Goal: Information Seeking & Learning: Learn about a topic

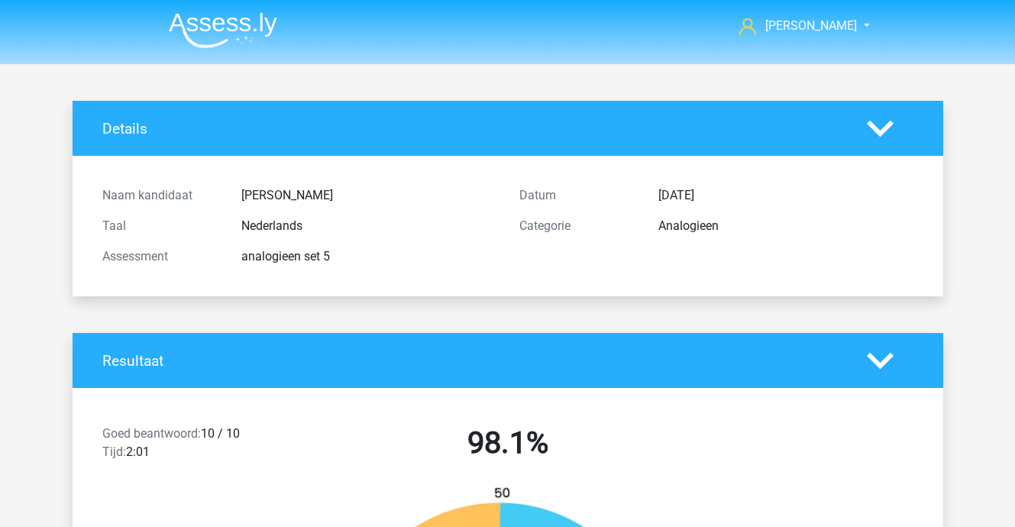
scroll to position [458, 0]
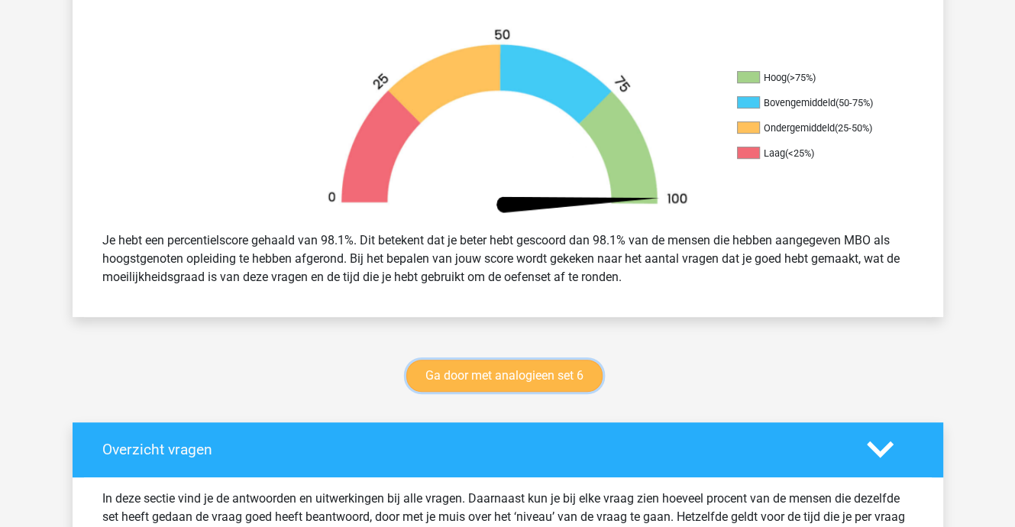
click at [492, 375] on link "Ga door met analogieen set 6" at bounding box center [504, 376] width 196 height 32
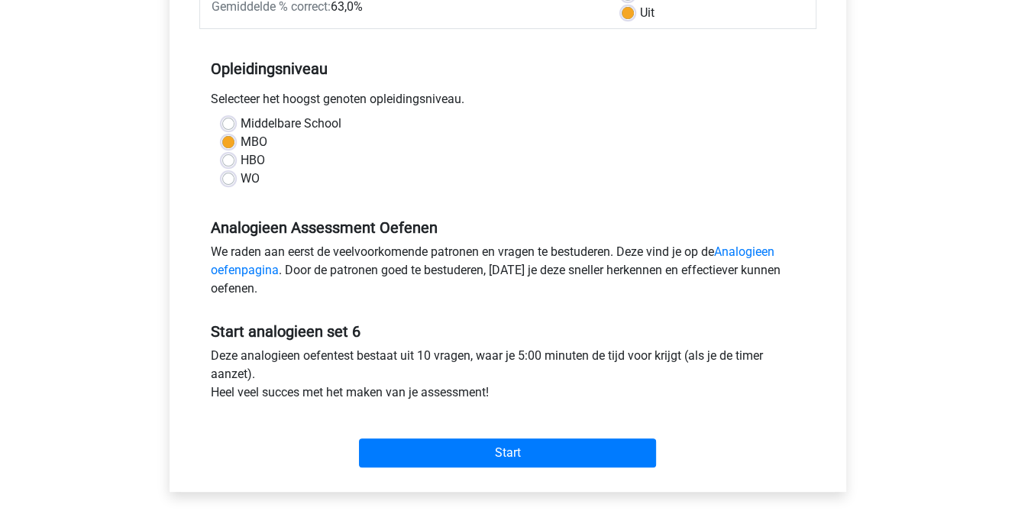
scroll to position [305, 0]
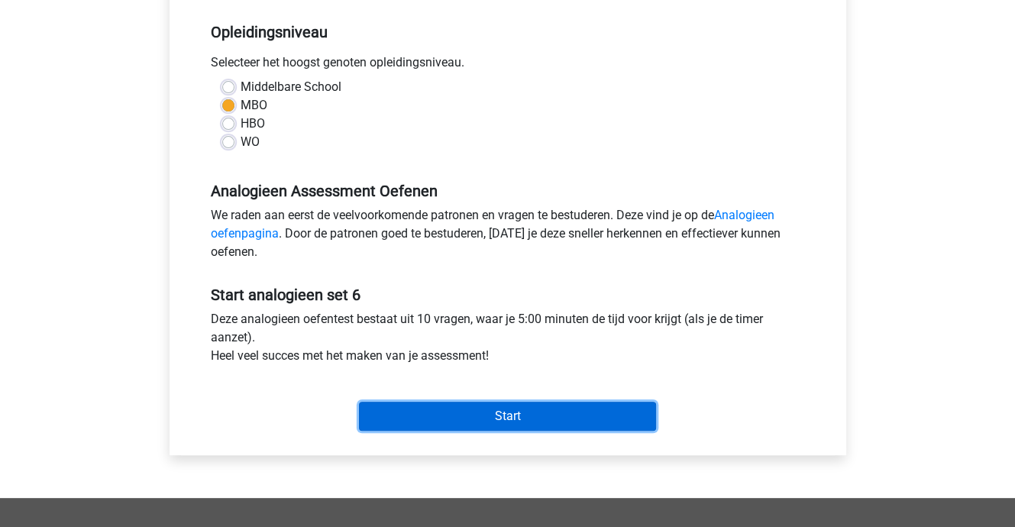
click at [492, 405] on input "Start" at bounding box center [507, 416] width 297 height 29
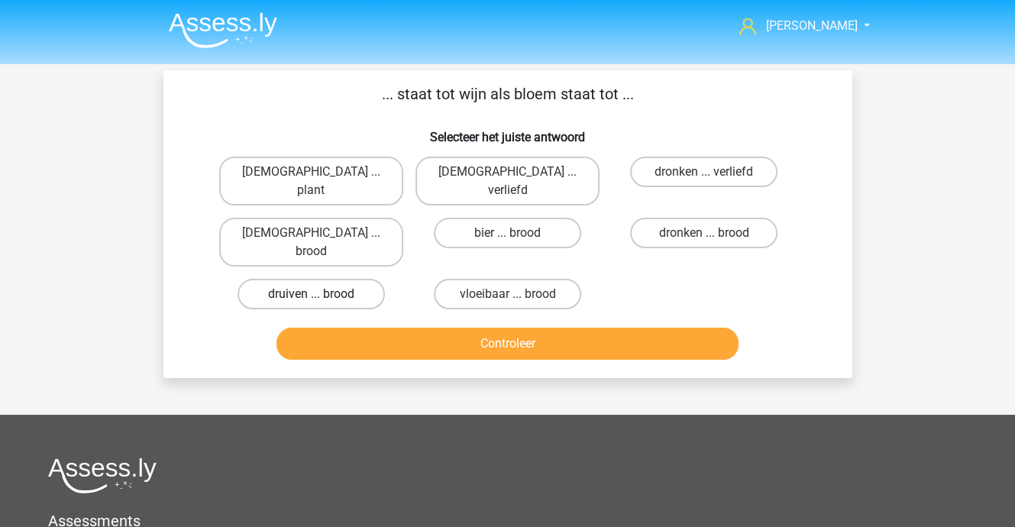
click at [287, 279] on label "druiven ... brood" at bounding box center [310, 294] width 147 height 31
click at [311, 294] on input "druiven ... brood" at bounding box center [316, 299] width 10 height 10
radio input "true"
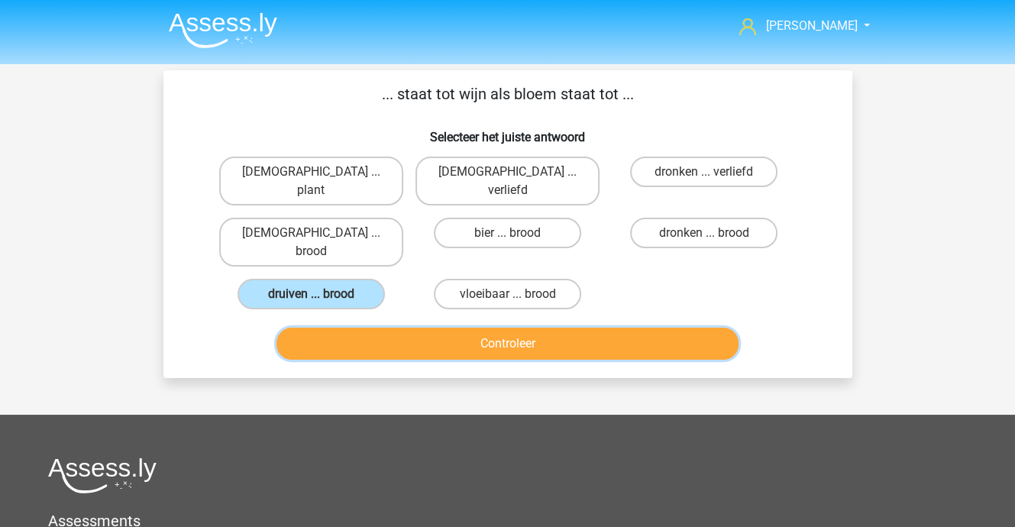
click at [515, 327] on button "Controleer" at bounding box center [507, 343] width 462 height 32
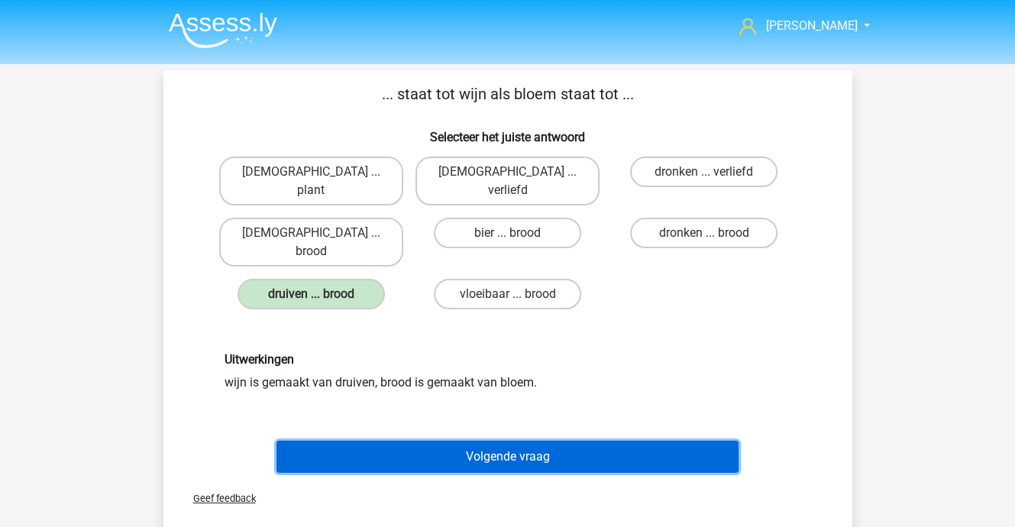
click at [500, 440] on button "Volgende vraag" at bounding box center [507, 456] width 462 height 32
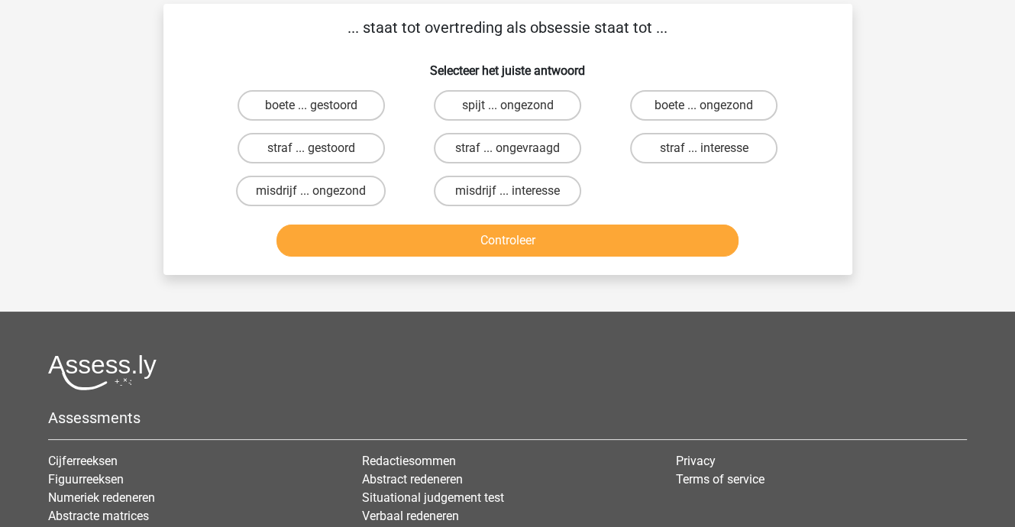
scroll to position [70, 0]
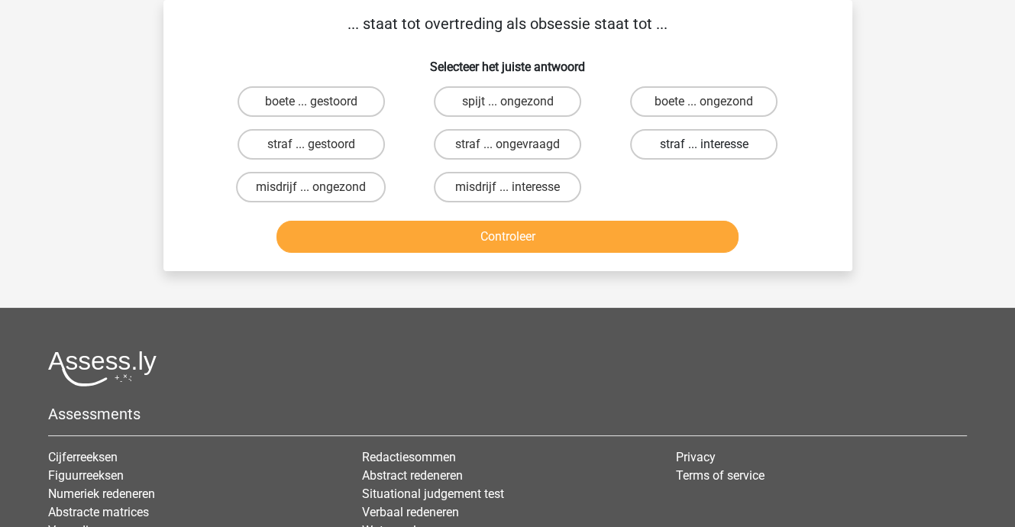
click at [684, 142] on label "straf ... interesse" at bounding box center [703, 144] width 147 height 31
click at [704, 144] on input "straf ... interesse" at bounding box center [709, 149] width 10 height 10
radio input "true"
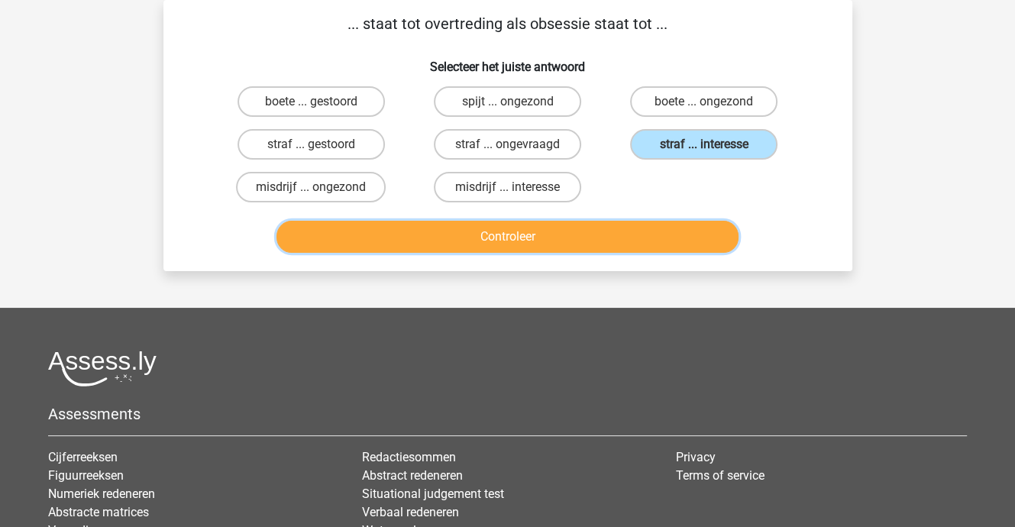
click at [511, 246] on button "Controleer" at bounding box center [507, 237] width 462 height 32
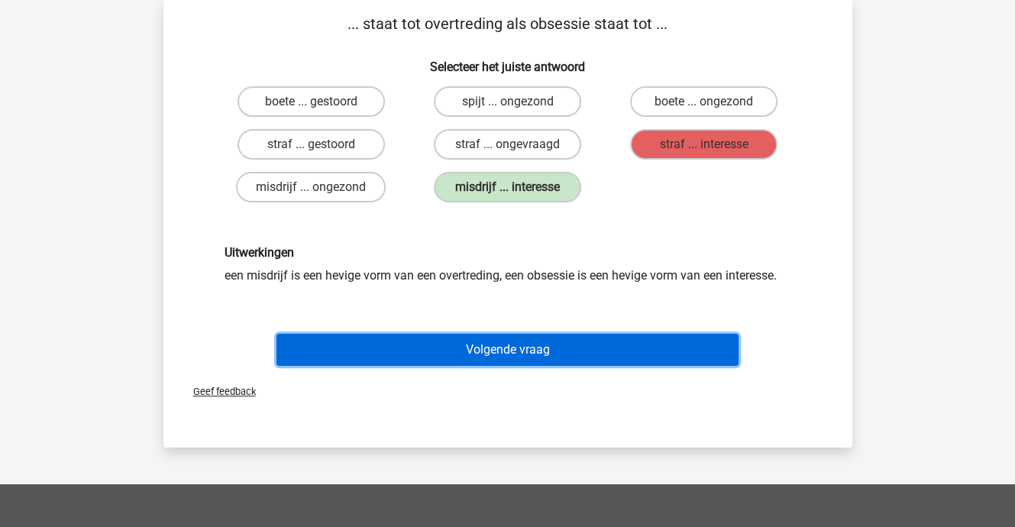
click at [517, 349] on button "Volgende vraag" at bounding box center [507, 350] width 462 height 32
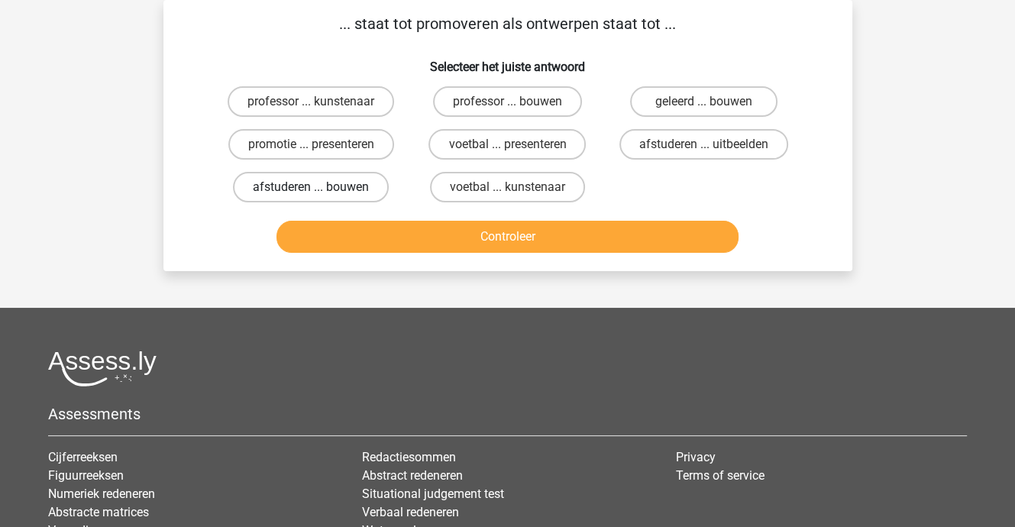
click at [336, 179] on label "afstuderen ... bouwen" at bounding box center [311, 187] width 156 height 31
click at [321, 187] on input "afstuderen ... bouwen" at bounding box center [316, 192] width 10 height 10
radio input "true"
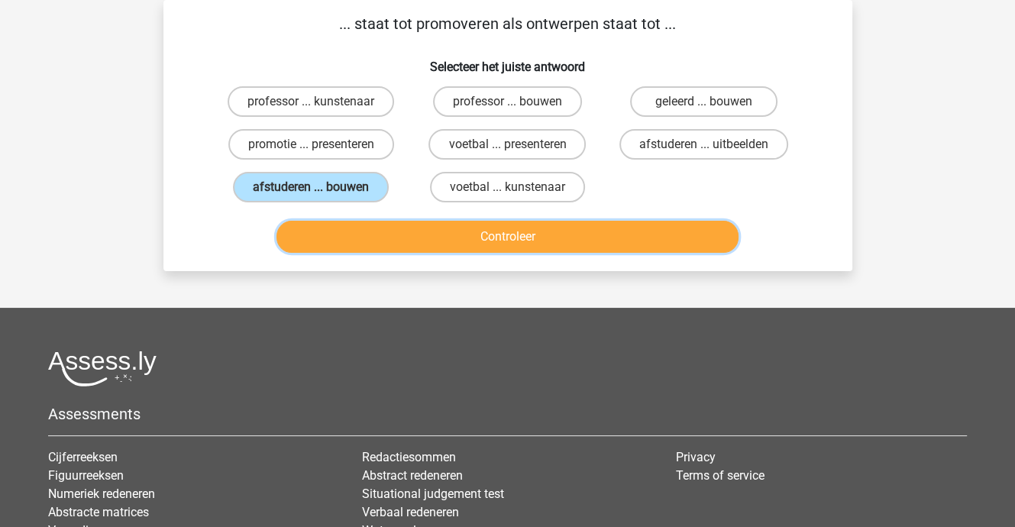
click at [418, 244] on button "Controleer" at bounding box center [507, 237] width 462 height 32
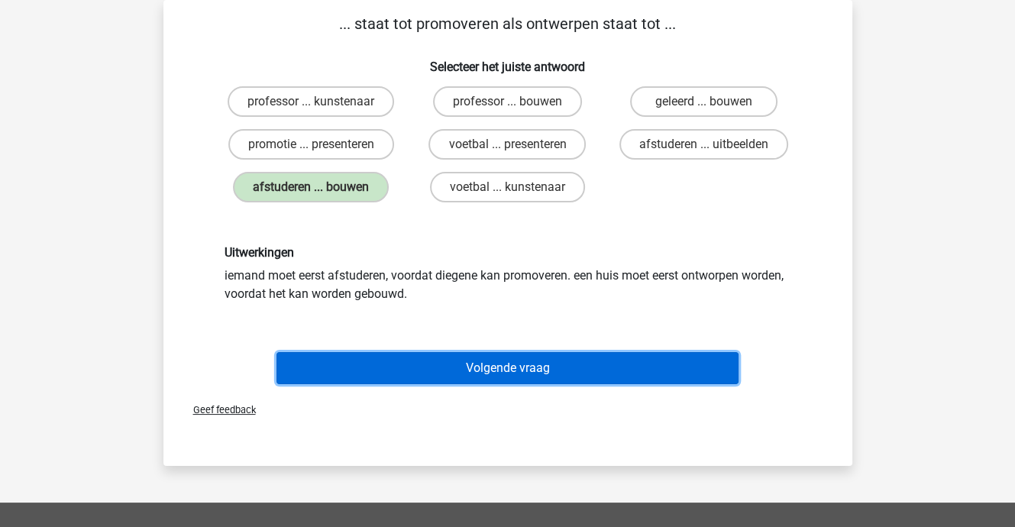
click at [511, 370] on button "Volgende vraag" at bounding box center [507, 368] width 462 height 32
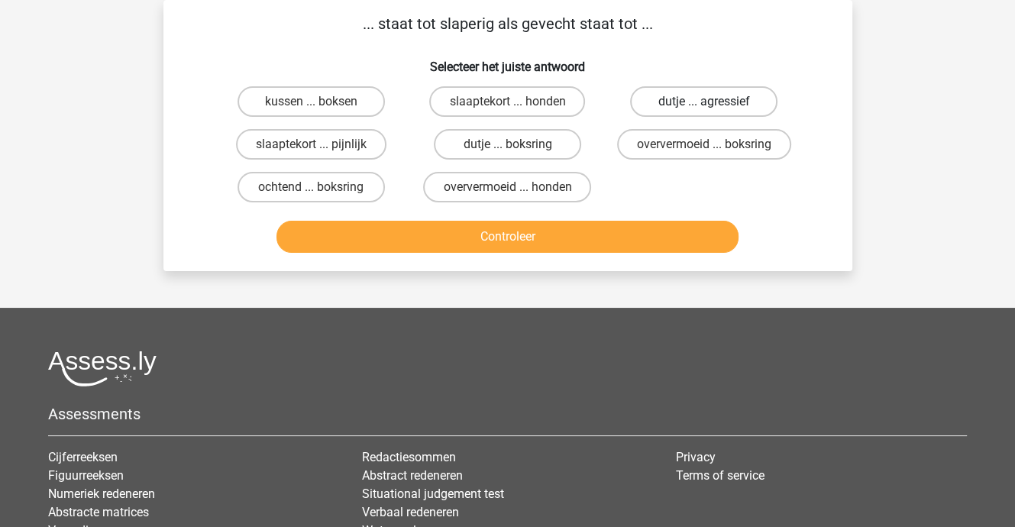
click at [655, 102] on label "dutje ... agressief" at bounding box center [703, 101] width 147 height 31
click at [704, 102] on input "dutje ... agressief" at bounding box center [709, 107] width 10 height 10
radio input "true"
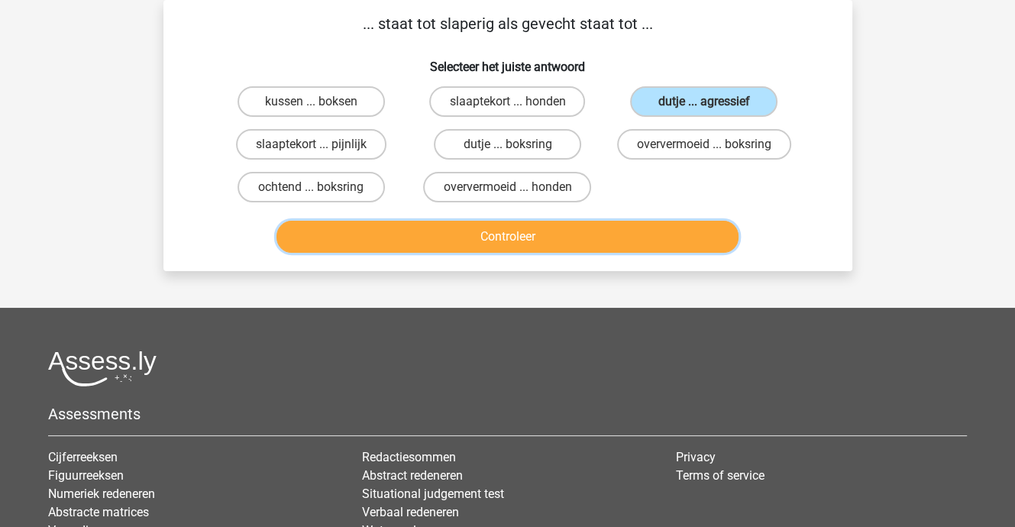
click at [561, 232] on button "Controleer" at bounding box center [507, 237] width 462 height 32
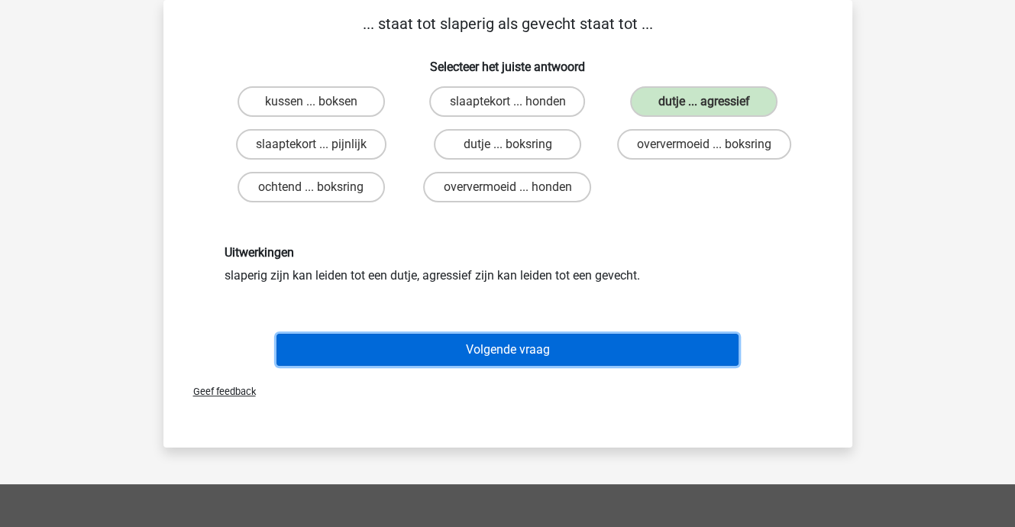
click at [521, 347] on button "Volgende vraag" at bounding box center [507, 350] width 462 height 32
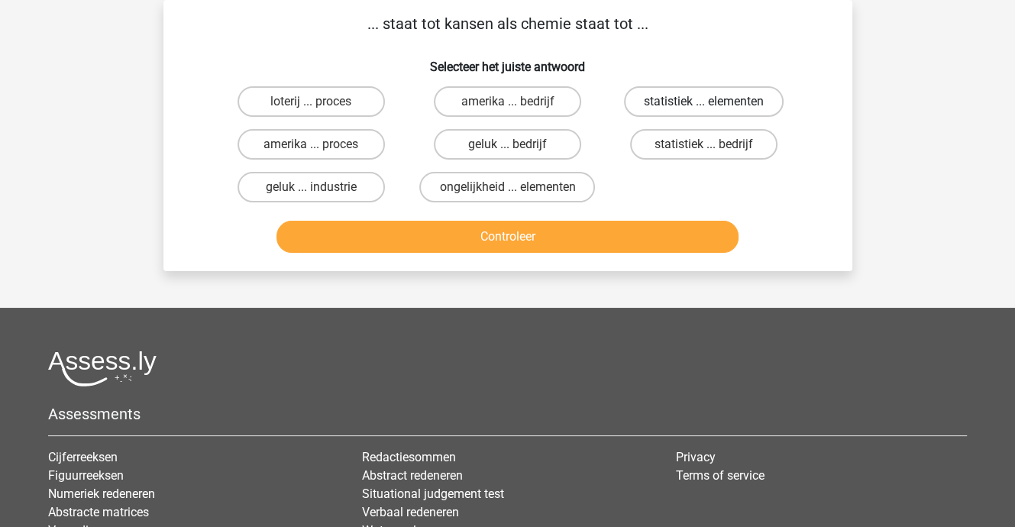
click at [711, 100] on label "statistiek ... elementen" at bounding box center [704, 101] width 160 height 31
click at [711, 102] on input "statistiek ... elementen" at bounding box center [709, 107] width 10 height 10
radio input "true"
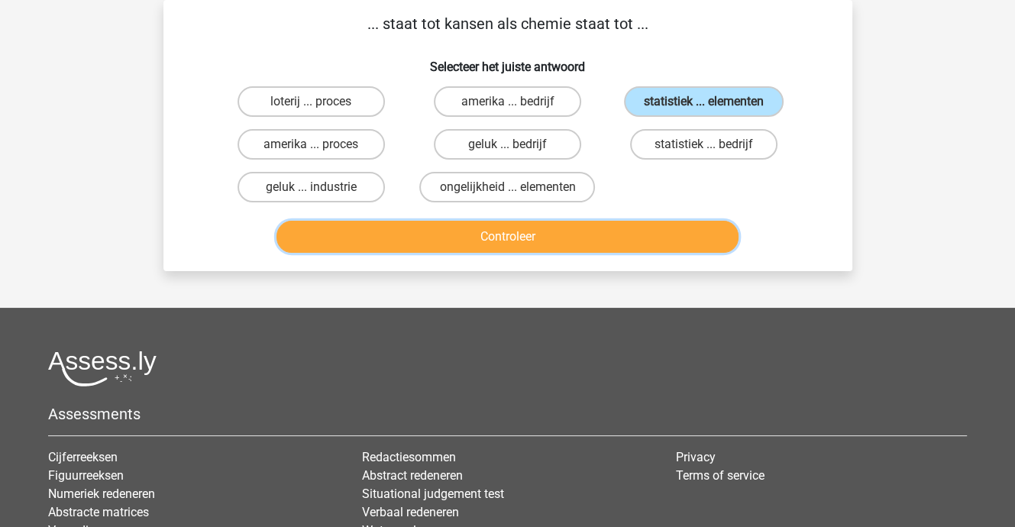
click at [585, 239] on button "Controleer" at bounding box center [507, 237] width 462 height 32
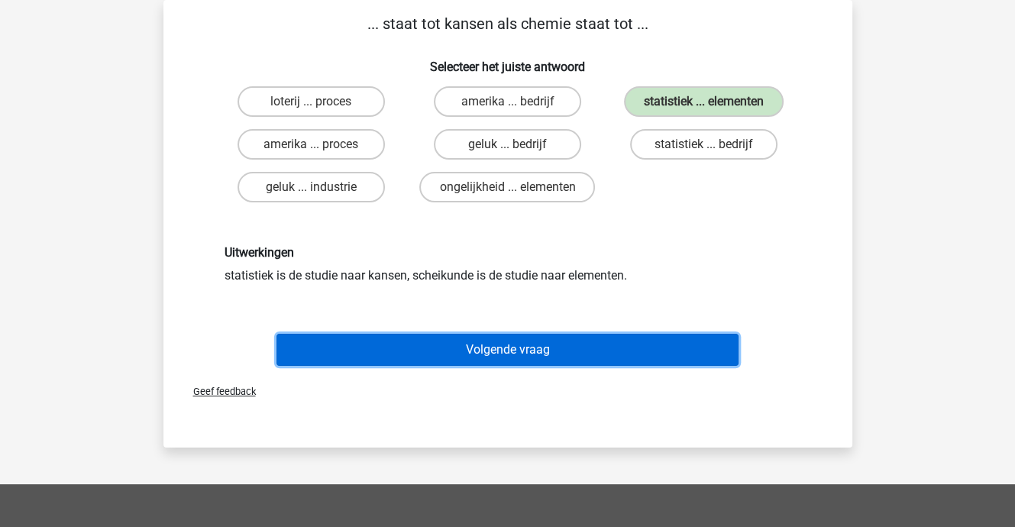
click at [513, 344] on button "Volgende vraag" at bounding box center [507, 350] width 462 height 32
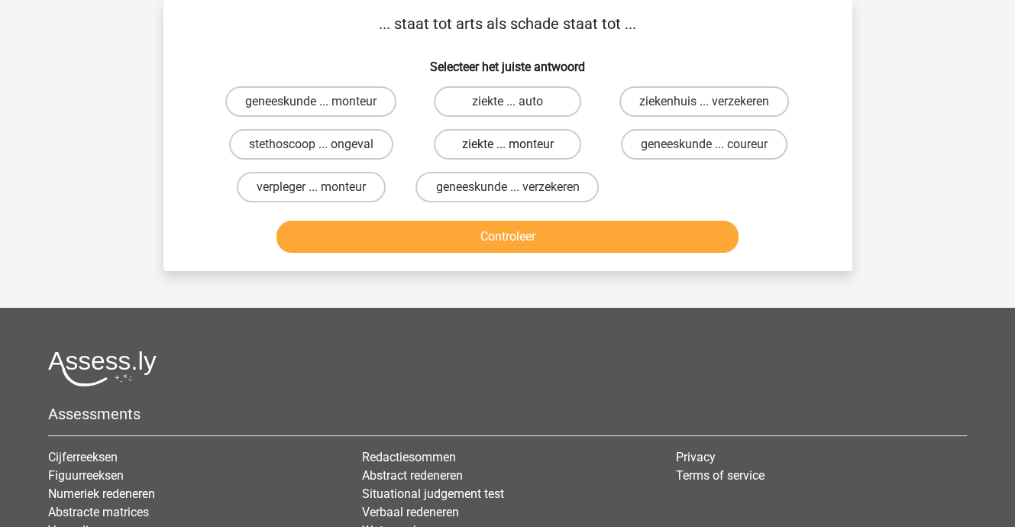
click at [500, 143] on label "ziekte ... monteur" at bounding box center [507, 144] width 147 height 31
click at [507, 144] on input "ziekte ... monteur" at bounding box center [512, 149] width 10 height 10
radio input "true"
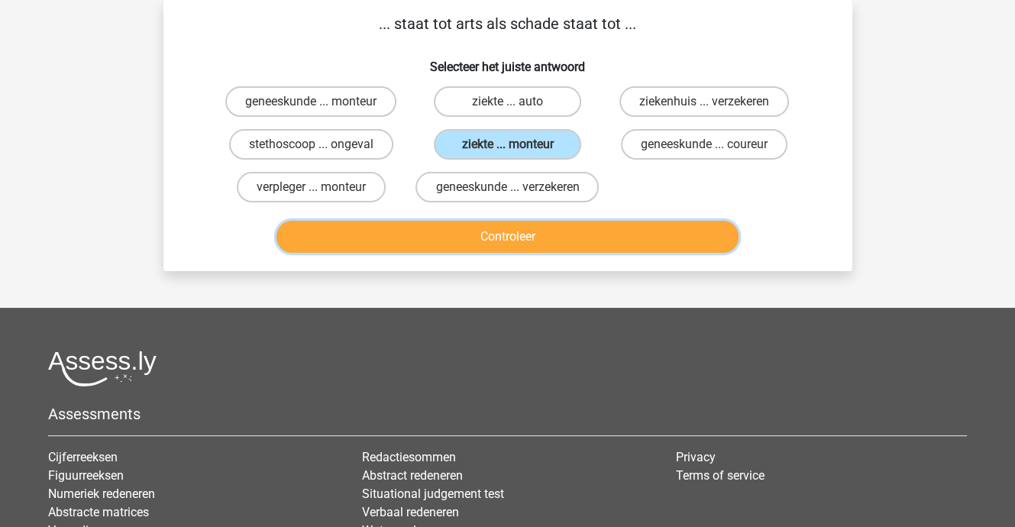
click at [502, 246] on button "Controleer" at bounding box center [507, 237] width 462 height 32
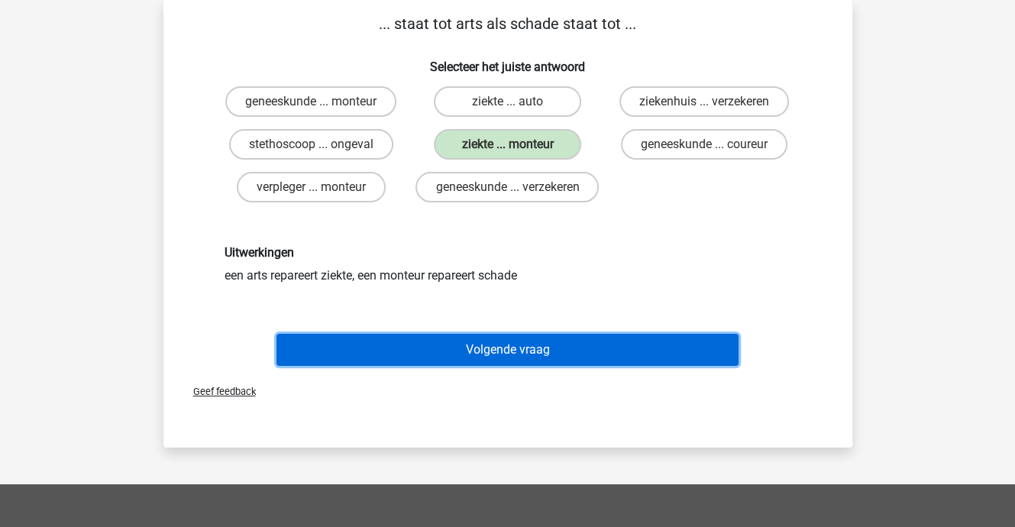
click at [509, 359] on button "Volgende vraag" at bounding box center [507, 350] width 462 height 32
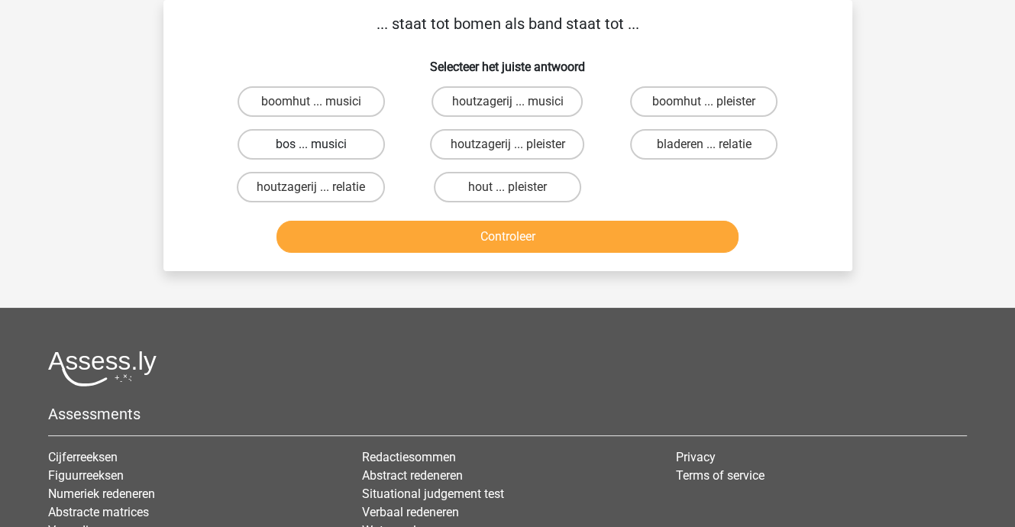
click at [336, 137] on label "bos ... musici" at bounding box center [310, 144] width 147 height 31
click at [321, 144] on input "bos ... musici" at bounding box center [316, 149] width 10 height 10
radio input "true"
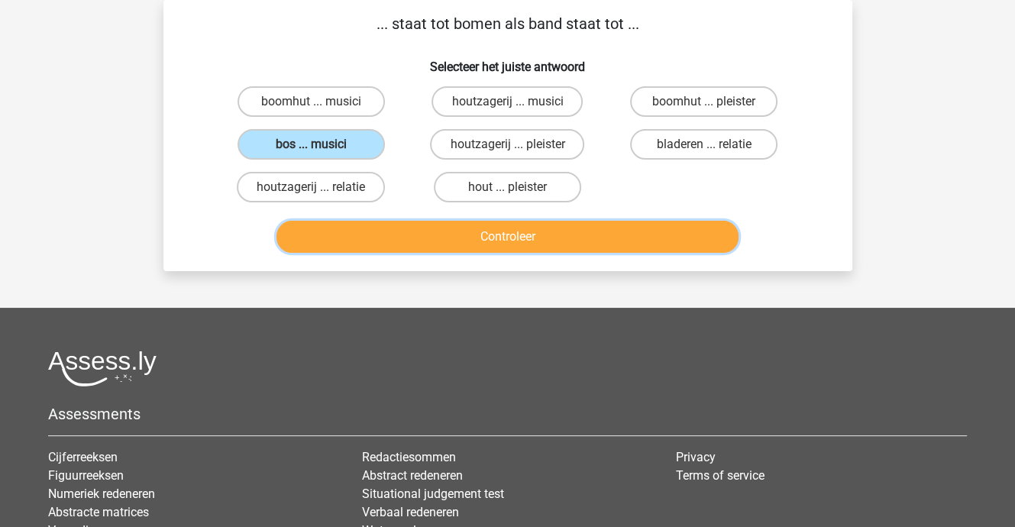
click at [479, 234] on button "Controleer" at bounding box center [507, 237] width 462 height 32
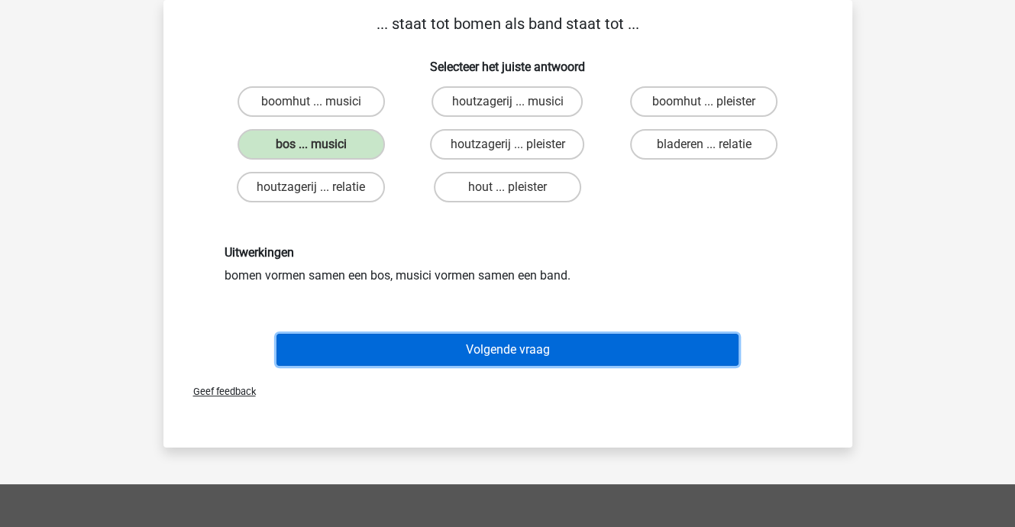
click at [510, 350] on button "Volgende vraag" at bounding box center [507, 350] width 462 height 32
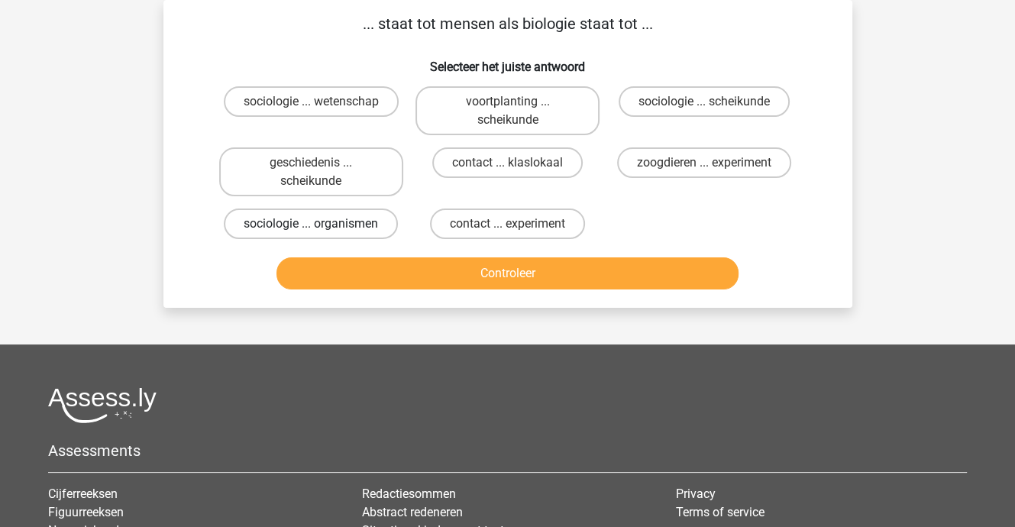
click at [275, 222] on label "sociologie ... organismen" at bounding box center [311, 223] width 174 height 31
click at [311, 224] on input "sociologie ... organismen" at bounding box center [316, 229] width 10 height 10
radio input "true"
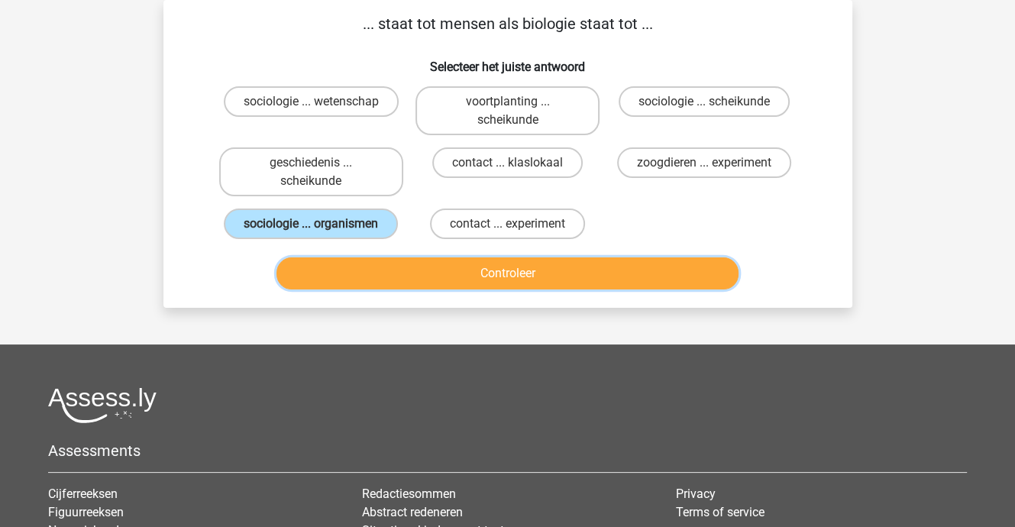
click at [502, 274] on button "Controleer" at bounding box center [507, 273] width 462 height 32
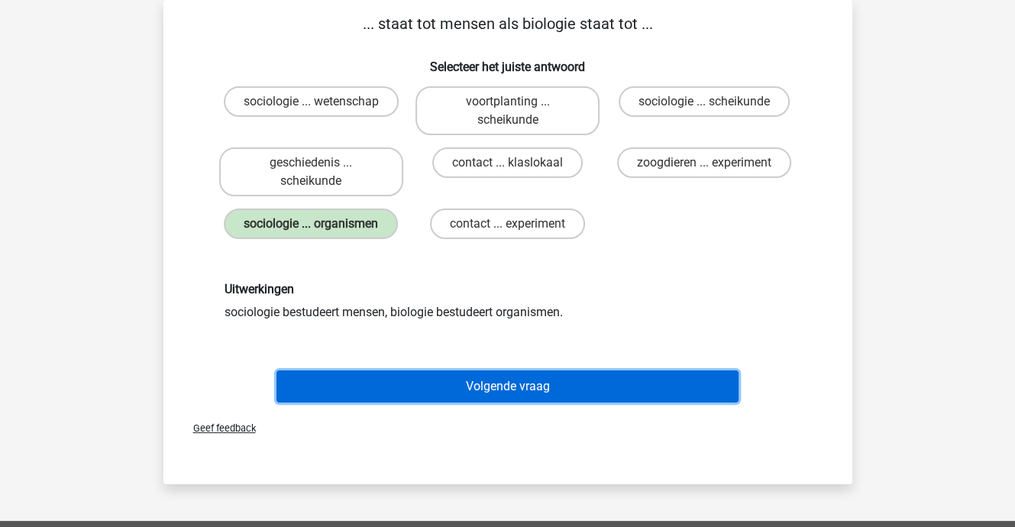
click at [517, 378] on button "Volgende vraag" at bounding box center [507, 386] width 462 height 32
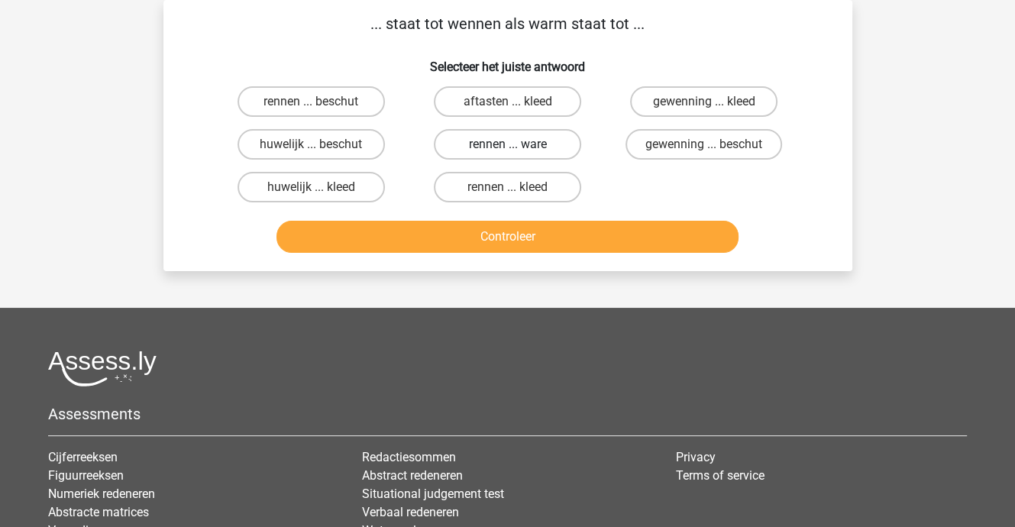
click at [513, 143] on label "rennen ... ware" at bounding box center [507, 144] width 147 height 31
click at [513, 144] on input "rennen ... ware" at bounding box center [512, 149] width 10 height 10
radio input "true"
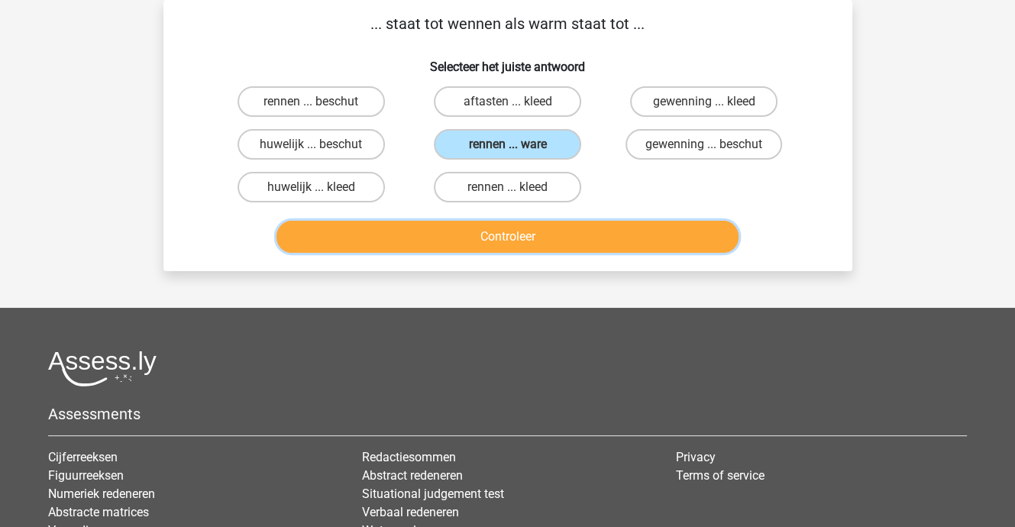
click at [501, 239] on button "Controleer" at bounding box center [507, 237] width 462 height 32
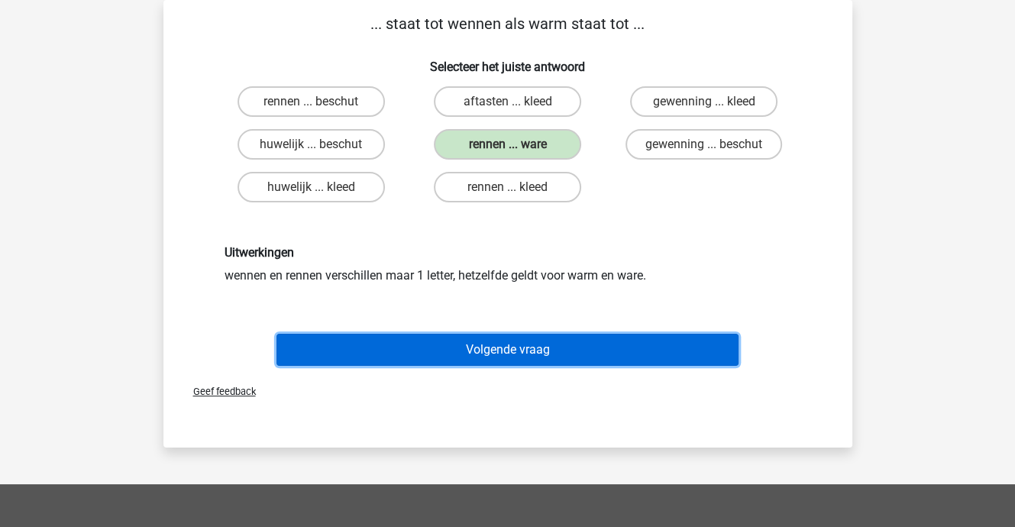
click at [503, 345] on button "Volgende vraag" at bounding box center [507, 350] width 462 height 32
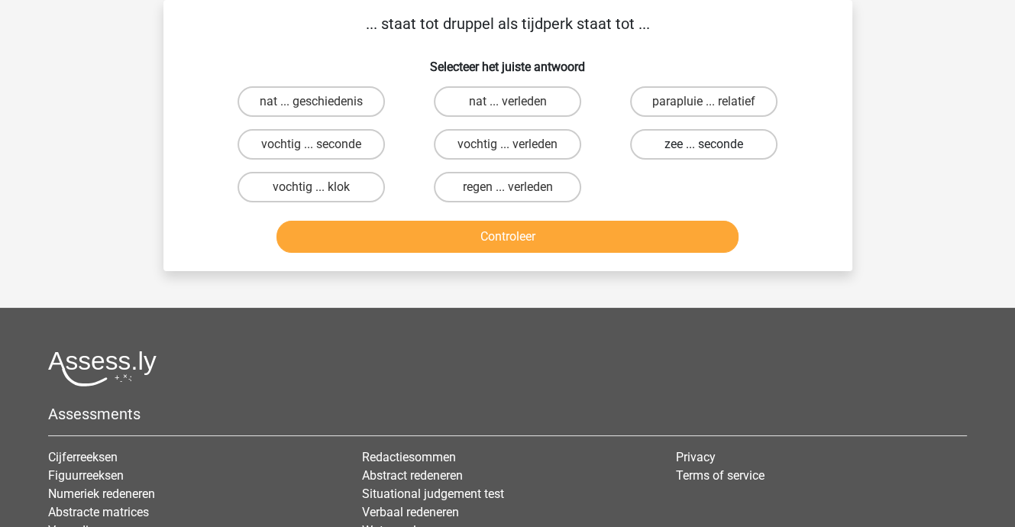
click at [675, 144] on label "zee ... seconde" at bounding box center [703, 144] width 147 height 31
click at [704, 144] on input "zee ... seconde" at bounding box center [709, 149] width 10 height 10
radio input "true"
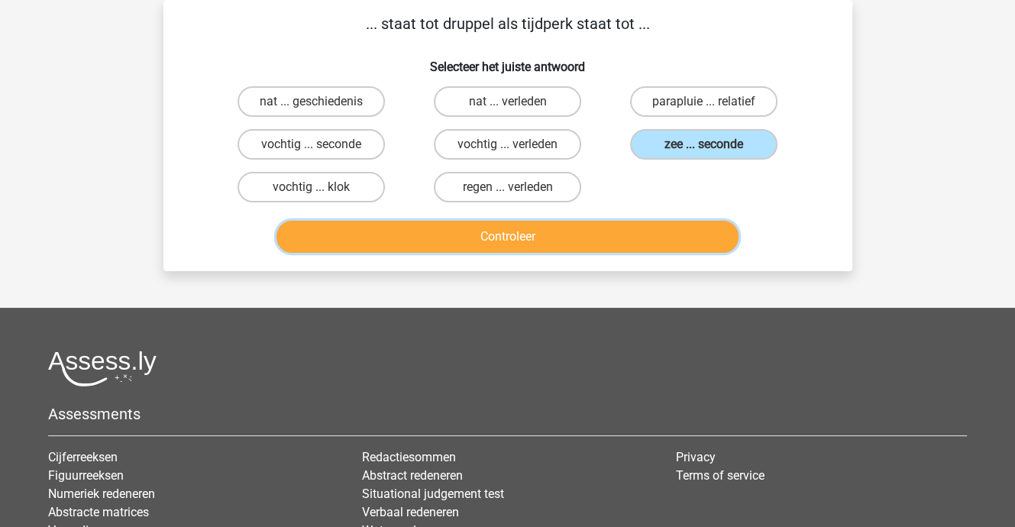
click at [540, 237] on button "Controleer" at bounding box center [507, 237] width 462 height 32
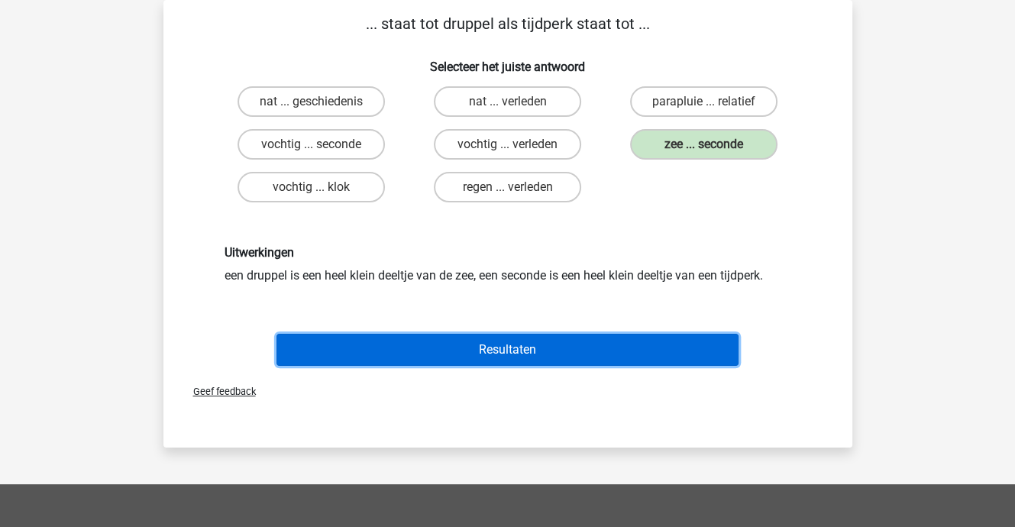
click at [519, 350] on button "Resultaten" at bounding box center [507, 350] width 462 height 32
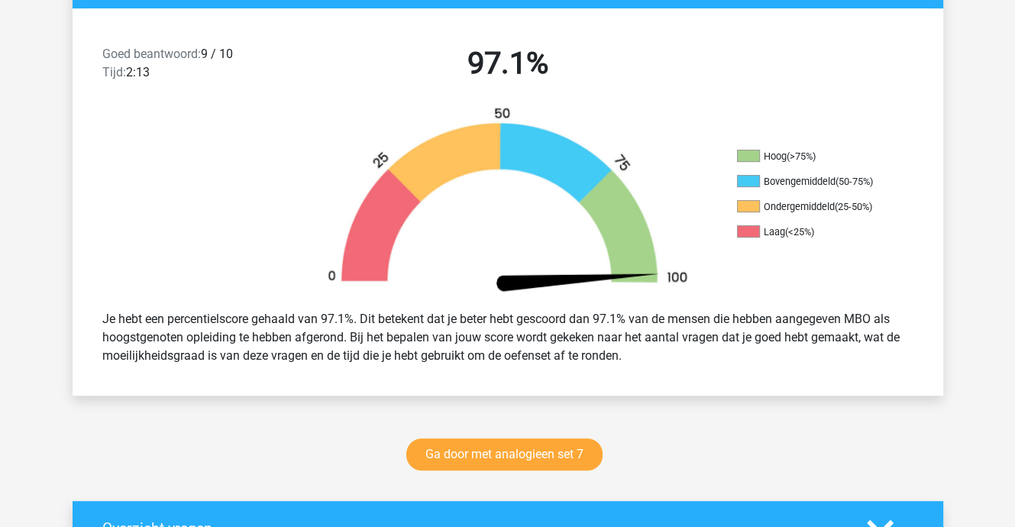
scroll to position [382, 0]
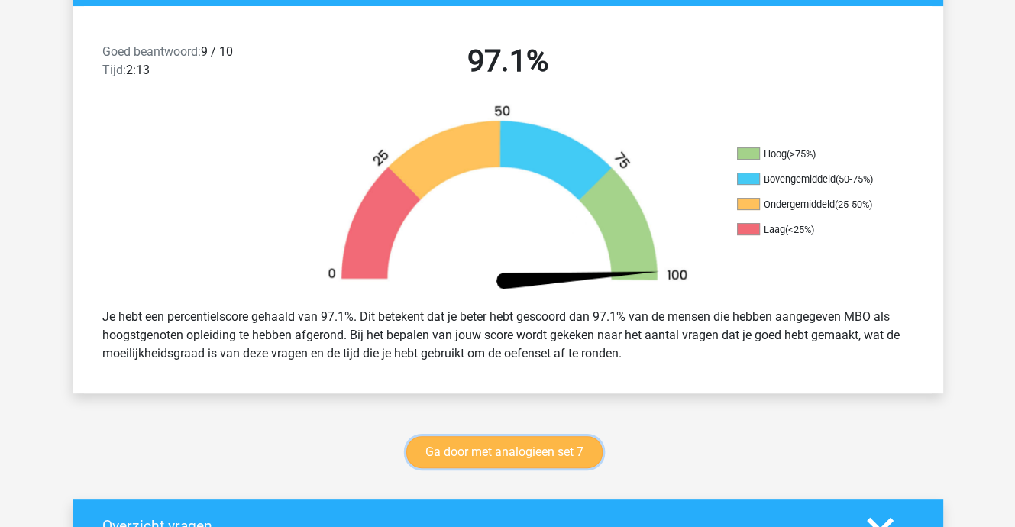
click at [509, 450] on link "Ga door met analogieen set 7" at bounding box center [504, 452] width 196 height 32
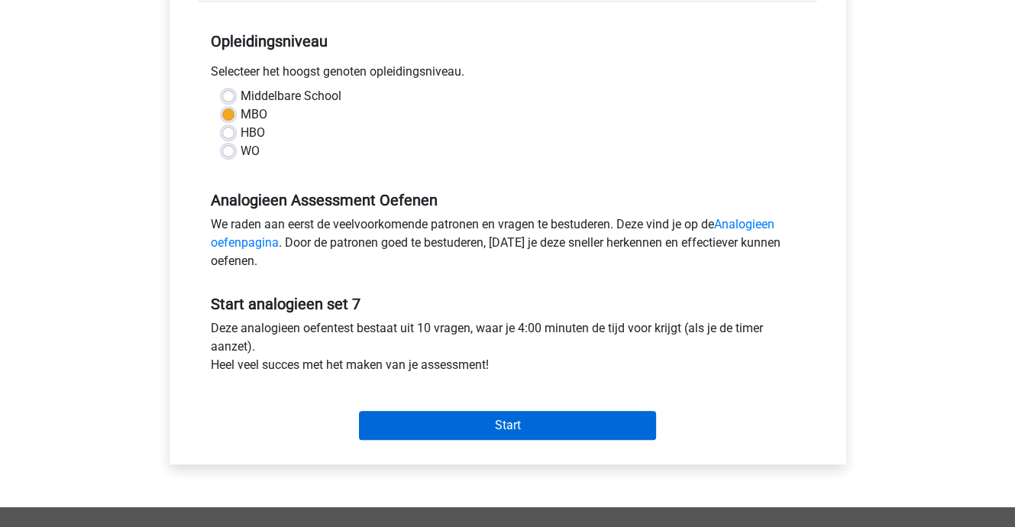
scroll to position [305, 0]
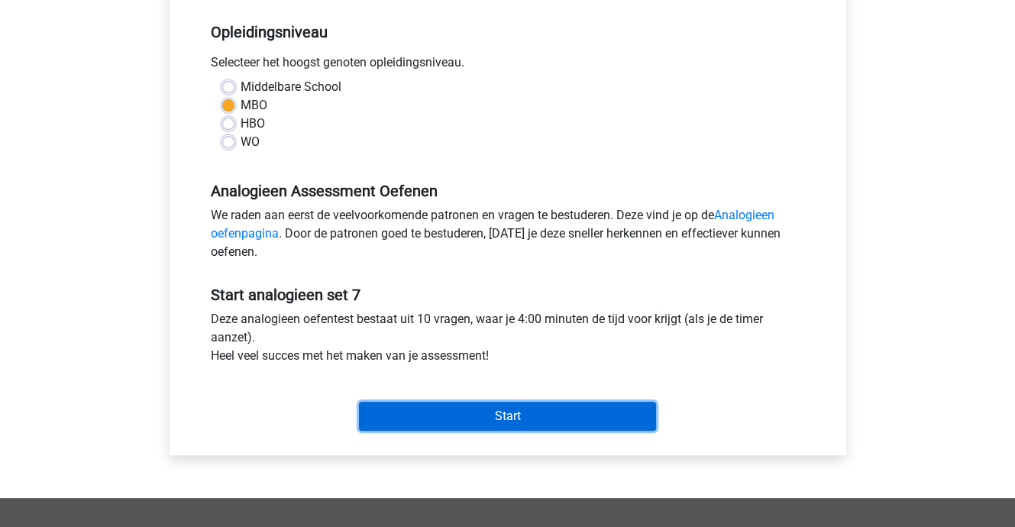
click at [461, 418] on input "Start" at bounding box center [507, 416] width 297 height 29
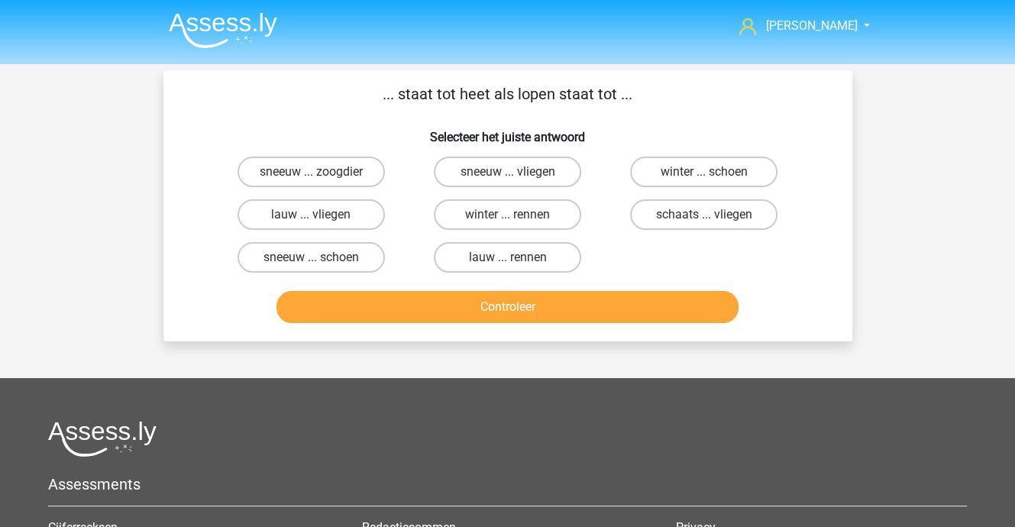
click at [506, 258] on label "lauw ... rennen" at bounding box center [507, 257] width 147 height 31
click at [507, 258] on input "lauw ... rennen" at bounding box center [512, 262] width 10 height 10
radio input "true"
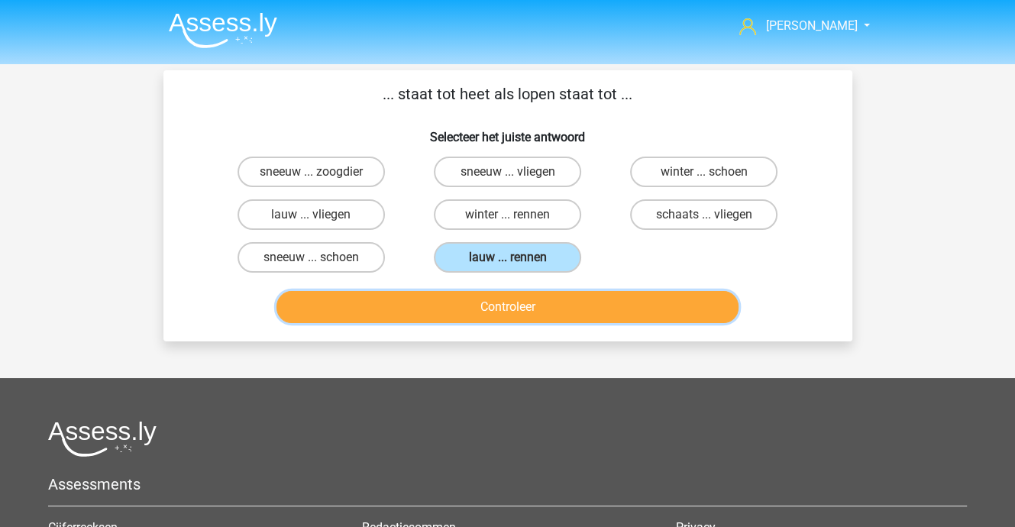
click at [509, 310] on button "Controleer" at bounding box center [507, 307] width 462 height 32
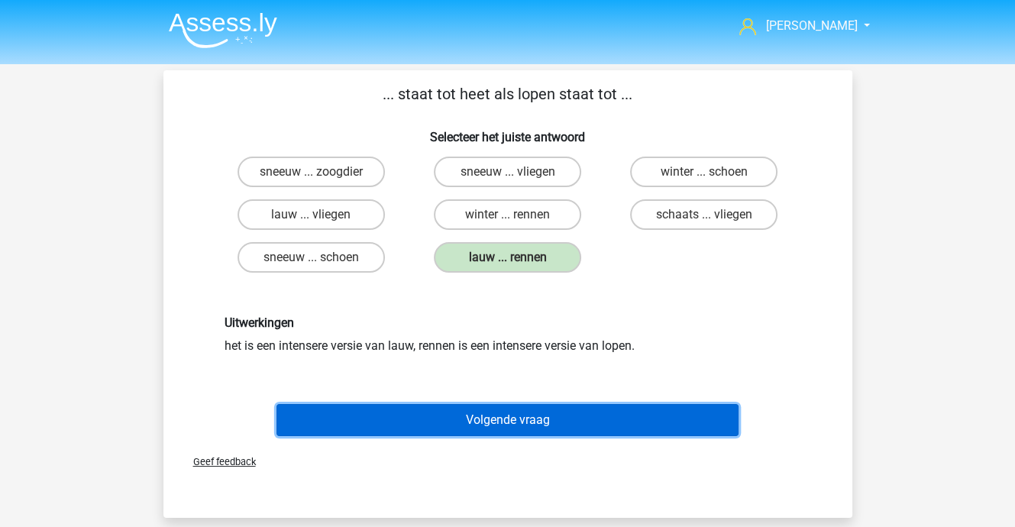
click at [518, 422] on button "Volgende vraag" at bounding box center [507, 420] width 462 height 32
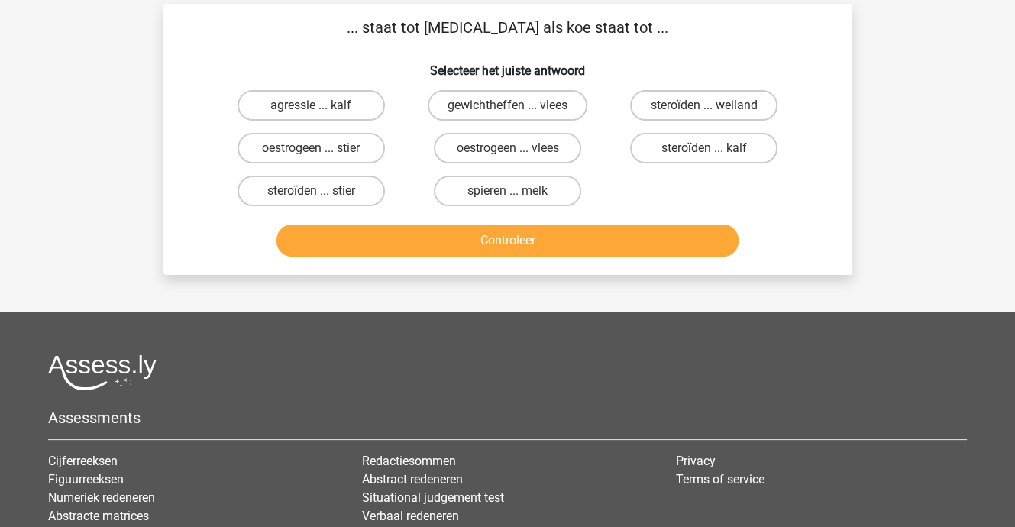
scroll to position [70, 0]
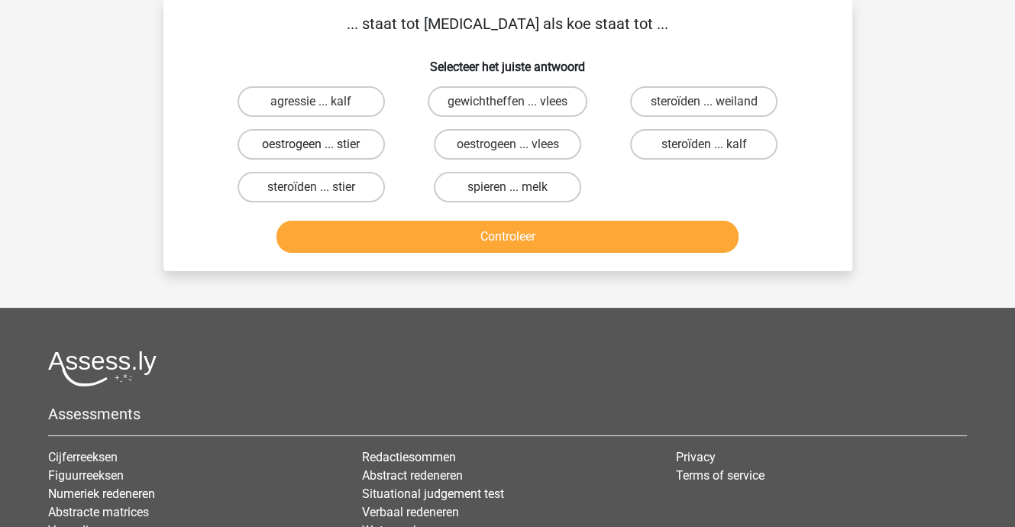
click at [309, 137] on label "oestrogeen ... stier" at bounding box center [310, 144] width 147 height 31
click at [311, 144] on input "oestrogeen ... stier" at bounding box center [316, 149] width 10 height 10
radio input "true"
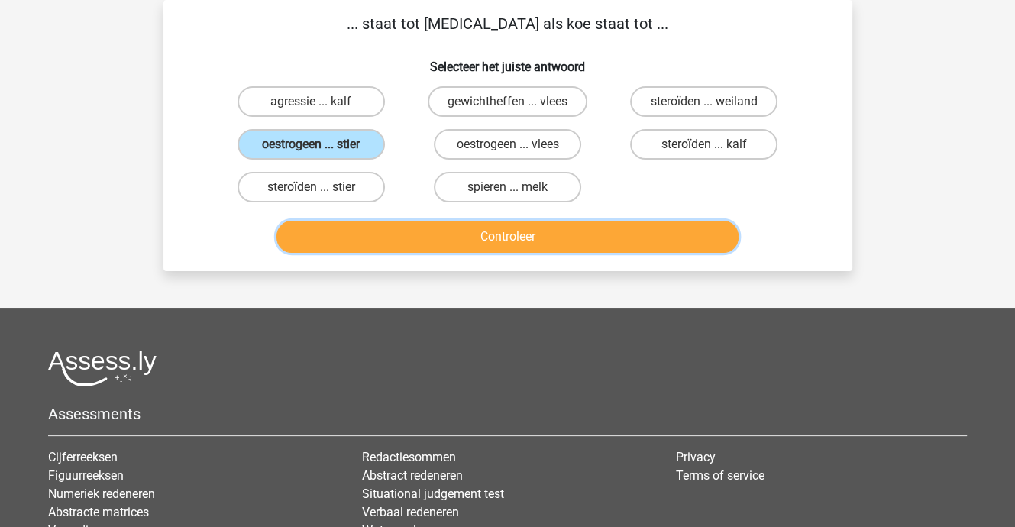
click at [374, 224] on button "Controleer" at bounding box center [507, 237] width 462 height 32
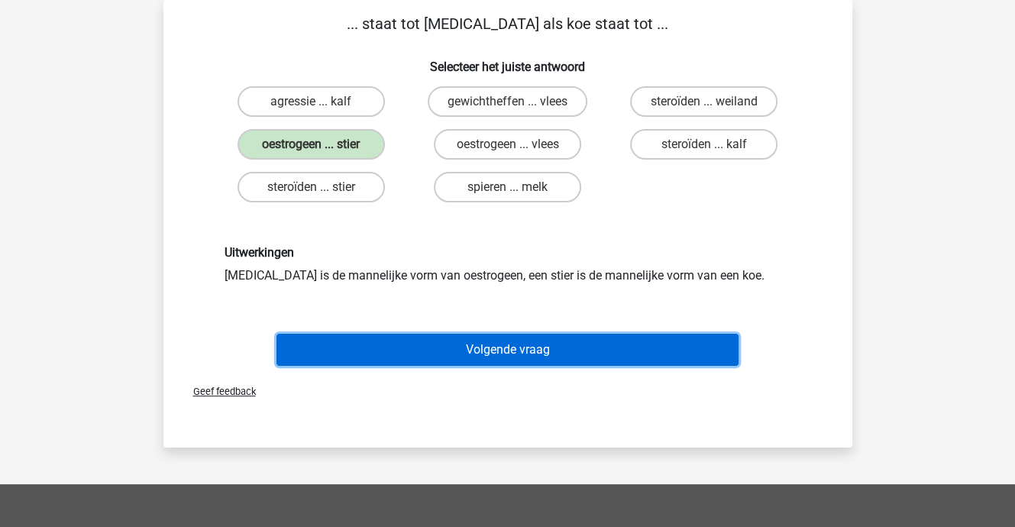
click at [460, 344] on button "Volgende vraag" at bounding box center [507, 350] width 462 height 32
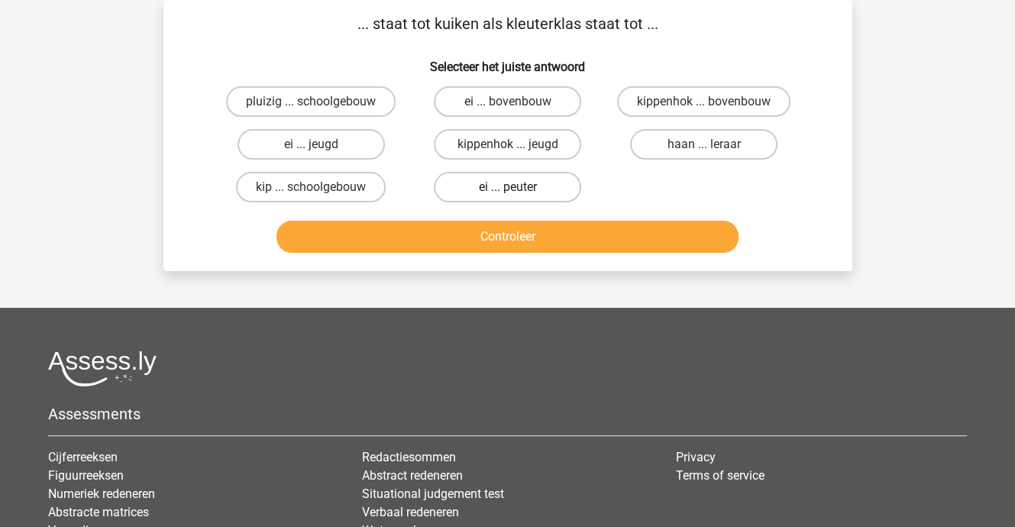
click at [478, 185] on label "ei ... peuter" at bounding box center [507, 187] width 147 height 31
click at [507, 187] on input "ei ... peuter" at bounding box center [512, 192] width 10 height 10
radio input "true"
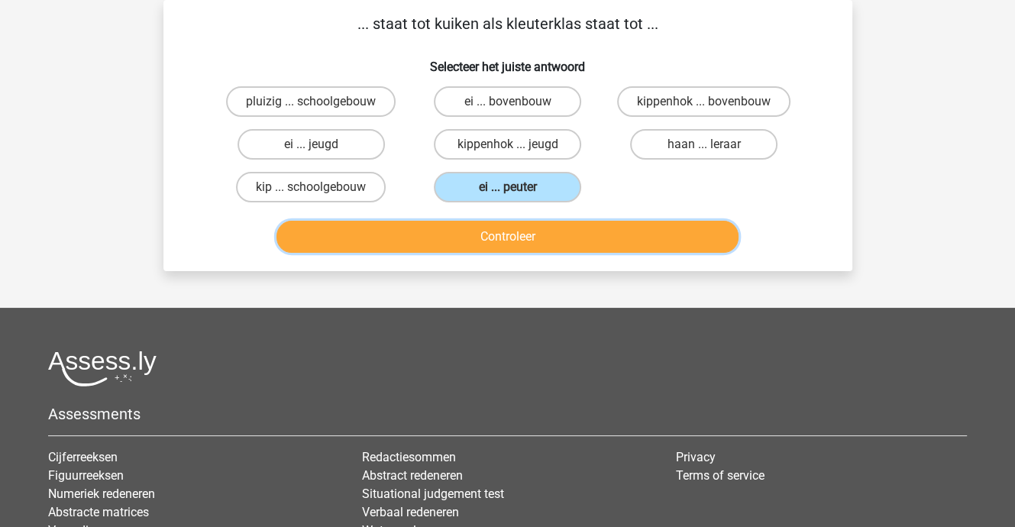
click at [487, 234] on button "Controleer" at bounding box center [507, 237] width 462 height 32
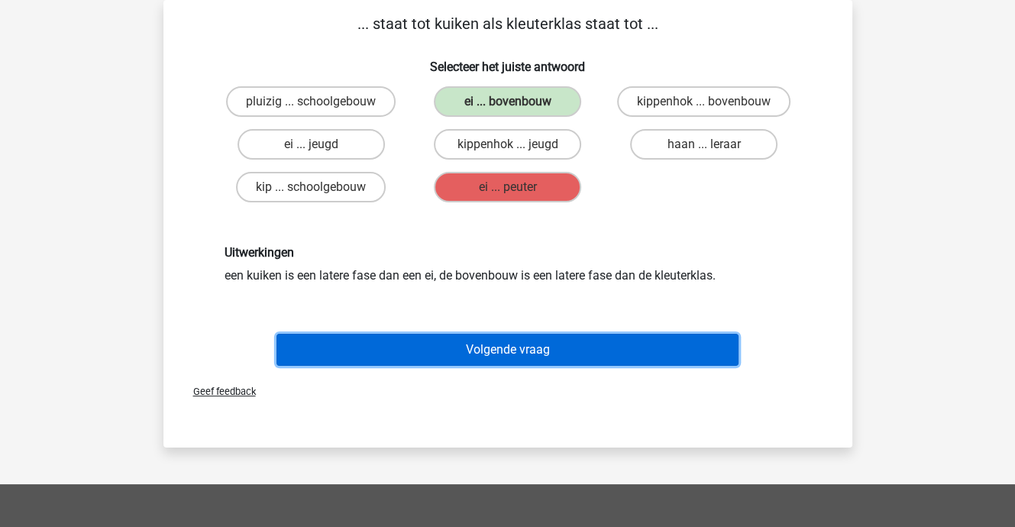
click at [507, 347] on button "Volgende vraag" at bounding box center [507, 350] width 462 height 32
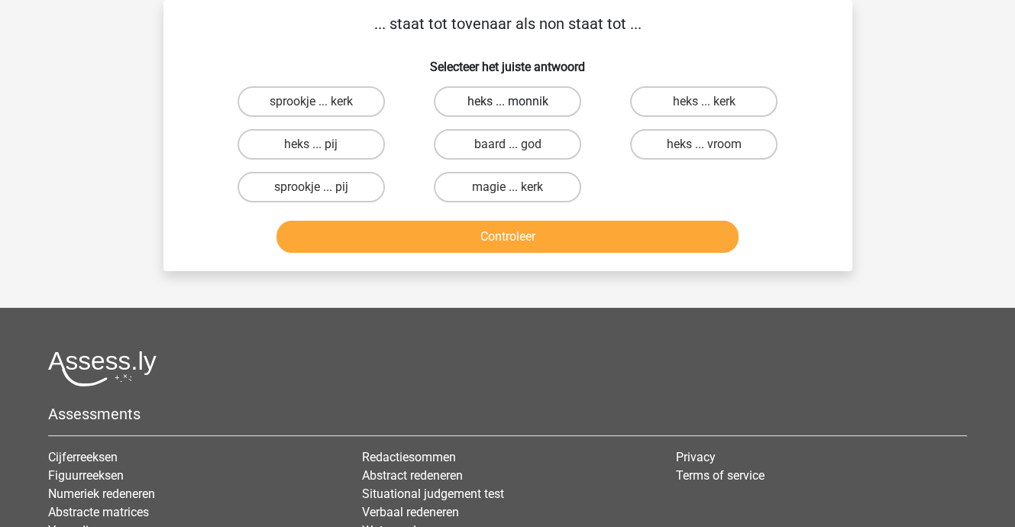
click at [461, 102] on label "heks ... monnik" at bounding box center [507, 101] width 147 height 31
click at [507, 102] on input "heks ... monnik" at bounding box center [512, 107] width 10 height 10
radio input "true"
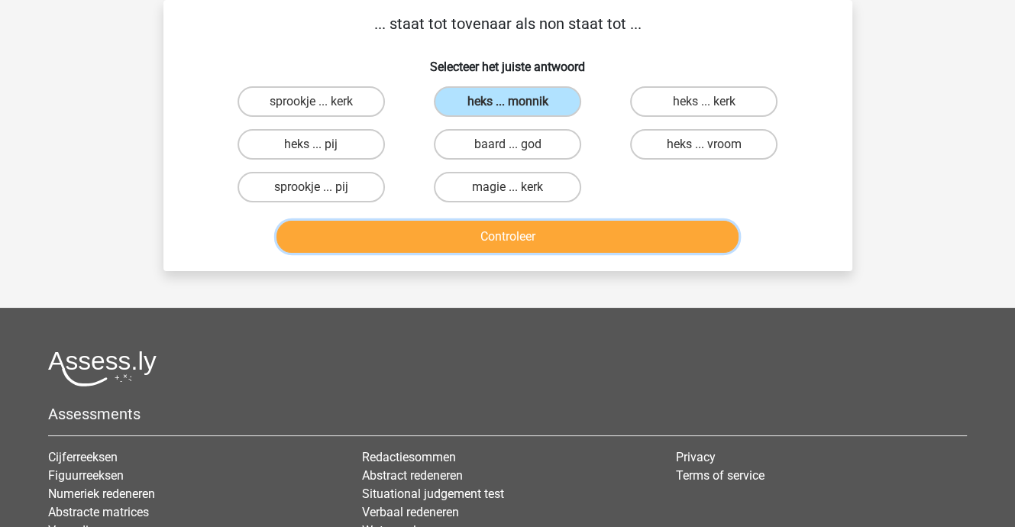
click at [485, 240] on button "Controleer" at bounding box center [507, 237] width 462 height 32
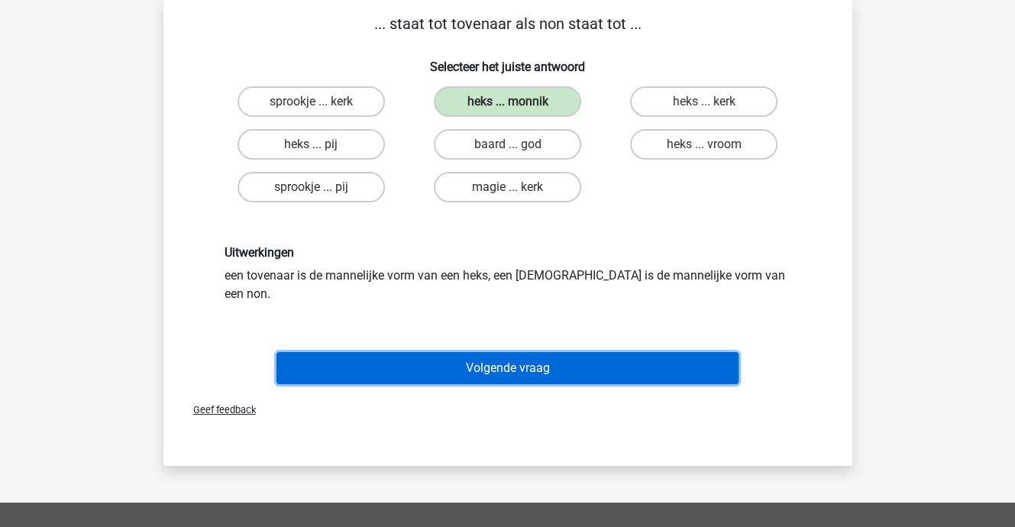
click at [513, 352] on button "Volgende vraag" at bounding box center [507, 368] width 462 height 32
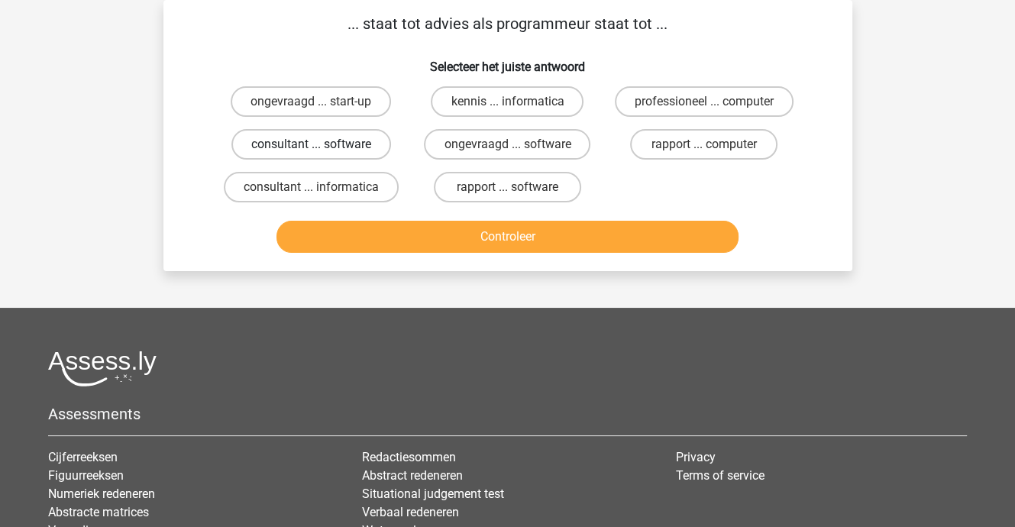
click at [352, 144] on label "consultant ... software" at bounding box center [311, 144] width 160 height 31
click at [321, 144] on input "consultant ... software" at bounding box center [316, 149] width 10 height 10
radio input "true"
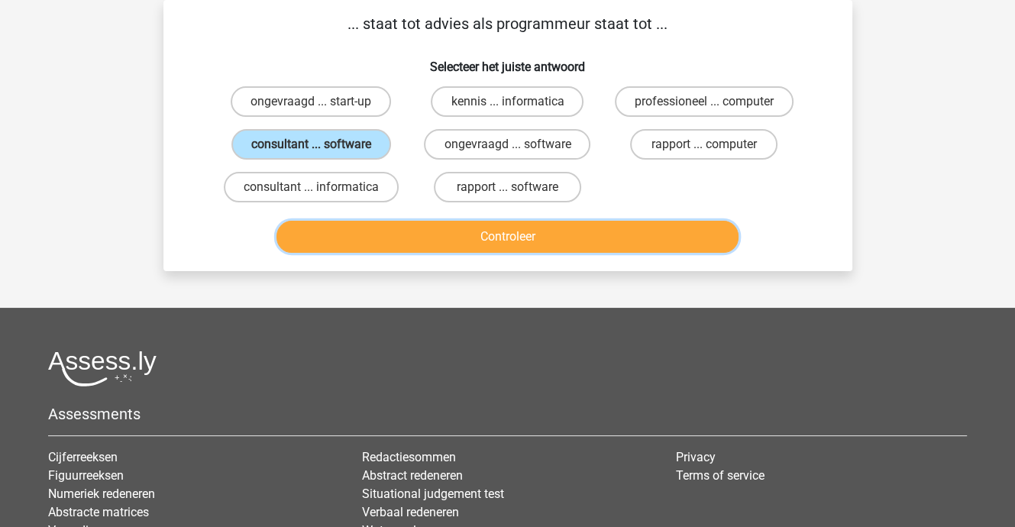
click at [392, 234] on button "Controleer" at bounding box center [507, 237] width 462 height 32
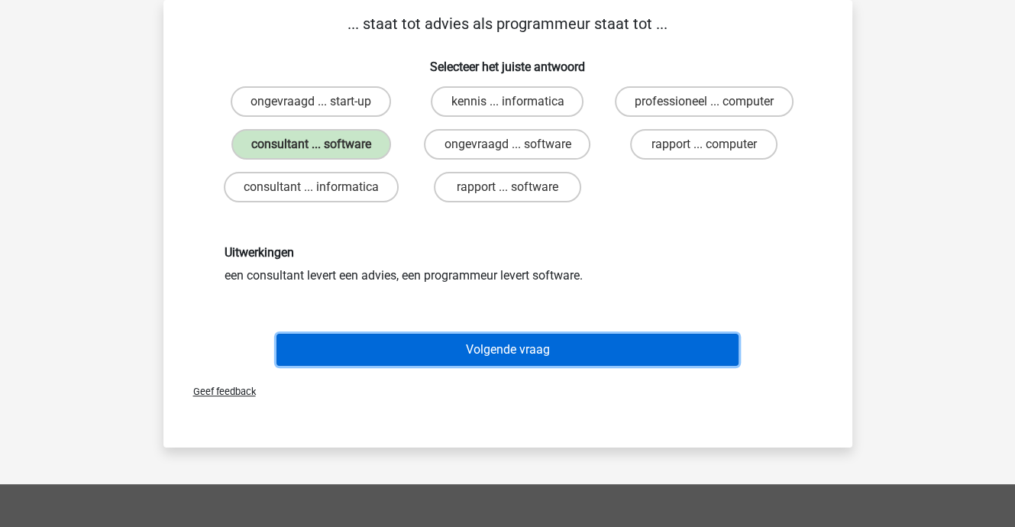
click at [453, 341] on button "Volgende vraag" at bounding box center [507, 350] width 462 height 32
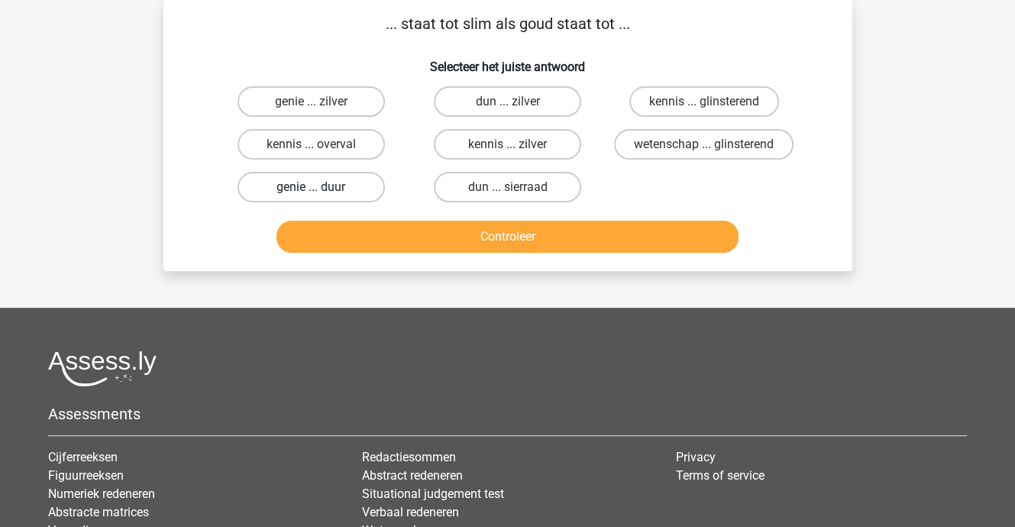
click at [320, 175] on label "genie ... duur" at bounding box center [310, 187] width 147 height 31
click at [320, 187] on input "genie ... duur" at bounding box center [316, 192] width 10 height 10
radio input "true"
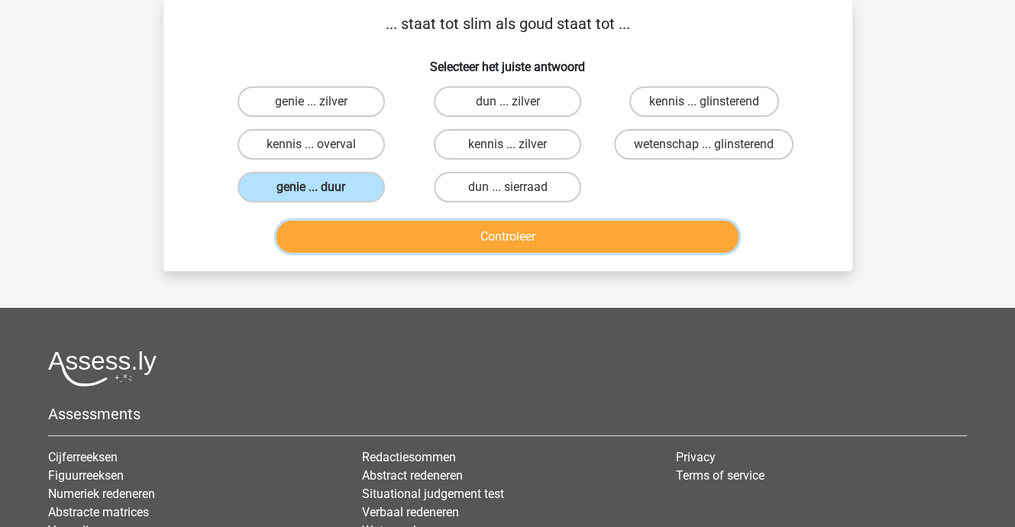
click at [373, 241] on button "Controleer" at bounding box center [507, 237] width 462 height 32
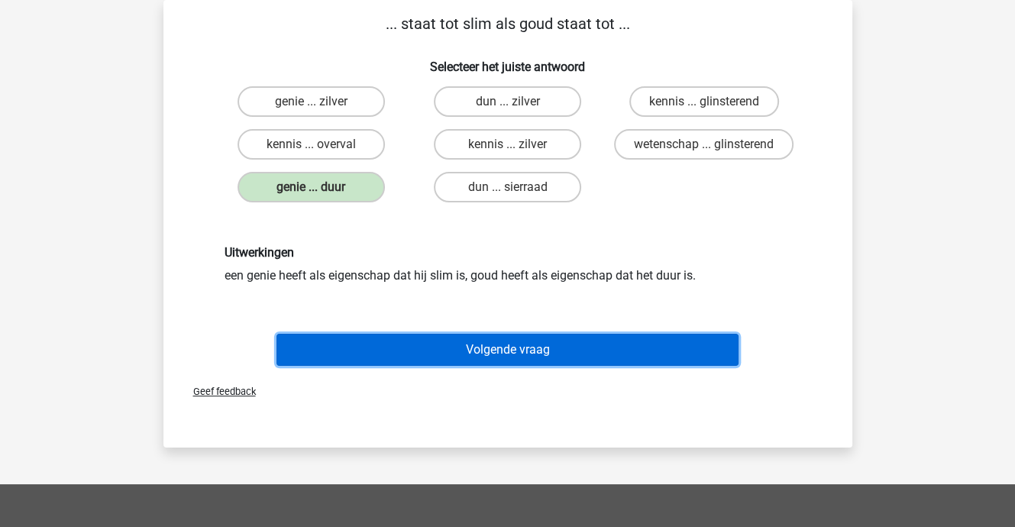
click at [478, 343] on button "Volgende vraag" at bounding box center [507, 350] width 462 height 32
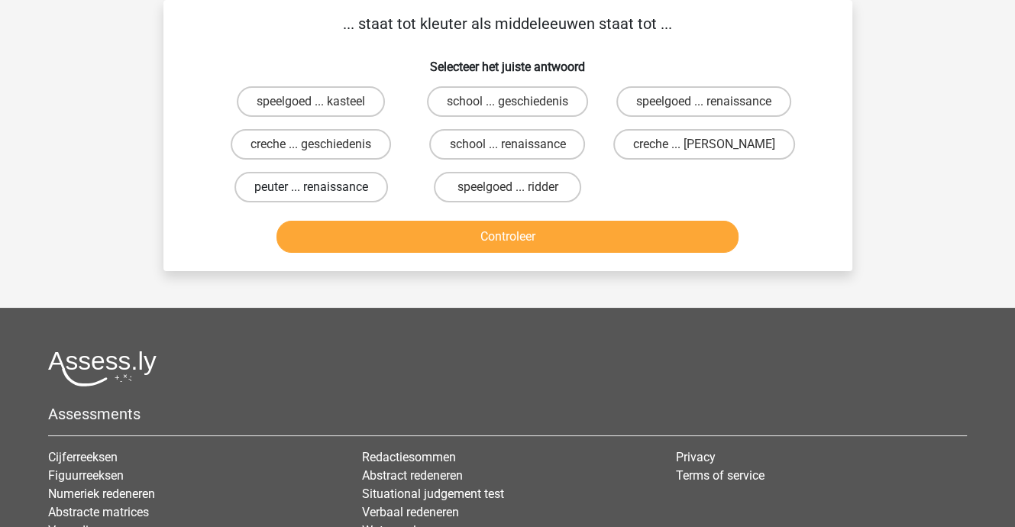
click at [350, 182] on label "peuter ... renaissance" at bounding box center [310, 187] width 153 height 31
click at [321, 187] on input "peuter ... renaissance" at bounding box center [316, 192] width 10 height 10
radio input "true"
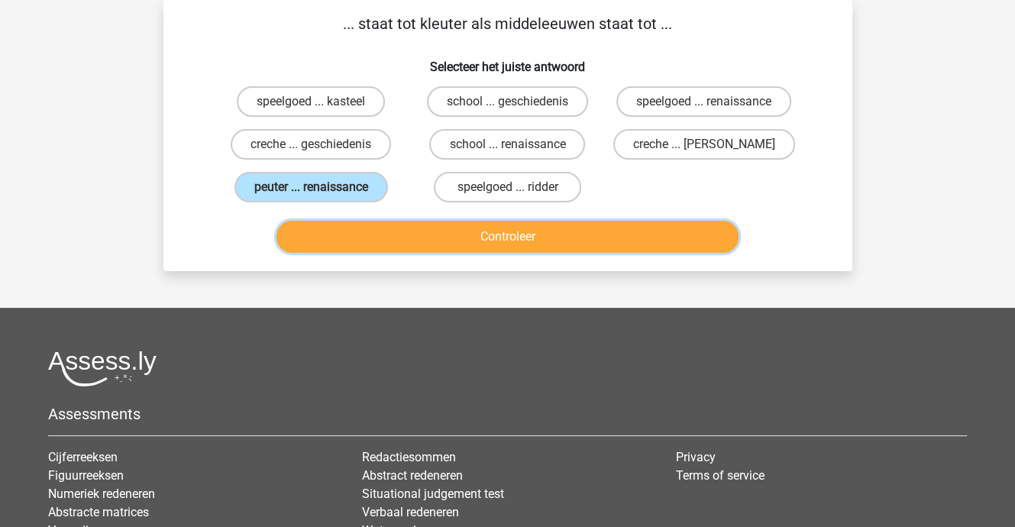
click at [447, 231] on button "Controleer" at bounding box center [507, 237] width 462 height 32
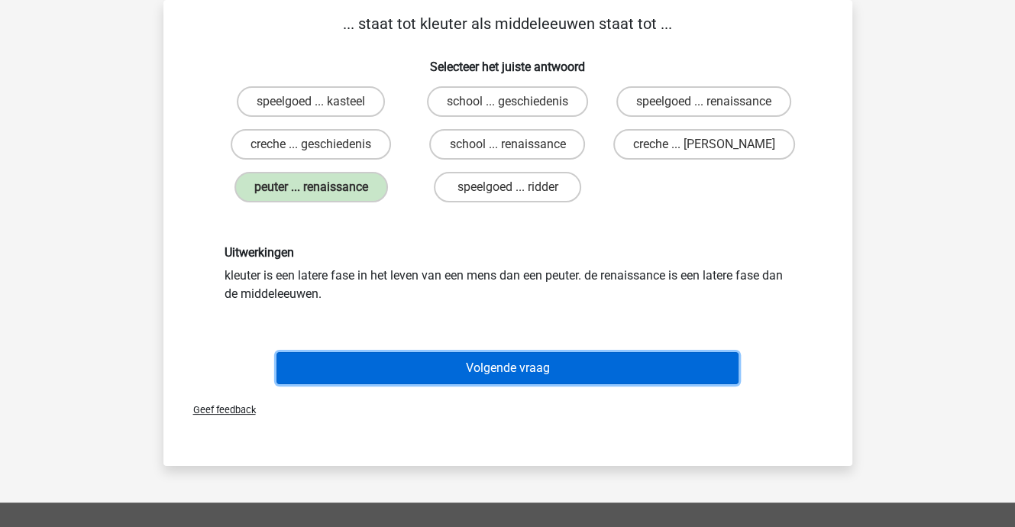
click at [508, 364] on button "Volgende vraag" at bounding box center [507, 368] width 462 height 32
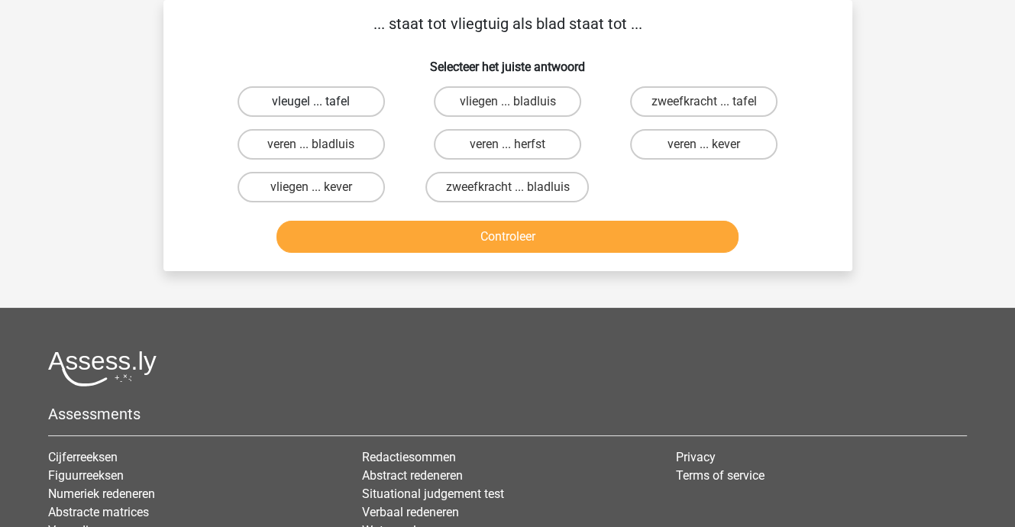
click at [324, 98] on label "vleugel ... tafel" at bounding box center [310, 101] width 147 height 31
click at [321, 102] on input "vleugel ... tafel" at bounding box center [316, 107] width 10 height 10
radio input "true"
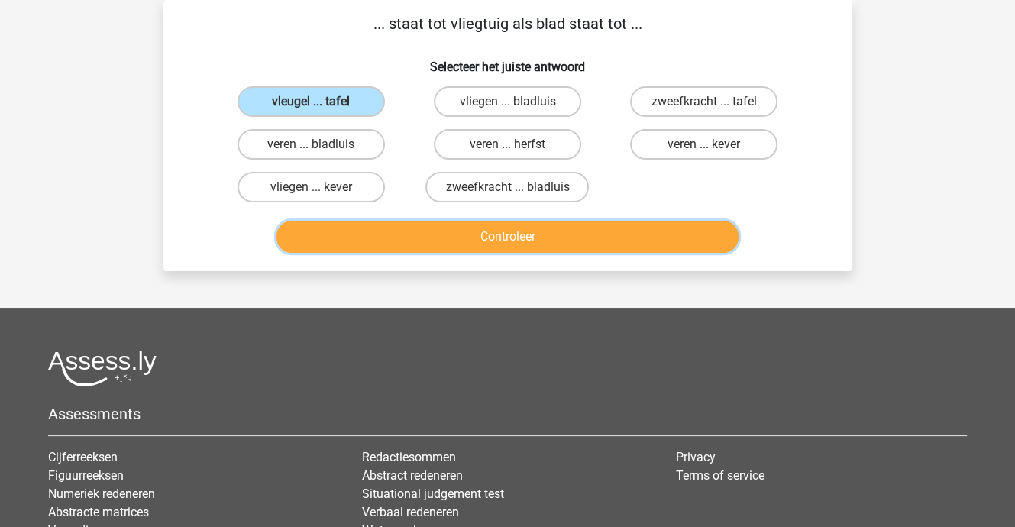
click at [476, 237] on button "Controleer" at bounding box center [507, 237] width 462 height 32
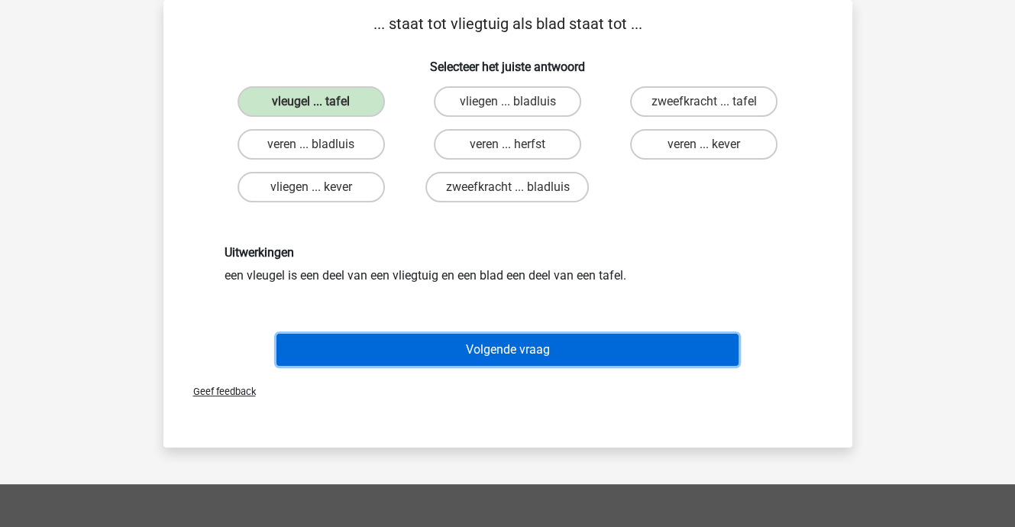
click at [515, 344] on button "Volgende vraag" at bounding box center [507, 350] width 462 height 32
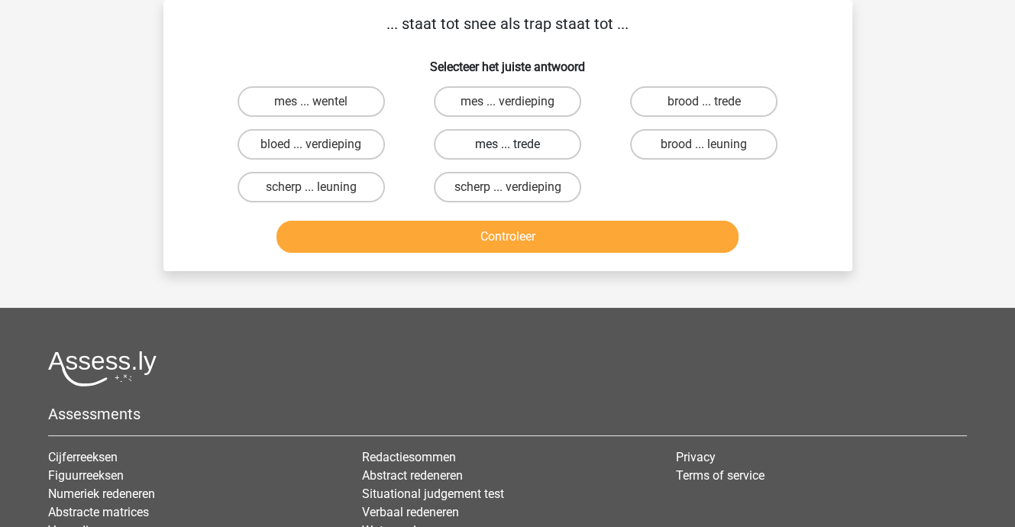
click at [527, 142] on label "mes ... trede" at bounding box center [507, 144] width 147 height 31
click at [517, 144] on input "mes ... trede" at bounding box center [512, 149] width 10 height 10
radio input "true"
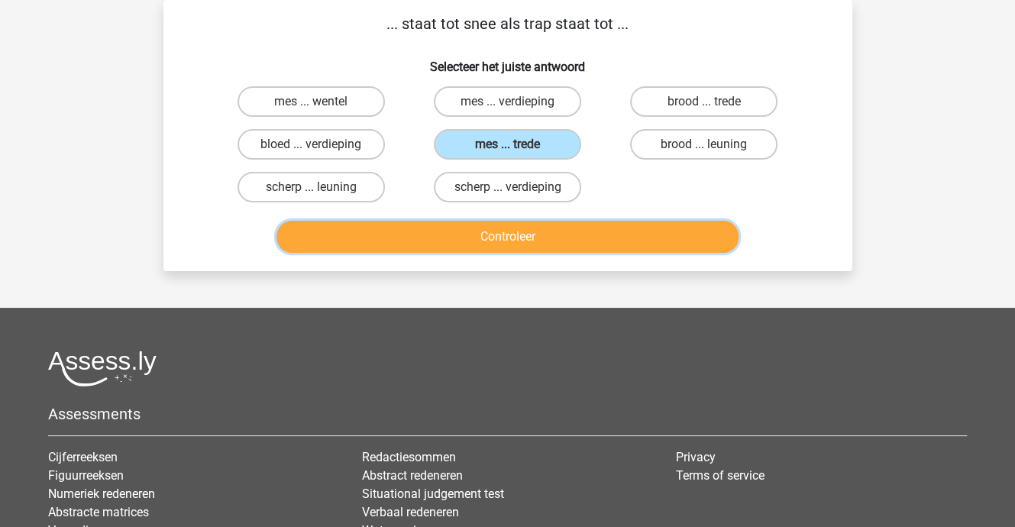
click at [529, 240] on button "Controleer" at bounding box center [507, 237] width 462 height 32
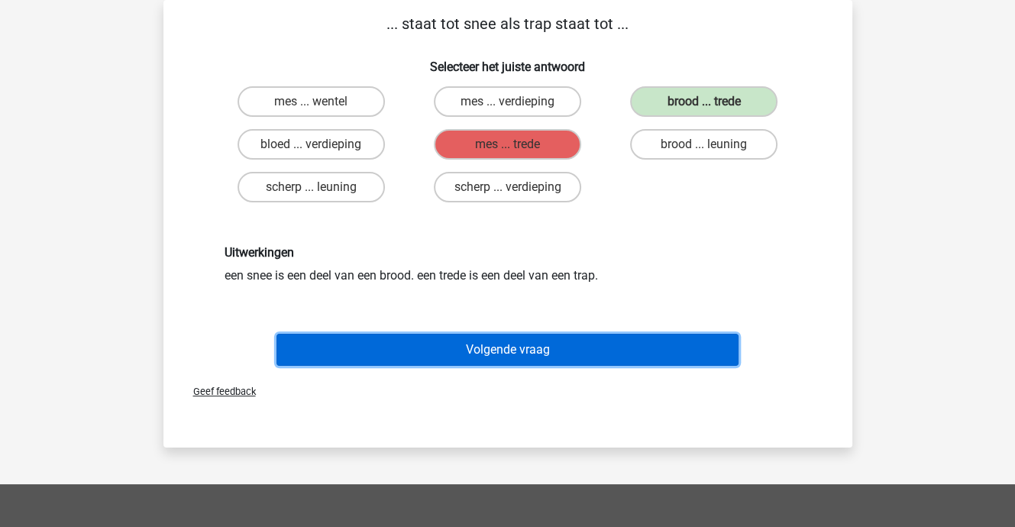
click at [532, 344] on button "Volgende vraag" at bounding box center [507, 350] width 462 height 32
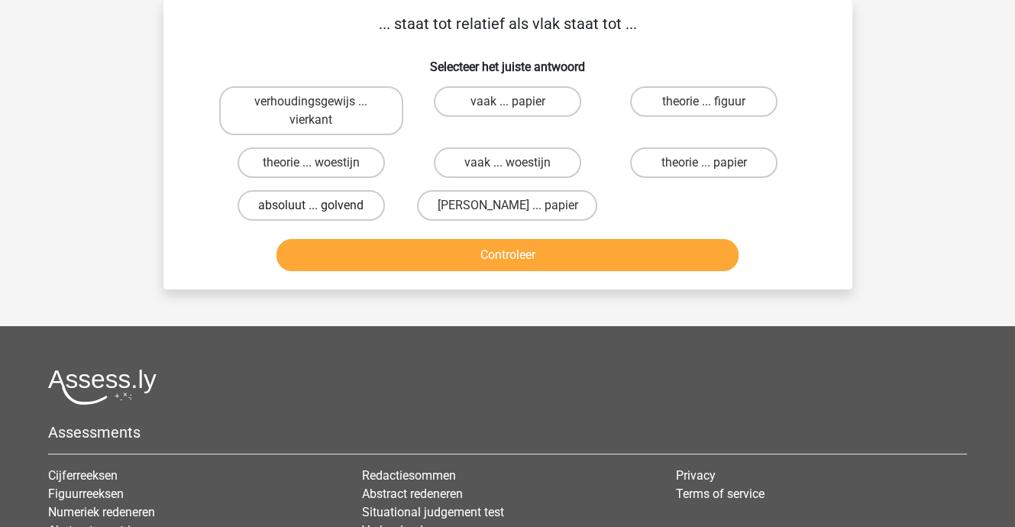
click at [339, 202] on label "absoluut ... golvend" at bounding box center [310, 205] width 147 height 31
click at [321, 205] on input "absoluut ... golvend" at bounding box center [316, 210] width 10 height 10
radio input "true"
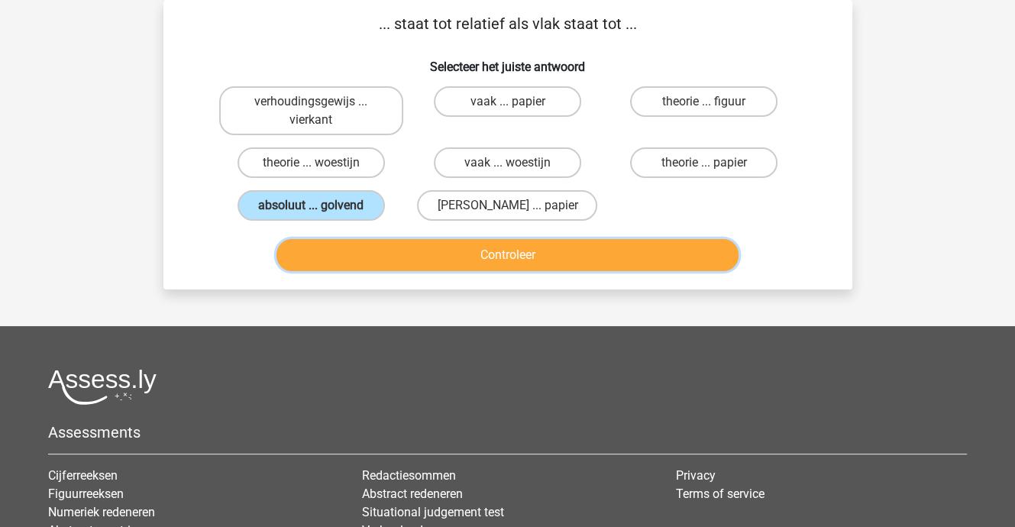
click at [463, 250] on button "Controleer" at bounding box center [507, 255] width 462 height 32
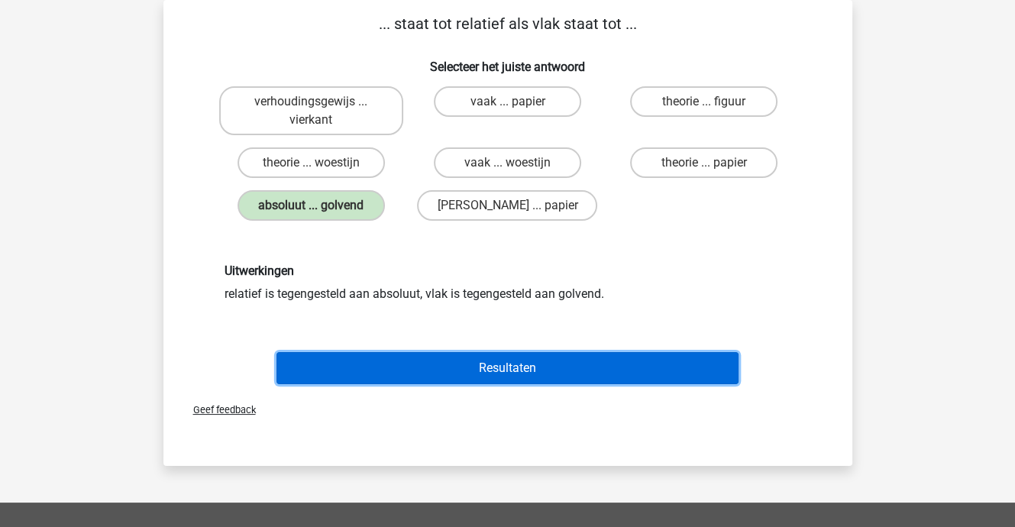
click at [511, 364] on button "Resultaten" at bounding box center [507, 368] width 462 height 32
click at [522, 366] on button "Resultaten" at bounding box center [507, 368] width 462 height 32
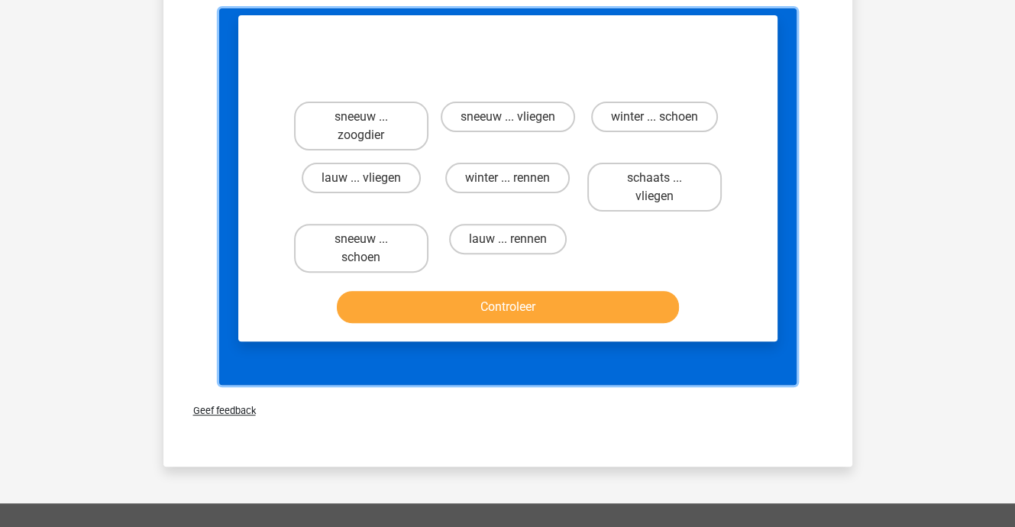
scroll to position [382, 0]
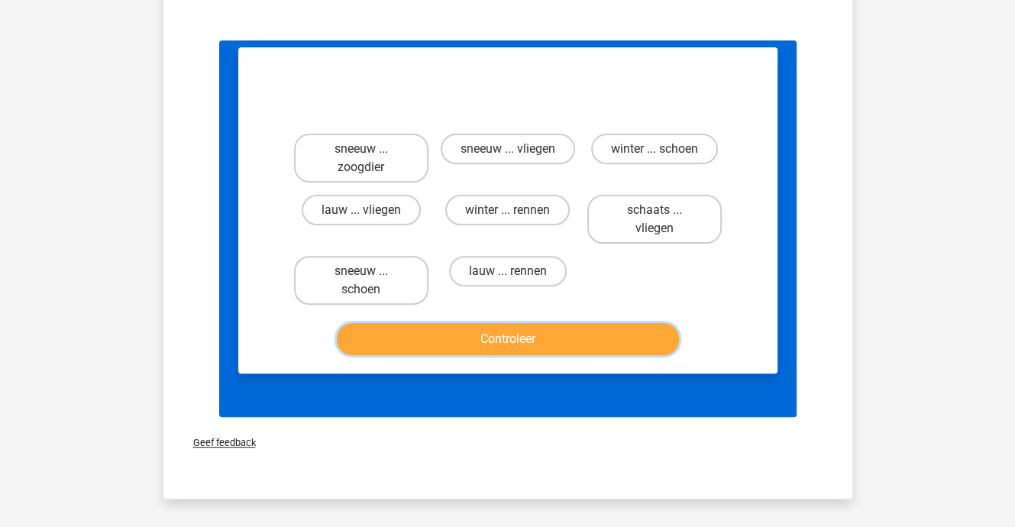
click at [512, 341] on button "Controleer" at bounding box center [508, 339] width 342 height 32
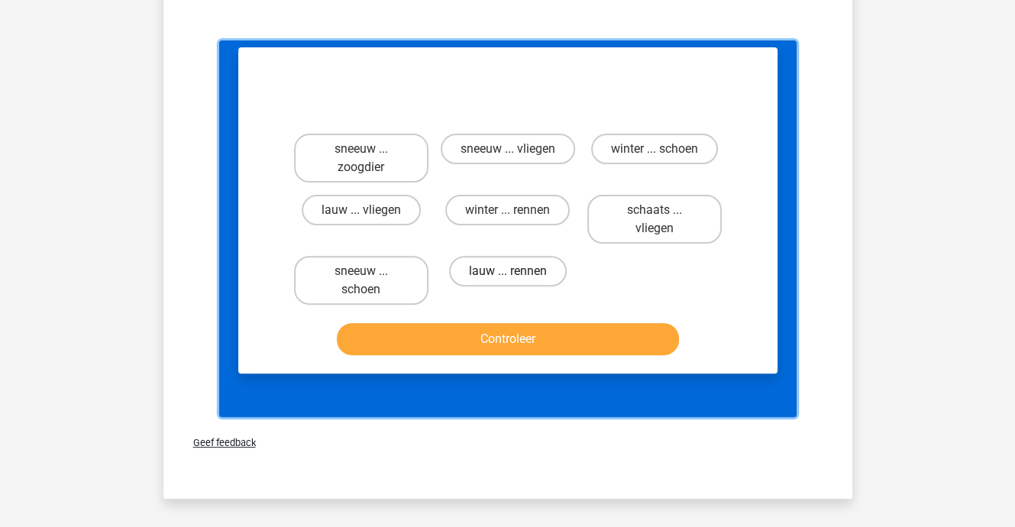
click at [473, 262] on label "lauw ... rennen" at bounding box center [508, 271] width 118 height 31
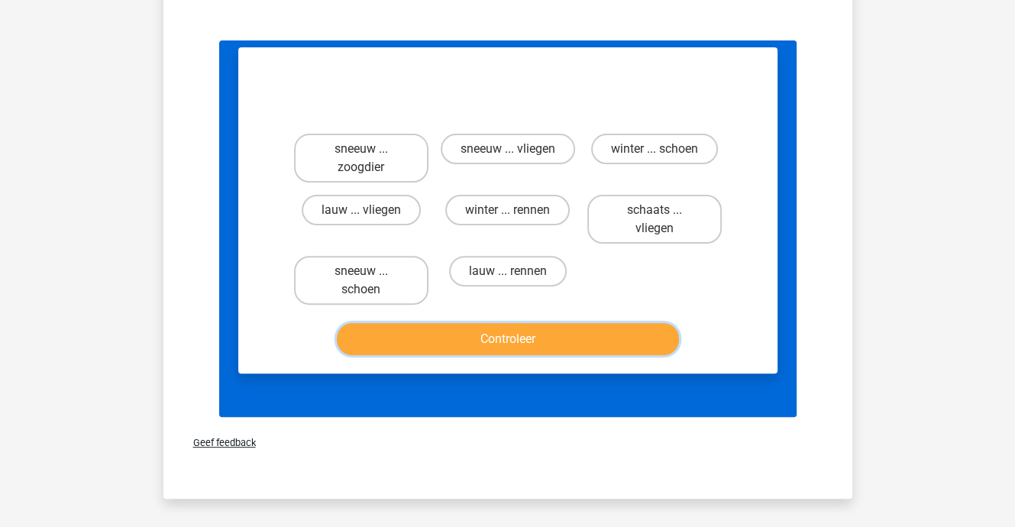
click at [492, 327] on button "Controleer" at bounding box center [508, 339] width 342 height 32
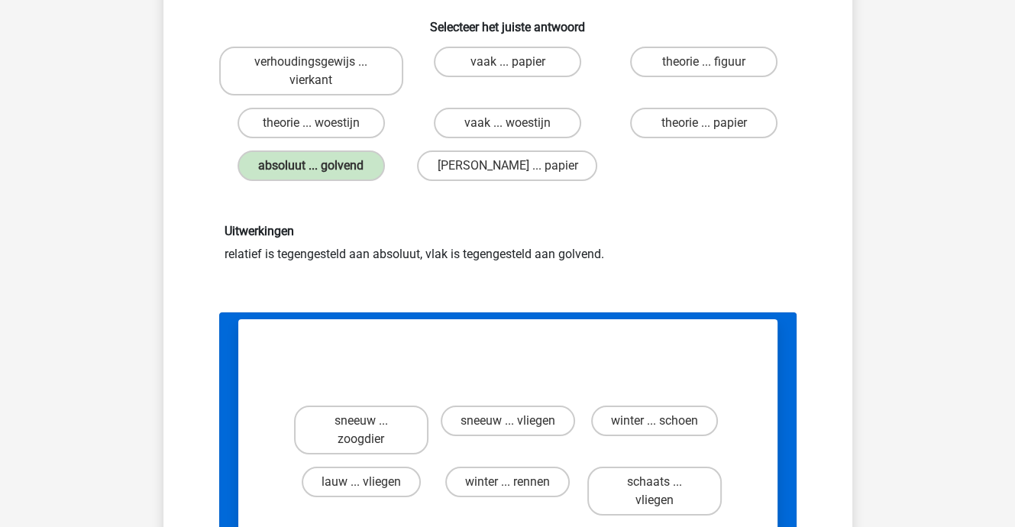
scroll to position [0, 0]
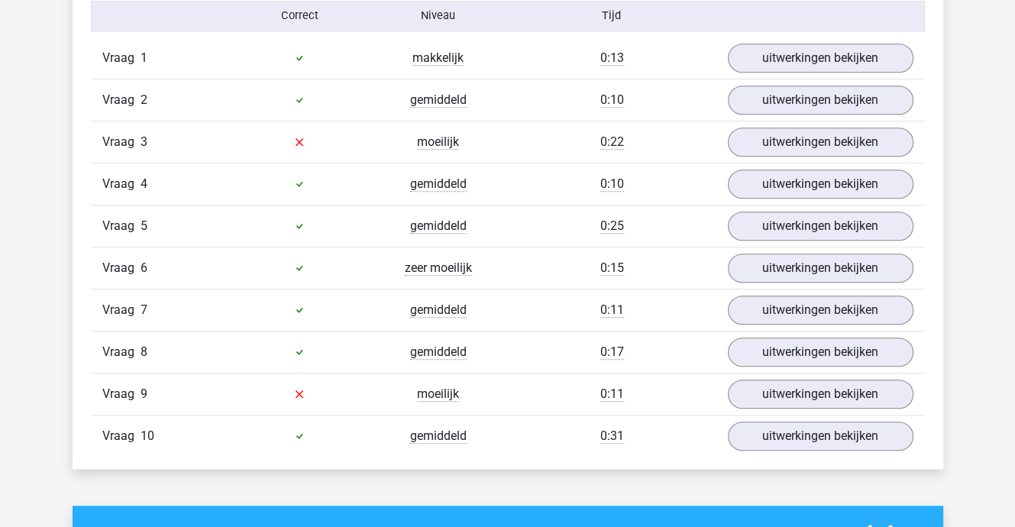
scroll to position [992, 0]
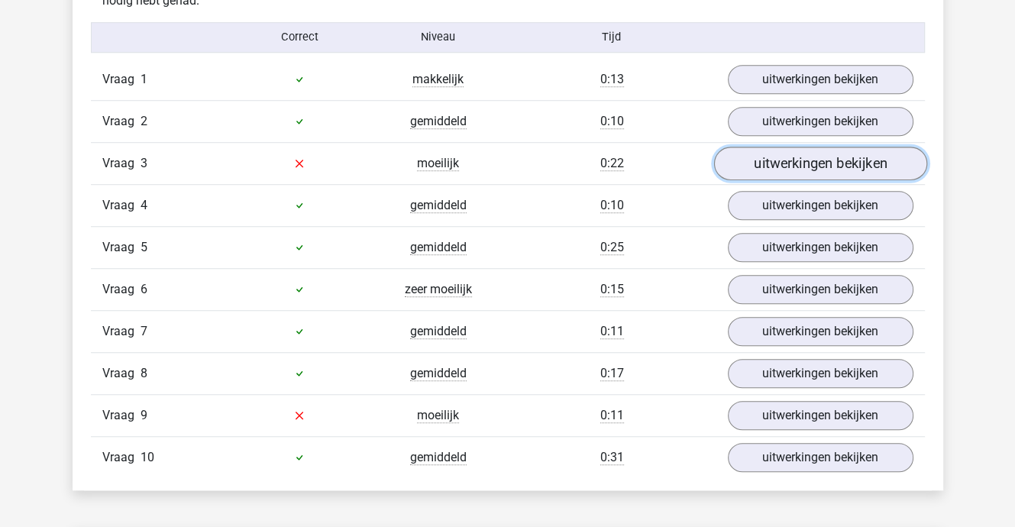
click at [764, 164] on link "uitwerkingen bekijken" at bounding box center [819, 164] width 213 height 34
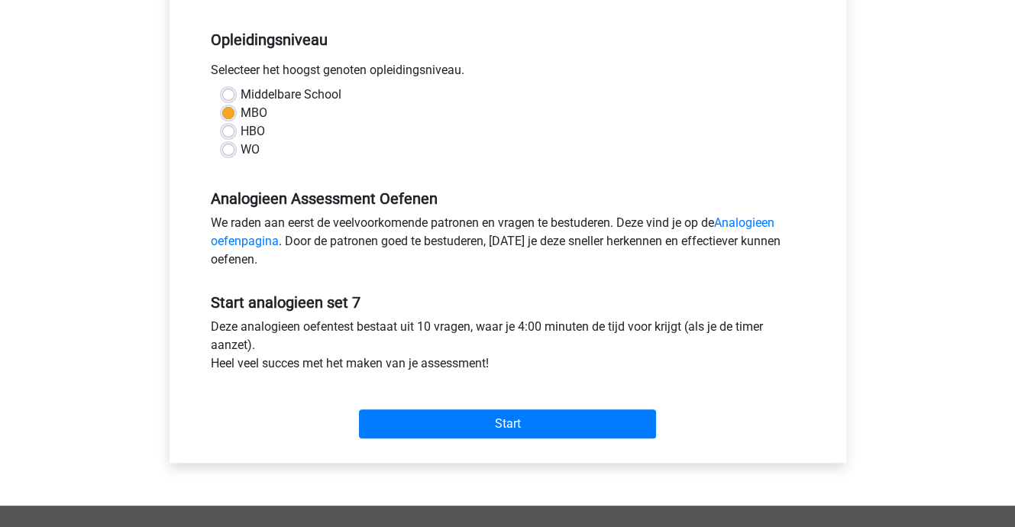
scroll to position [297, 0]
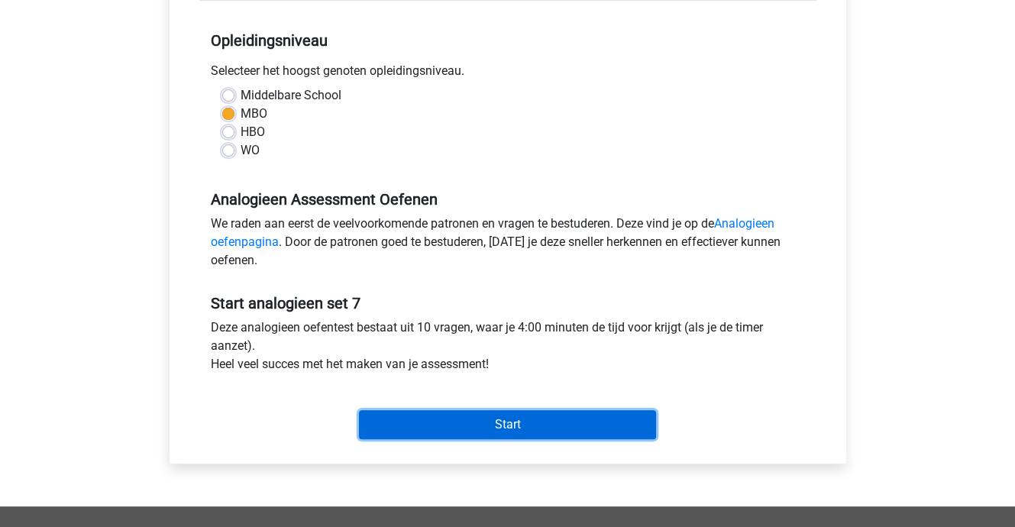
click at [501, 411] on input "Start" at bounding box center [507, 424] width 297 height 29
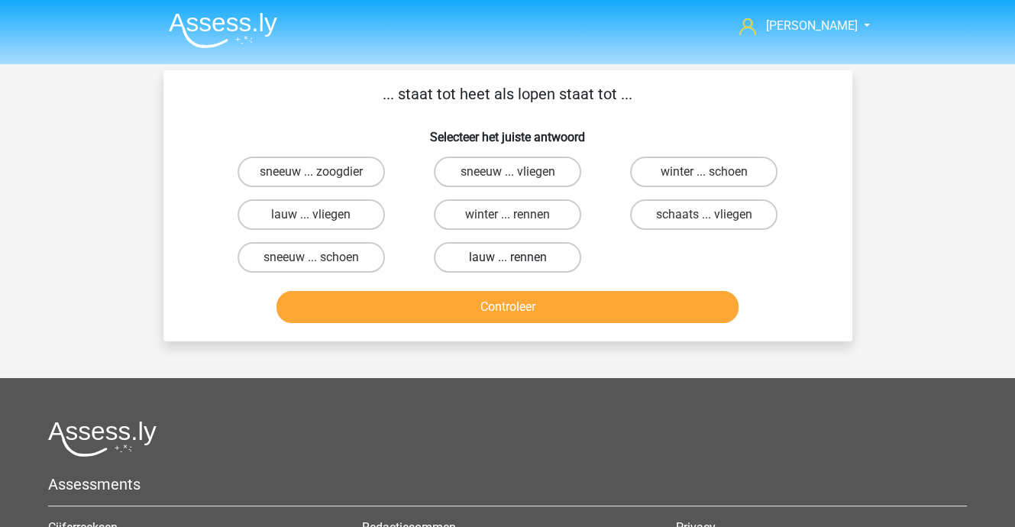
click at [510, 254] on label "lauw ... rennen" at bounding box center [507, 257] width 147 height 31
click at [510, 257] on input "lauw ... rennen" at bounding box center [512, 262] width 10 height 10
radio input "true"
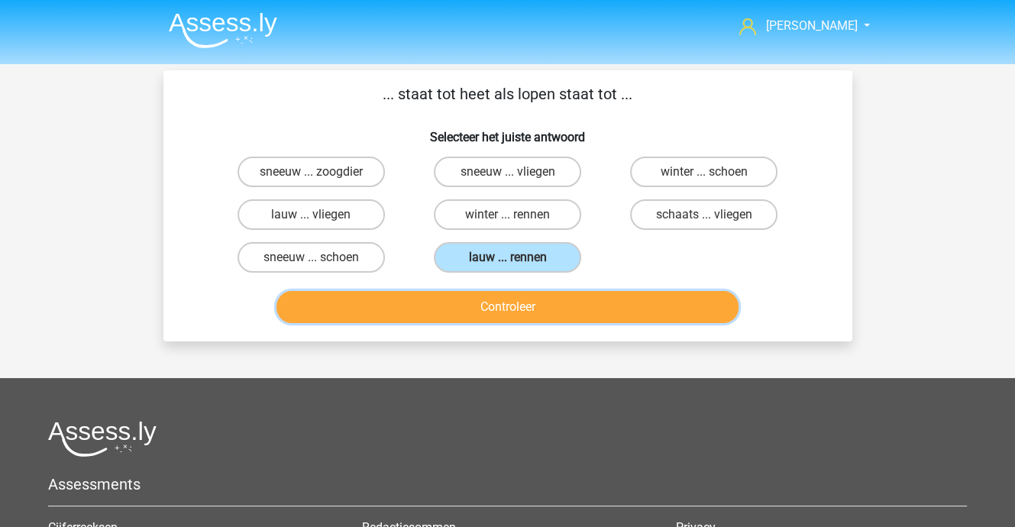
click at [510, 311] on button "Controleer" at bounding box center [507, 307] width 462 height 32
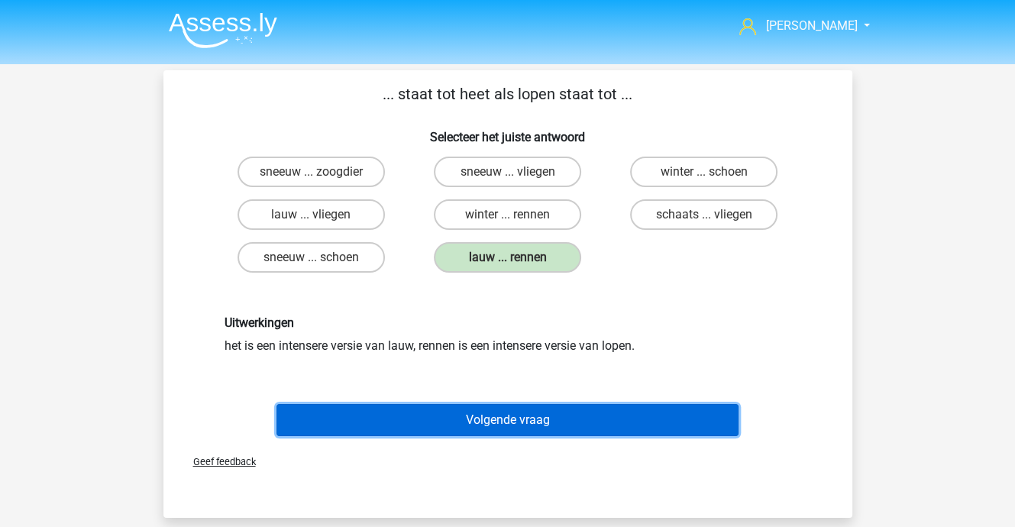
click at [521, 417] on button "Volgende vraag" at bounding box center [507, 420] width 462 height 32
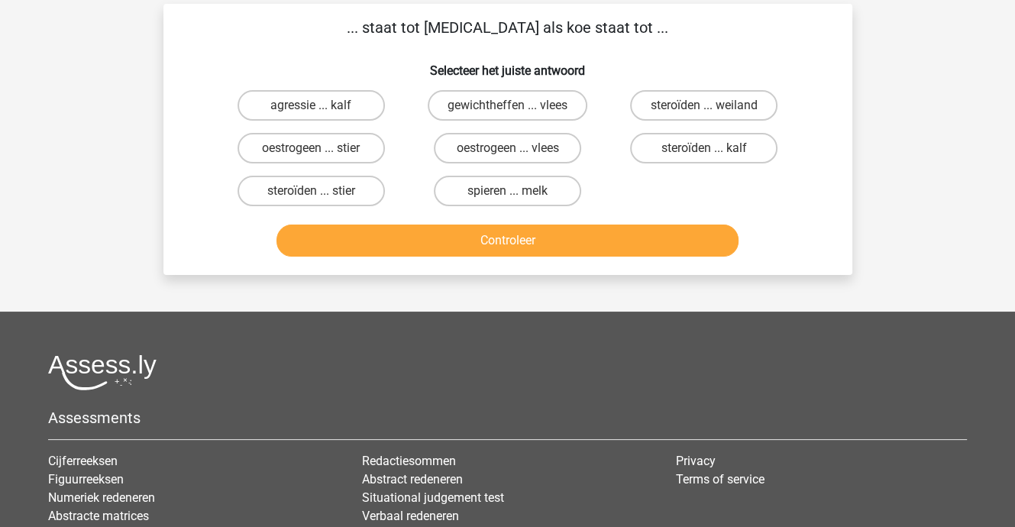
scroll to position [70, 0]
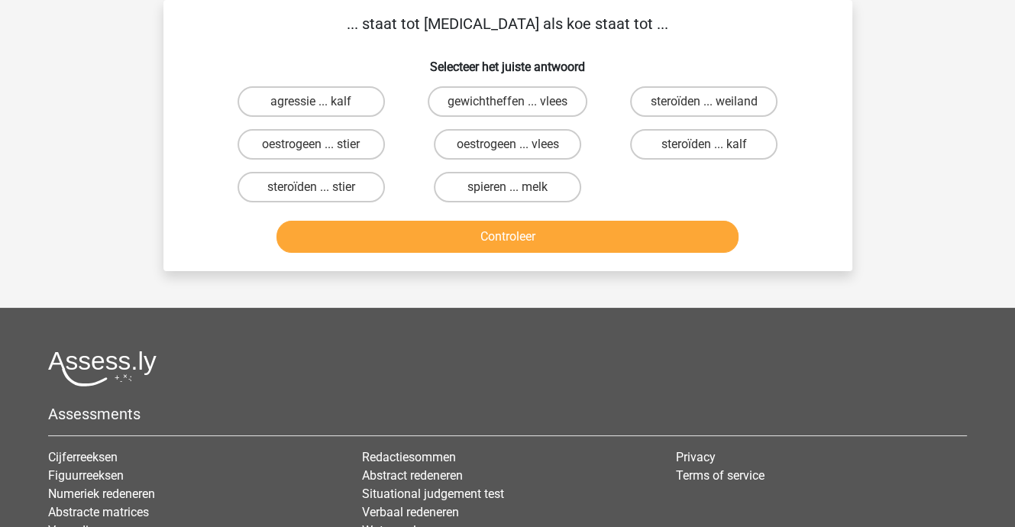
click at [311, 146] on input "oestrogeen ... stier" at bounding box center [316, 149] width 10 height 10
radio input "true"
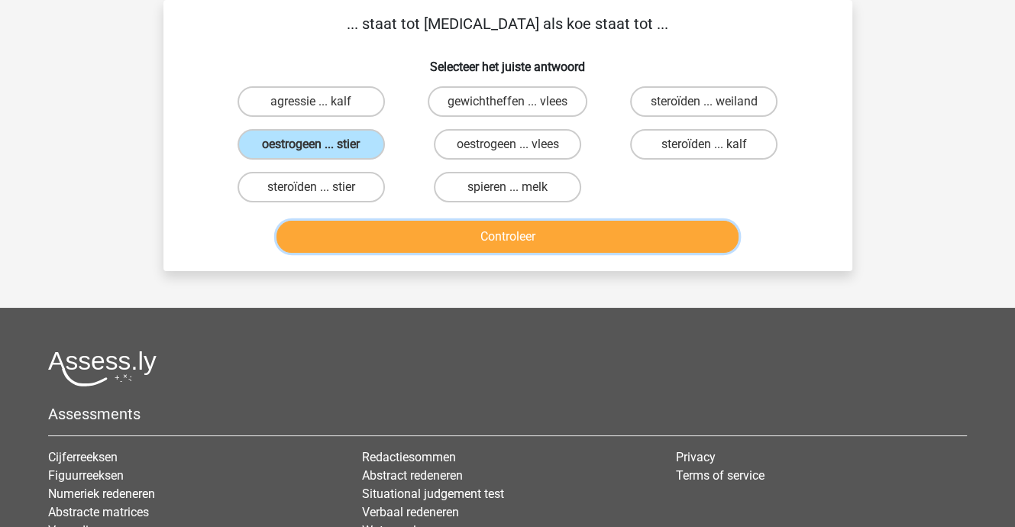
click at [489, 236] on button "Controleer" at bounding box center [507, 237] width 462 height 32
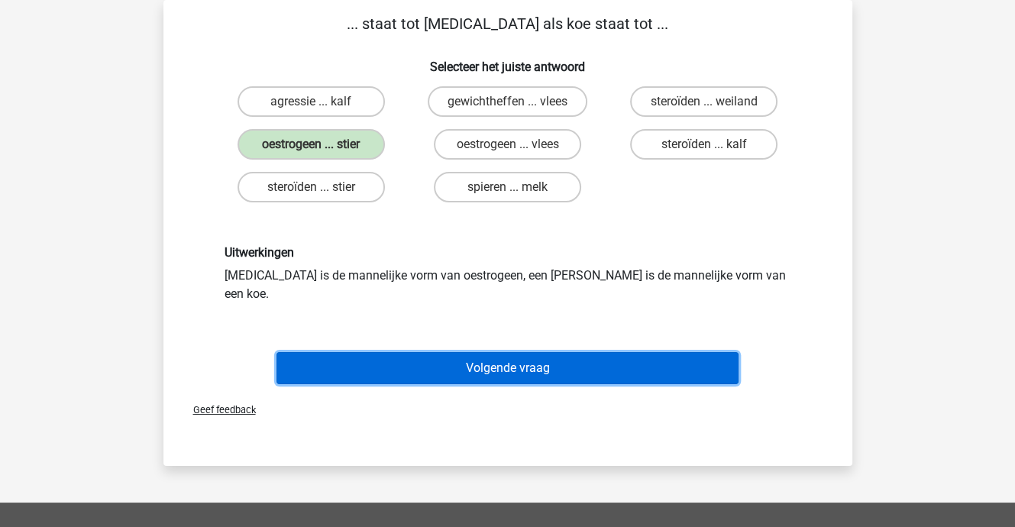
click at [511, 352] on button "Volgende vraag" at bounding box center [507, 368] width 462 height 32
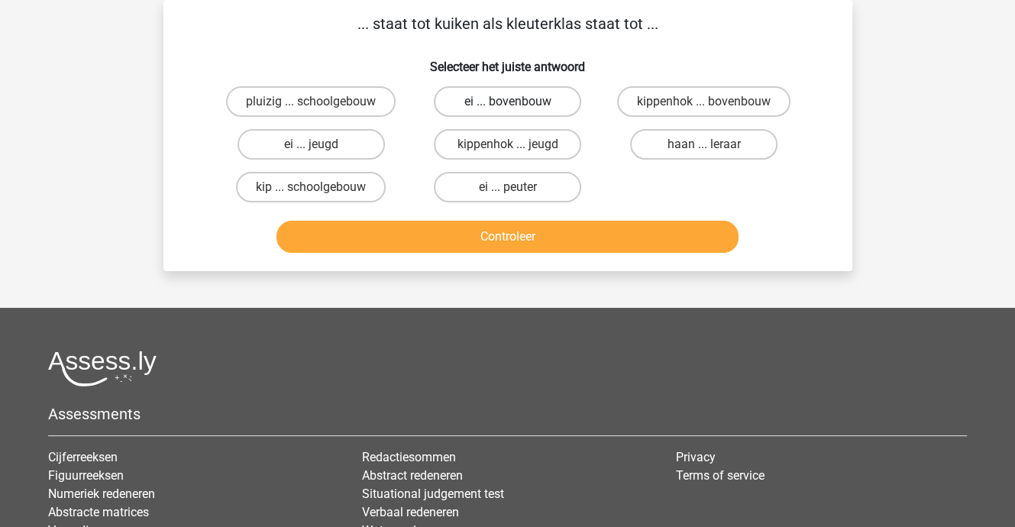
click at [516, 97] on label "ei ... bovenbouw" at bounding box center [507, 101] width 147 height 31
click at [516, 102] on input "ei ... bovenbouw" at bounding box center [512, 107] width 10 height 10
radio input "true"
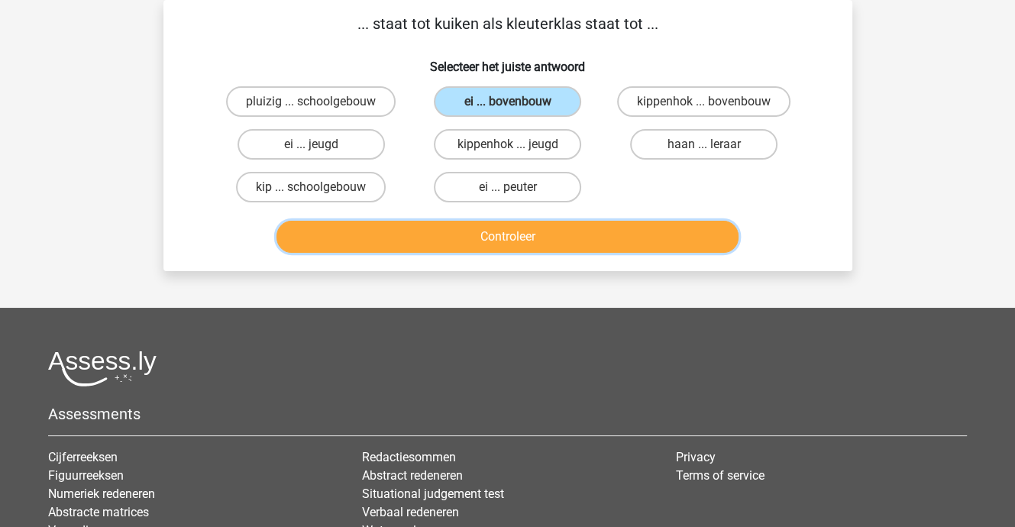
click at [534, 237] on button "Controleer" at bounding box center [507, 237] width 462 height 32
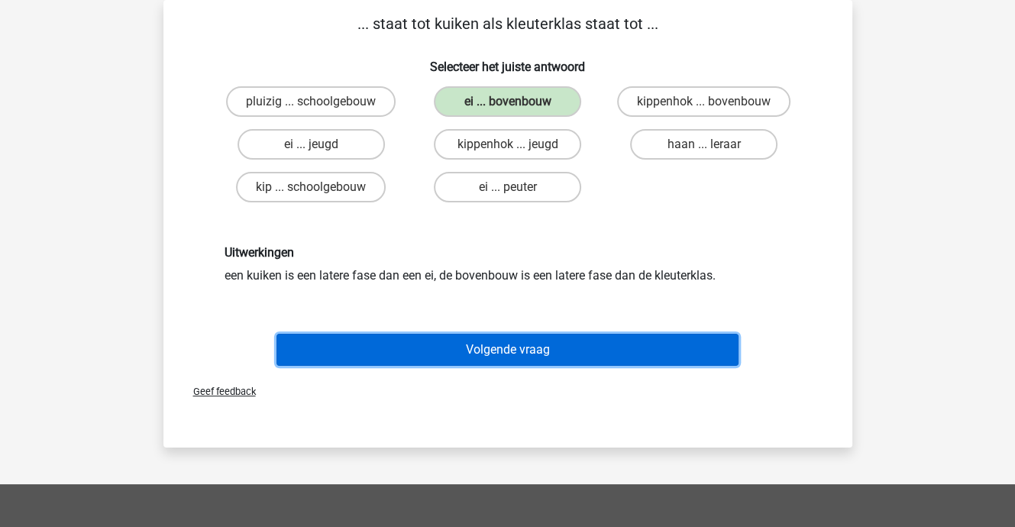
click at [532, 346] on button "Volgende vraag" at bounding box center [507, 350] width 462 height 32
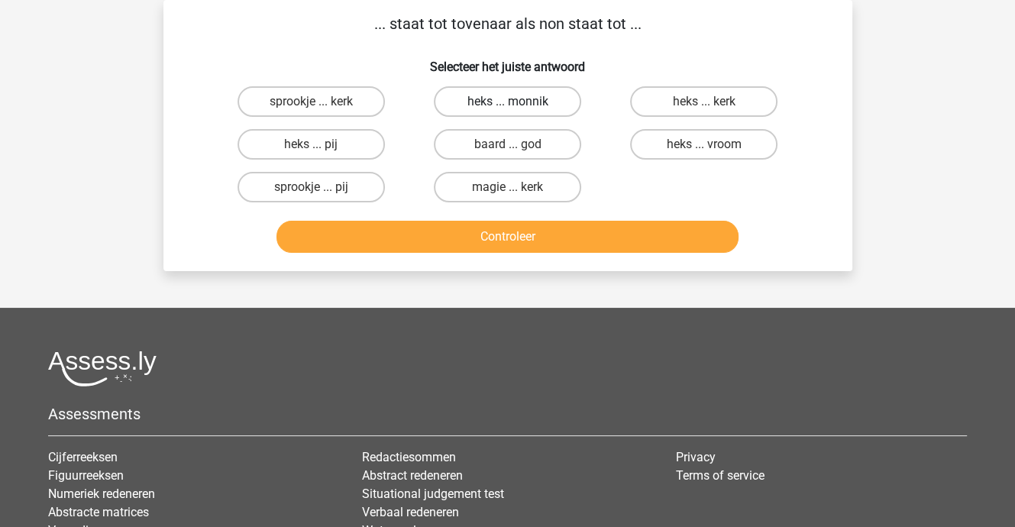
drag, startPoint x: 474, startPoint y: 97, endPoint x: 479, endPoint y: 103, distance: 8.1
click at [475, 97] on label "heks ... monnik" at bounding box center [507, 101] width 147 height 31
click at [507, 102] on input "heks ... monnik" at bounding box center [512, 107] width 10 height 10
radio input "true"
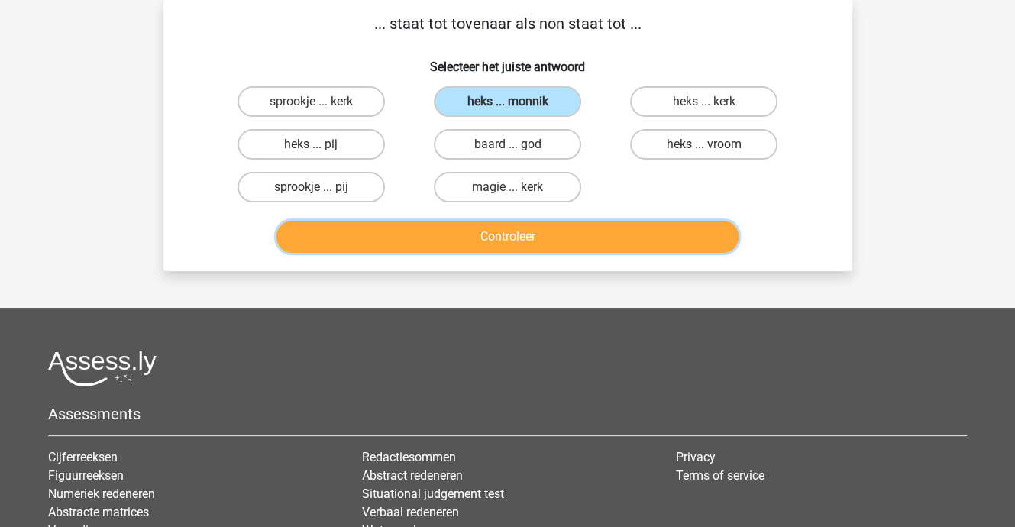
click at [517, 236] on button "Controleer" at bounding box center [507, 237] width 462 height 32
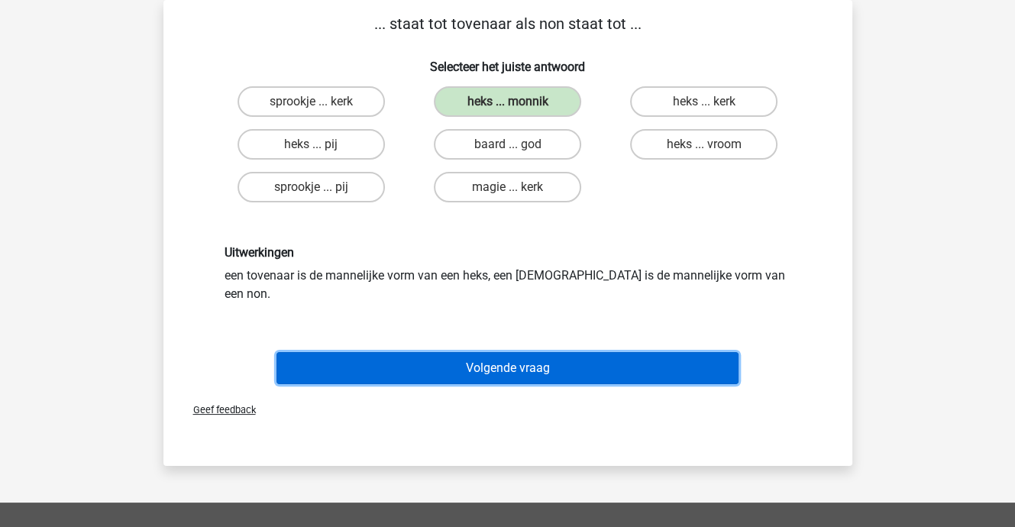
click at [502, 352] on button "Volgende vraag" at bounding box center [507, 368] width 462 height 32
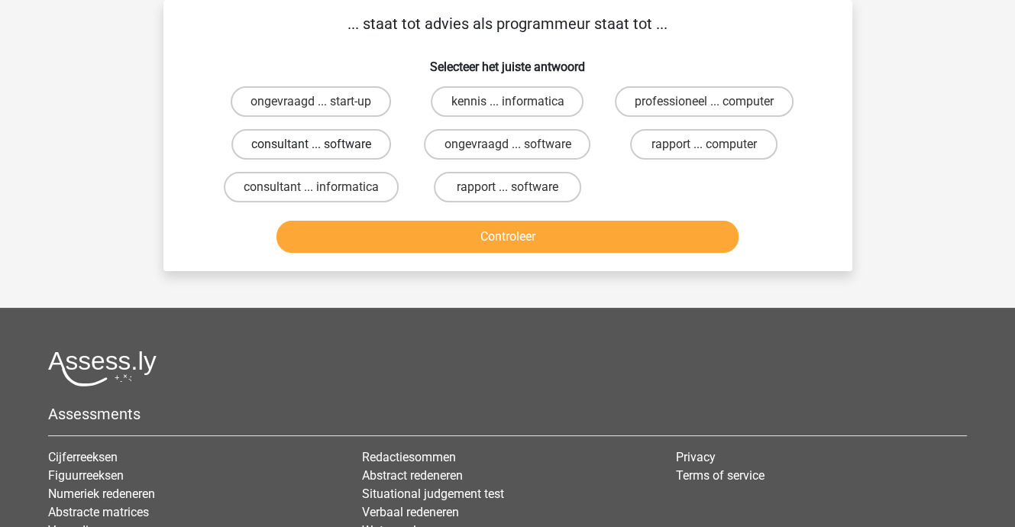
click at [327, 144] on label "consultant ... software" at bounding box center [311, 144] width 160 height 31
click at [321, 144] on input "consultant ... software" at bounding box center [316, 149] width 10 height 10
radio input "true"
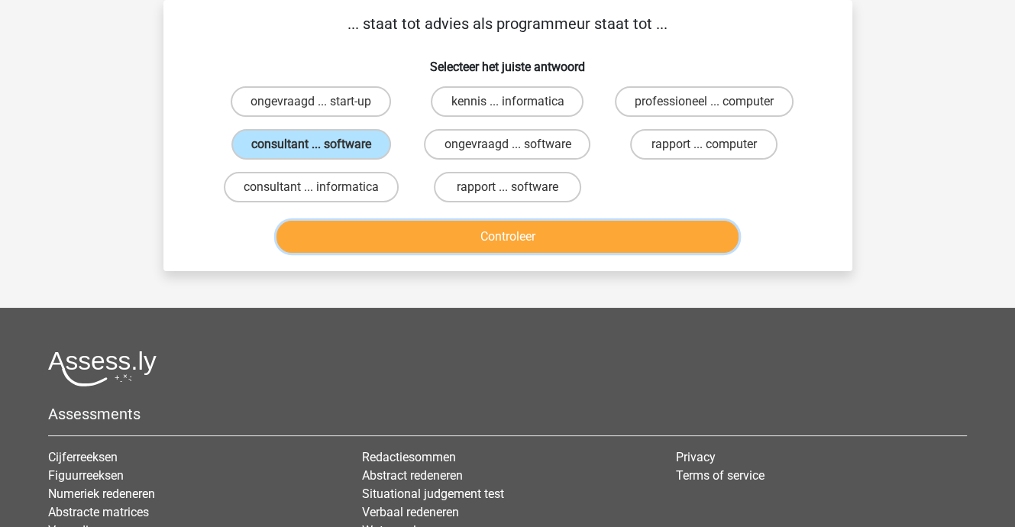
click at [497, 237] on button "Controleer" at bounding box center [507, 237] width 462 height 32
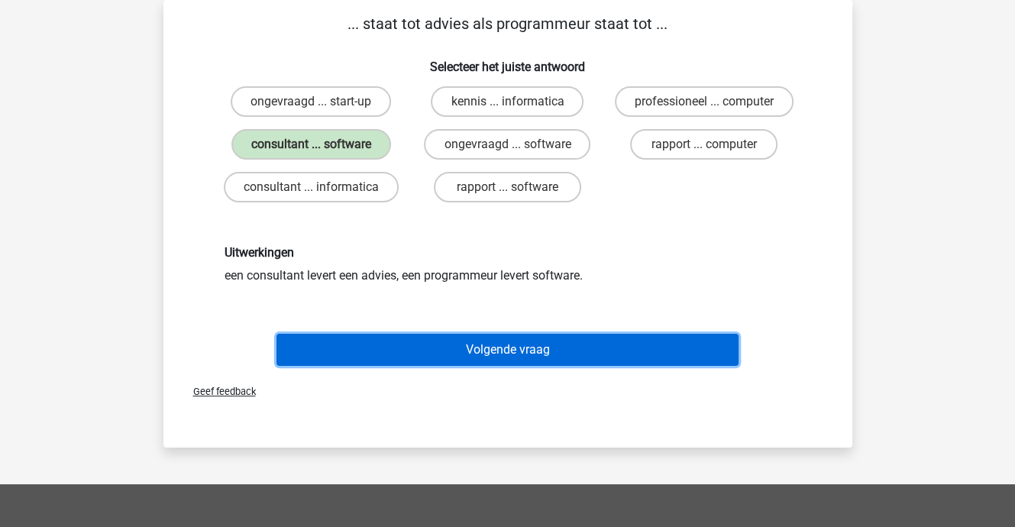
click at [513, 345] on button "Volgende vraag" at bounding box center [507, 350] width 462 height 32
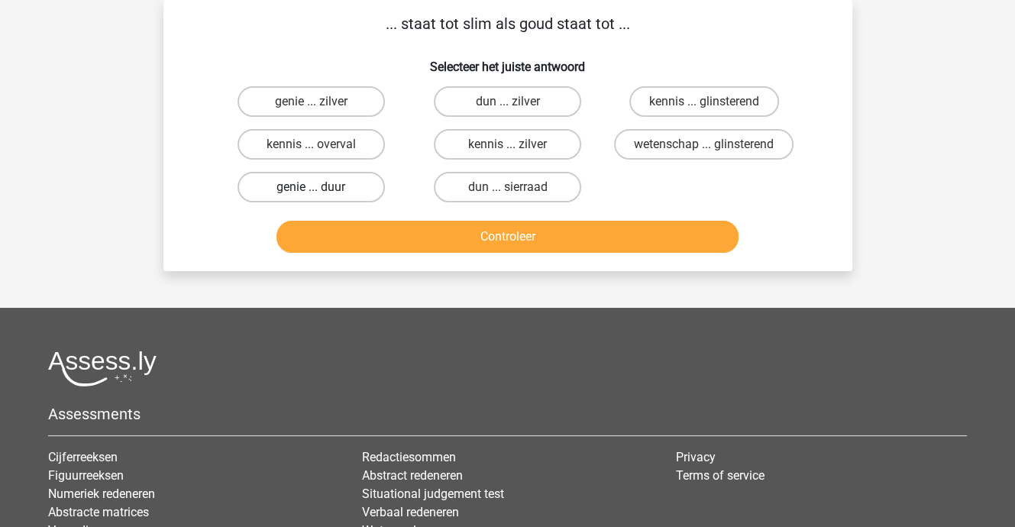
drag, startPoint x: 297, startPoint y: 183, endPoint x: 345, endPoint y: 186, distance: 48.2
click at [297, 182] on label "genie ... duur" at bounding box center [310, 187] width 147 height 31
click at [311, 187] on input "genie ... duur" at bounding box center [316, 192] width 10 height 10
radio input "true"
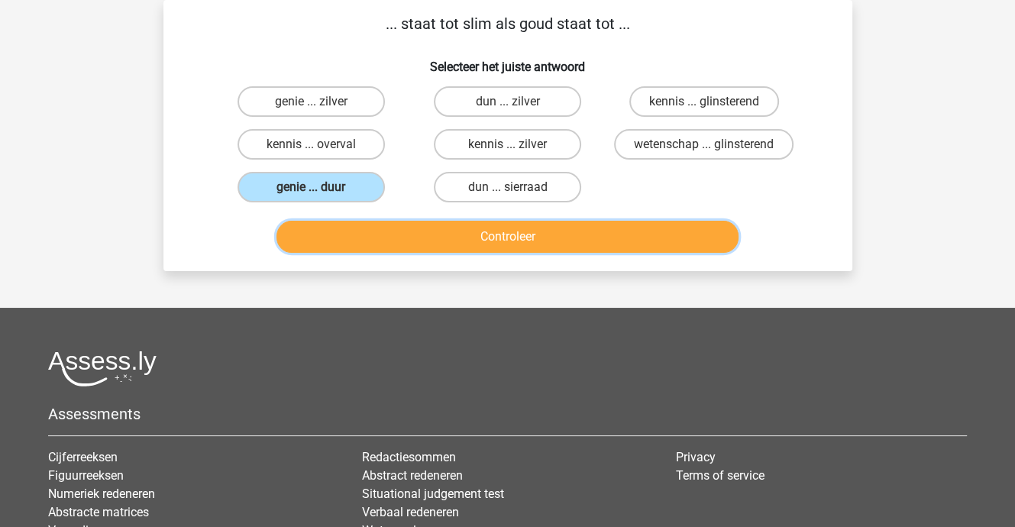
click at [493, 234] on button "Controleer" at bounding box center [507, 237] width 462 height 32
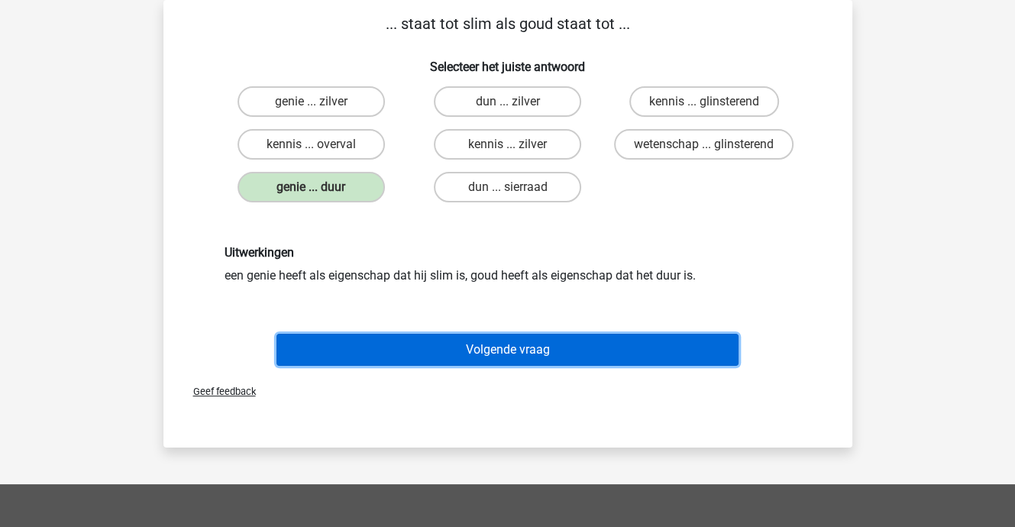
click at [522, 344] on button "Volgende vraag" at bounding box center [507, 350] width 462 height 32
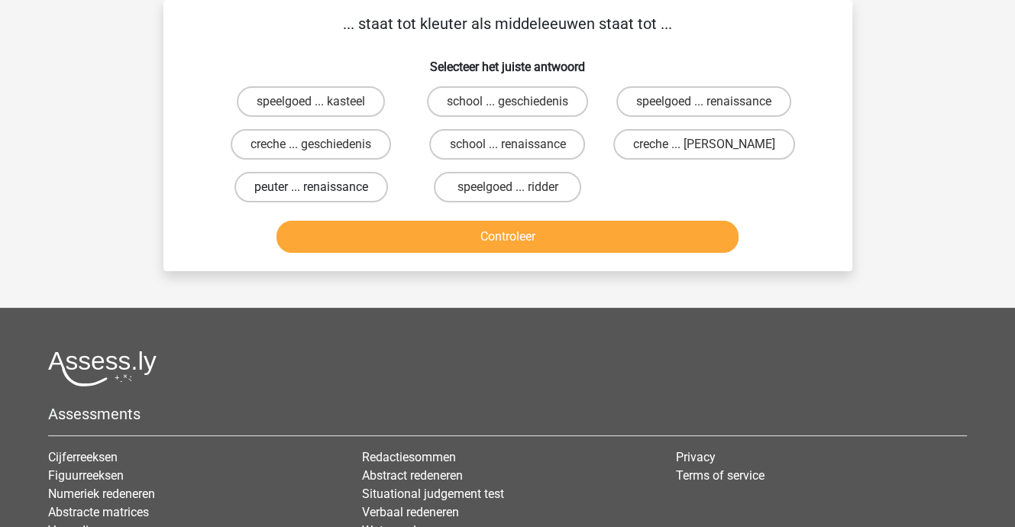
drag, startPoint x: 345, startPoint y: 182, endPoint x: 387, endPoint y: 189, distance: 42.4
click at [345, 182] on label "peuter ... renaissance" at bounding box center [310, 187] width 153 height 31
click at [321, 187] on input "peuter ... renaissance" at bounding box center [316, 192] width 10 height 10
radio input "true"
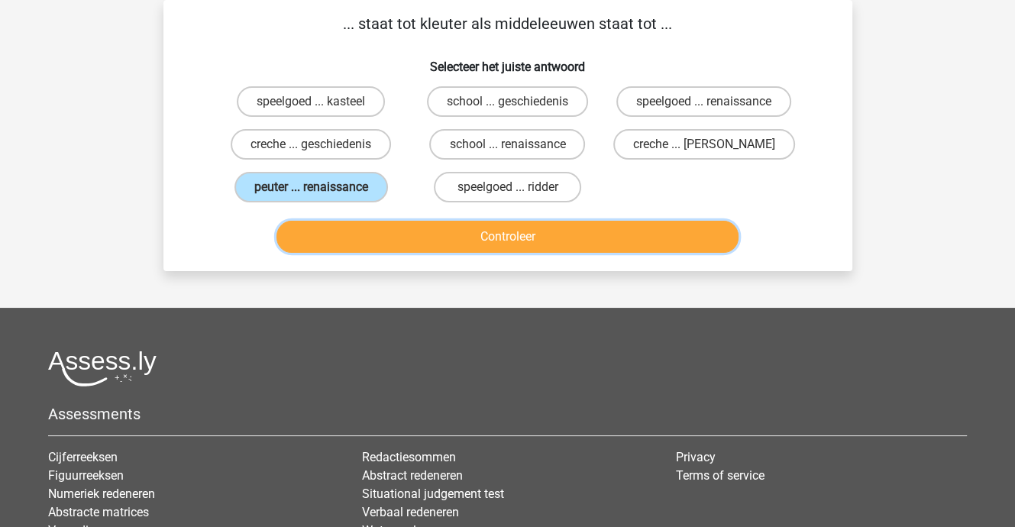
click at [473, 231] on button "Controleer" at bounding box center [507, 237] width 462 height 32
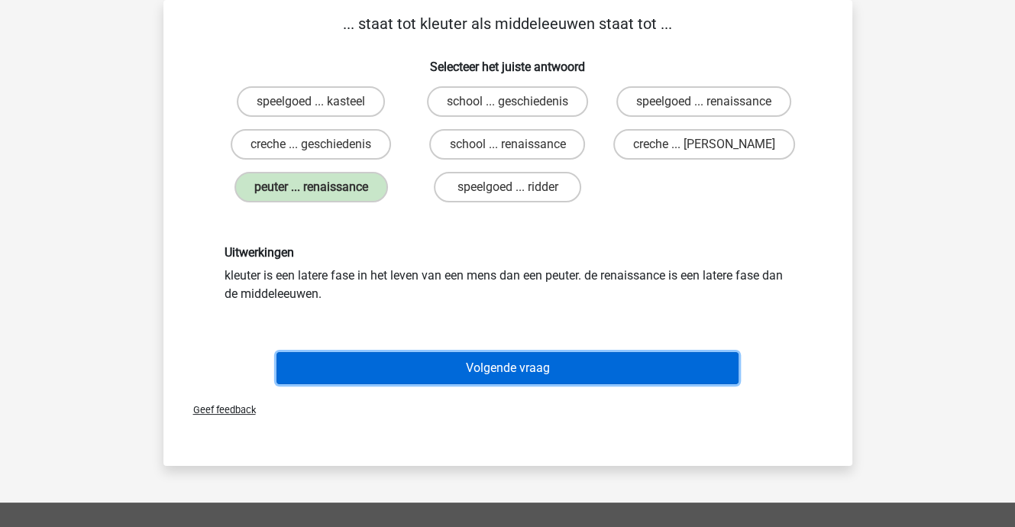
click at [513, 360] on button "Volgende vraag" at bounding box center [507, 368] width 462 height 32
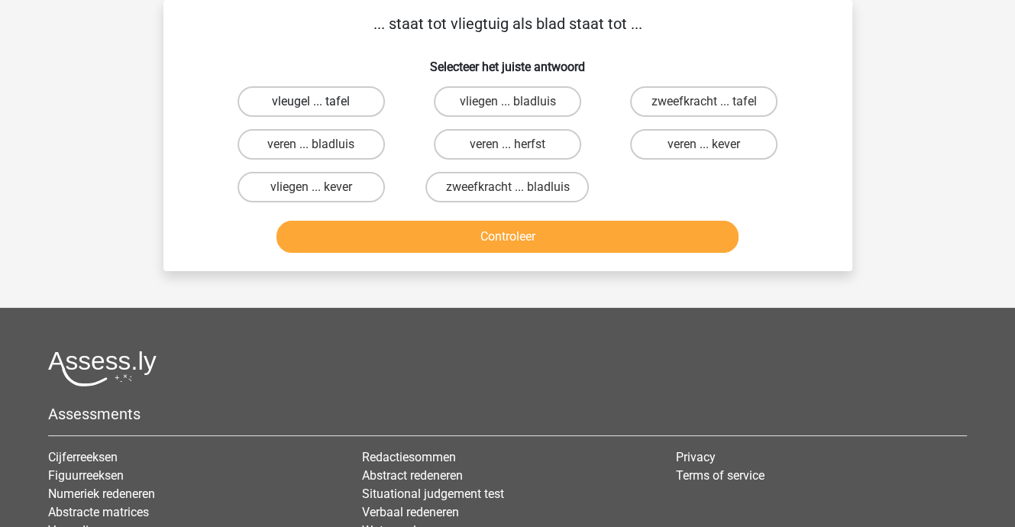
click at [321, 101] on label "vleugel ... tafel" at bounding box center [310, 101] width 147 height 31
click at [321, 102] on input "vleugel ... tafel" at bounding box center [316, 107] width 10 height 10
radio input "true"
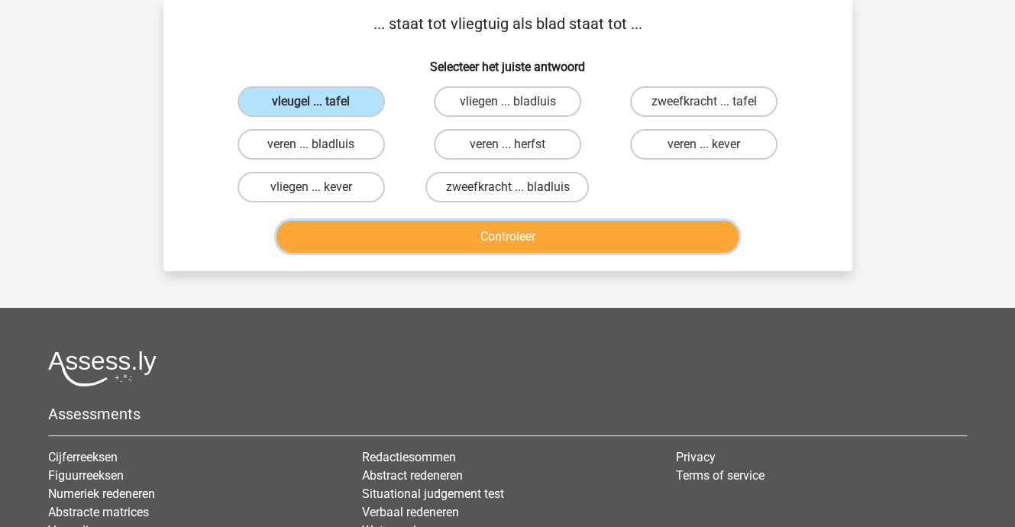
click at [492, 239] on button "Controleer" at bounding box center [507, 237] width 462 height 32
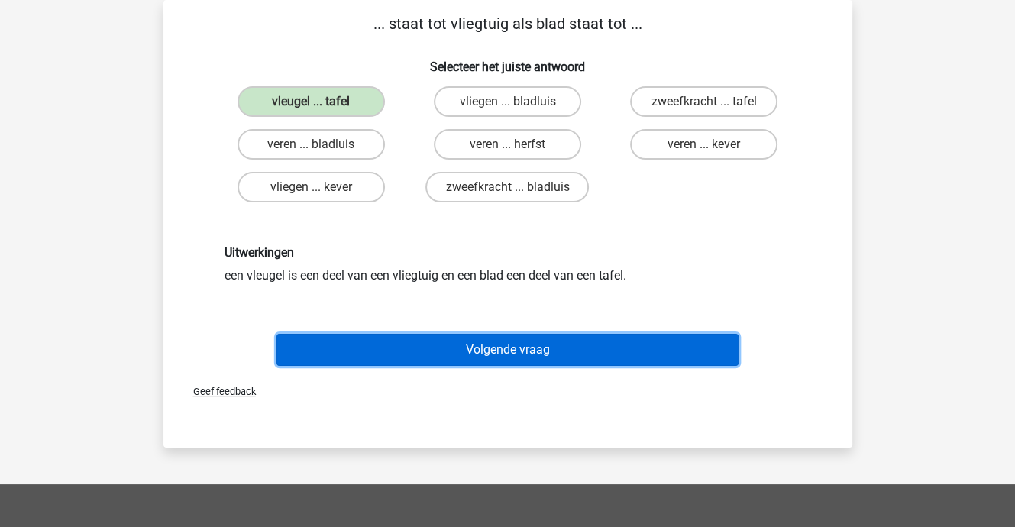
click at [507, 344] on button "Volgende vraag" at bounding box center [507, 350] width 462 height 32
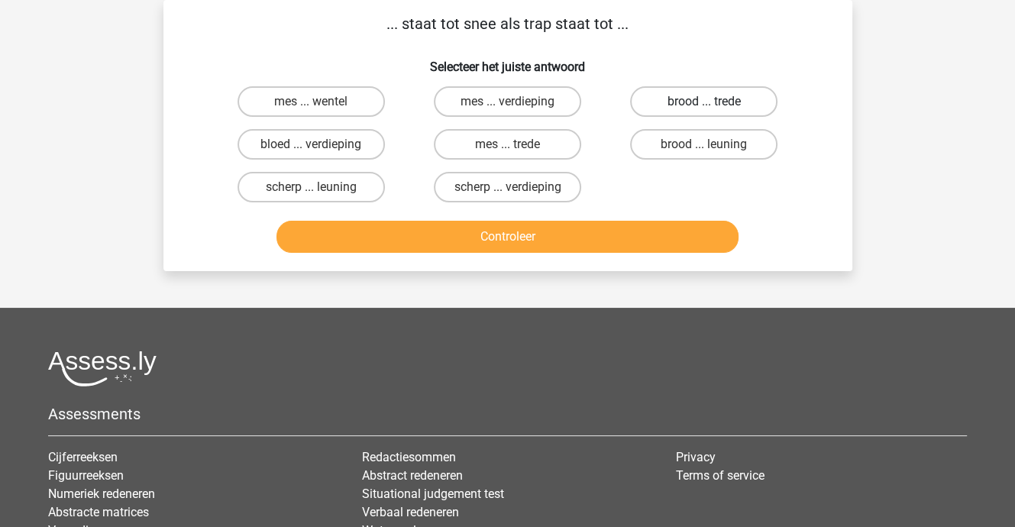
click at [678, 98] on label "brood ... trede" at bounding box center [703, 101] width 147 height 31
click at [704, 102] on input "brood ... trede" at bounding box center [709, 107] width 10 height 10
radio input "true"
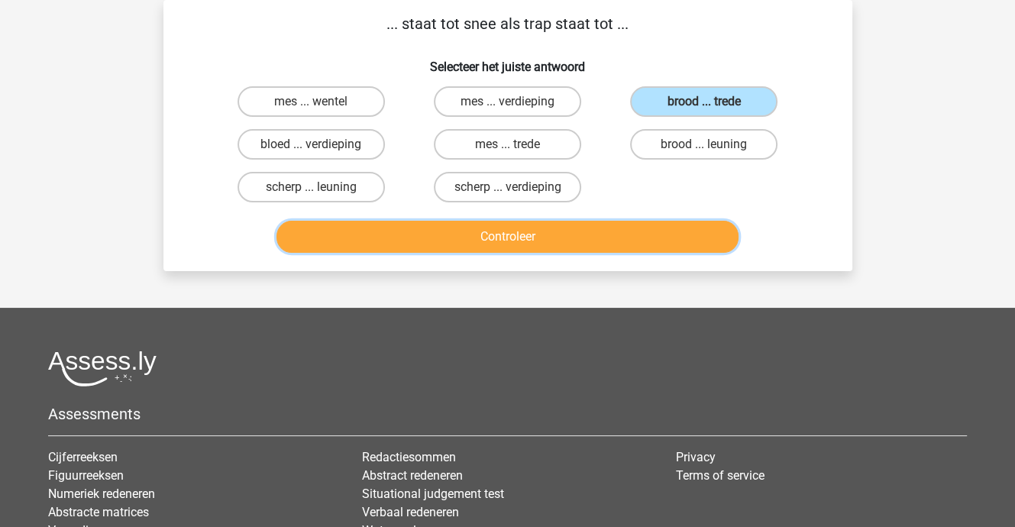
click at [573, 234] on button "Controleer" at bounding box center [507, 237] width 462 height 32
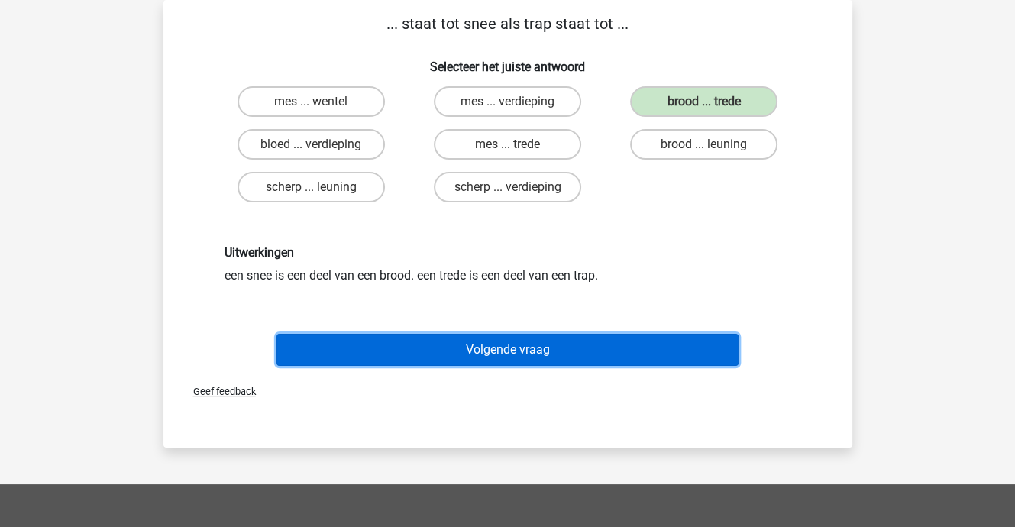
click at [512, 342] on button "Volgende vraag" at bounding box center [507, 350] width 462 height 32
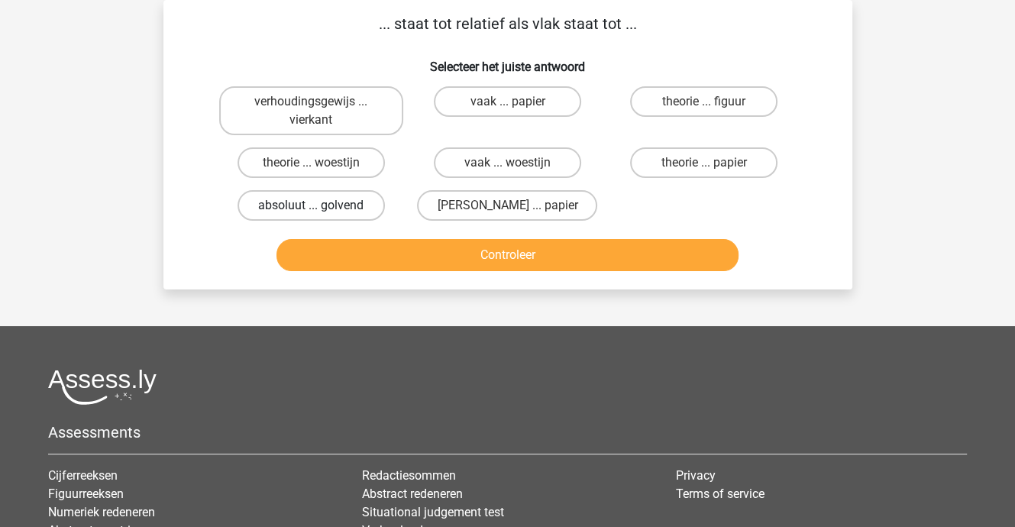
click at [347, 198] on label "absoluut ... golvend" at bounding box center [310, 205] width 147 height 31
click at [321, 205] on input "absoluut ... golvend" at bounding box center [316, 210] width 10 height 10
radio input "true"
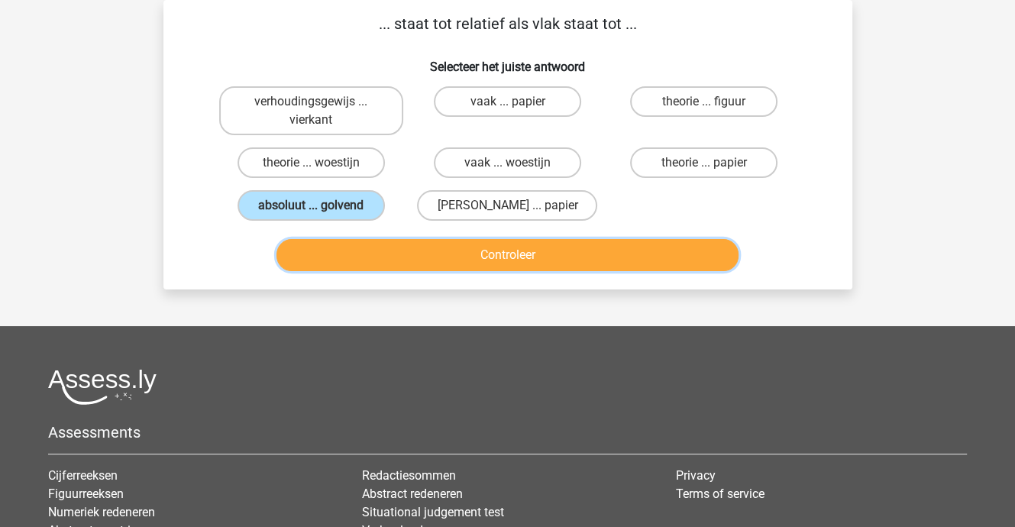
click at [448, 249] on button "Controleer" at bounding box center [507, 255] width 462 height 32
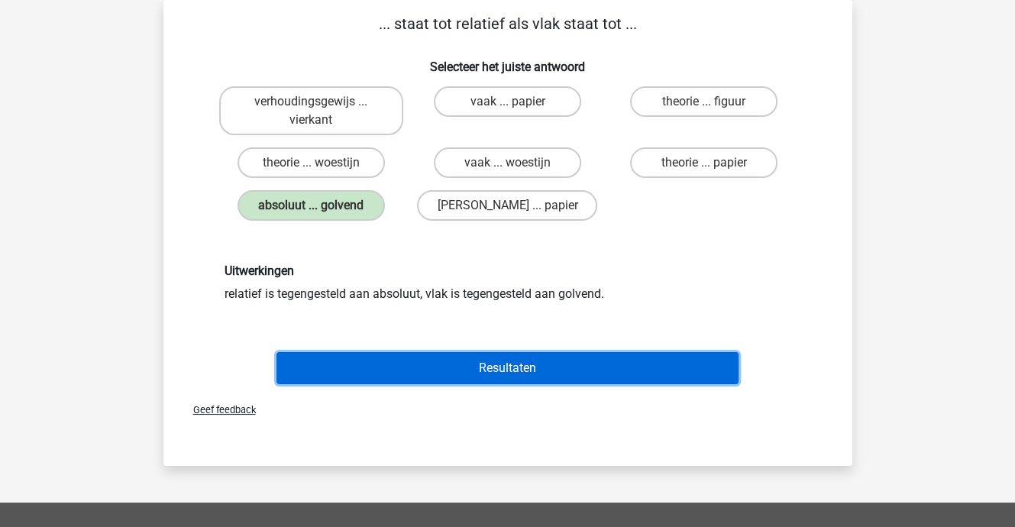
click at [505, 360] on button "Resultaten" at bounding box center [507, 368] width 462 height 32
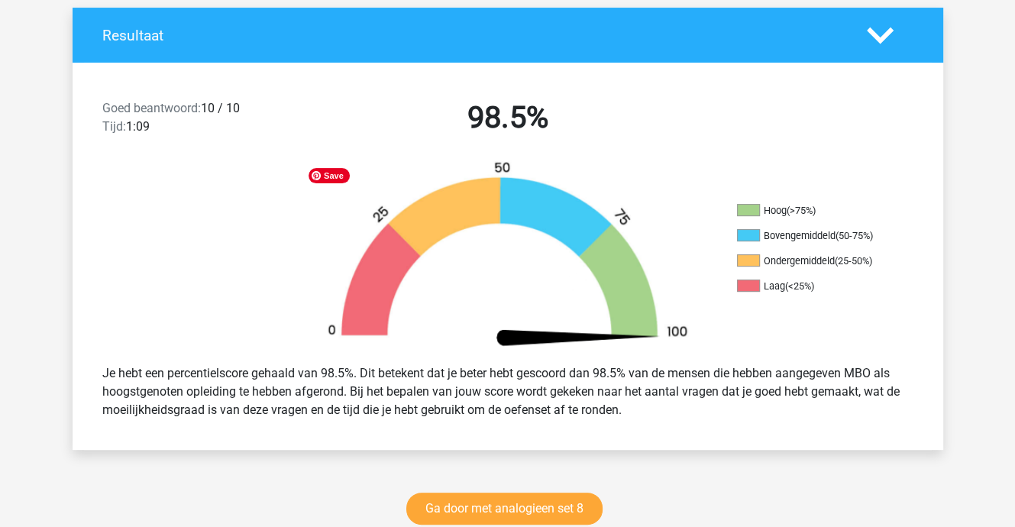
scroll to position [458, 0]
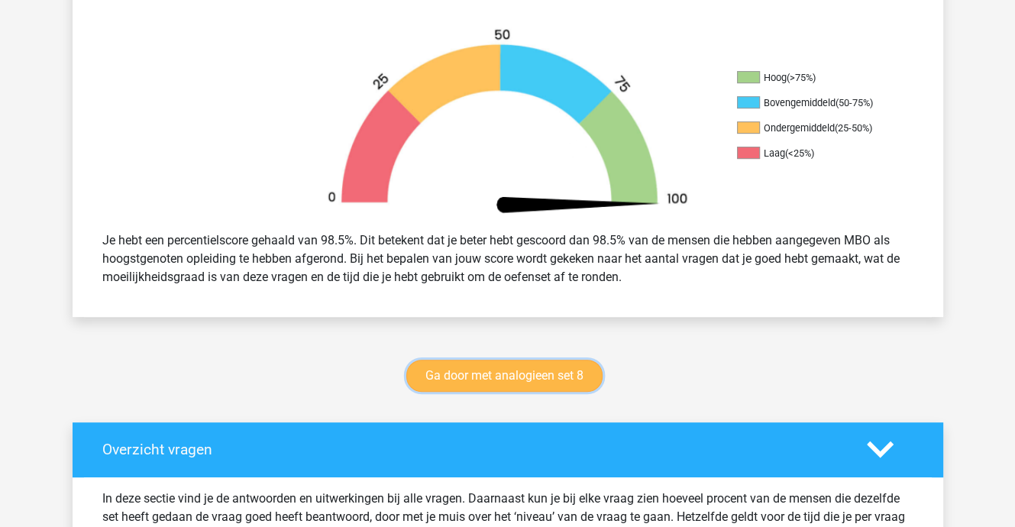
click at [507, 374] on link "Ga door met analogieen set 8" at bounding box center [504, 376] width 196 height 32
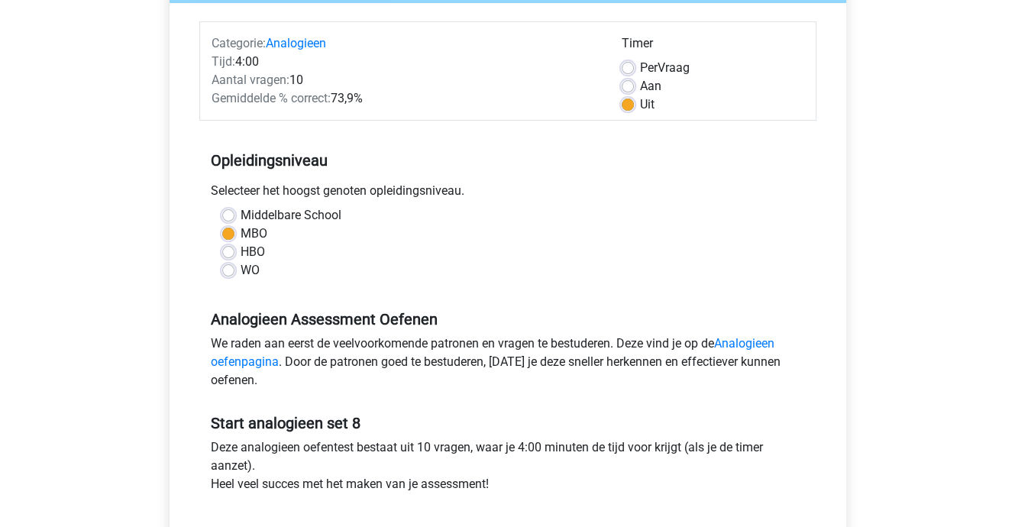
scroll to position [382, 0]
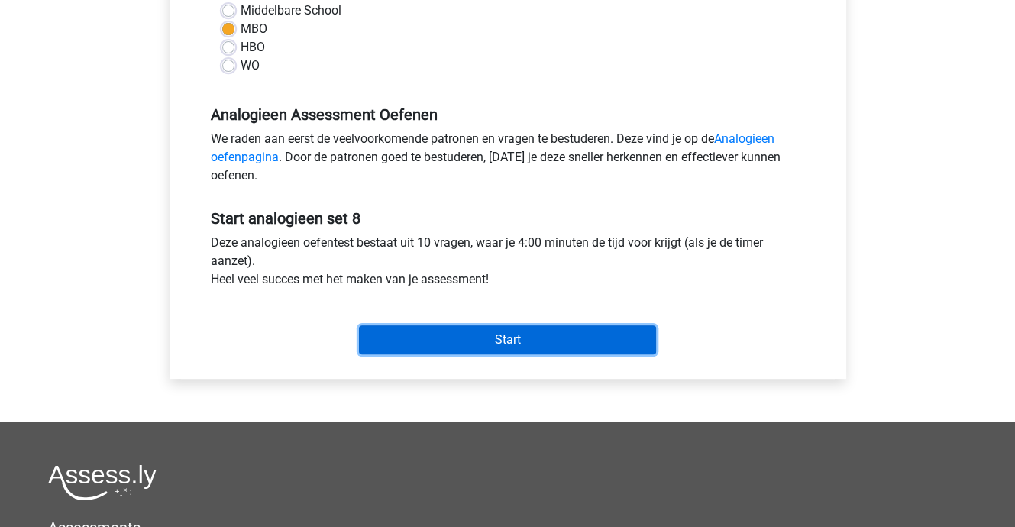
click at [478, 339] on input "Start" at bounding box center [507, 339] width 297 height 29
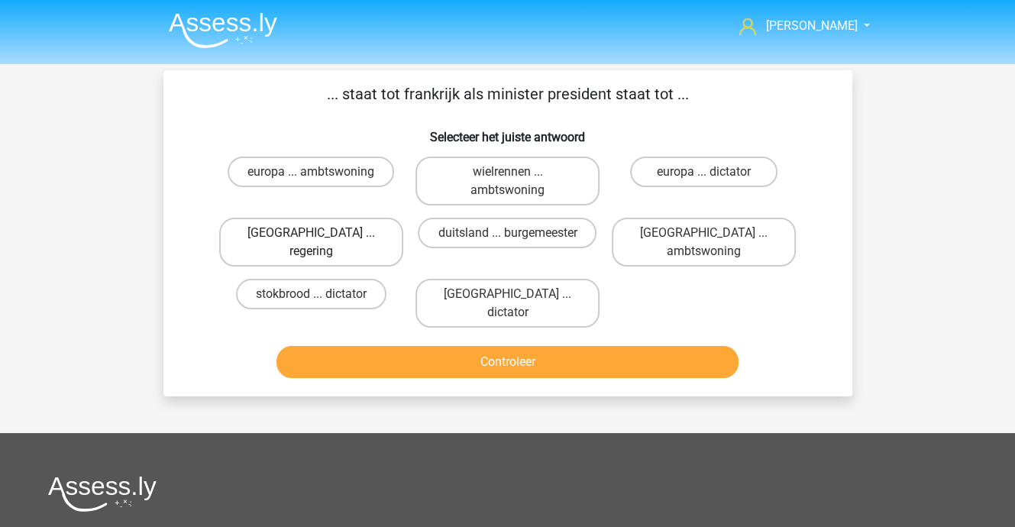
click at [322, 238] on label "[GEOGRAPHIC_DATA] ... regering" at bounding box center [311, 242] width 184 height 49
click at [321, 238] on input "[GEOGRAPHIC_DATA] ... regering" at bounding box center [316, 238] width 10 height 10
radio input "true"
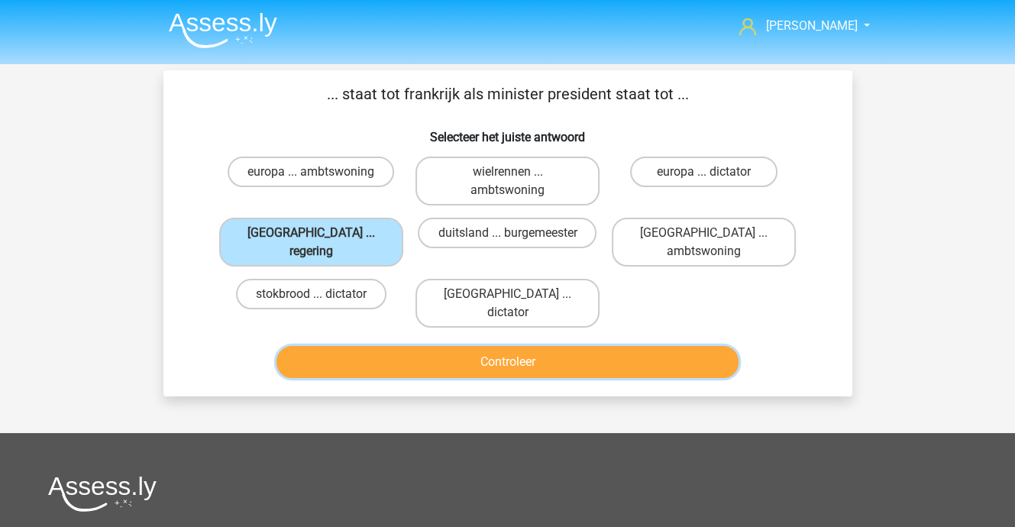
click at [468, 346] on button "Controleer" at bounding box center [507, 362] width 462 height 32
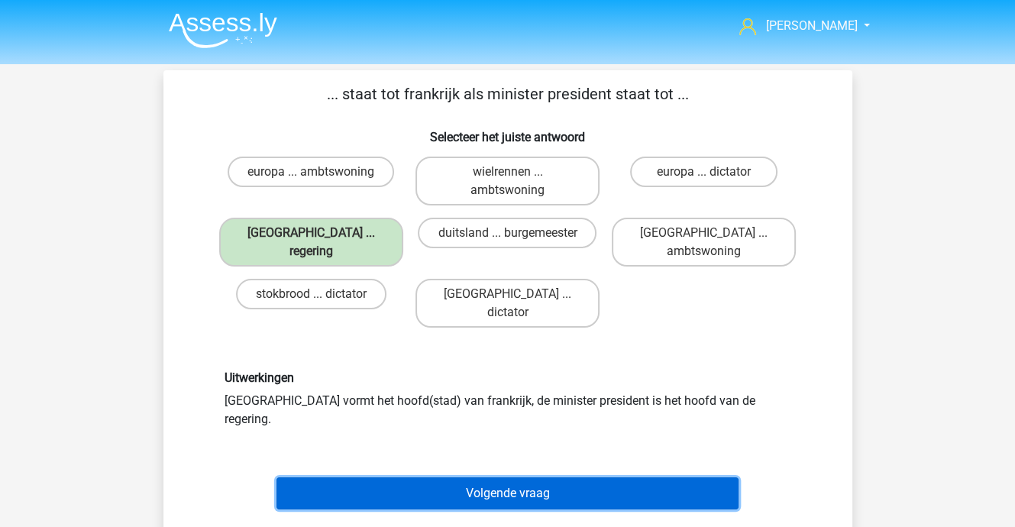
click at [519, 477] on button "Volgende vraag" at bounding box center [507, 493] width 462 height 32
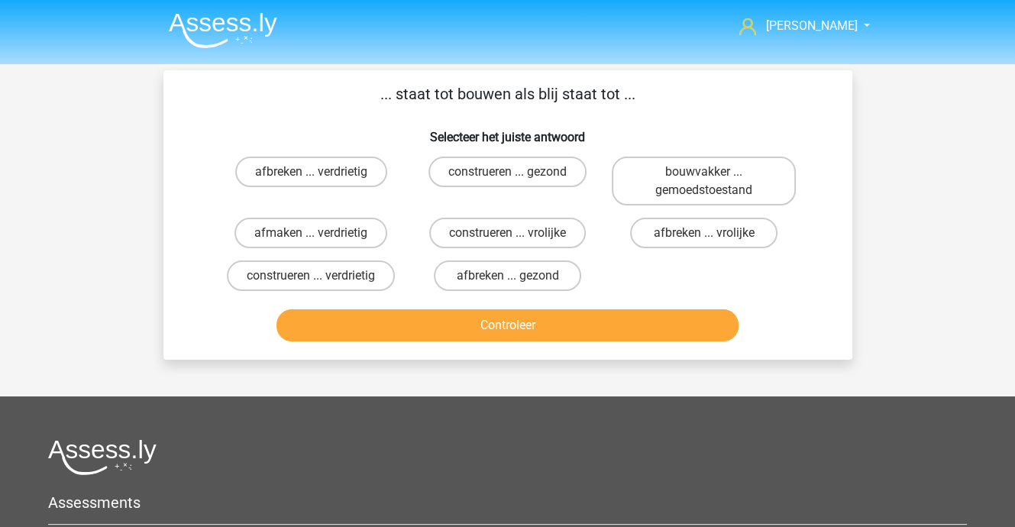
scroll to position [70, 0]
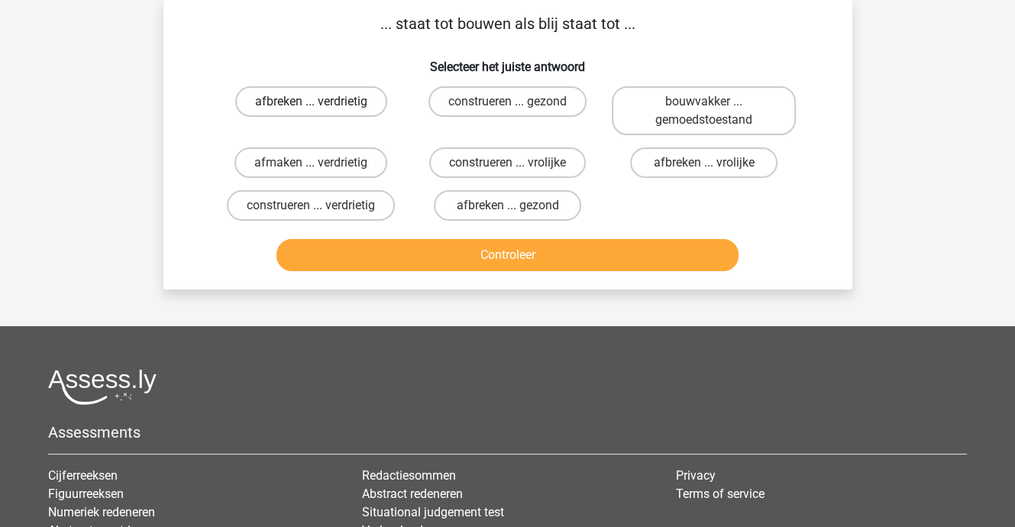
click at [337, 98] on label "afbreken ... verdrietig" at bounding box center [311, 101] width 152 height 31
click at [321, 102] on input "afbreken ... verdrietig" at bounding box center [316, 107] width 10 height 10
radio input "true"
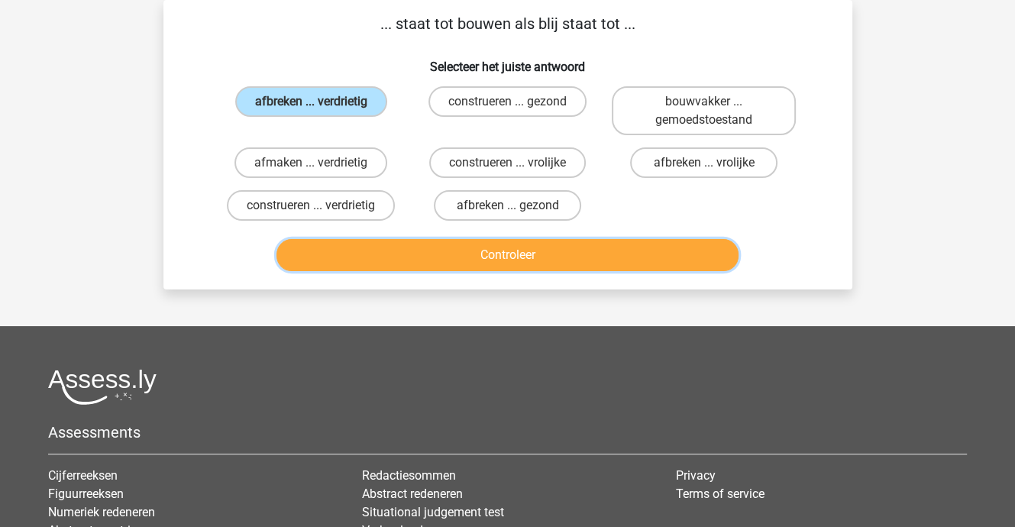
click at [482, 253] on button "Controleer" at bounding box center [507, 255] width 462 height 32
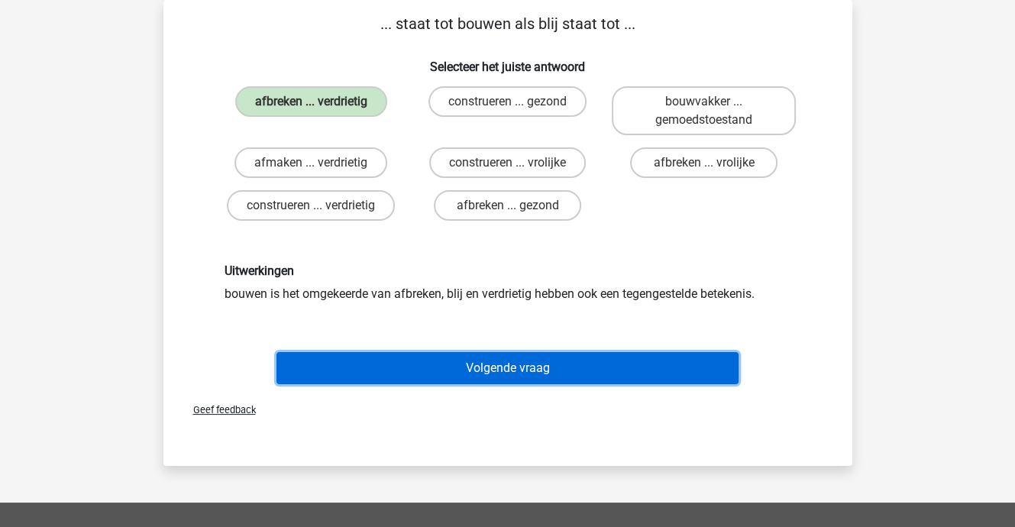
click at [510, 364] on button "Volgende vraag" at bounding box center [507, 368] width 462 height 32
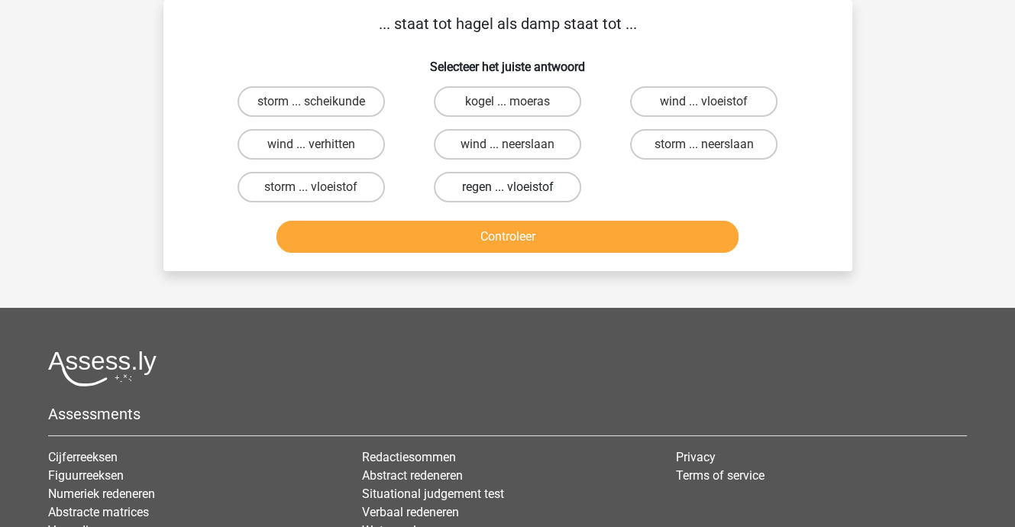
click at [492, 182] on label "regen ... vloeistof" at bounding box center [507, 187] width 147 height 31
click at [507, 187] on input "regen ... vloeistof" at bounding box center [512, 192] width 10 height 10
radio input "true"
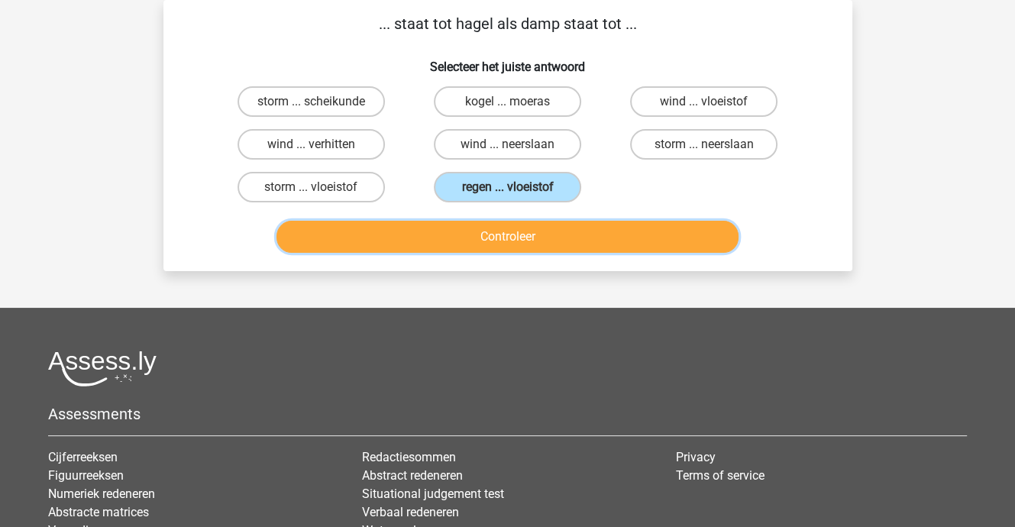
click at [498, 240] on button "Controleer" at bounding box center [507, 237] width 462 height 32
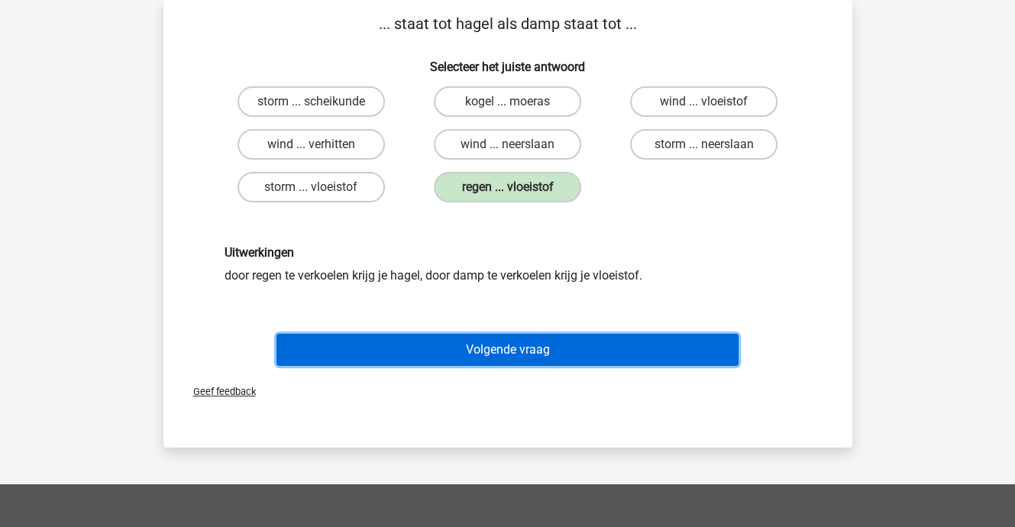
click at [512, 345] on button "Volgende vraag" at bounding box center [507, 350] width 462 height 32
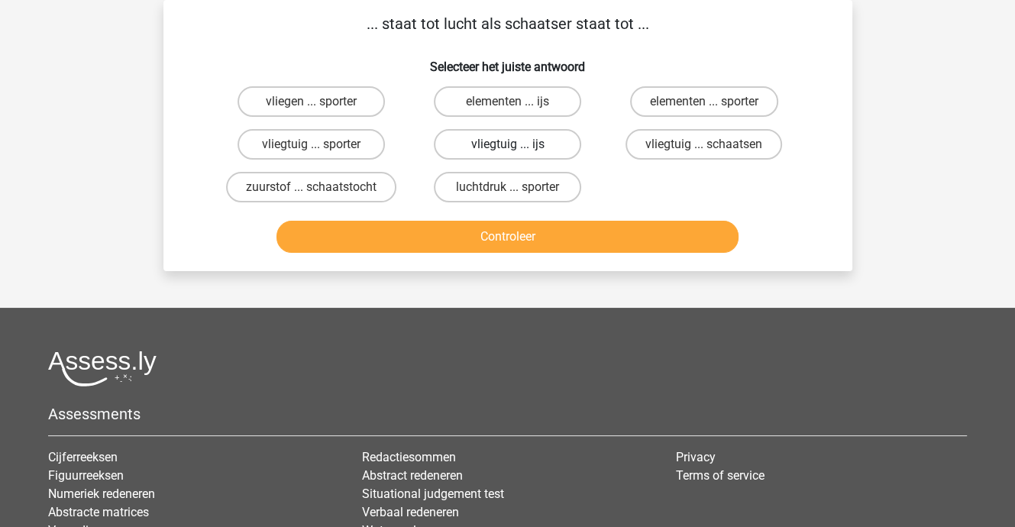
click at [495, 140] on label "vliegtuig ... ijs" at bounding box center [507, 144] width 147 height 31
click at [507, 144] on input "vliegtuig ... ijs" at bounding box center [512, 149] width 10 height 10
radio input "true"
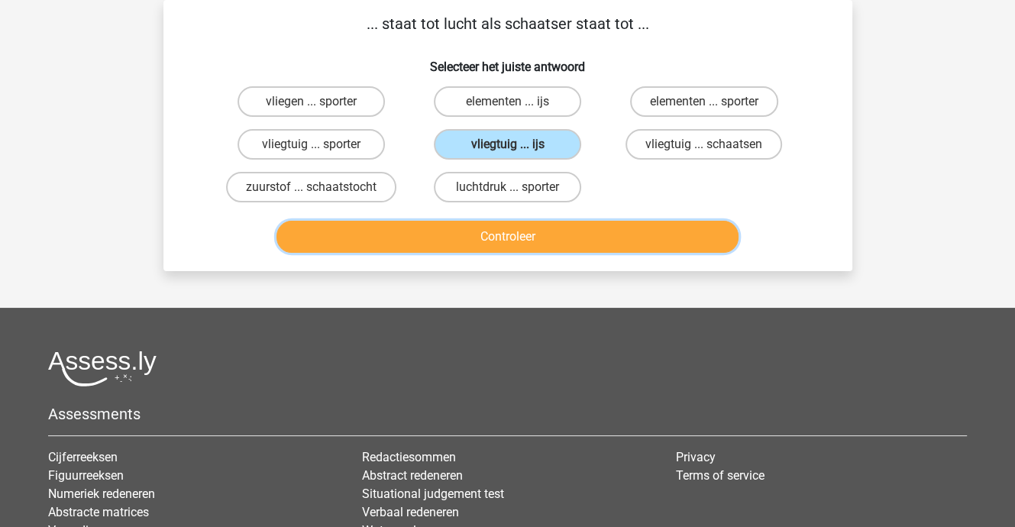
click at [504, 237] on button "Controleer" at bounding box center [507, 237] width 462 height 32
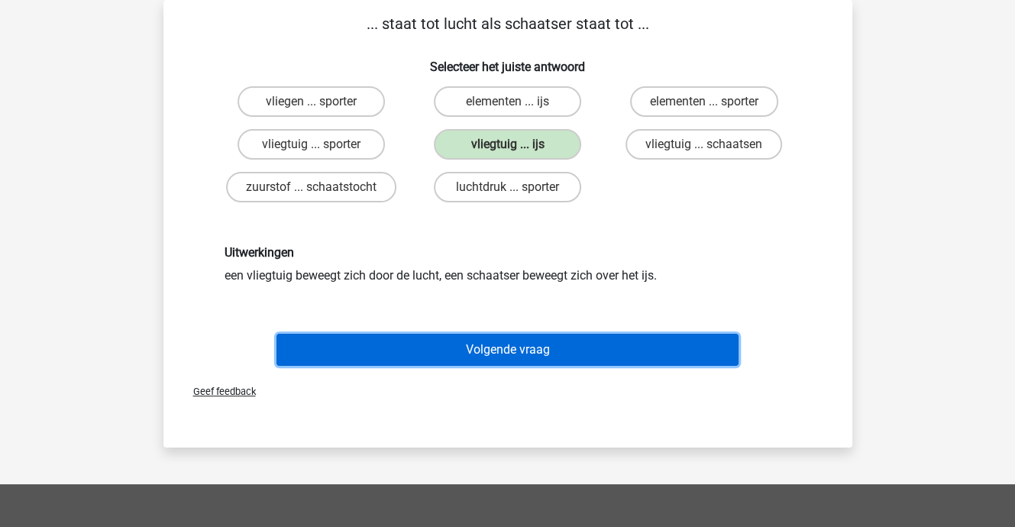
click at [518, 347] on button "Volgende vraag" at bounding box center [507, 350] width 462 height 32
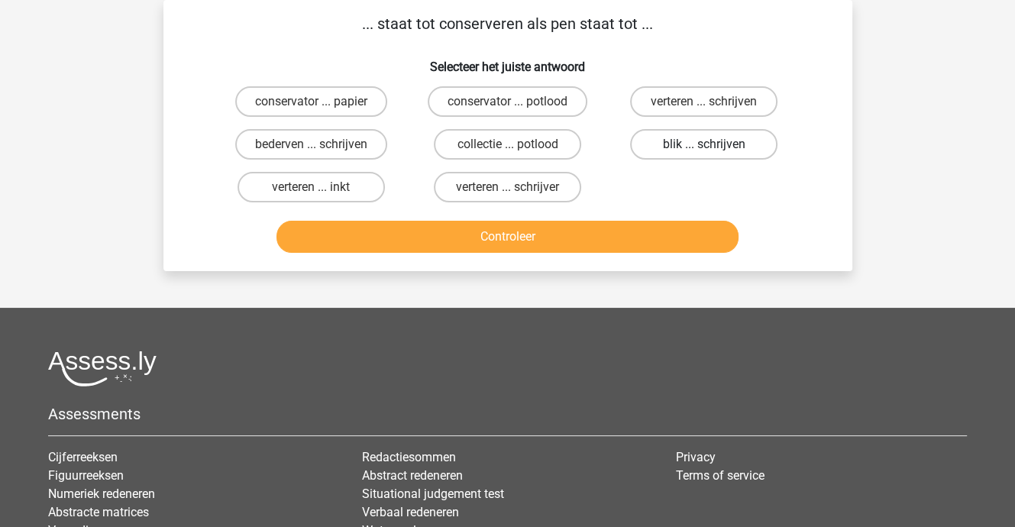
click at [689, 146] on label "blik ... schrijven" at bounding box center [703, 144] width 147 height 31
click at [704, 146] on input "blik ... schrijven" at bounding box center [709, 149] width 10 height 10
radio input "true"
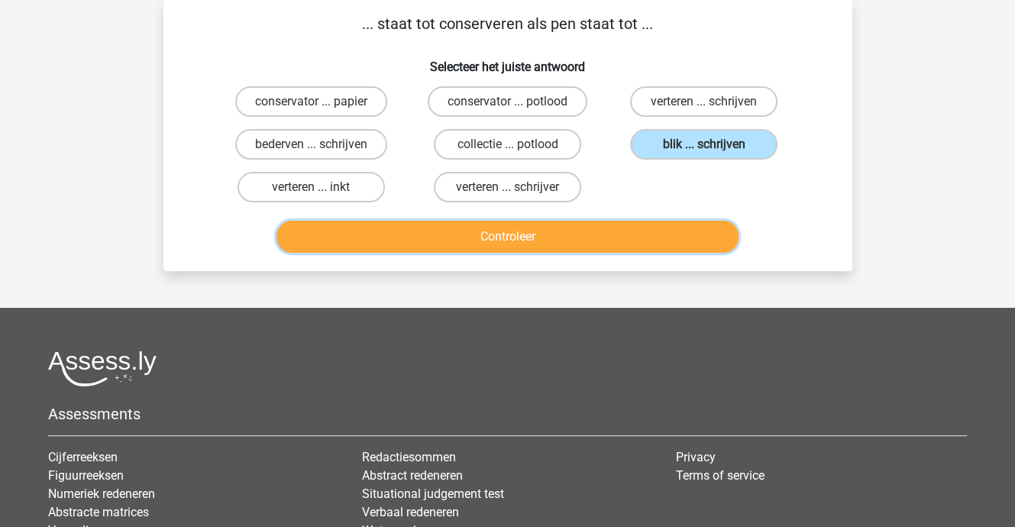
click at [572, 244] on button "Controleer" at bounding box center [507, 237] width 462 height 32
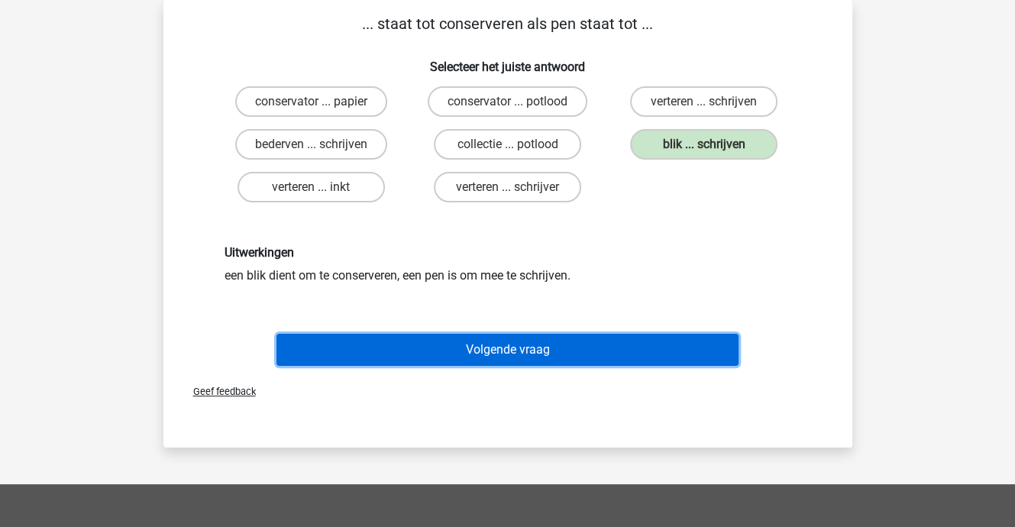
click at [507, 350] on button "Volgende vraag" at bounding box center [507, 350] width 462 height 32
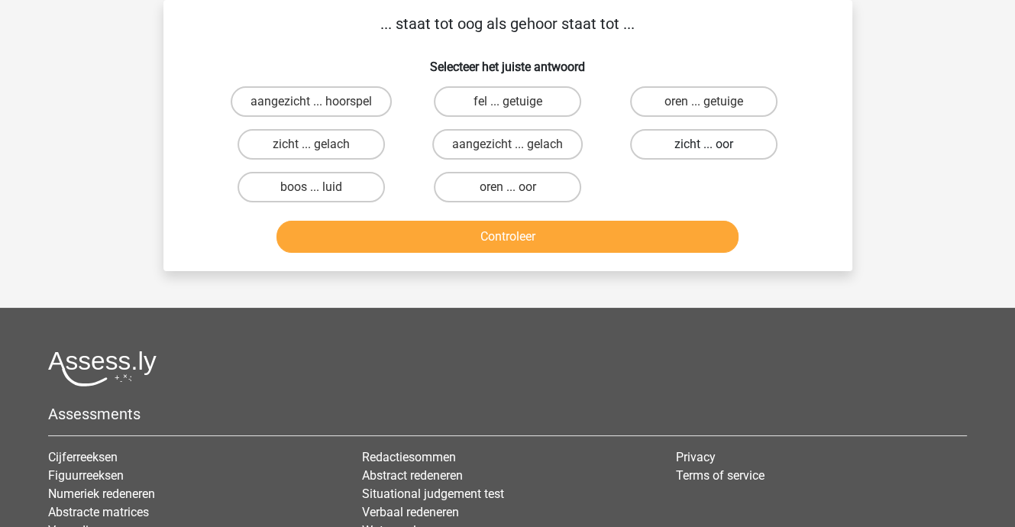
click at [676, 142] on label "zicht ... oor" at bounding box center [703, 144] width 147 height 31
click at [704, 144] on input "zicht ... oor" at bounding box center [709, 149] width 10 height 10
radio input "true"
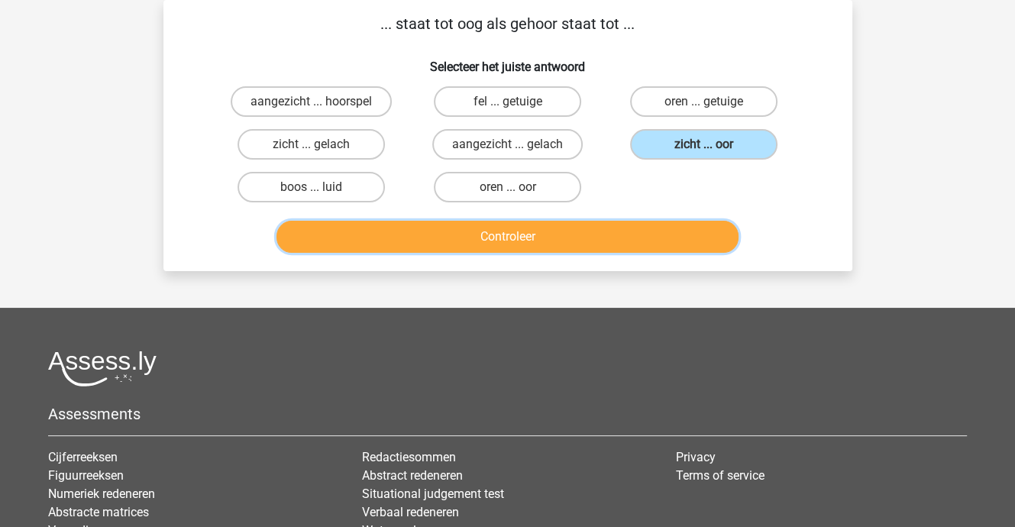
click at [489, 234] on button "Controleer" at bounding box center [507, 237] width 462 height 32
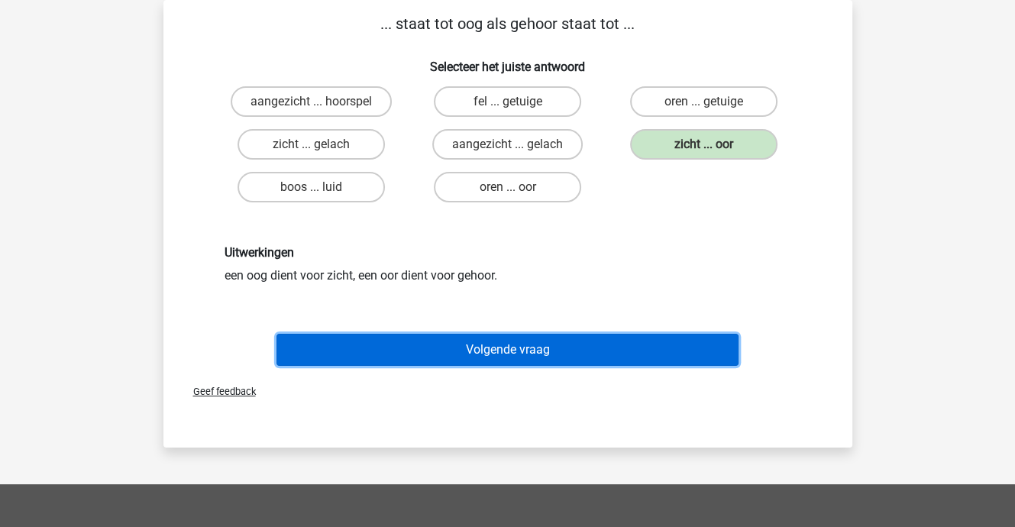
click at [502, 347] on button "Volgende vraag" at bounding box center [507, 350] width 462 height 32
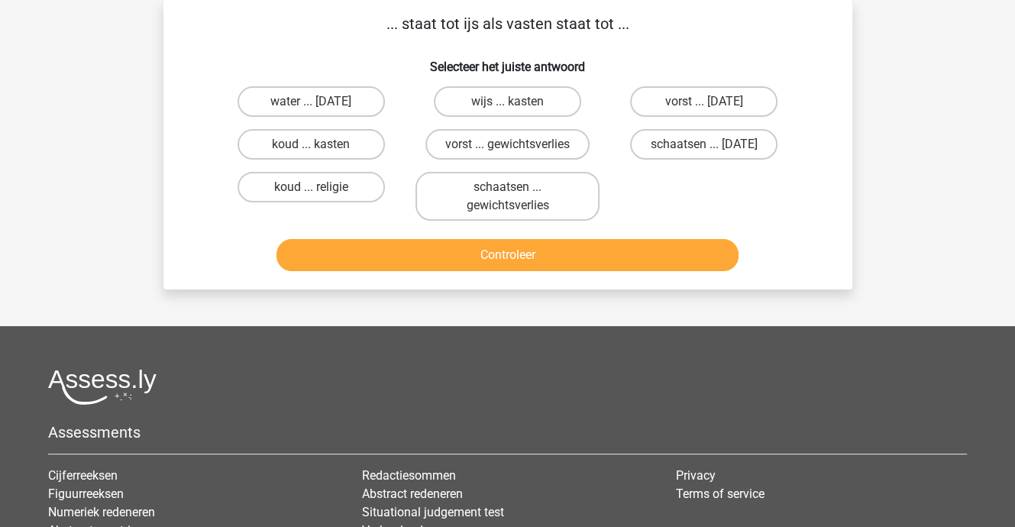
click at [512, 190] on input "schaatsen ... gewichtsverlies" at bounding box center [512, 192] width 10 height 10
radio input "true"
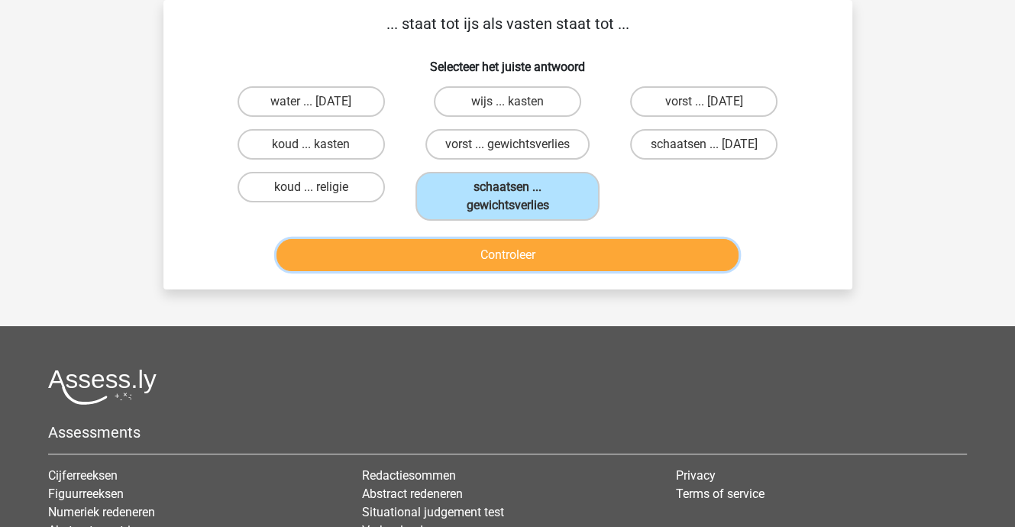
click at [494, 253] on button "Controleer" at bounding box center [507, 255] width 462 height 32
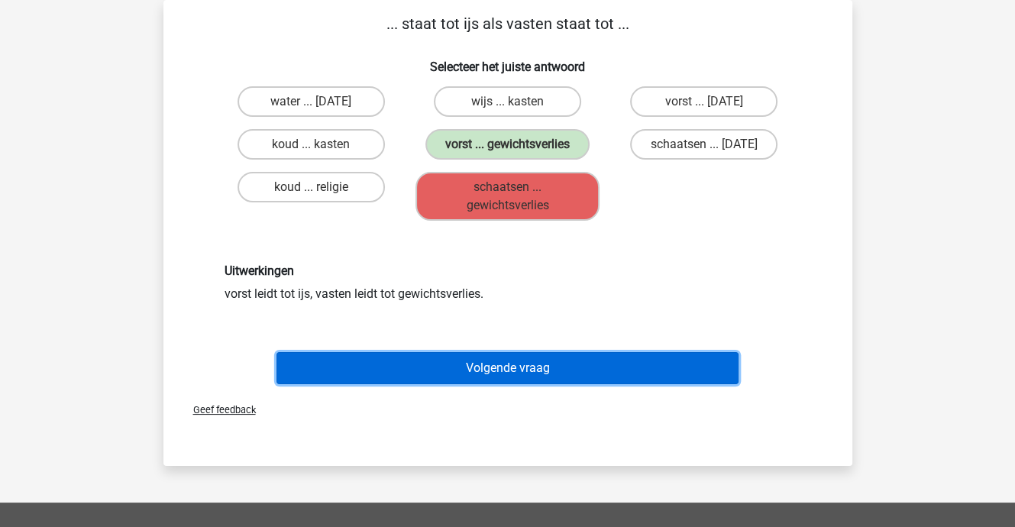
click at [500, 363] on button "Volgende vraag" at bounding box center [507, 368] width 462 height 32
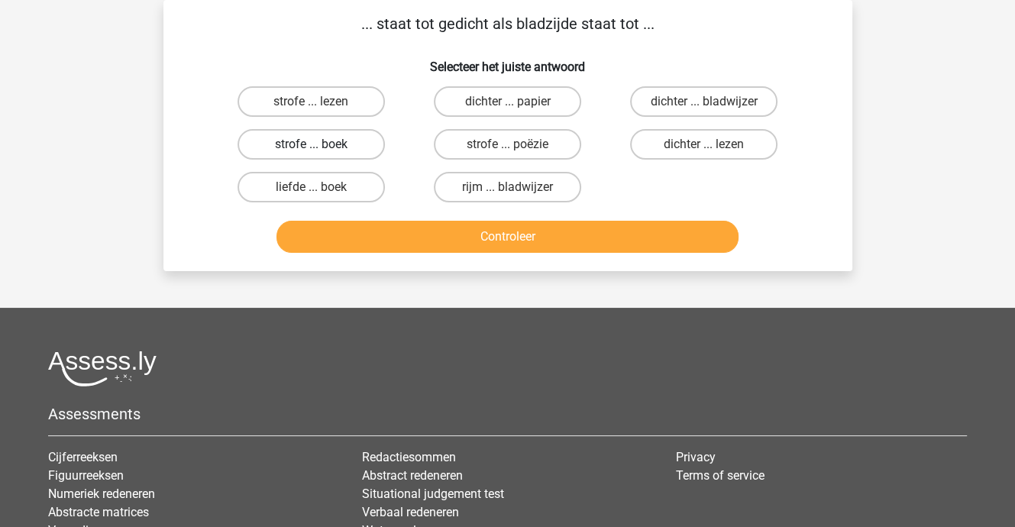
click at [315, 139] on label "strofe ... boek" at bounding box center [310, 144] width 147 height 31
click at [315, 144] on input "strofe ... boek" at bounding box center [316, 149] width 10 height 10
radio input "true"
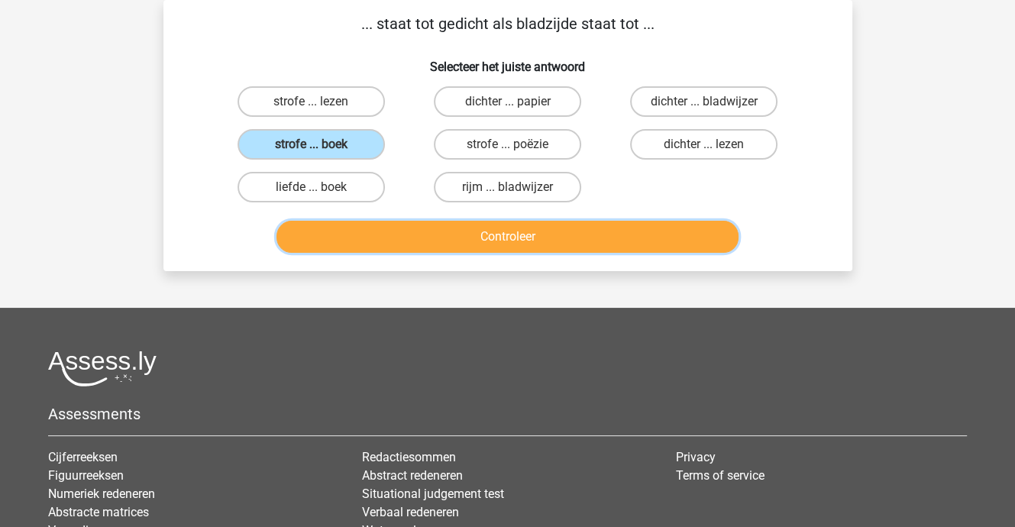
click at [463, 237] on button "Controleer" at bounding box center [507, 237] width 462 height 32
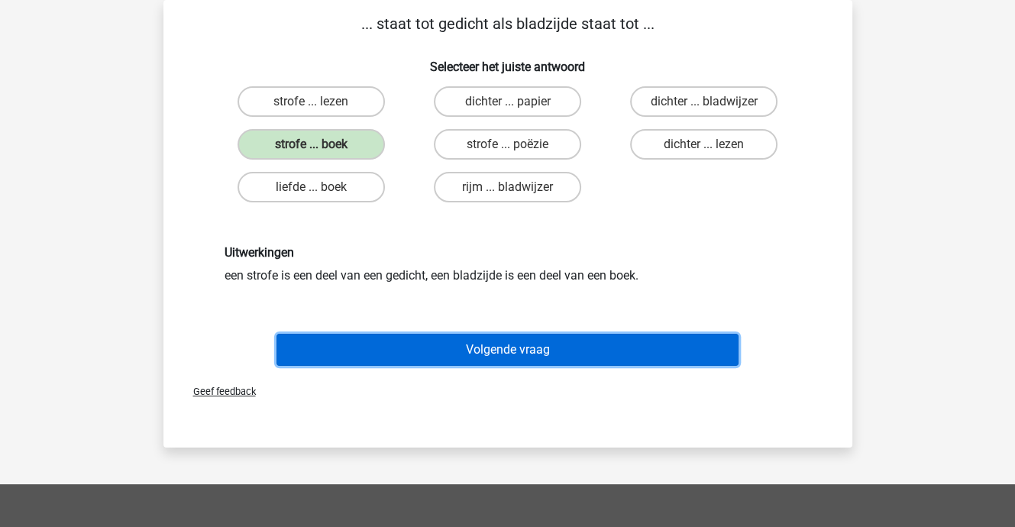
click at [500, 347] on button "Volgende vraag" at bounding box center [507, 350] width 462 height 32
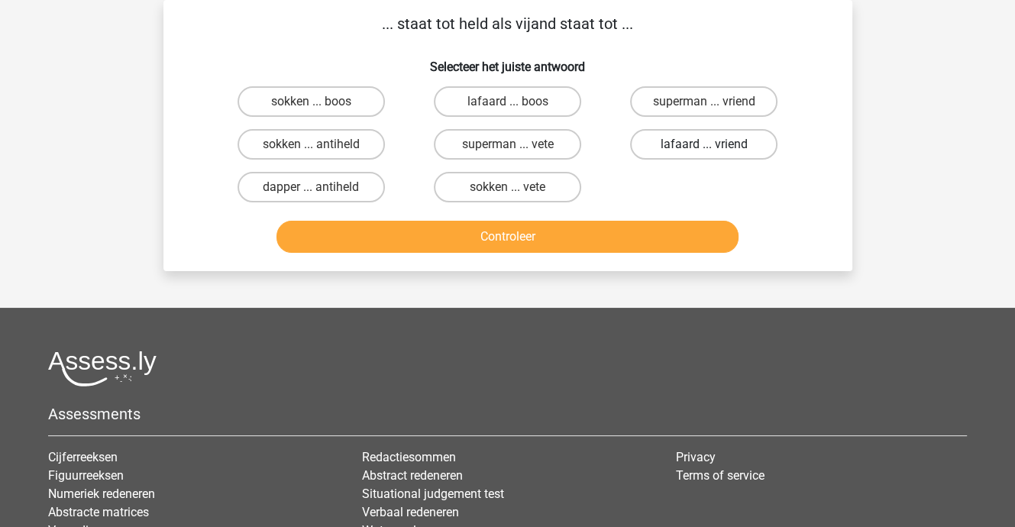
click at [669, 143] on label "lafaard ... vriend" at bounding box center [703, 144] width 147 height 31
click at [704, 144] on input "lafaard ... vriend" at bounding box center [709, 149] width 10 height 10
radio input "true"
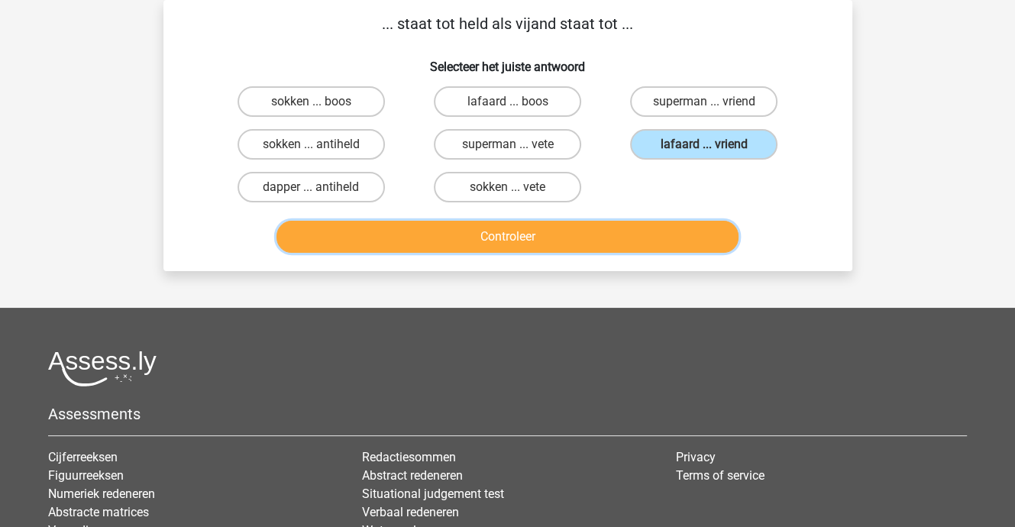
click at [534, 234] on button "Controleer" at bounding box center [507, 237] width 462 height 32
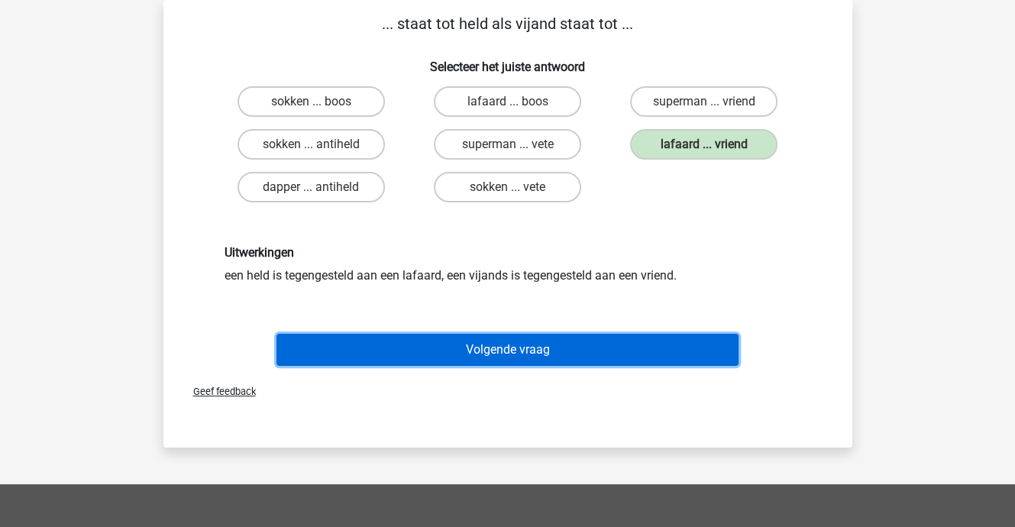
click at [534, 345] on button "Volgende vraag" at bounding box center [507, 350] width 462 height 32
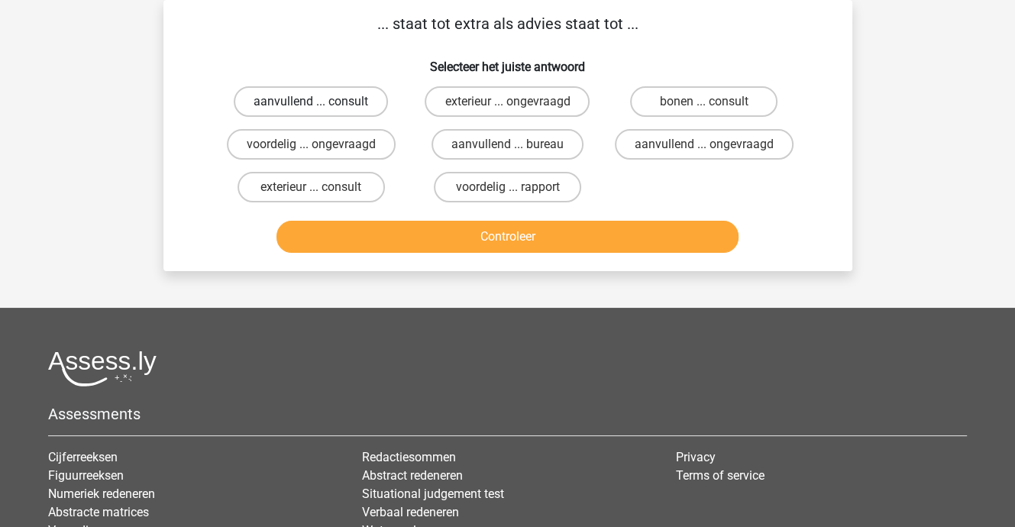
click at [296, 96] on label "aanvullend ... consult" at bounding box center [311, 101] width 154 height 31
click at [311, 102] on input "aanvullend ... consult" at bounding box center [316, 107] width 10 height 10
radio input "true"
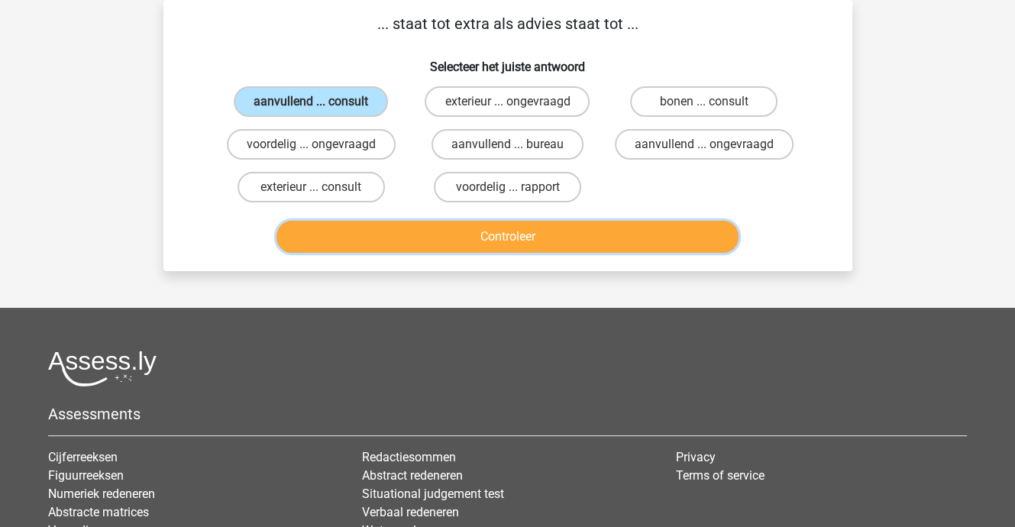
click at [489, 234] on button "Controleer" at bounding box center [507, 237] width 462 height 32
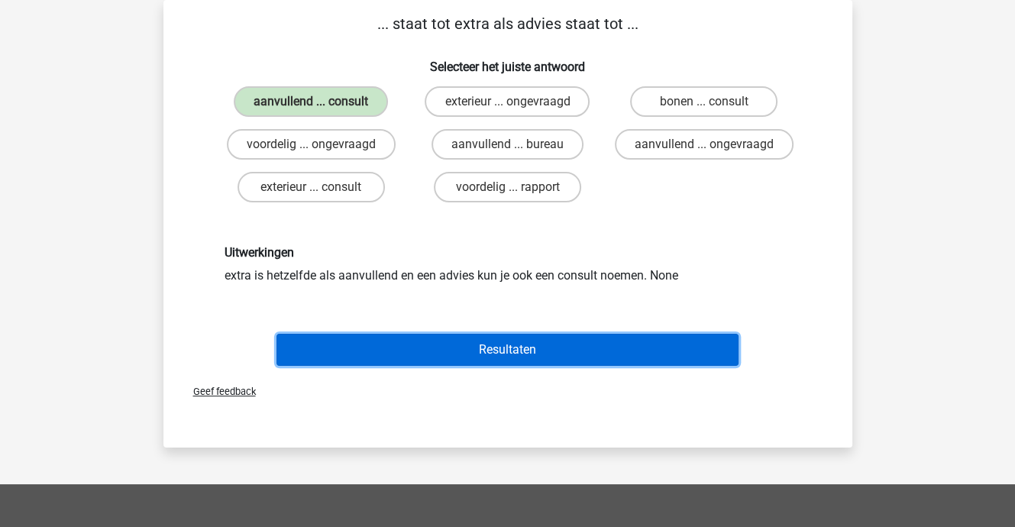
click at [507, 350] on button "Resultaten" at bounding box center [507, 350] width 462 height 32
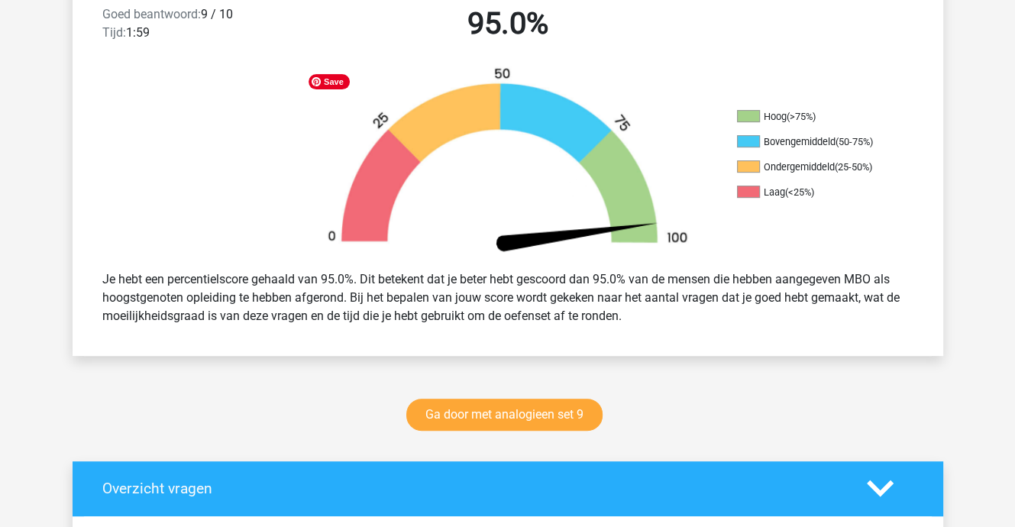
scroll to position [611, 0]
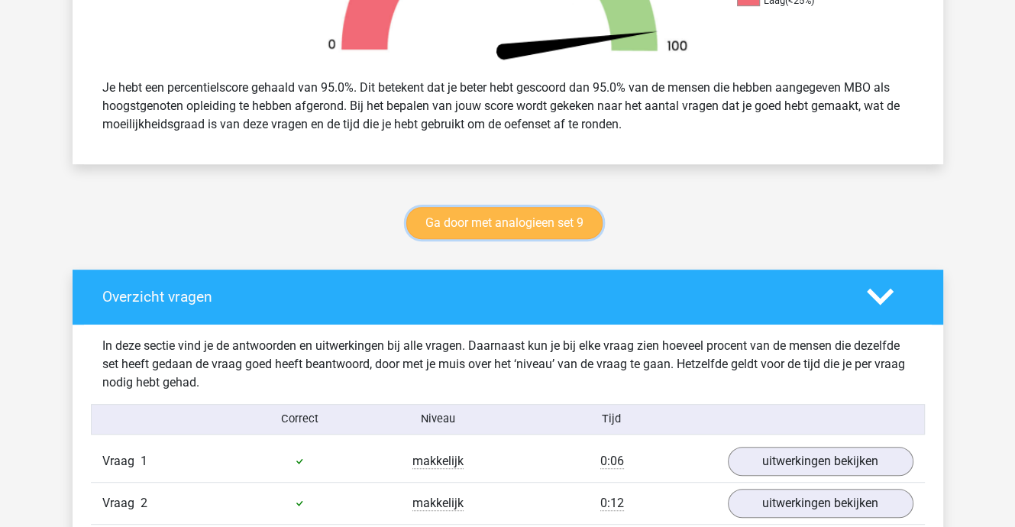
click at [507, 221] on link "Ga door met analogieen set 9" at bounding box center [504, 223] width 196 height 32
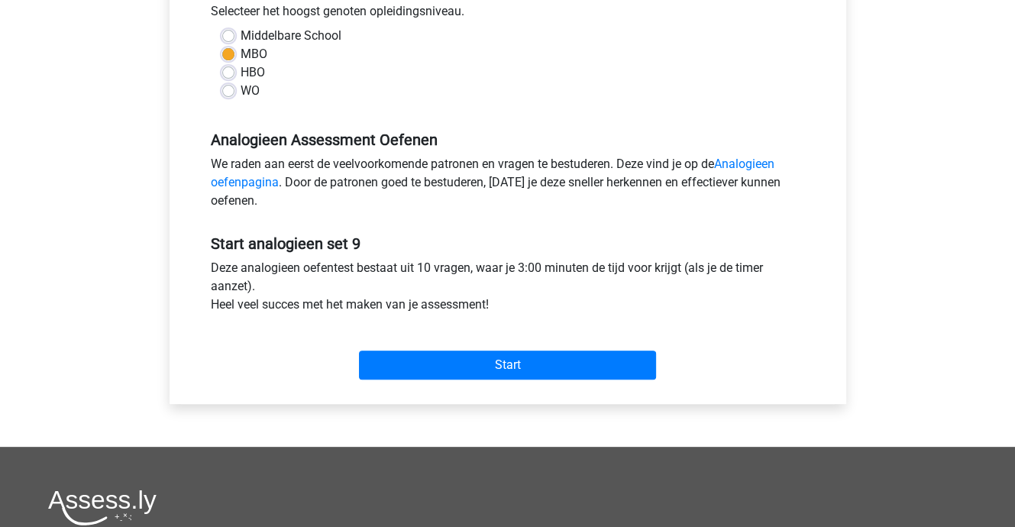
scroll to position [382, 0]
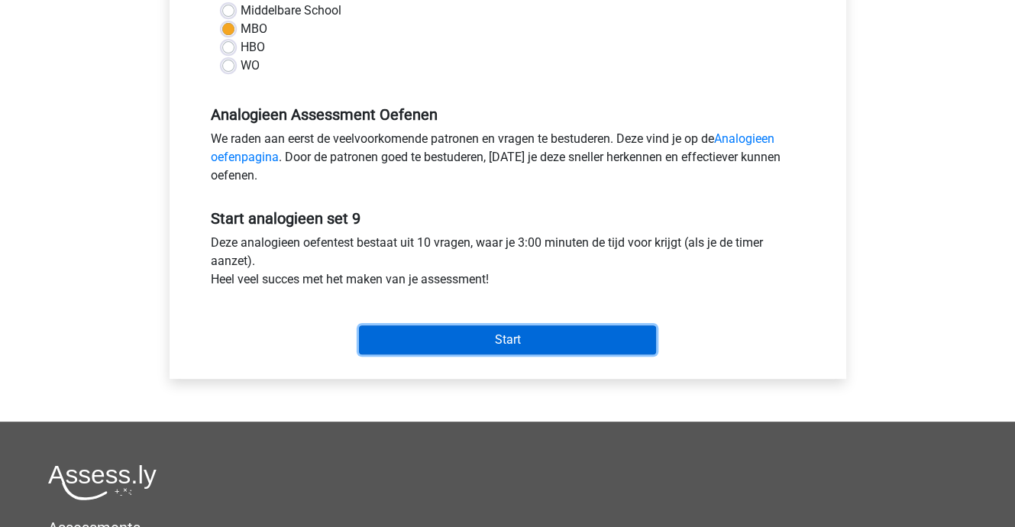
click at [514, 333] on input "Start" at bounding box center [507, 339] width 297 height 29
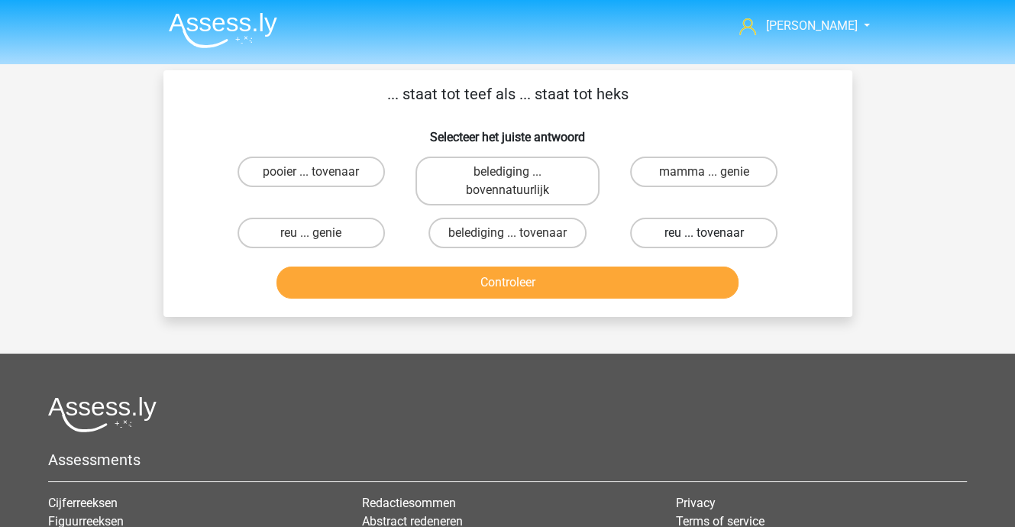
click at [719, 228] on label "reu ... tovenaar" at bounding box center [703, 233] width 147 height 31
click at [714, 233] on input "reu ... tovenaar" at bounding box center [709, 238] width 10 height 10
radio input "true"
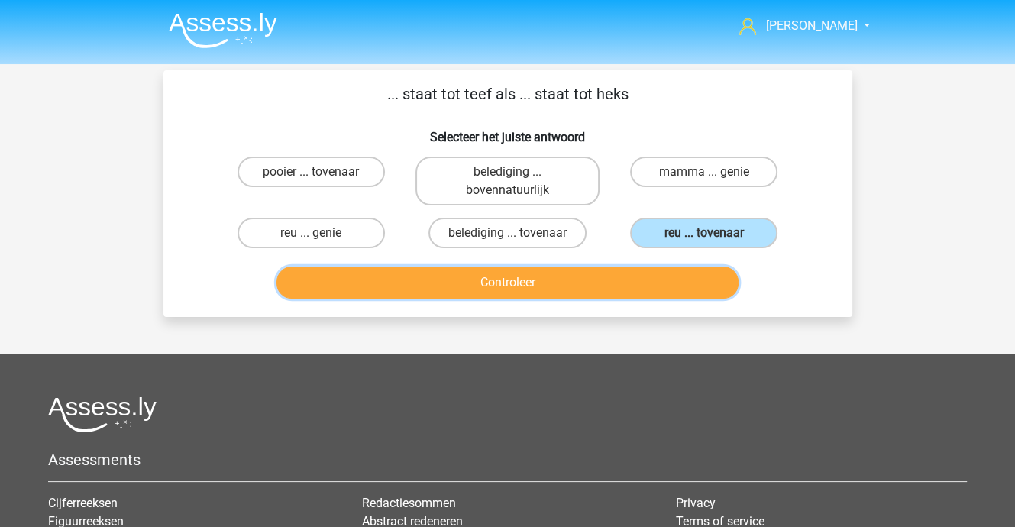
click at [544, 276] on button "Controleer" at bounding box center [507, 282] width 462 height 32
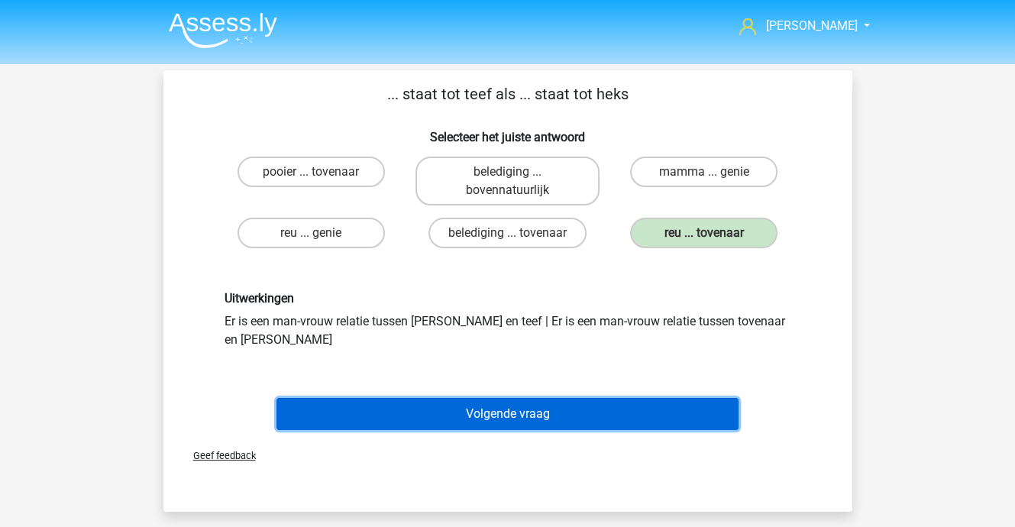
click at [535, 398] on button "Volgende vraag" at bounding box center [507, 414] width 462 height 32
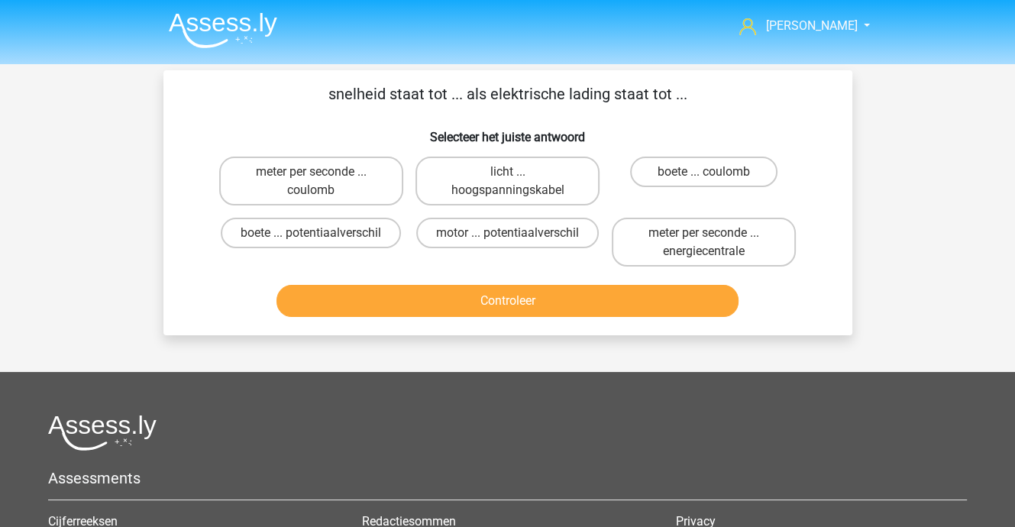
scroll to position [70, 0]
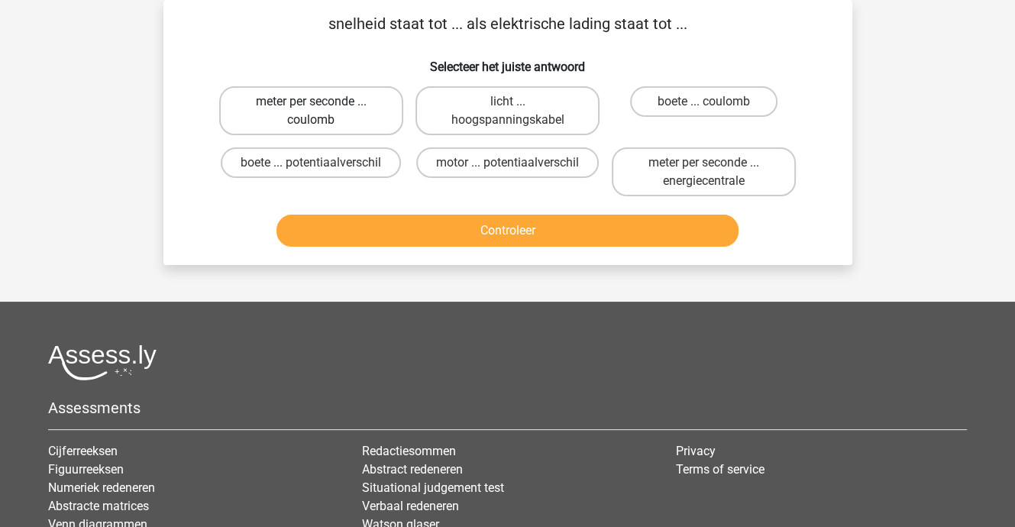
click at [305, 109] on label "meter per seconde ... coulomb" at bounding box center [311, 110] width 184 height 49
click at [311, 109] on input "meter per seconde ... coulomb" at bounding box center [316, 107] width 10 height 10
radio input "true"
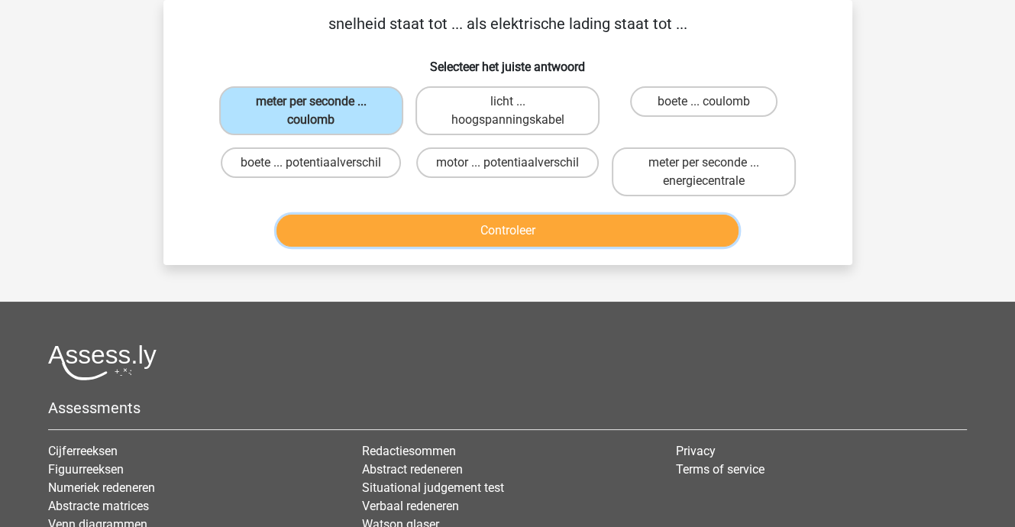
click at [515, 231] on button "Controleer" at bounding box center [507, 231] width 462 height 32
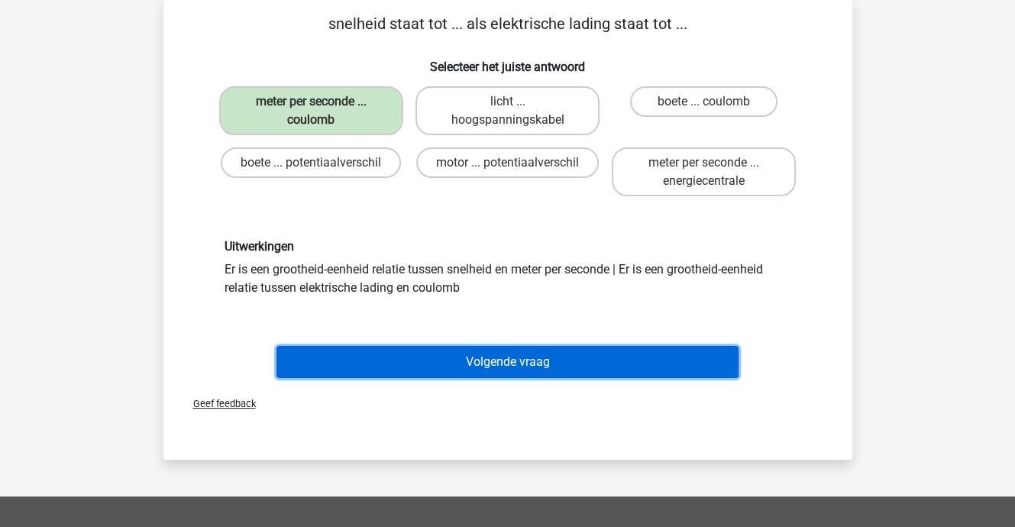
click at [498, 357] on button "Volgende vraag" at bounding box center [507, 362] width 462 height 32
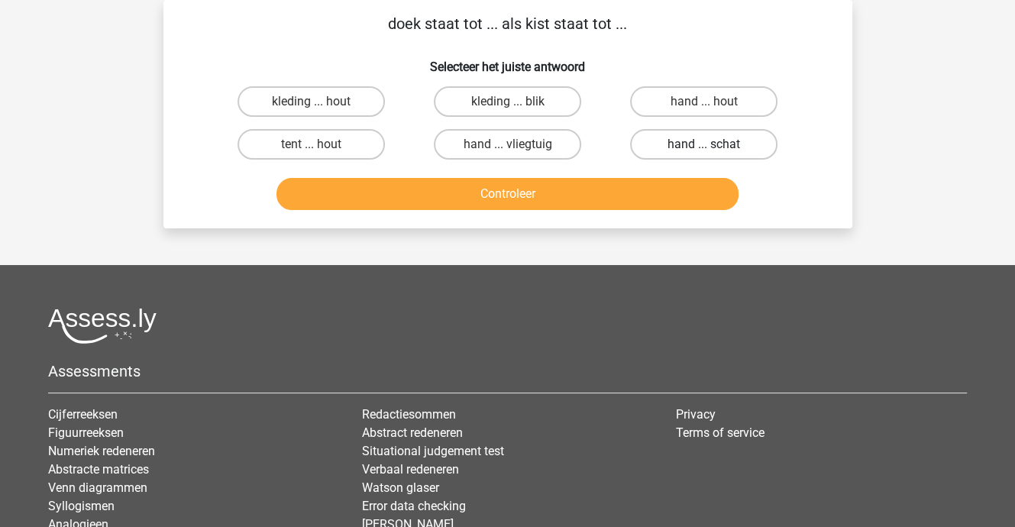
click at [693, 147] on label "hand ... schat" at bounding box center [703, 144] width 147 height 31
click at [704, 147] on input "hand ... schat" at bounding box center [709, 149] width 10 height 10
radio input "true"
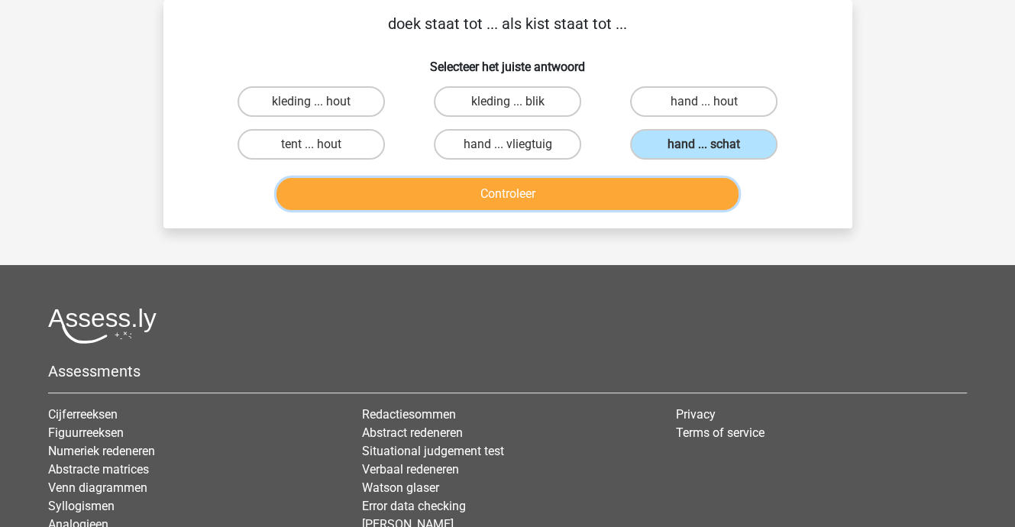
click at [556, 194] on button "Controleer" at bounding box center [507, 194] width 462 height 32
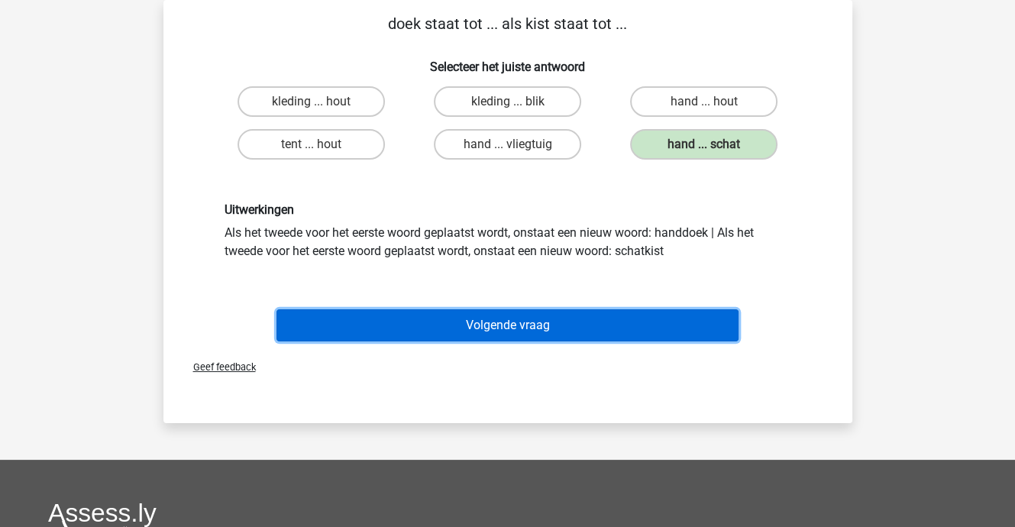
click at [544, 326] on button "Volgende vraag" at bounding box center [507, 325] width 462 height 32
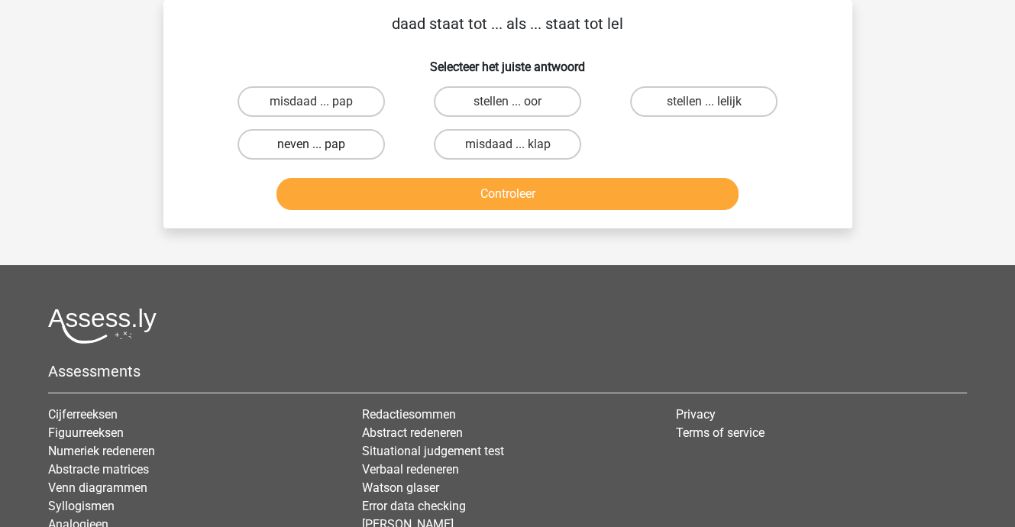
click at [298, 134] on label "neven ... pap" at bounding box center [310, 144] width 147 height 31
click at [311, 144] on input "neven ... pap" at bounding box center [316, 149] width 10 height 10
radio input "true"
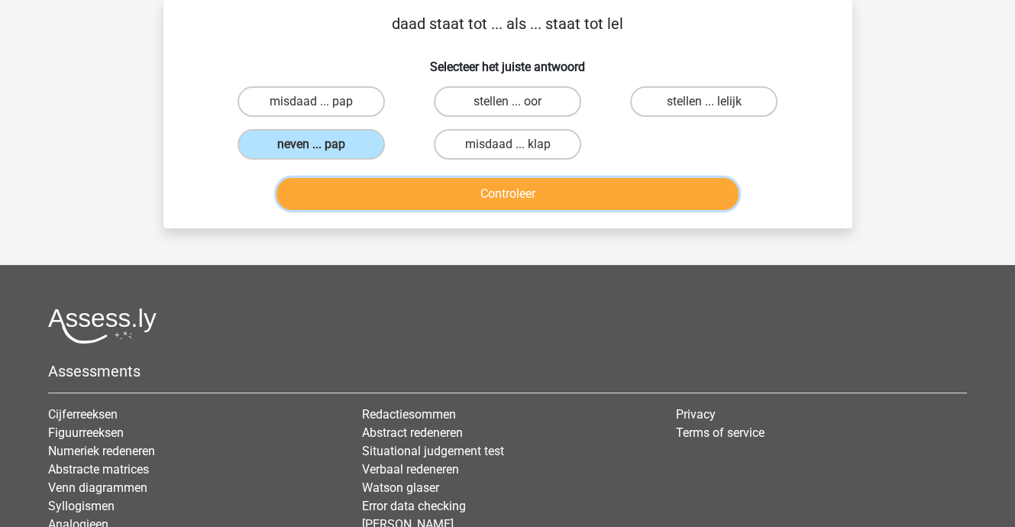
click at [531, 195] on button "Controleer" at bounding box center [507, 194] width 462 height 32
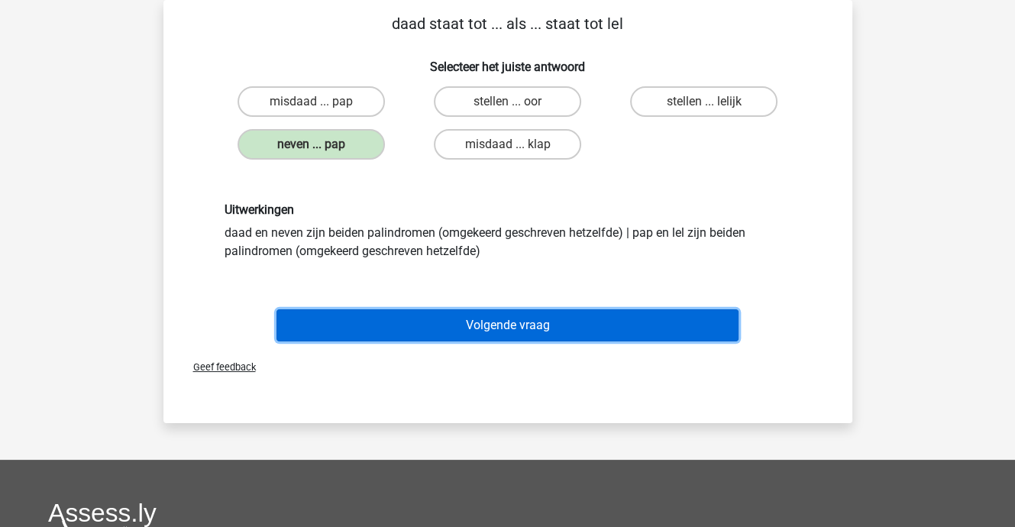
click at [530, 326] on button "Volgende vraag" at bounding box center [507, 325] width 462 height 32
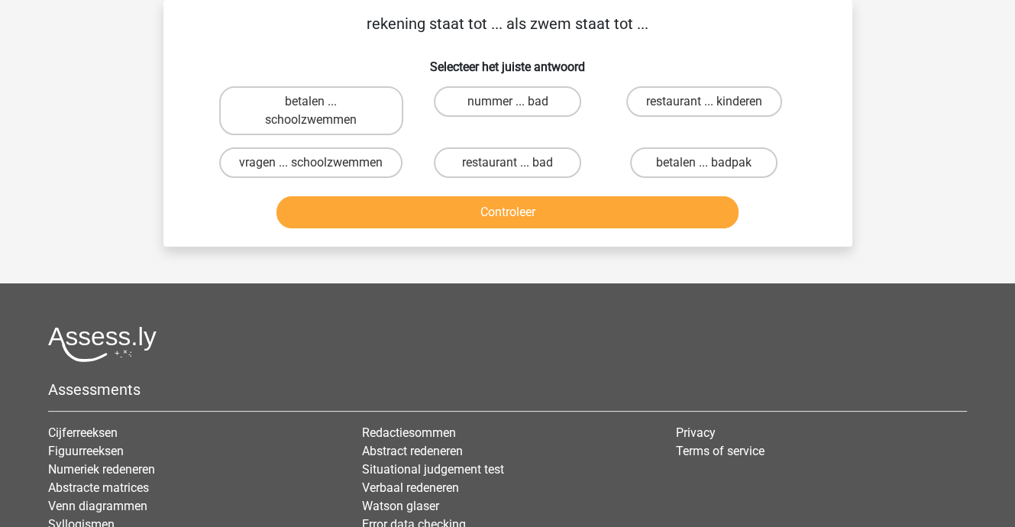
click at [516, 108] on input "nummer ... bad" at bounding box center [512, 107] width 10 height 10
radio input "true"
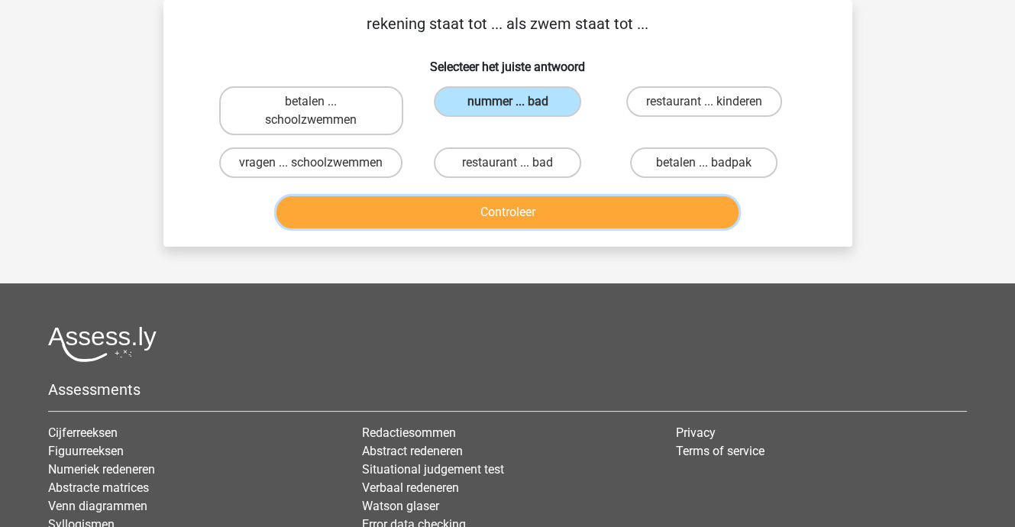
click at [518, 214] on button "Controleer" at bounding box center [507, 212] width 462 height 32
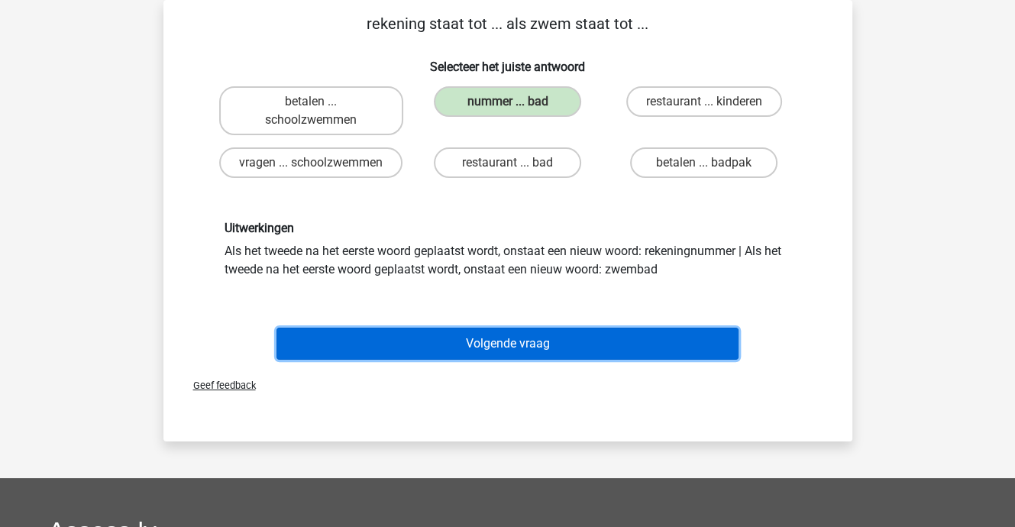
click at [531, 344] on button "Volgende vraag" at bounding box center [507, 343] width 462 height 32
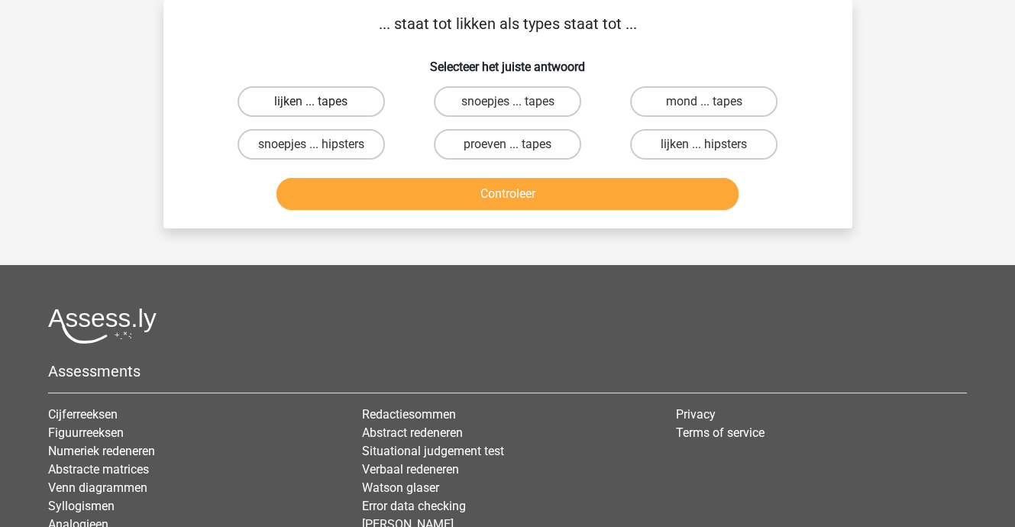
click at [323, 97] on label "lijken ... tapes" at bounding box center [310, 101] width 147 height 31
click at [321, 102] on input "lijken ... tapes" at bounding box center [316, 107] width 10 height 10
radio input "true"
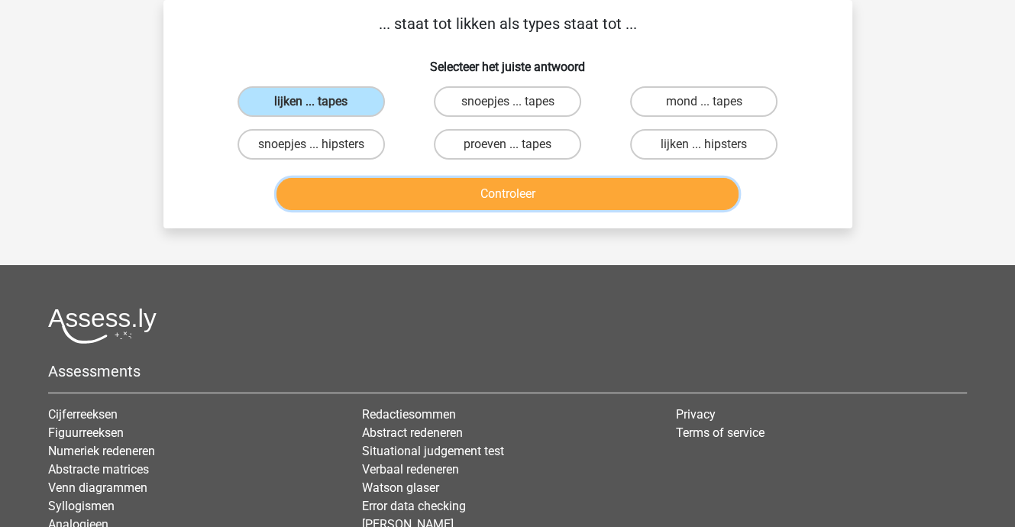
click at [525, 192] on button "Controleer" at bounding box center [507, 194] width 462 height 32
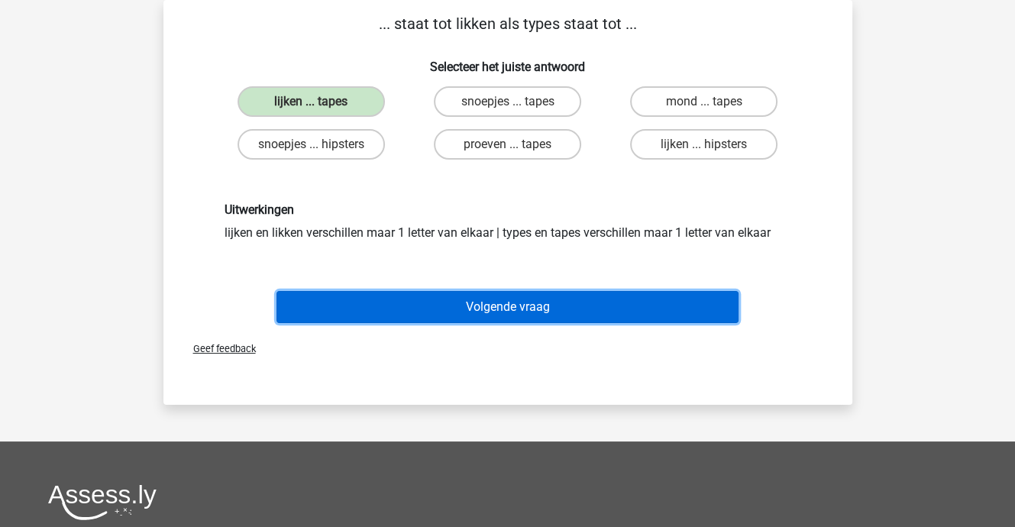
click at [532, 307] on button "Volgende vraag" at bounding box center [507, 307] width 462 height 32
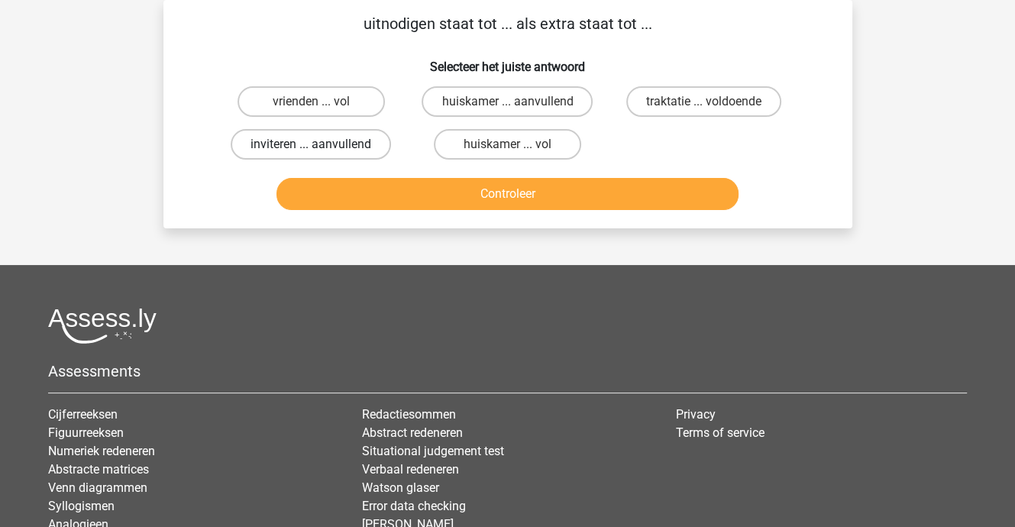
click at [337, 150] on label "inviteren ... aanvullend" at bounding box center [311, 144] width 160 height 31
click at [321, 150] on input "inviteren ... aanvullend" at bounding box center [316, 149] width 10 height 10
radio input "true"
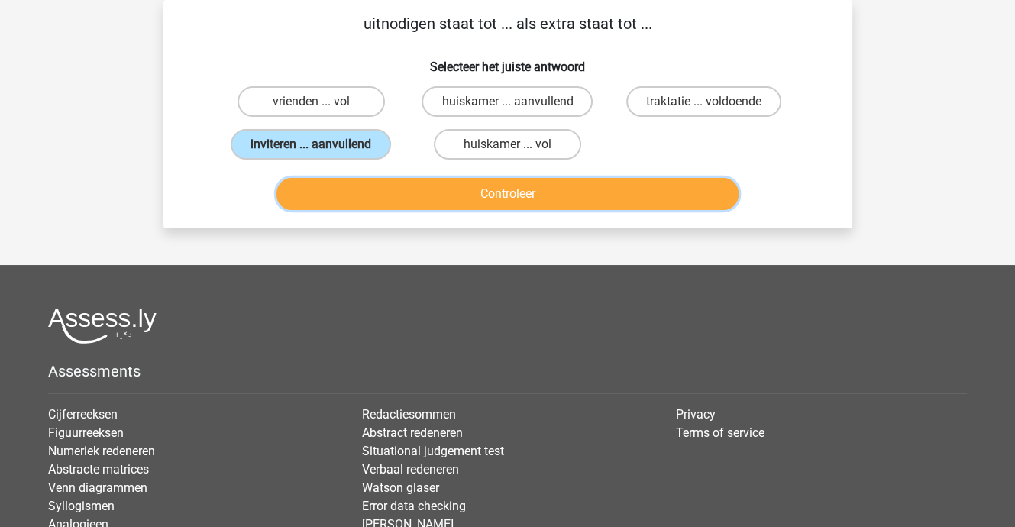
click at [476, 205] on button "Controleer" at bounding box center [507, 194] width 462 height 32
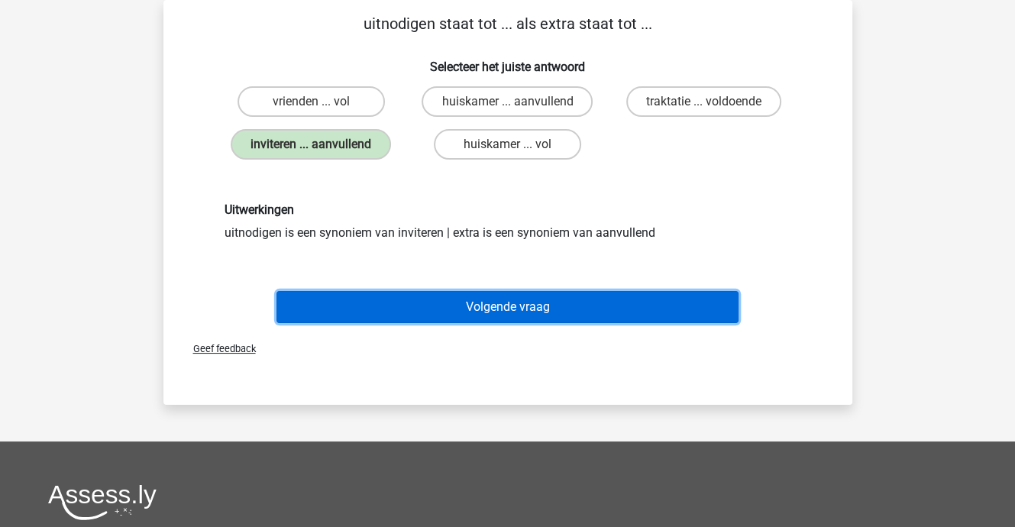
click at [503, 308] on button "Volgende vraag" at bounding box center [507, 307] width 462 height 32
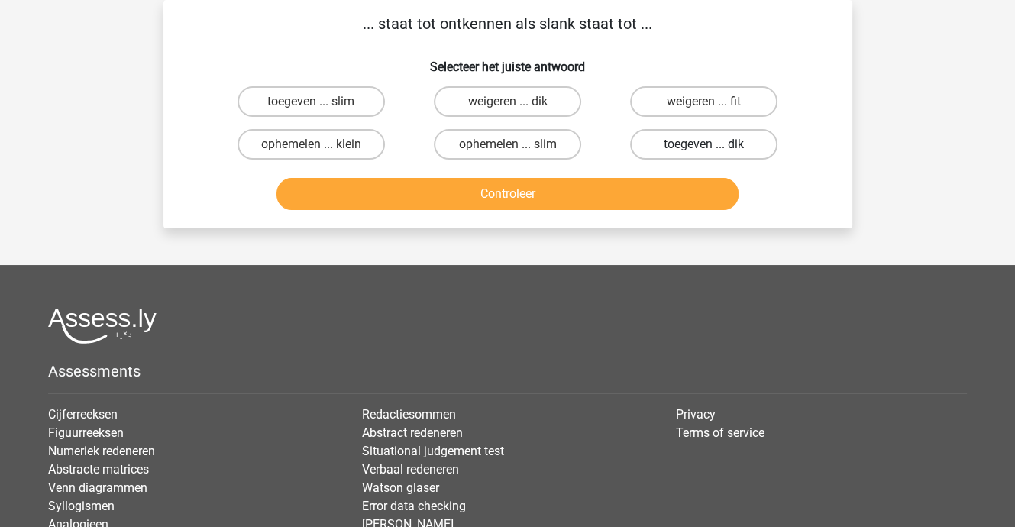
click at [702, 147] on label "toegeven ... dik" at bounding box center [703, 144] width 147 height 31
click at [704, 147] on input "toegeven ... dik" at bounding box center [709, 149] width 10 height 10
radio input "true"
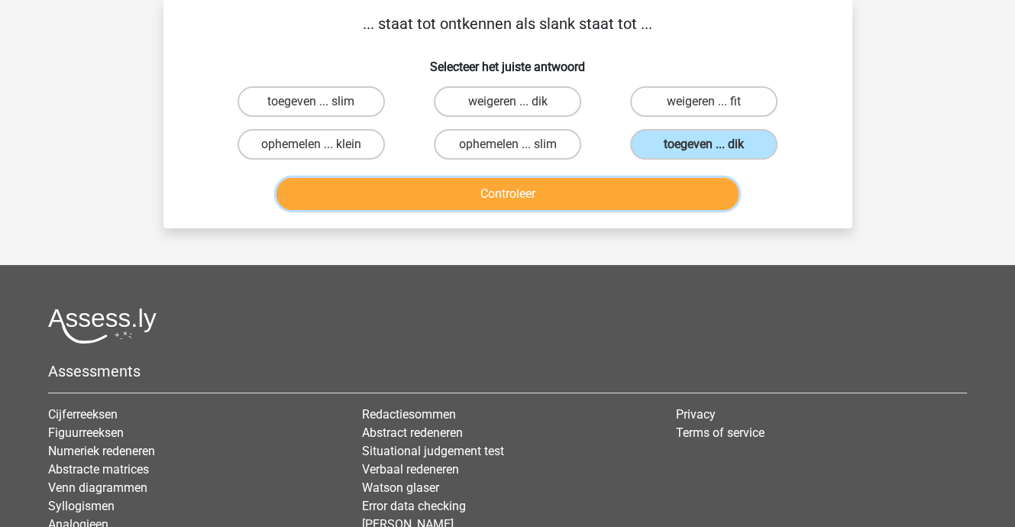
click at [627, 187] on button "Controleer" at bounding box center [507, 194] width 462 height 32
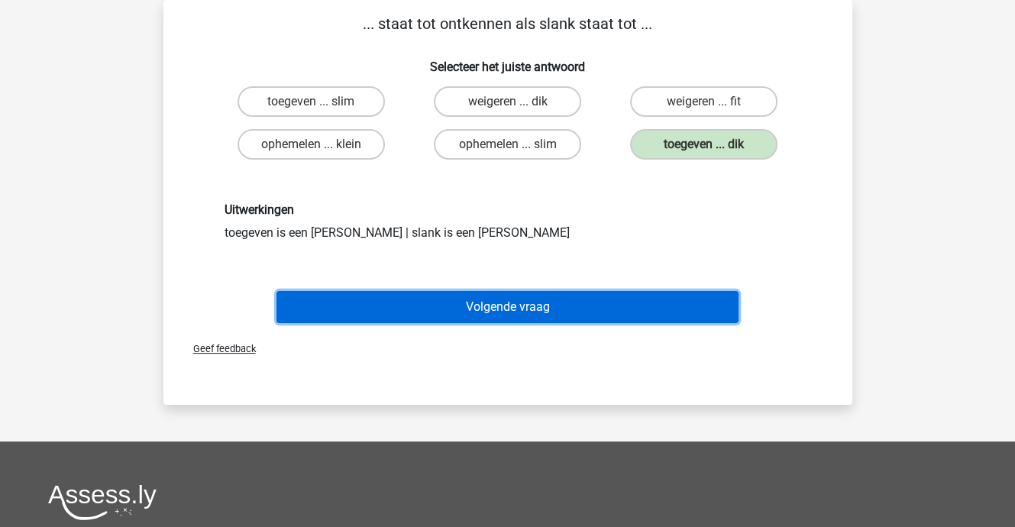
click at [597, 298] on button "Volgende vraag" at bounding box center [507, 307] width 462 height 32
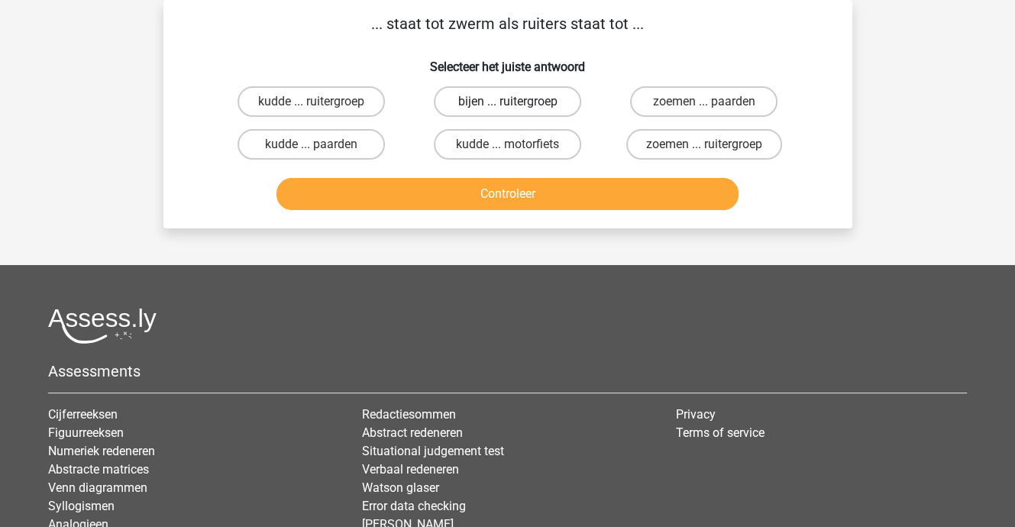
click at [530, 100] on label "bijen ... ruitergroep" at bounding box center [507, 101] width 147 height 31
click at [517, 102] on input "bijen ... ruitergroep" at bounding box center [512, 107] width 10 height 10
radio input "true"
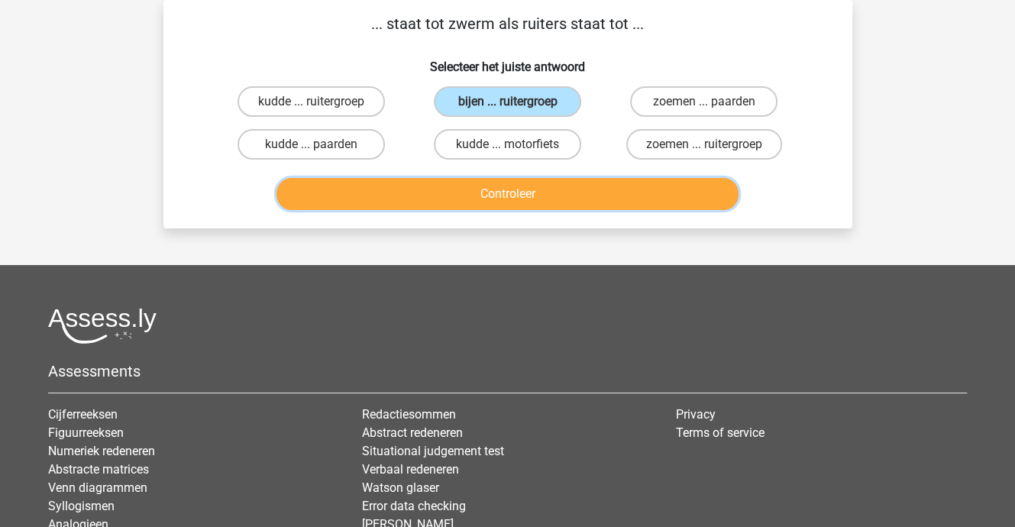
click at [526, 189] on button "Controleer" at bounding box center [507, 194] width 462 height 32
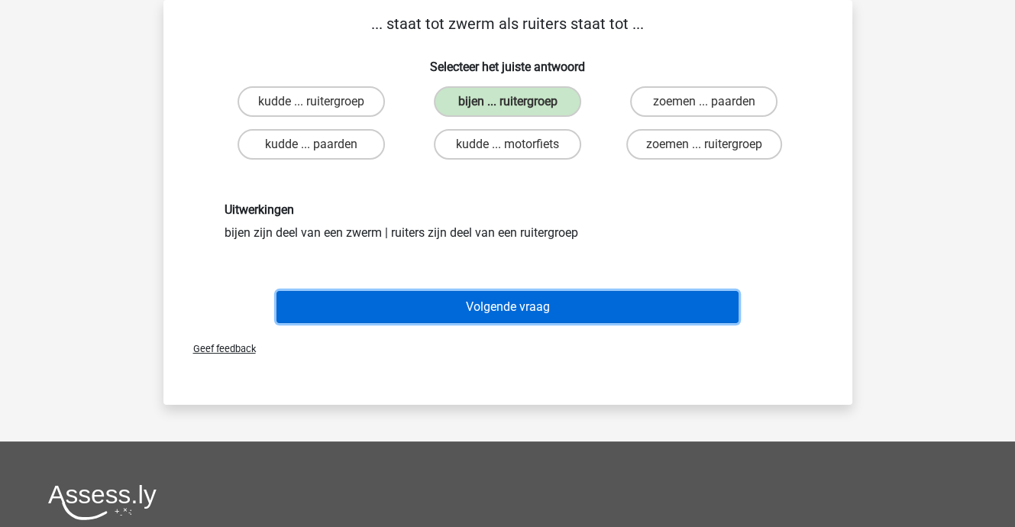
click at [537, 303] on button "Volgende vraag" at bounding box center [507, 307] width 462 height 32
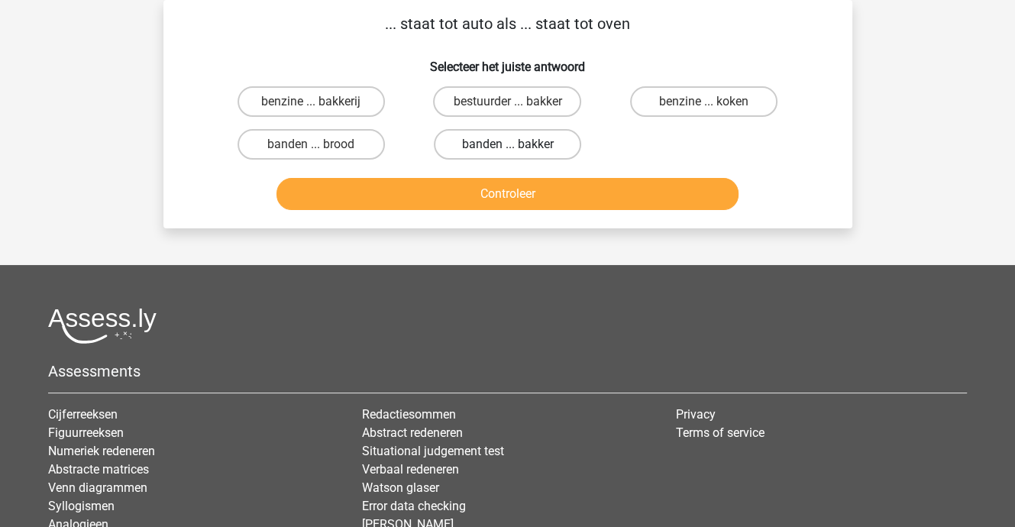
click at [517, 143] on label "banden ... bakker" at bounding box center [507, 144] width 147 height 31
click at [517, 144] on input "banden ... bakker" at bounding box center [512, 149] width 10 height 10
radio input "true"
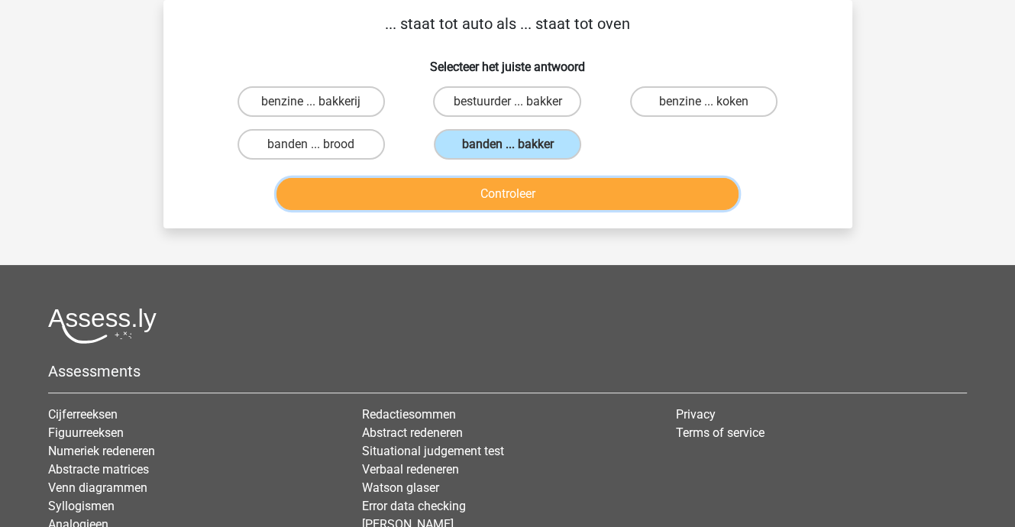
click at [509, 199] on button "Controleer" at bounding box center [507, 194] width 462 height 32
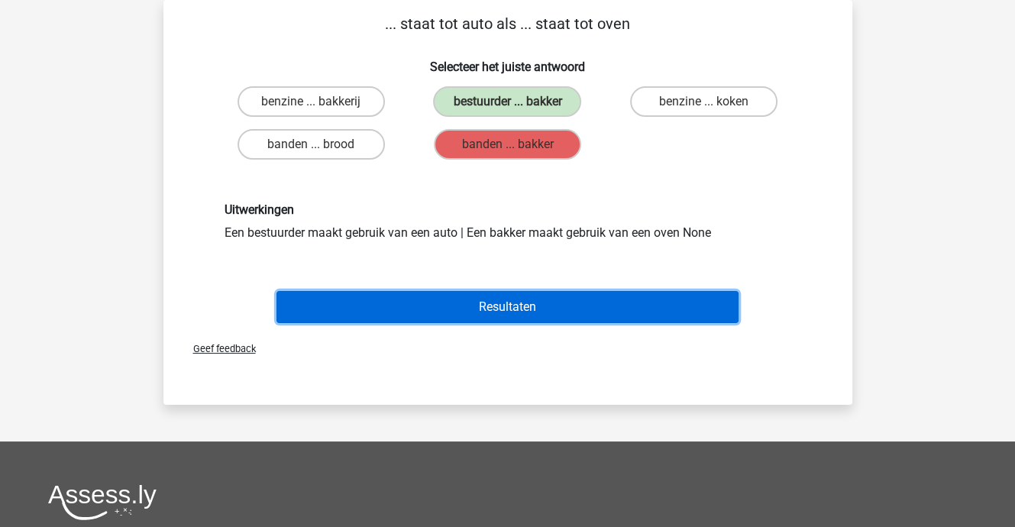
click at [507, 311] on button "Resultaten" at bounding box center [507, 307] width 462 height 32
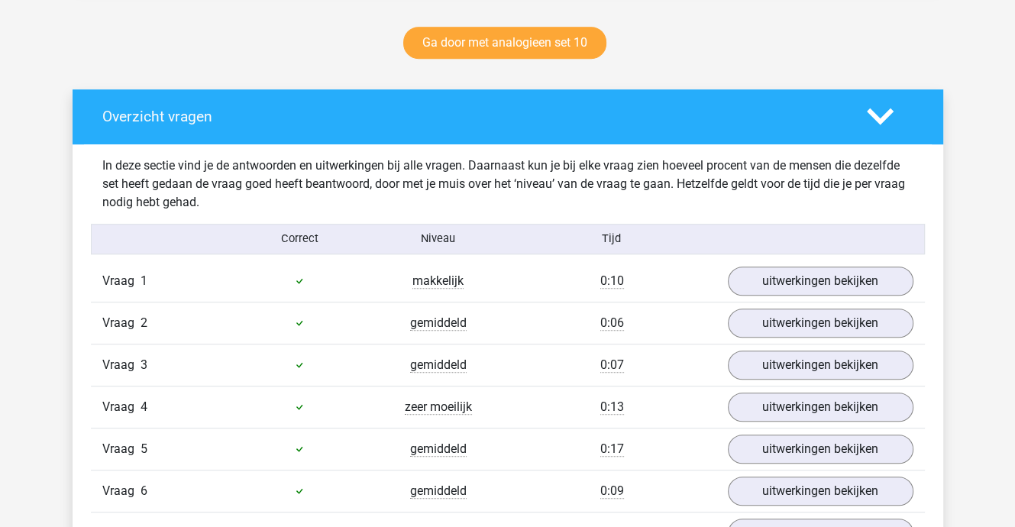
scroll to position [763, 0]
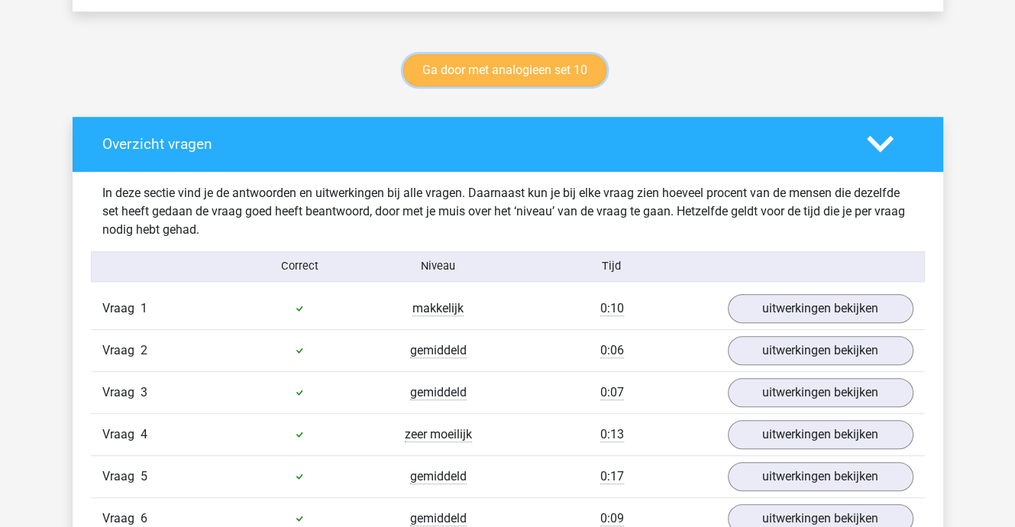
click at [531, 69] on link "Ga door met analogieen set 10" at bounding box center [504, 70] width 203 height 32
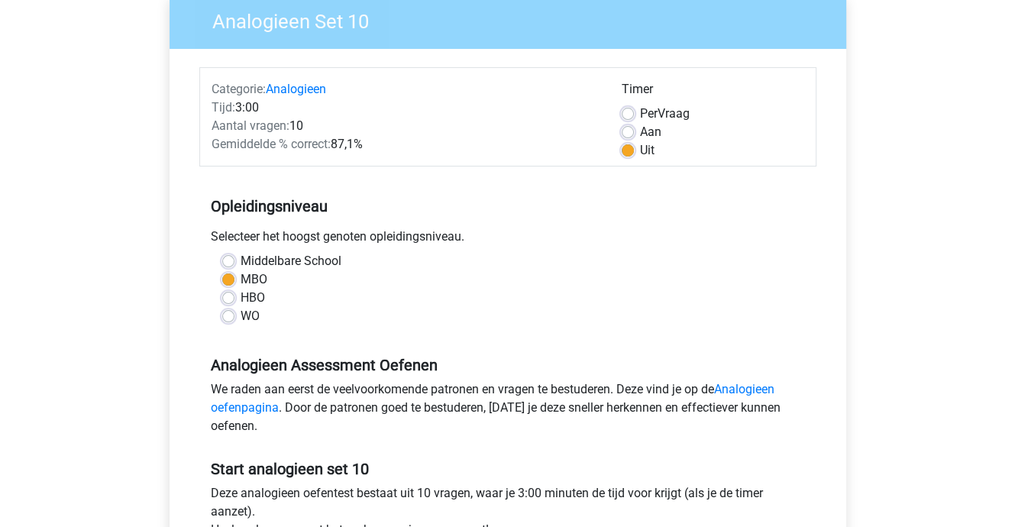
scroll to position [305, 0]
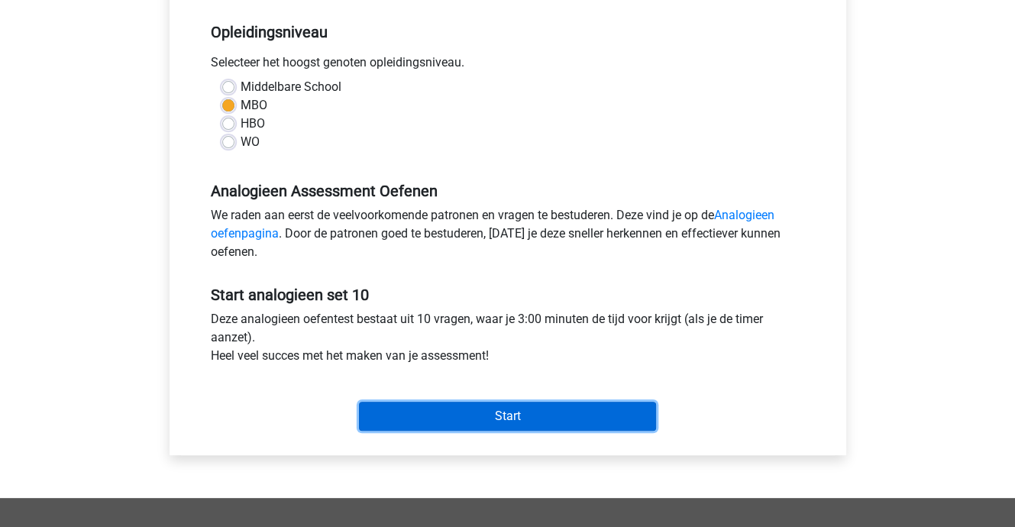
click at [508, 416] on input "Start" at bounding box center [507, 416] width 297 height 29
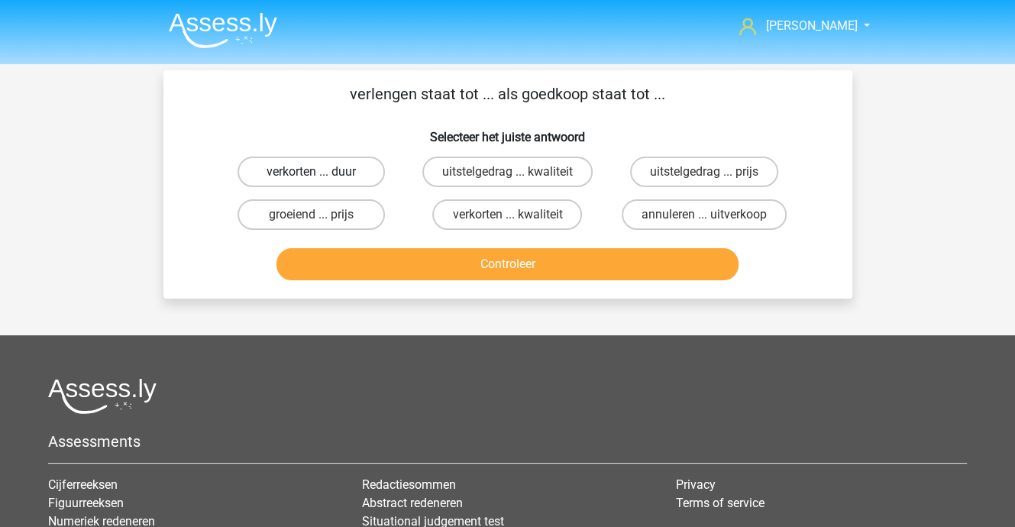
click at [308, 173] on label "verkorten ... duur" at bounding box center [310, 171] width 147 height 31
click at [311, 173] on input "verkorten ... duur" at bounding box center [316, 177] width 10 height 10
radio input "true"
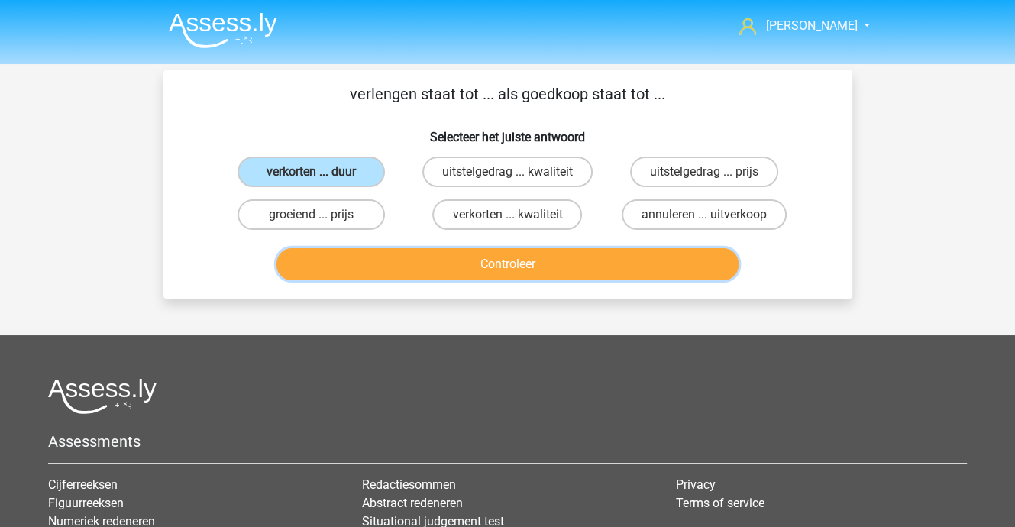
click at [434, 273] on button "Controleer" at bounding box center [507, 264] width 462 height 32
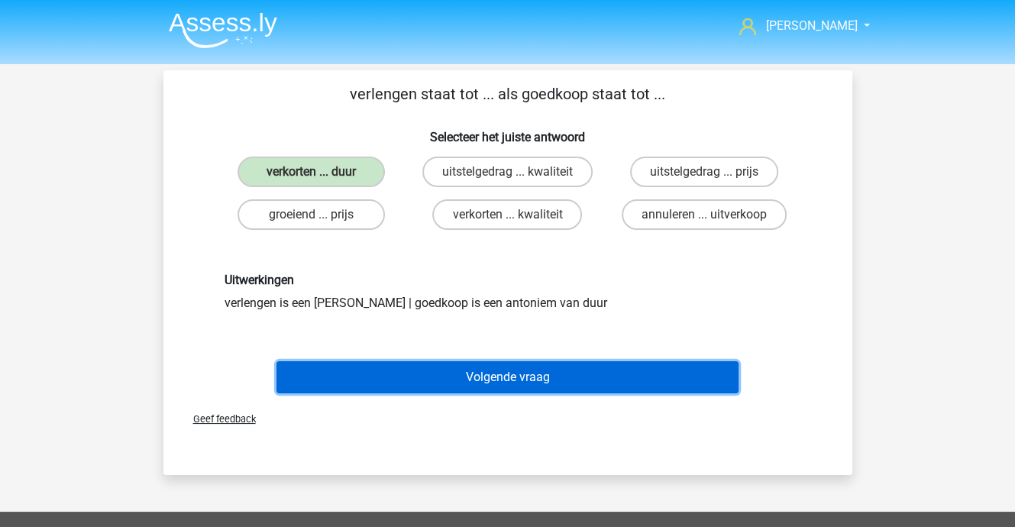
click at [464, 369] on button "Volgende vraag" at bounding box center [507, 377] width 462 height 32
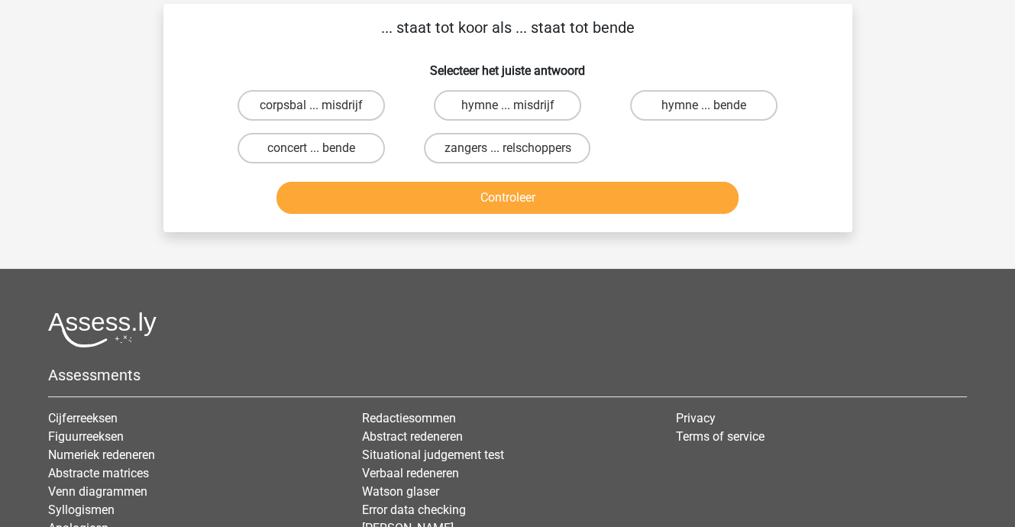
scroll to position [70, 0]
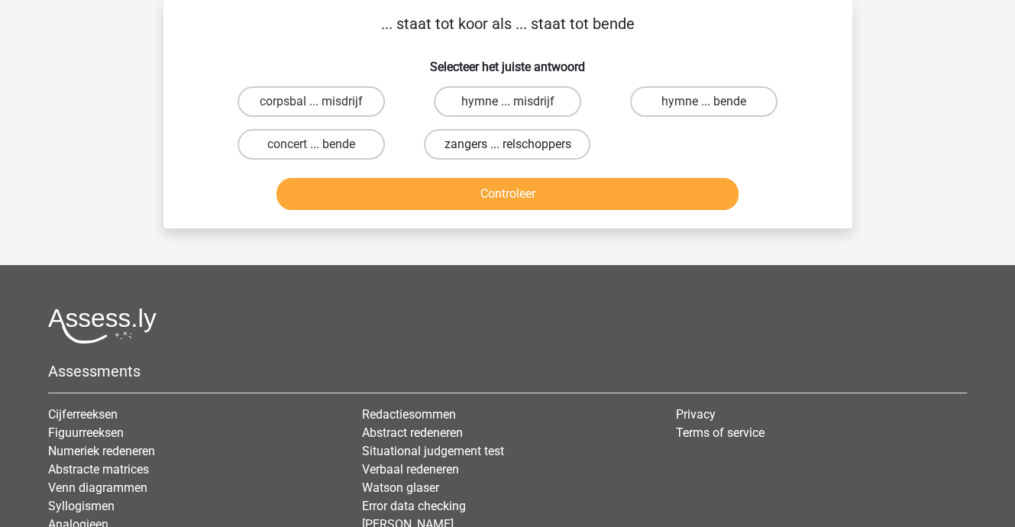
click at [476, 145] on label "zangers ... relschoppers" at bounding box center [507, 144] width 166 height 31
click at [507, 145] on input "zangers ... relschoppers" at bounding box center [512, 149] width 10 height 10
radio input "true"
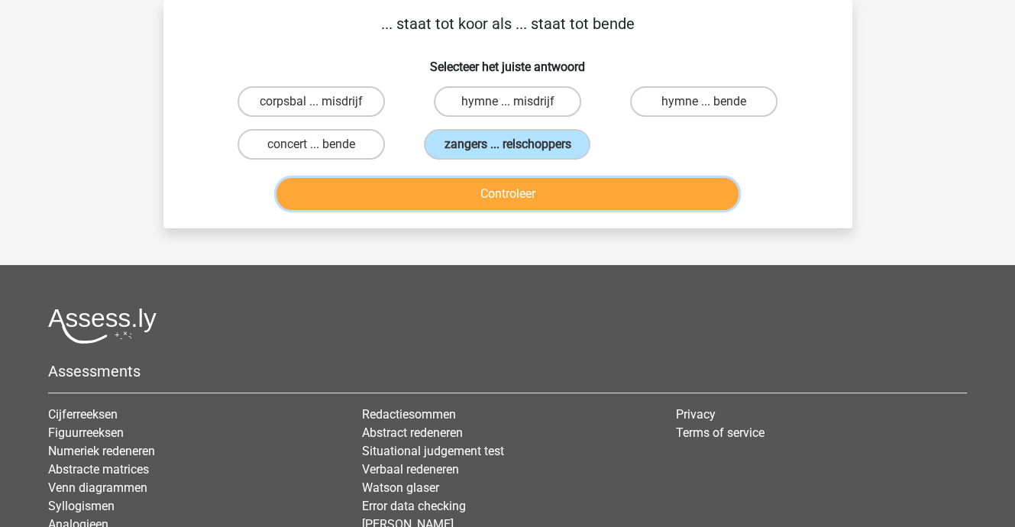
click at [476, 184] on button "Controleer" at bounding box center [507, 194] width 462 height 32
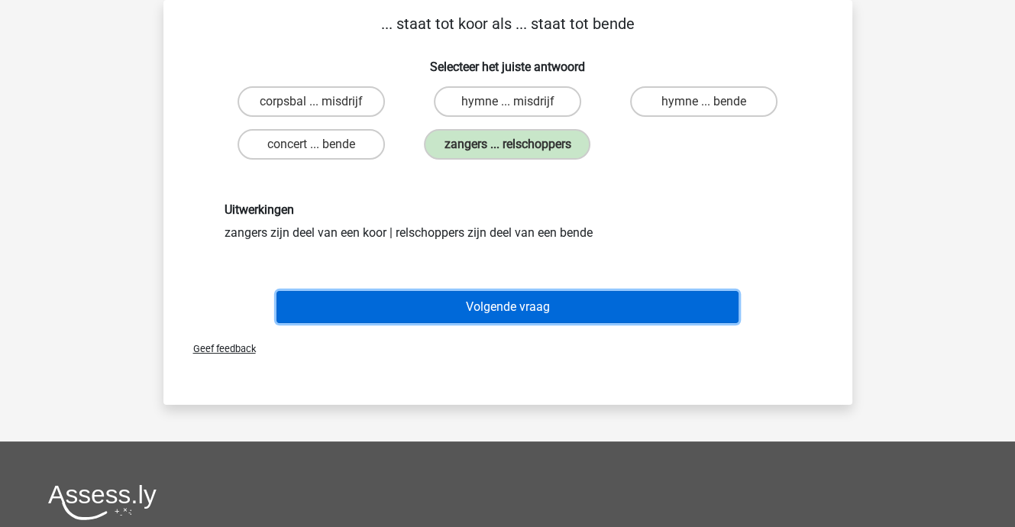
click at [489, 307] on button "Volgende vraag" at bounding box center [507, 307] width 462 height 32
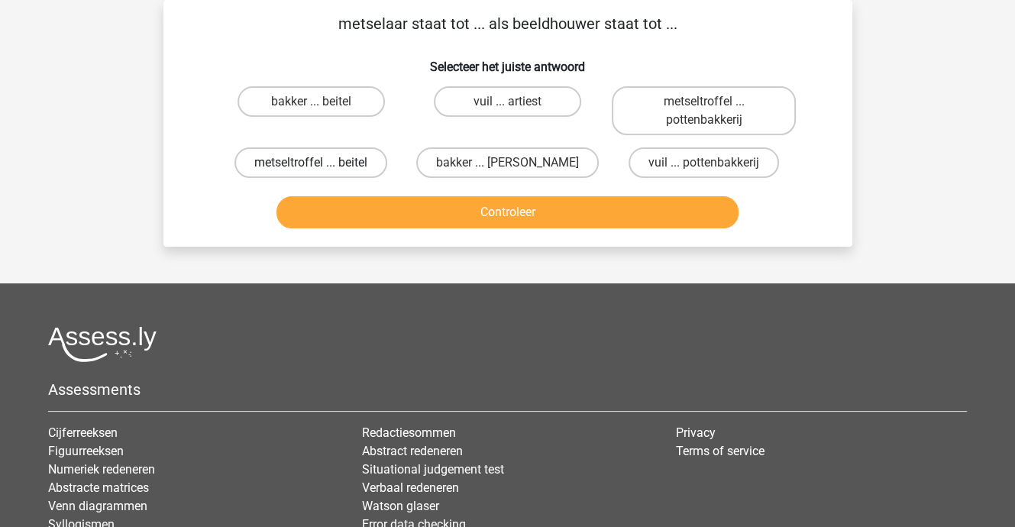
click at [336, 158] on label "metseltroffel ... beitel" at bounding box center [310, 162] width 153 height 31
click at [321, 163] on input "metseltroffel ... beitel" at bounding box center [316, 168] width 10 height 10
radio input "true"
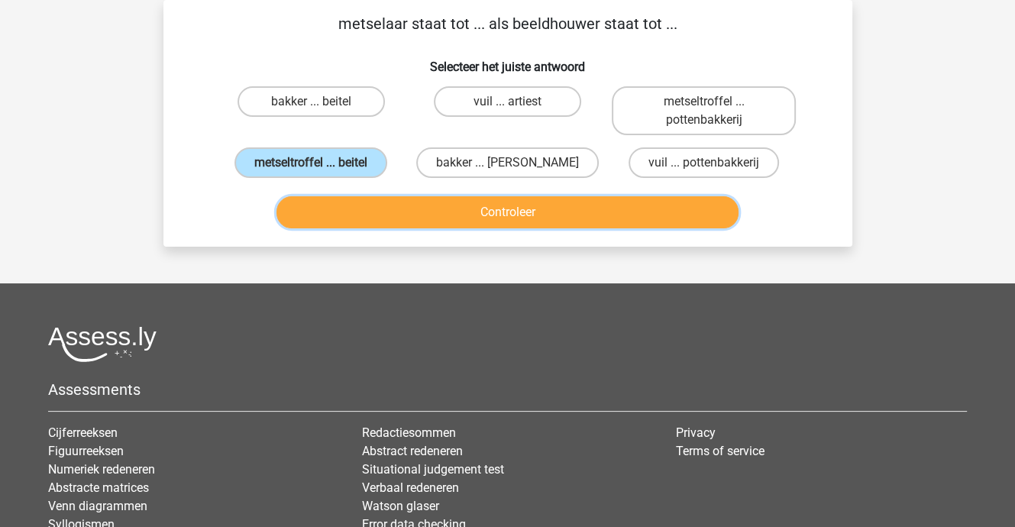
click at [434, 207] on button "Controleer" at bounding box center [507, 212] width 462 height 32
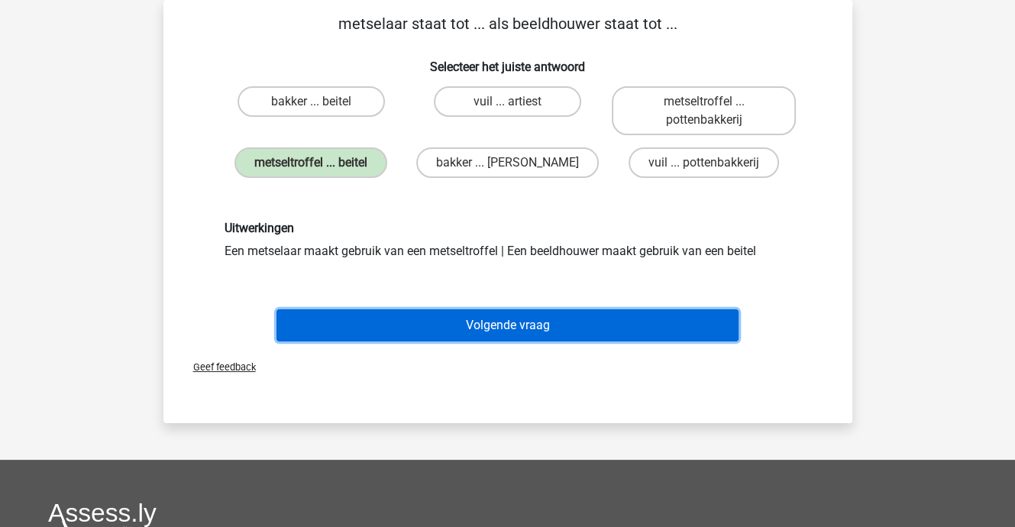
click at [491, 322] on button "Volgende vraag" at bounding box center [507, 325] width 462 height 32
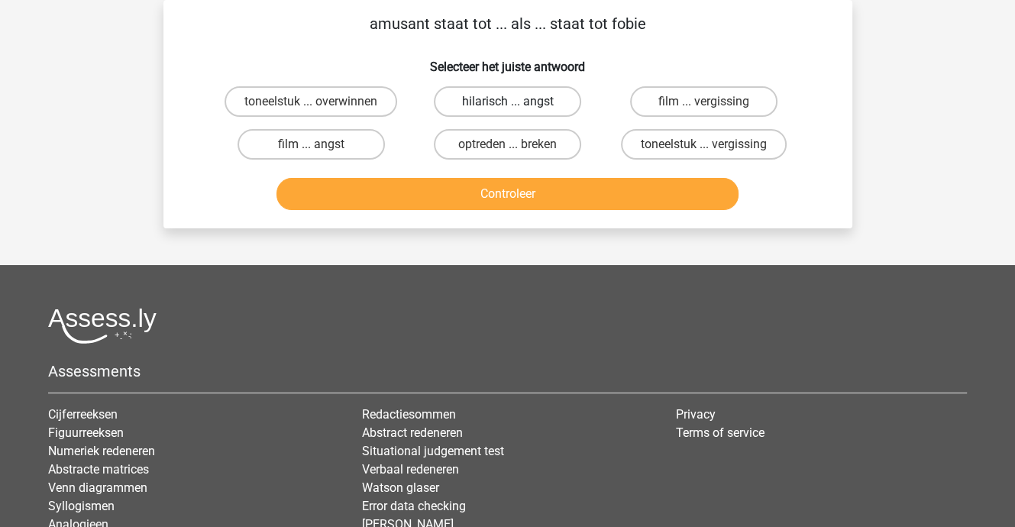
click at [473, 101] on label "hilarisch ... angst" at bounding box center [507, 101] width 147 height 31
click at [507, 102] on input "hilarisch ... angst" at bounding box center [512, 107] width 10 height 10
radio input "true"
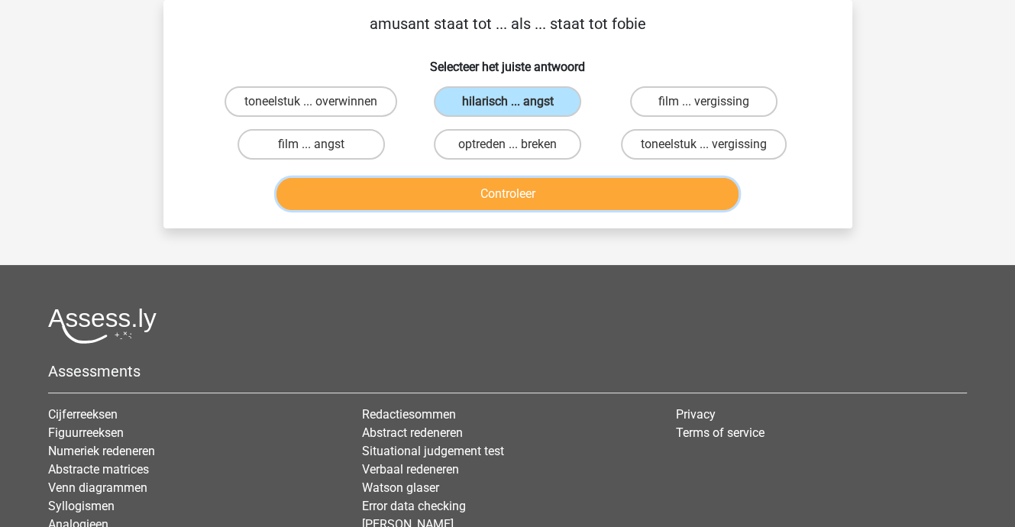
click at [498, 189] on button "Controleer" at bounding box center [507, 194] width 462 height 32
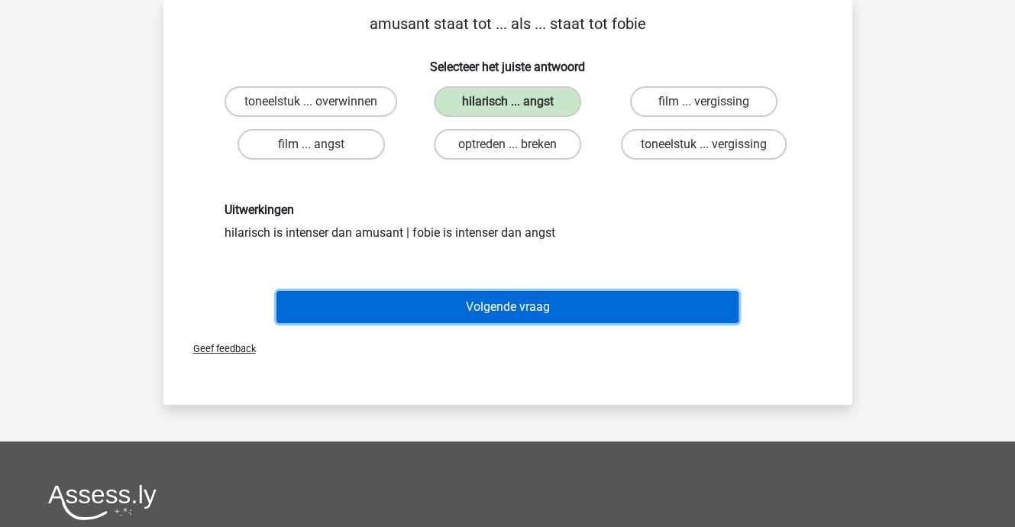
click at [514, 300] on button "Volgende vraag" at bounding box center [507, 307] width 462 height 32
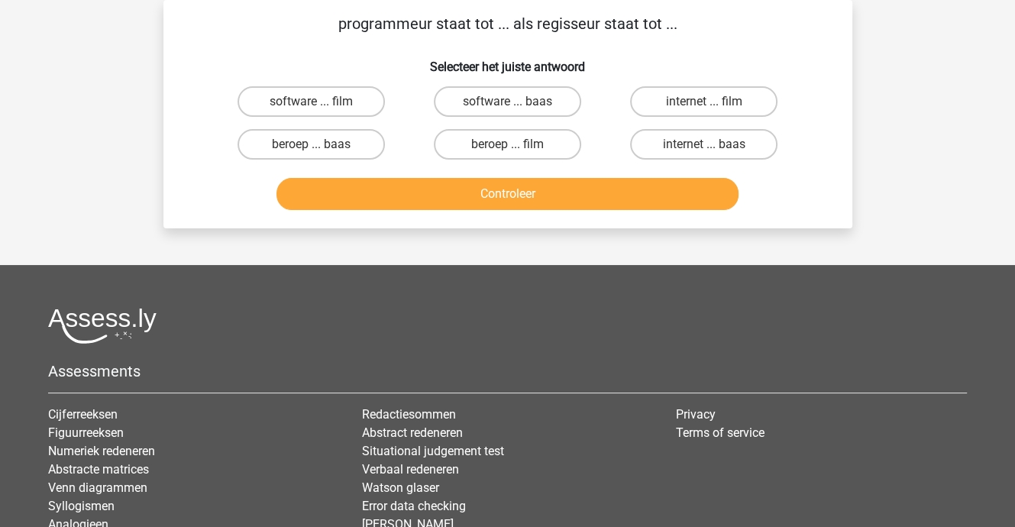
drag, startPoint x: 347, startPoint y: 108, endPoint x: 351, endPoint y: 120, distance: 12.8
click at [347, 108] on label "software ... film" at bounding box center [310, 101] width 147 height 31
click at [321, 108] on input "software ... film" at bounding box center [316, 107] width 10 height 10
radio input "true"
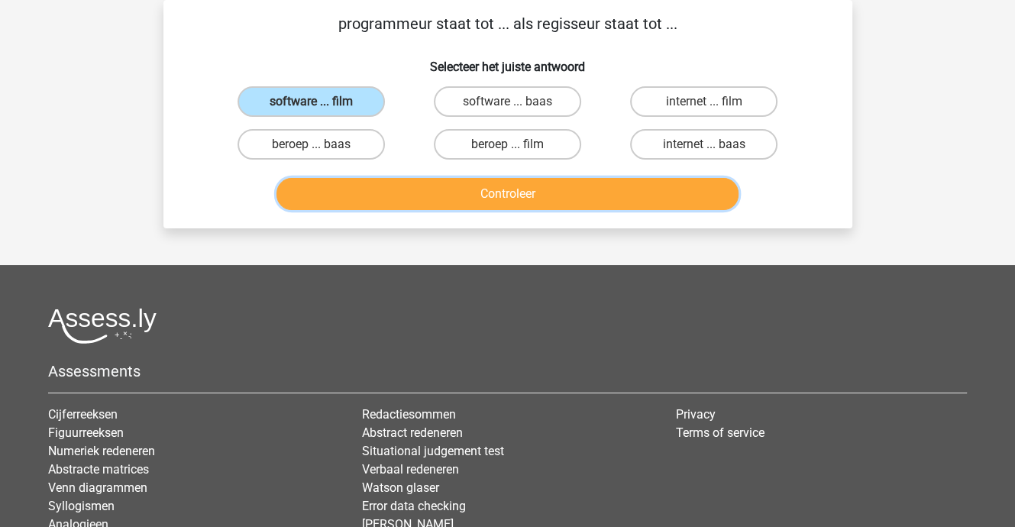
click at [425, 192] on button "Controleer" at bounding box center [507, 194] width 462 height 32
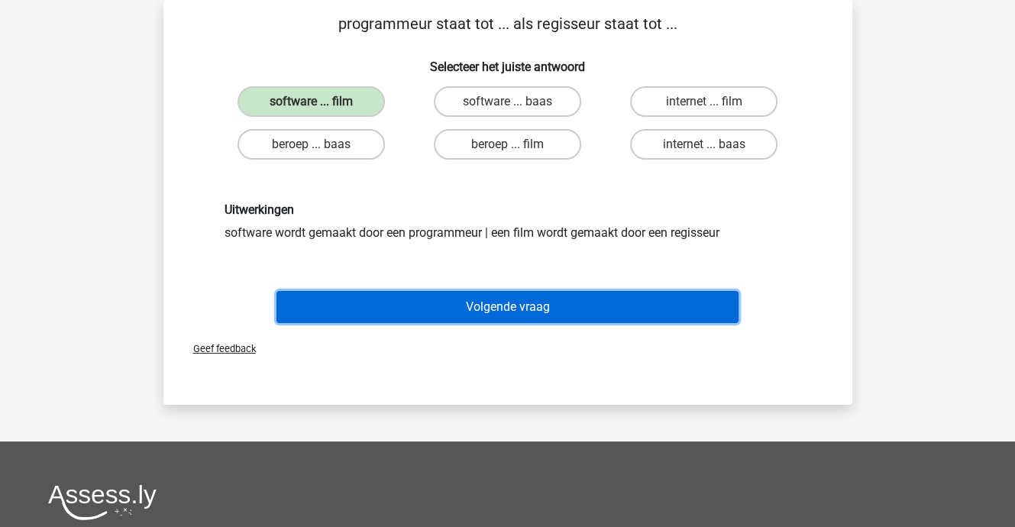
click at [495, 306] on button "Volgende vraag" at bounding box center [507, 307] width 462 height 32
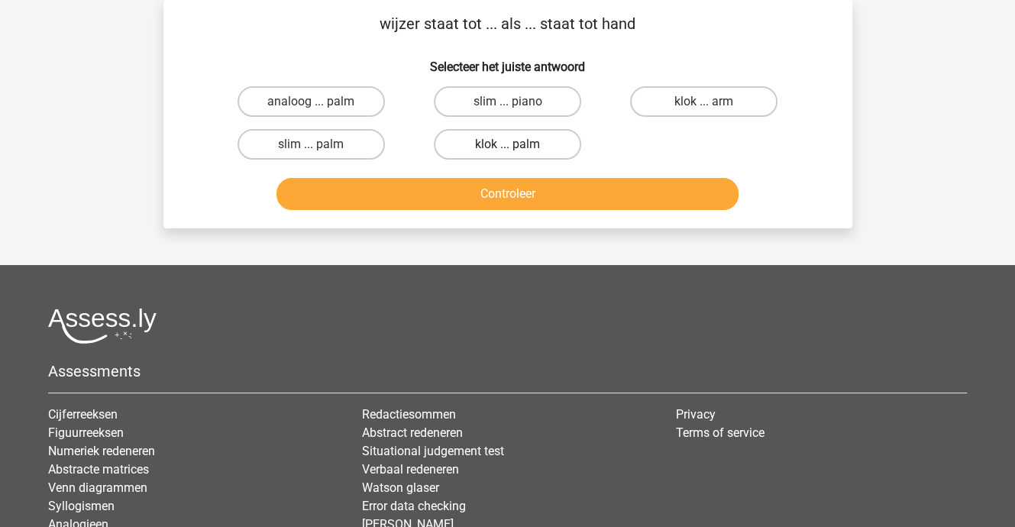
click at [489, 144] on label "klok ... palm" at bounding box center [507, 144] width 147 height 31
click at [507, 144] on input "klok ... palm" at bounding box center [512, 149] width 10 height 10
radio input "true"
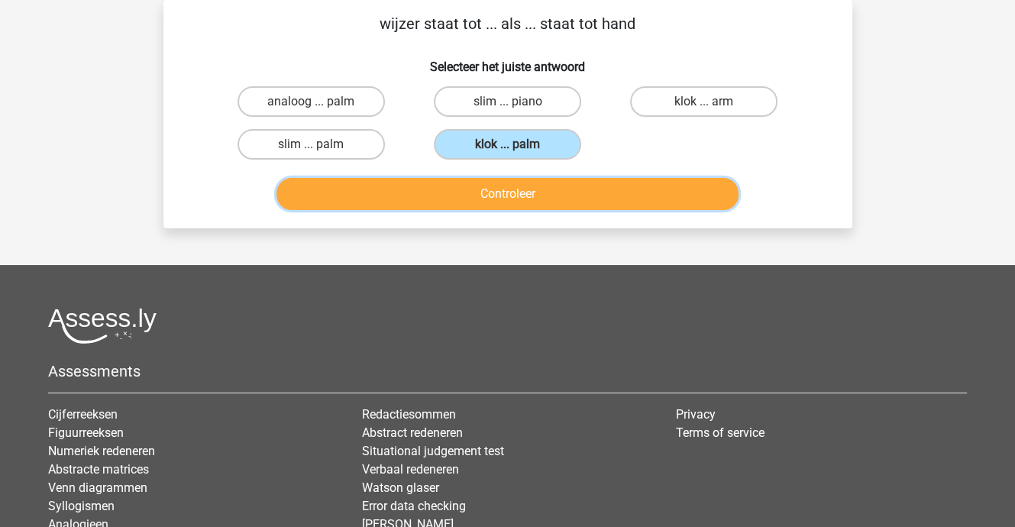
click at [510, 197] on button "Controleer" at bounding box center [507, 194] width 462 height 32
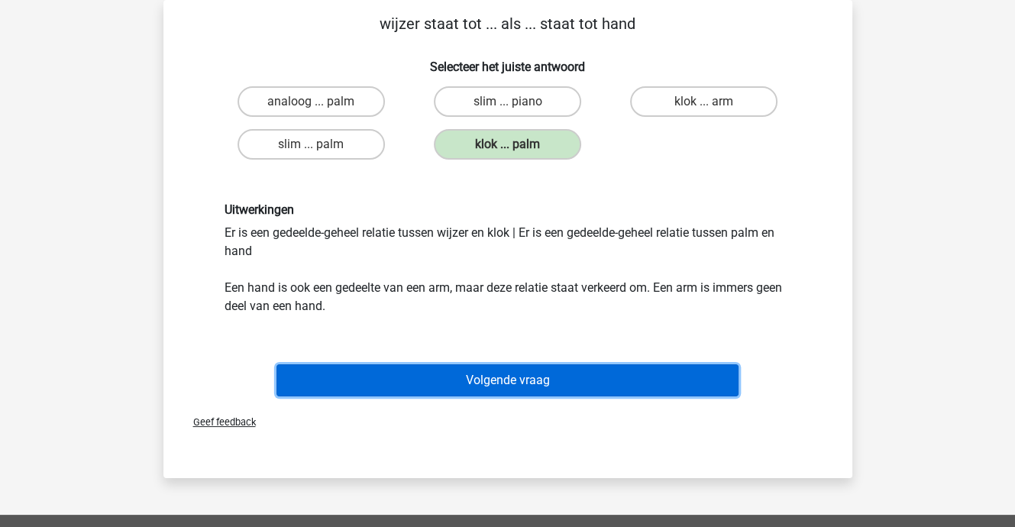
click at [513, 376] on button "Volgende vraag" at bounding box center [507, 380] width 462 height 32
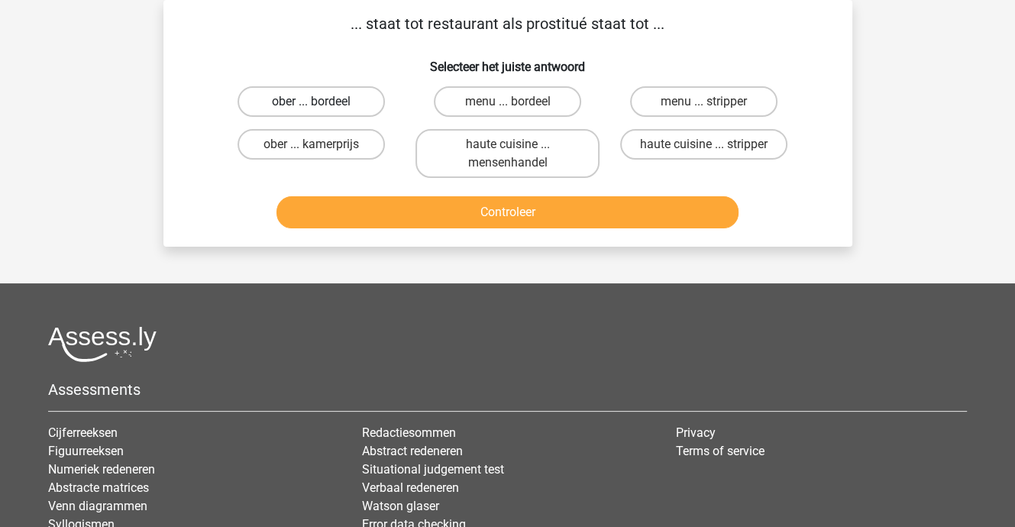
click at [340, 99] on label "ober ... bordeel" at bounding box center [310, 101] width 147 height 31
click at [321, 102] on input "ober ... bordeel" at bounding box center [316, 107] width 10 height 10
radio input "true"
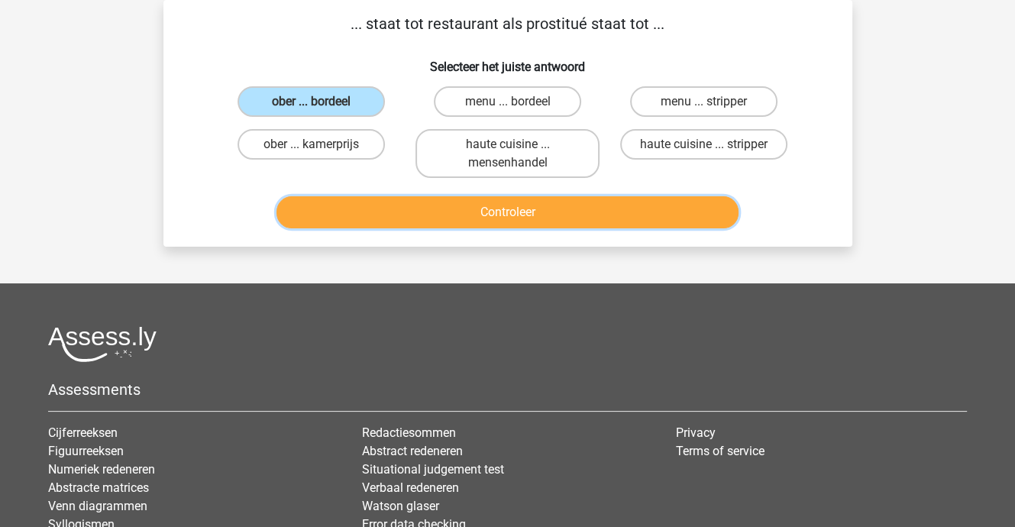
click at [492, 214] on button "Controleer" at bounding box center [507, 212] width 462 height 32
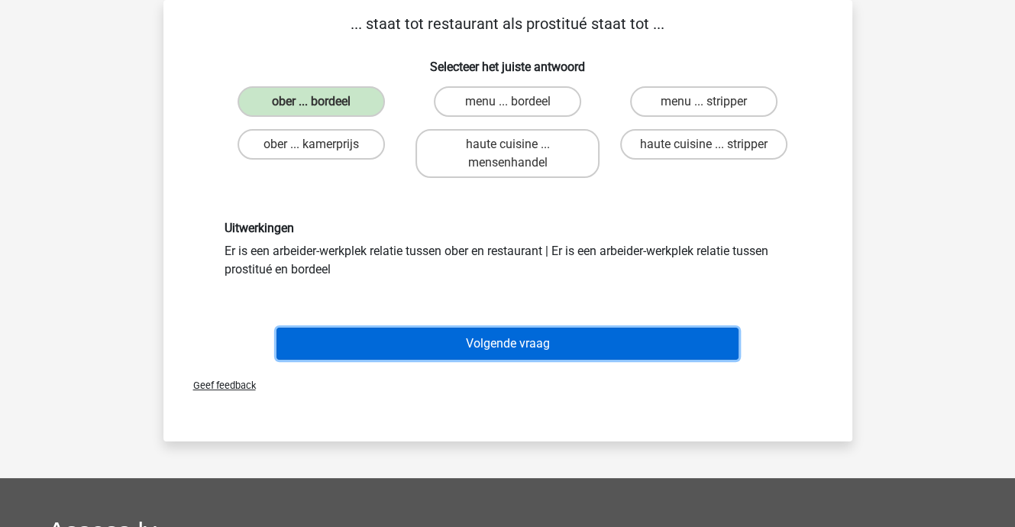
click at [481, 340] on button "Volgende vraag" at bounding box center [507, 343] width 462 height 32
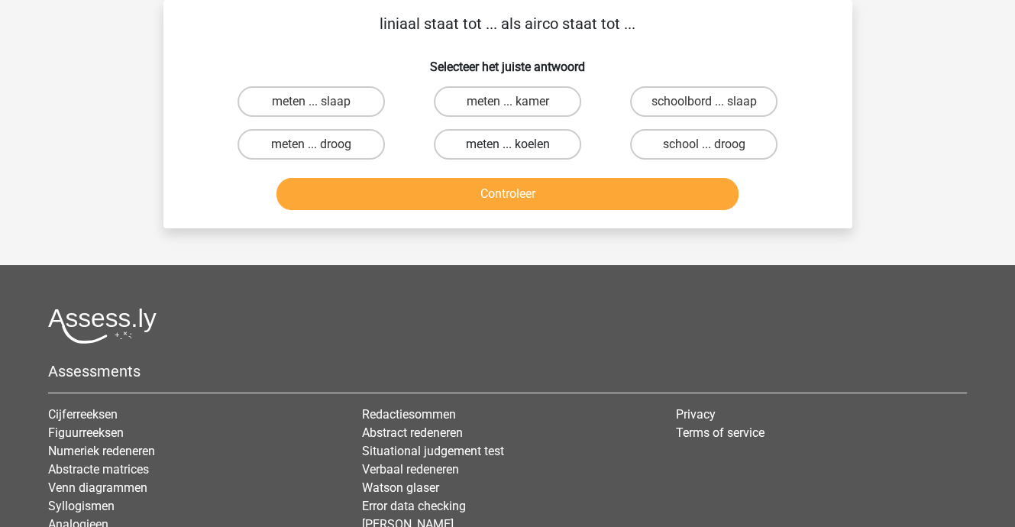
click at [506, 144] on label "meten ... koelen" at bounding box center [507, 144] width 147 height 31
click at [507, 144] on input "meten ... koelen" at bounding box center [512, 149] width 10 height 10
radio input "true"
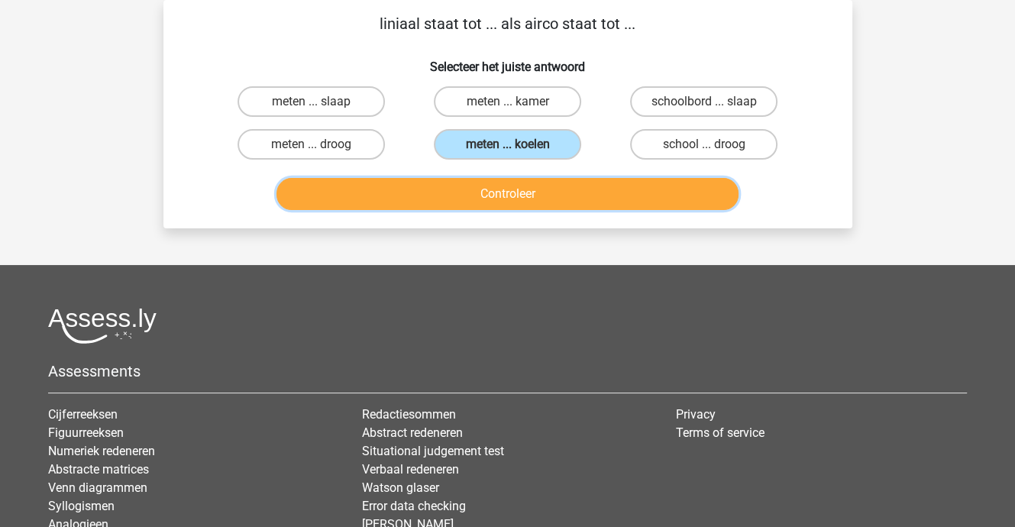
click at [513, 195] on button "Controleer" at bounding box center [507, 194] width 462 height 32
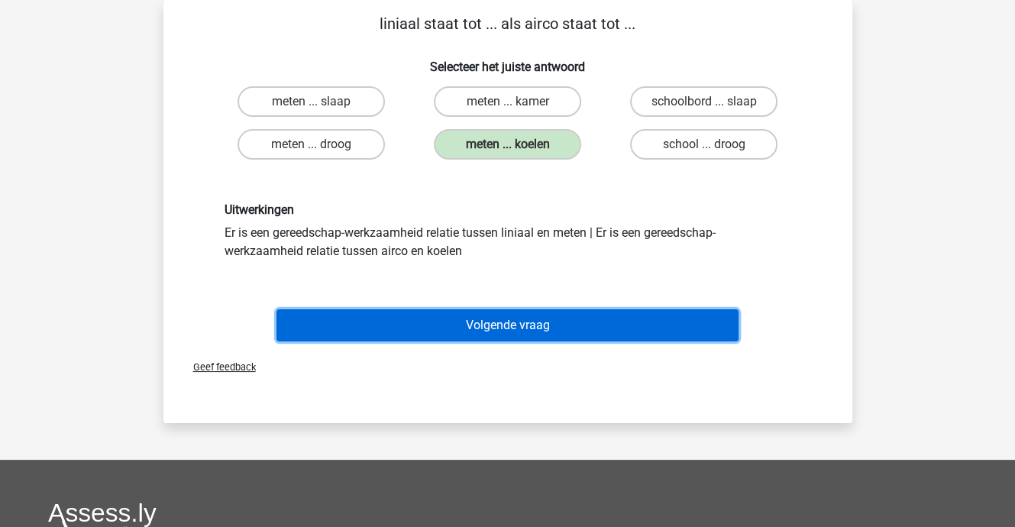
click at [502, 321] on button "Volgende vraag" at bounding box center [507, 325] width 462 height 32
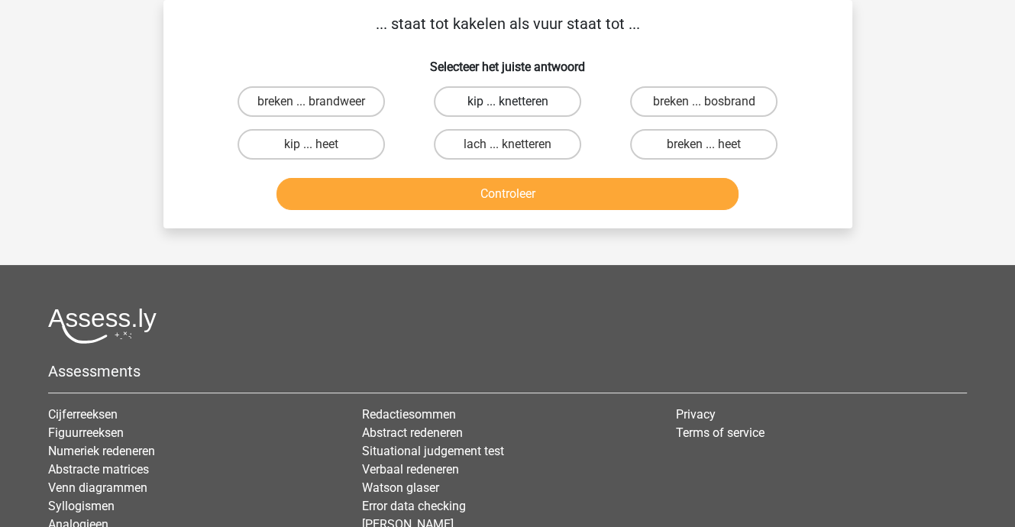
click at [492, 95] on label "kip ... knetteren" at bounding box center [507, 101] width 147 height 31
click at [507, 102] on input "kip ... knetteren" at bounding box center [512, 107] width 10 height 10
radio input "true"
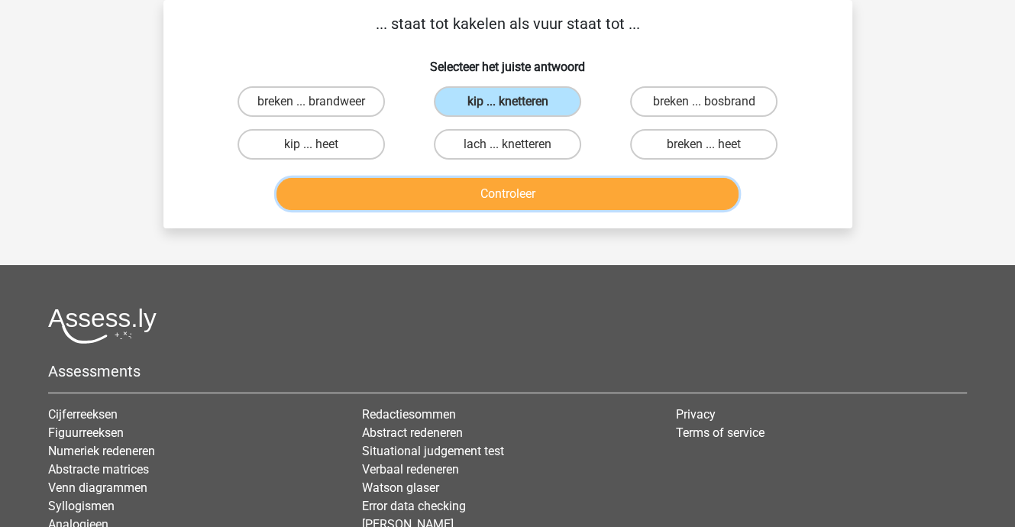
click at [506, 191] on button "Controleer" at bounding box center [507, 194] width 462 height 32
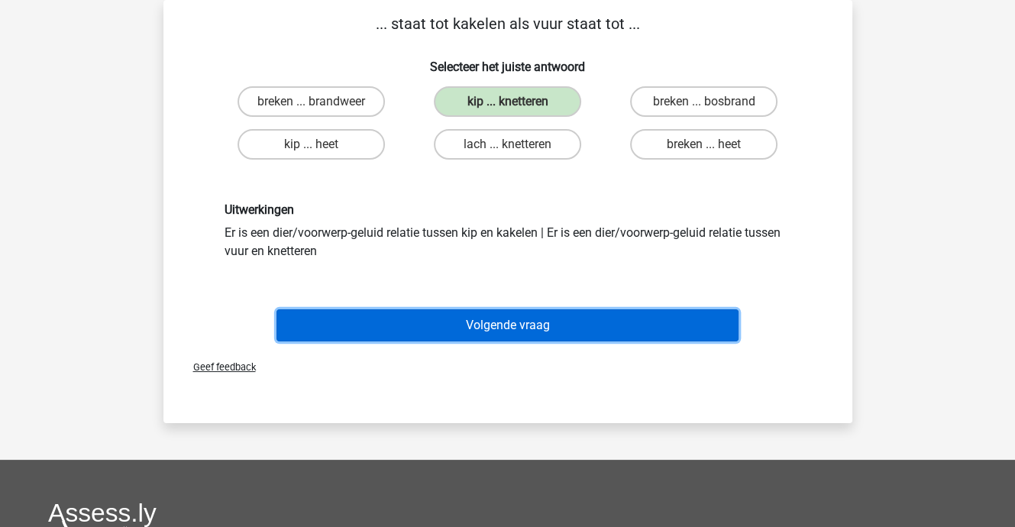
click at [518, 332] on button "Volgende vraag" at bounding box center [507, 325] width 462 height 32
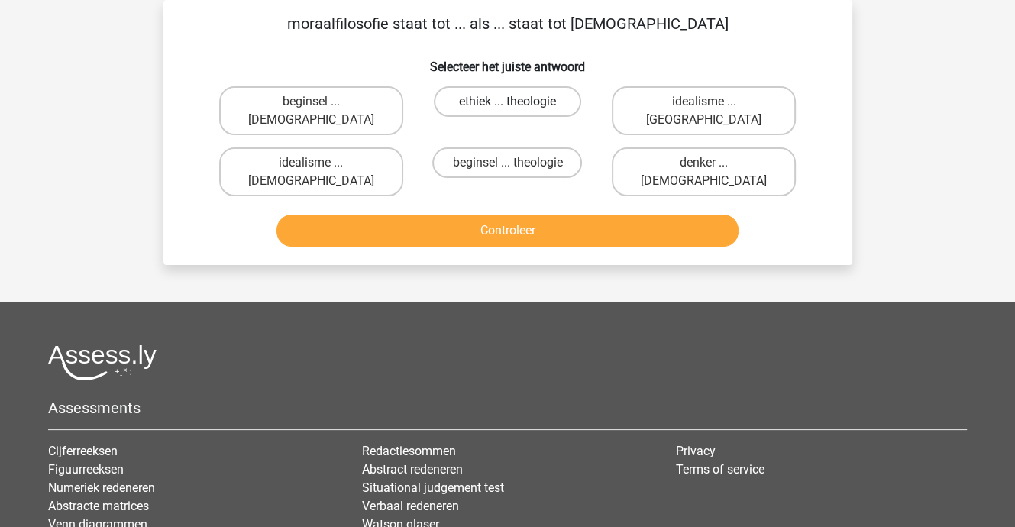
click at [511, 100] on label "ethiek ... theologie" at bounding box center [507, 101] width 147 height 31
click at [511, 102] on input "ethiek ... theologie" at bounding box center [512, 107] width 10 height 10
radio input "true"
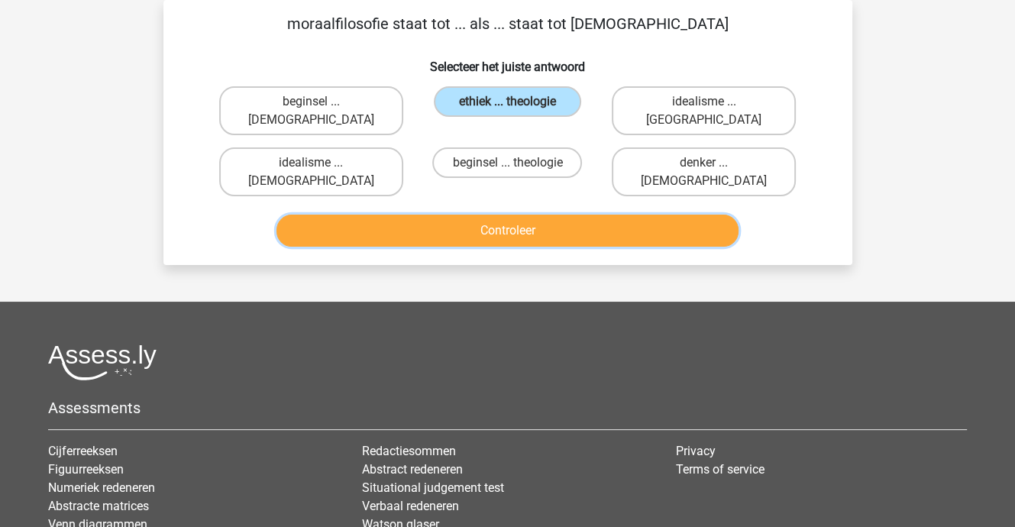
click at [521, 215] on button "Controleer" at bounding box center [507, 231] width 462 height 32
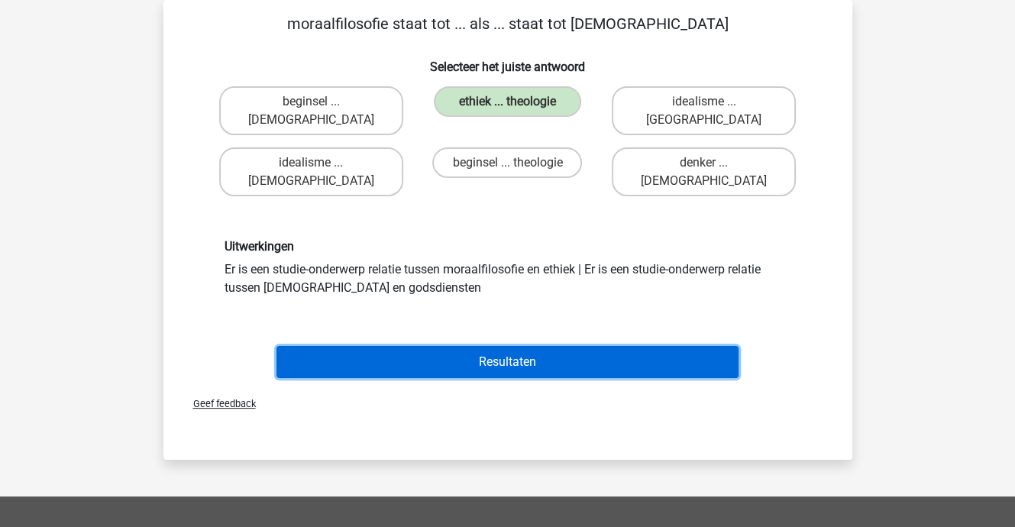
click at [513, 346] on button "Resultaten" at bounding box center [507, 362] width 462 height 32
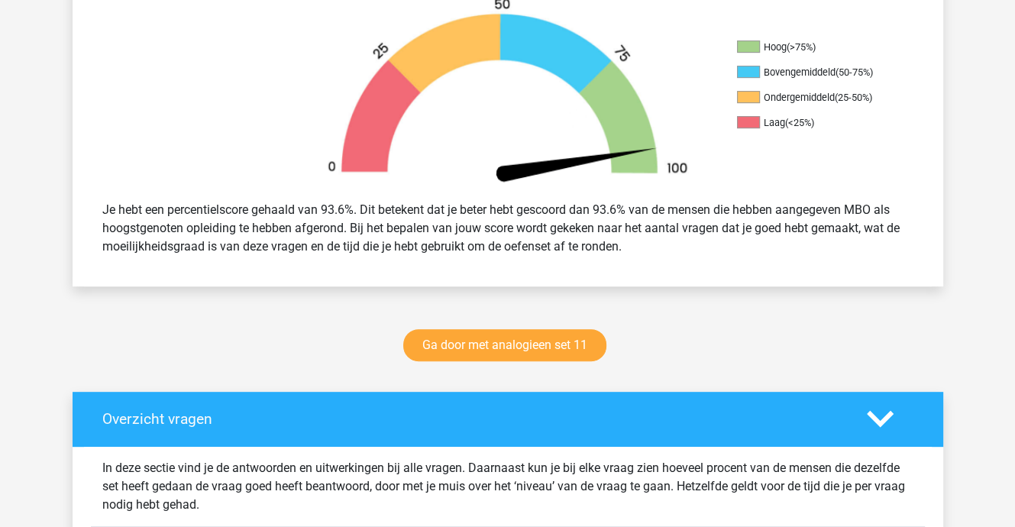
scroll to position [534, 0]
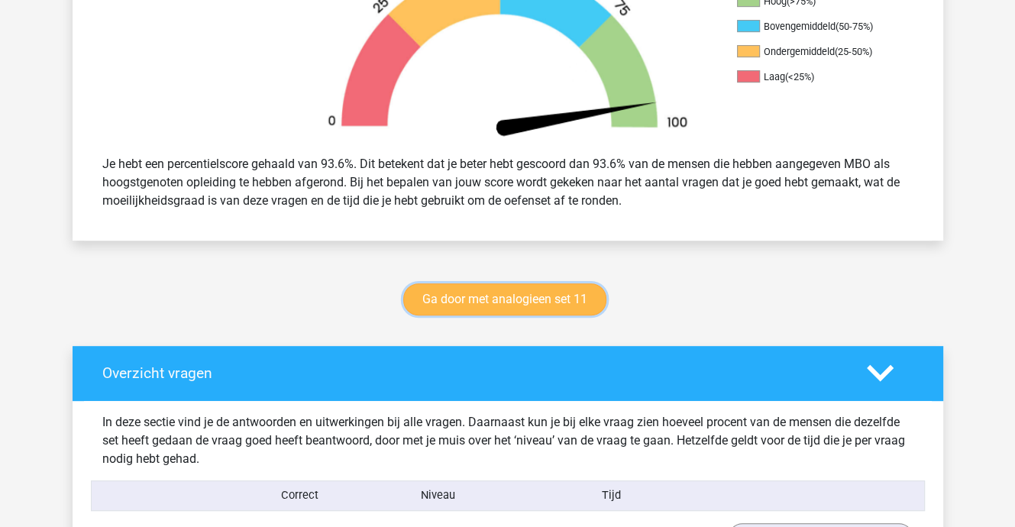
click at [504, 292] on link "Ga door met analogieen set 11" at bounding box center [504, 299] width 203 height 32
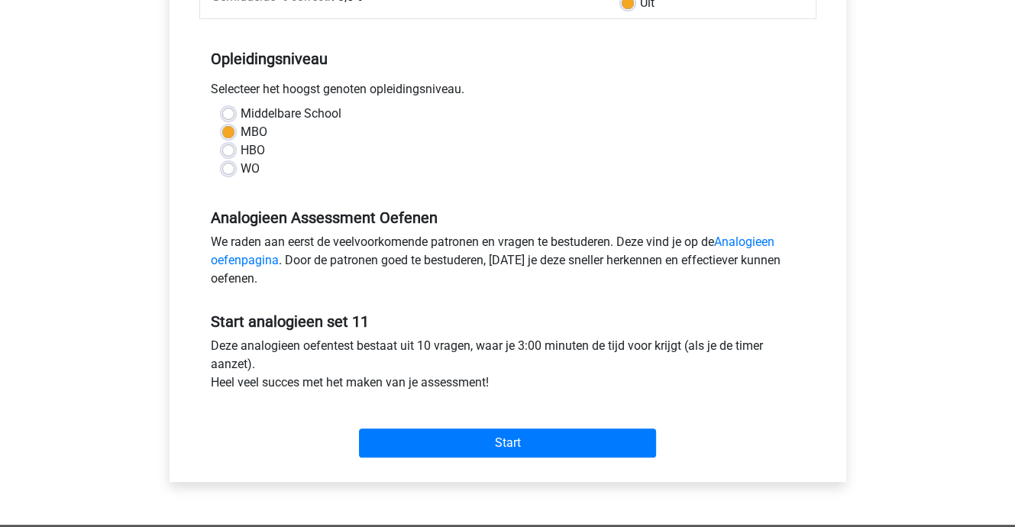
scroll to position [305, 0]
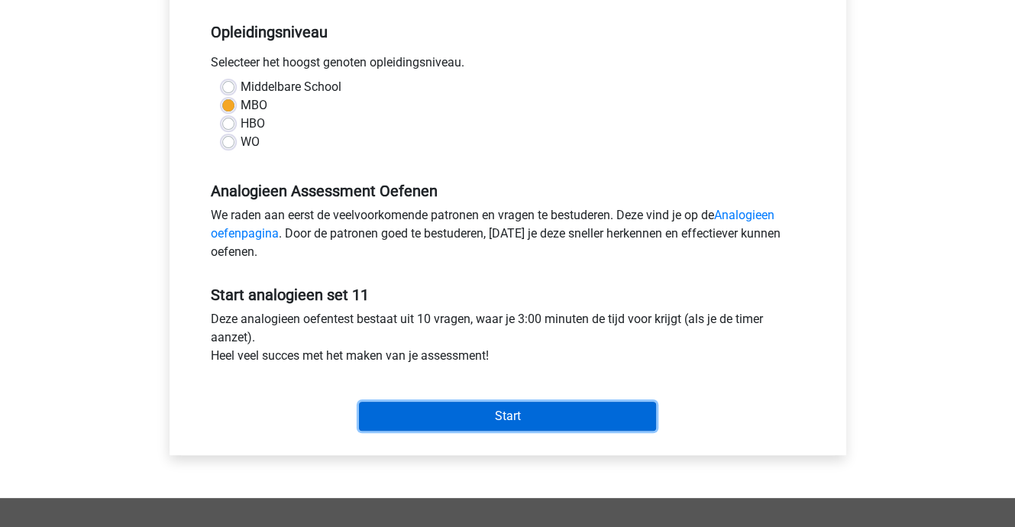
click at [496, 413] on input "Start" at bounding box center [507, 416] width 297 height 29
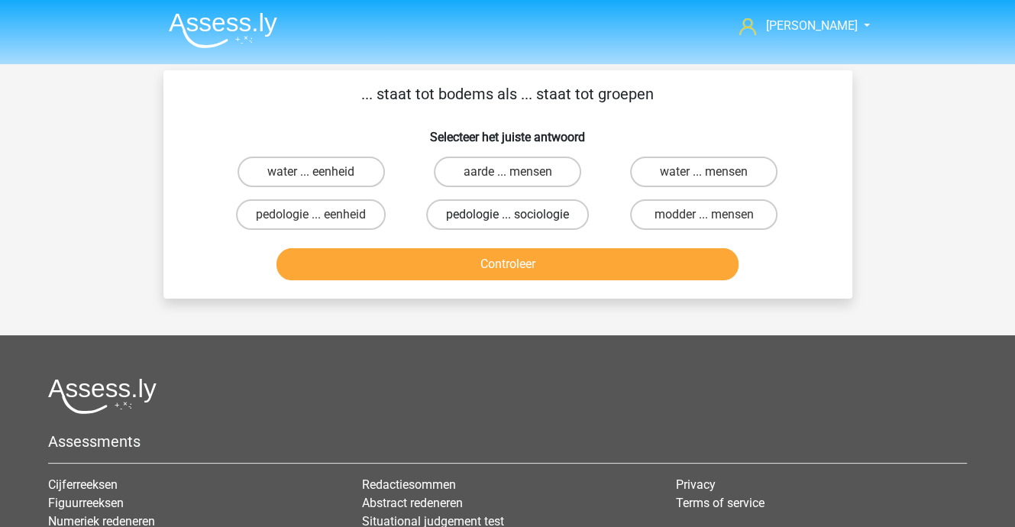
click at [508, 211] on label "pedologie ... sociologie" at bounding box center [507, 214] width 163 height 31
click at [508, 215] on input "pedologie ... sociologie" at bounding box center [512, 220] width 10 height 10
radio input "true"
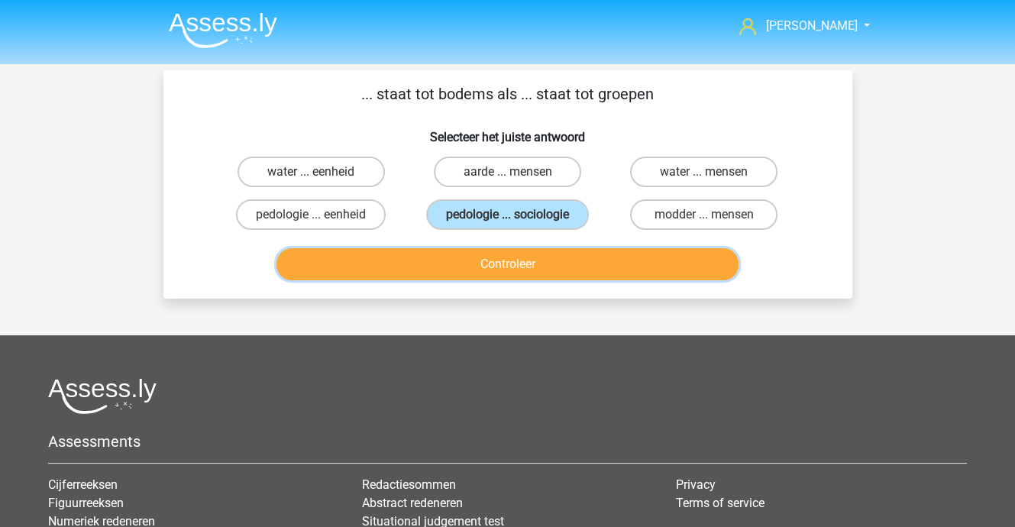
click at [515, 267] on button "Controleer" at bounding box center [507, 264] width 462 height 32
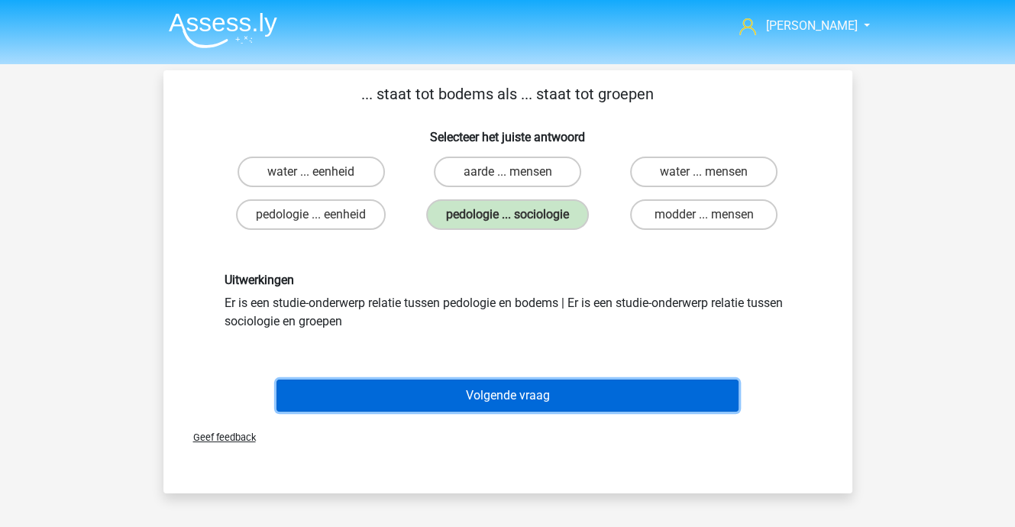
click at [513, 398] on button "Volgende vraag" at bounding box center [507, 395] width 462 height 32
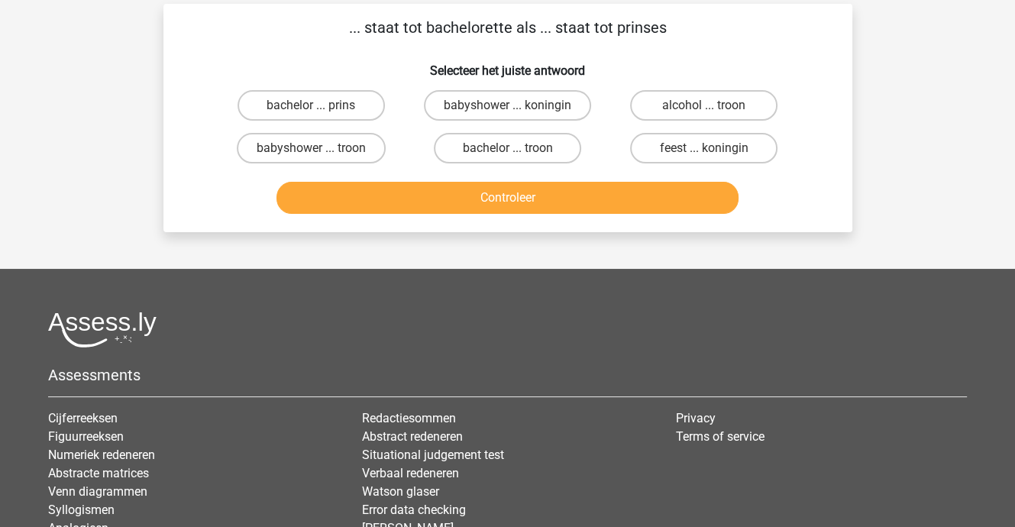
scroll to position [70, 0]
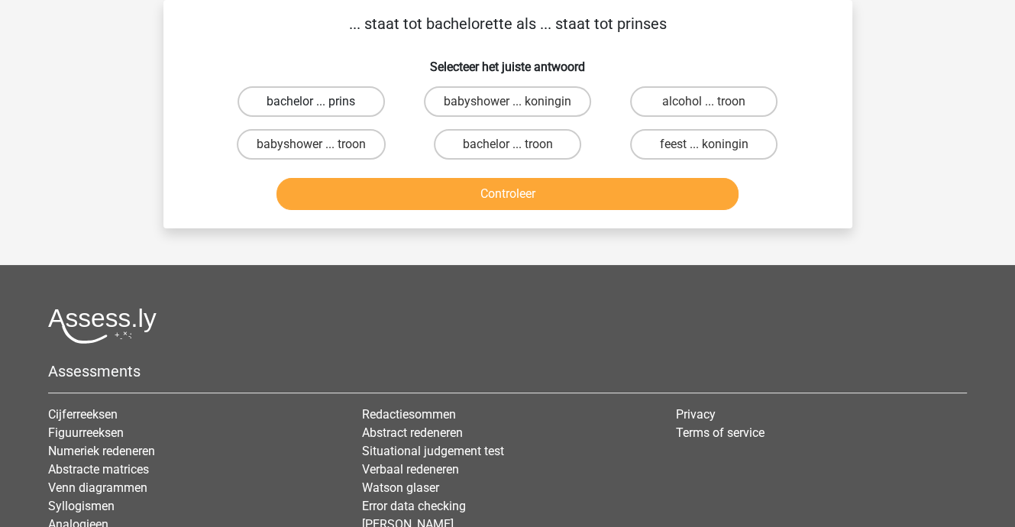
click at [336, 94] on label "bachelor ... prins" at bounding box center [310, 101] width 147 height 31
click at [321, 102] on input "bachelor ... prins" at bounding box center [316, 107] width 10 height 10
radio input "true"
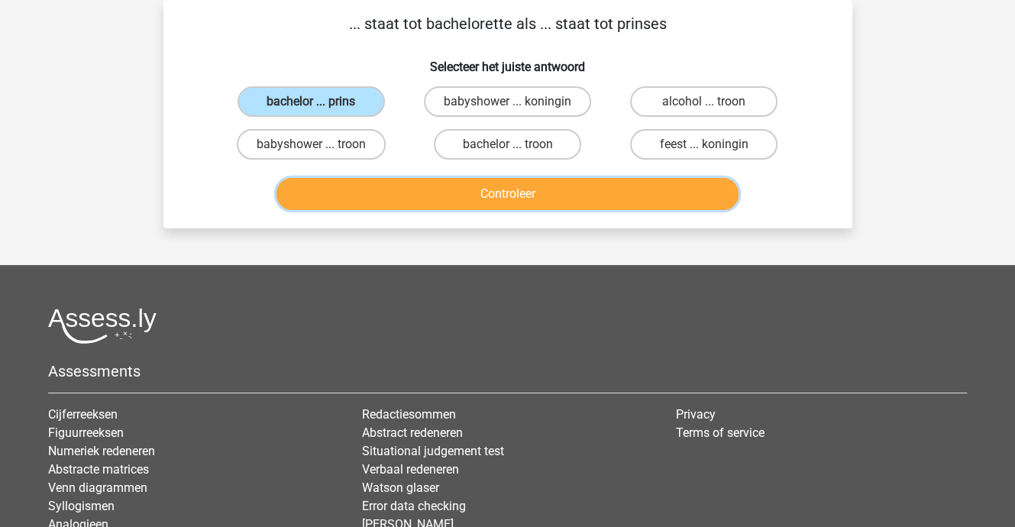
click at [461, 190] on button "Controleer" at bounding box center [507, 194] width 462 height 32
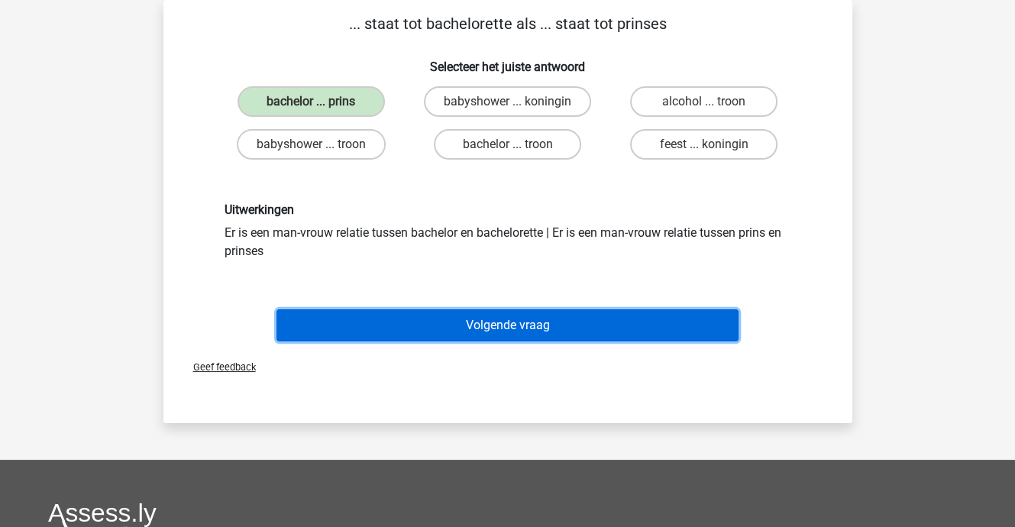
click at [450, 316] on button "Volgende vraag" at bounding box center [507, 325] width 462 height 32
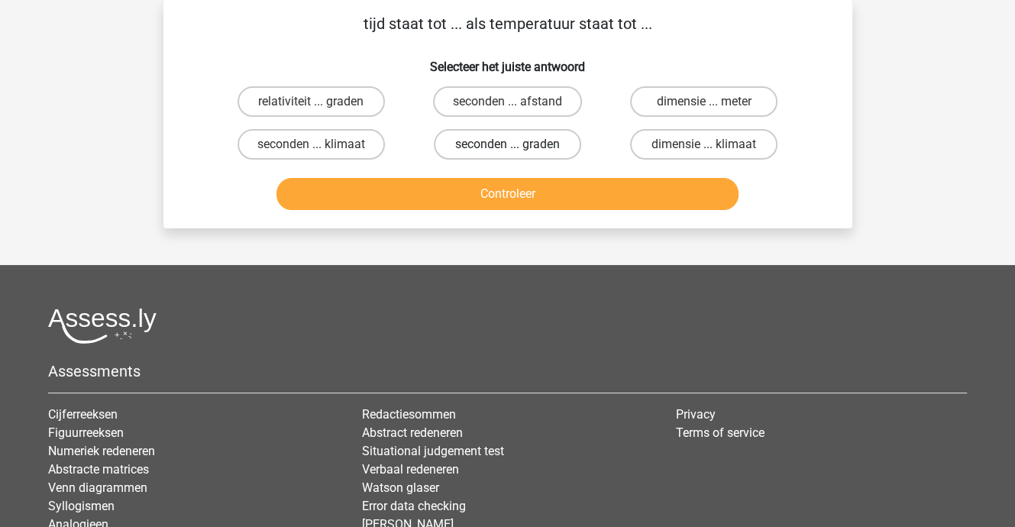
click at [468, 140] on label "seconden ... graden" at bounding box center [507, 144] width 147 height 31
click at [507, 144] on input "seconden ... graden" at bounding box center [512, 149] width 10 height 10
radio input "true"
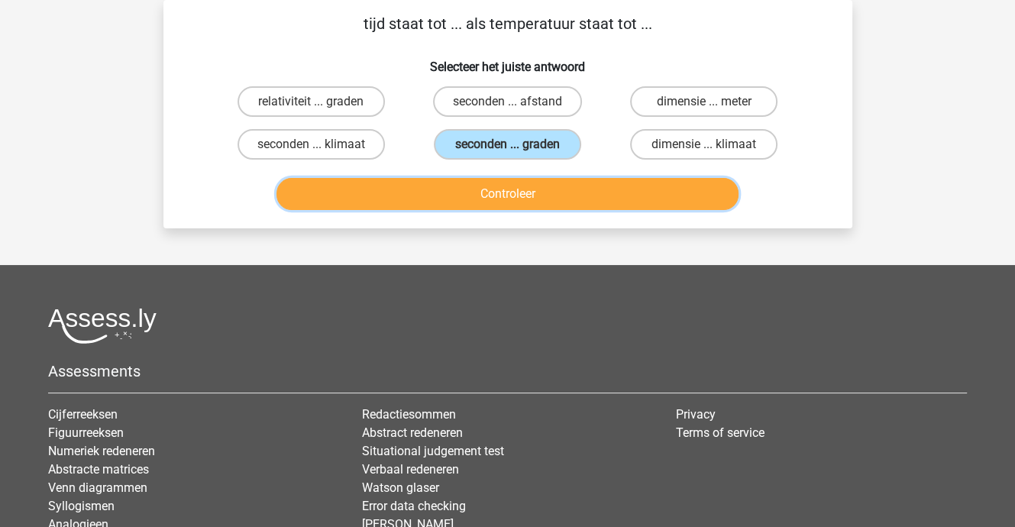
click at [482, 194] on button "Controleer" at bounding box center [507, 194] width 462 height 32
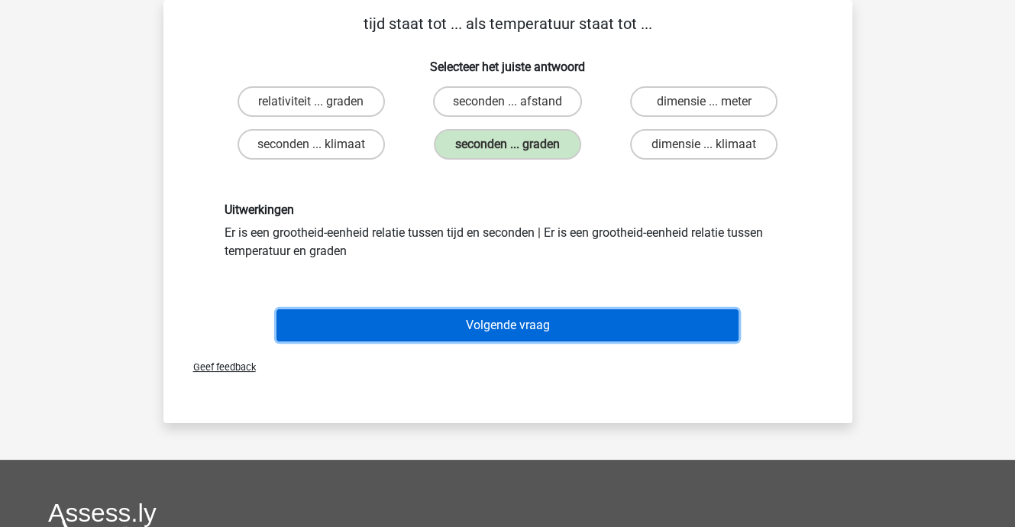
click at [495, 327] on button "Volgende vraag" at bounding box center [507, 325] width 462 height 32
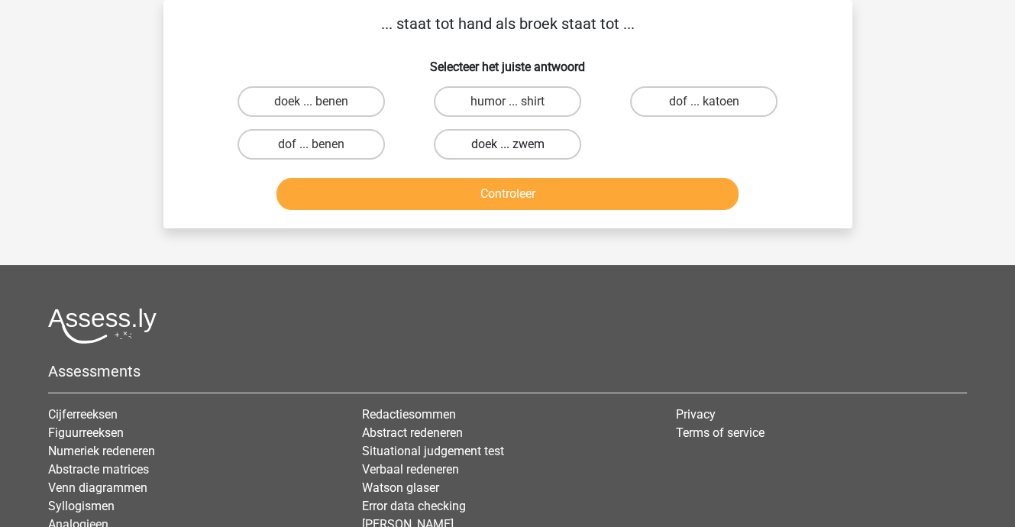
click at [501, 142] on label "doek ... zwem" at bounding box center [507, 144] width 147 height 31
click at [507, 144] on input "doek ... zwem" at bounding box center [512, 149] width 10 height 10
radio input "true"
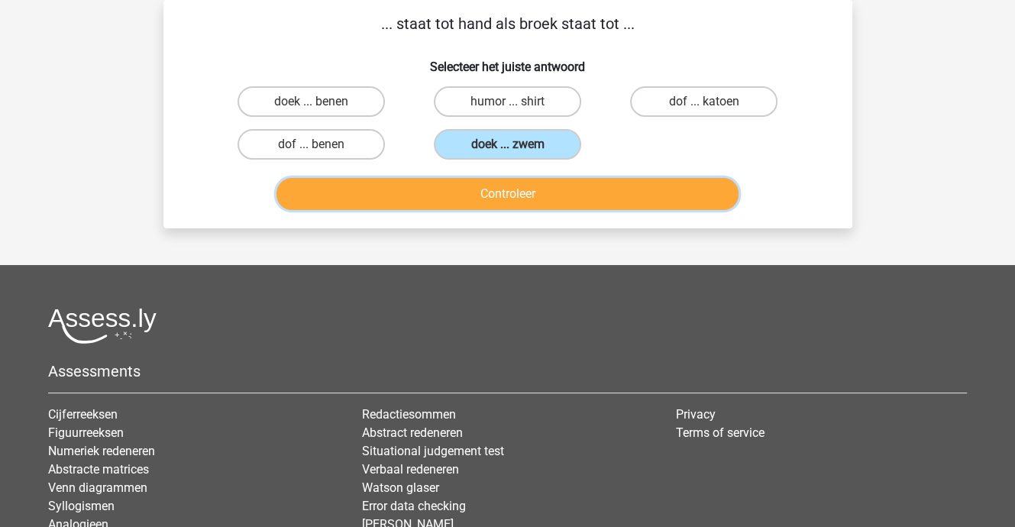
click at [496, 191] on button "Controleer" at bounding box center [507, 194] width 462 height 32
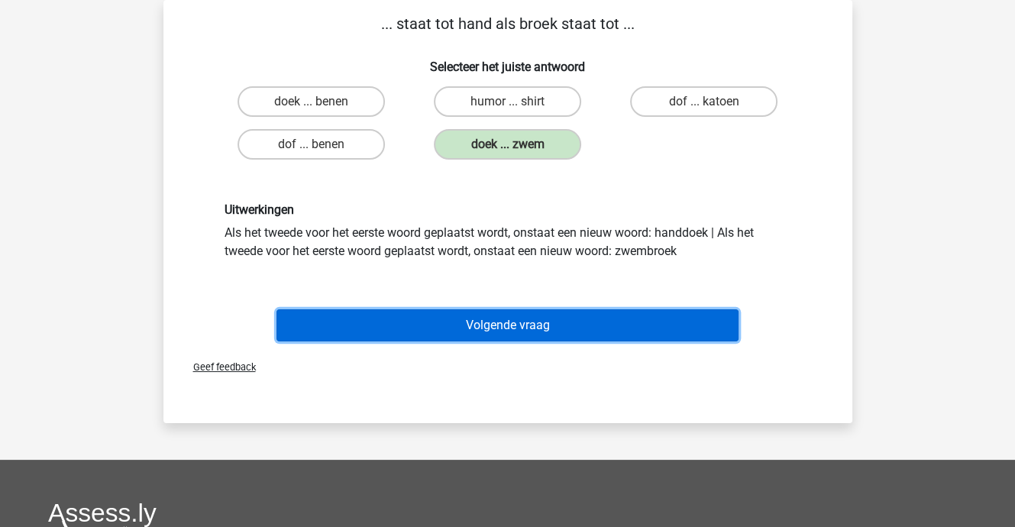
click at [504, 321] on button "Volgende vraag" at bounding box center [507, 325] width 462 height 32
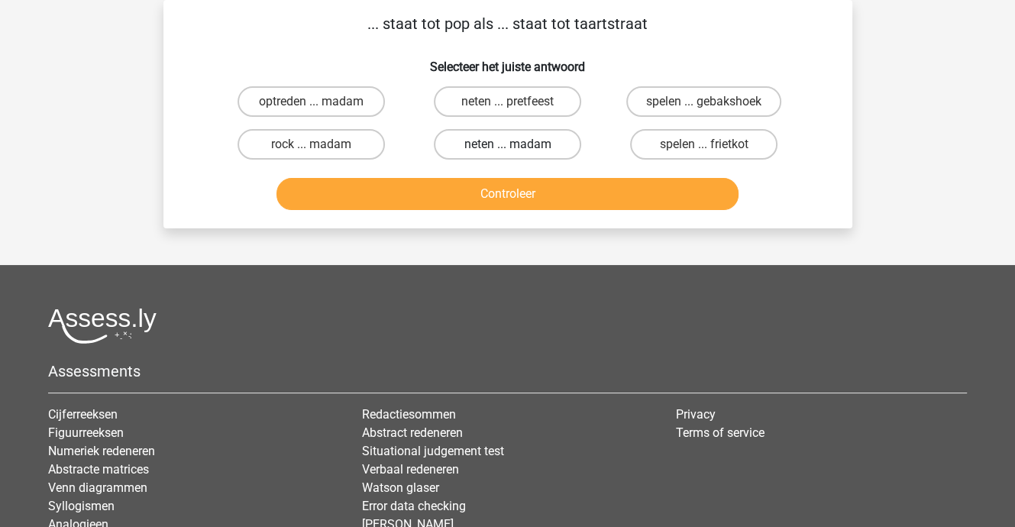
click at [493, 140] on label "neten ... madam" at bounding box center [507, 144] width 147 height 31
click at [507, 144] on input "neten ... madam" at bounding box center [512, 149] width 10 height 10
radio input "true"
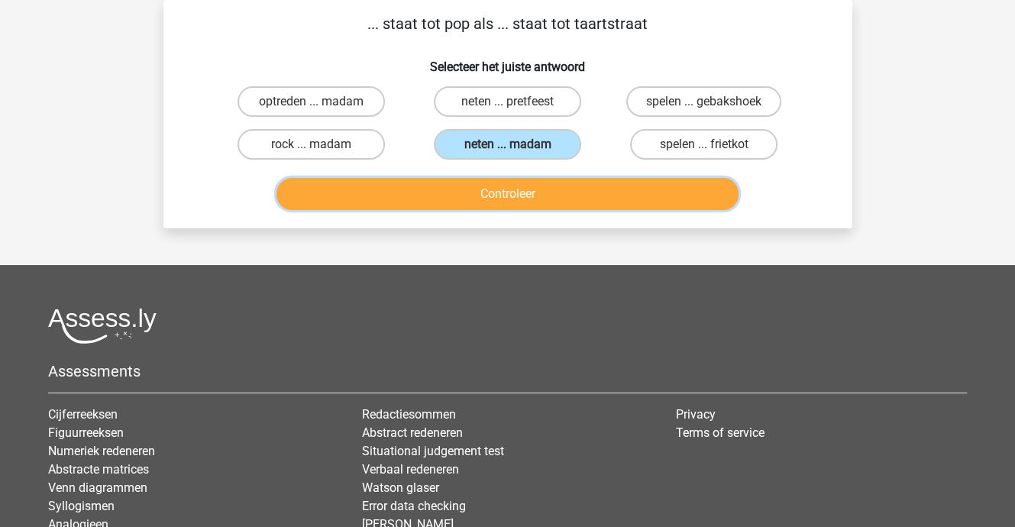
click at [495, 185] on button "Controleer" at bounding box center [507, 194] width 462 height 32
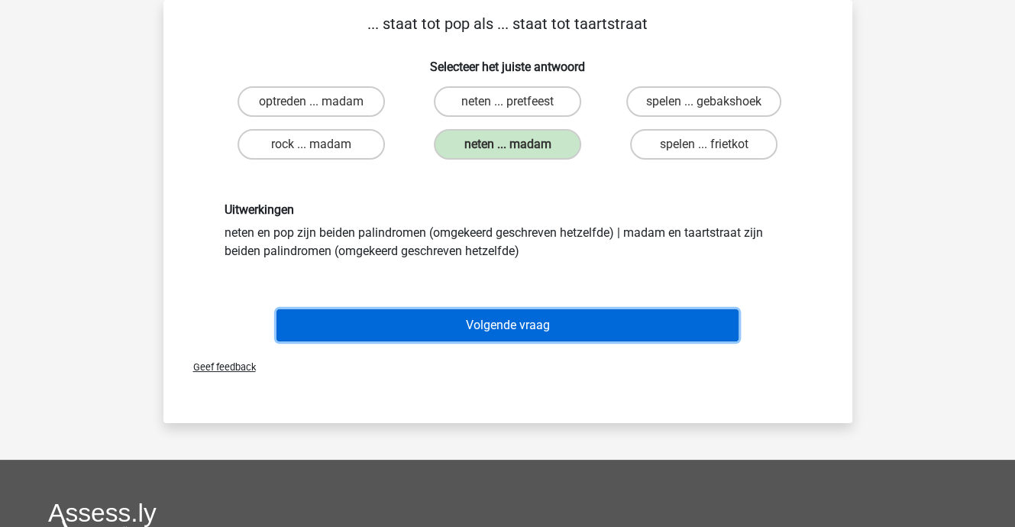
click at [525, 316] on button "Volgende vraag" at bounding box center [507, 325] width 462 height 32
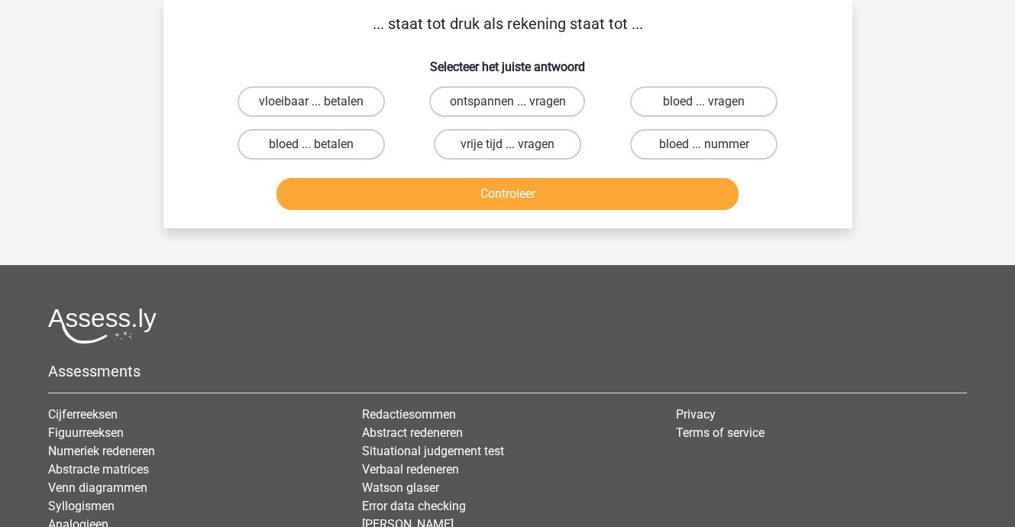
click at [711, 144] on input "bloed ... nummer" at bounding box center [709, 149] width 10 height 10
radio input "true"
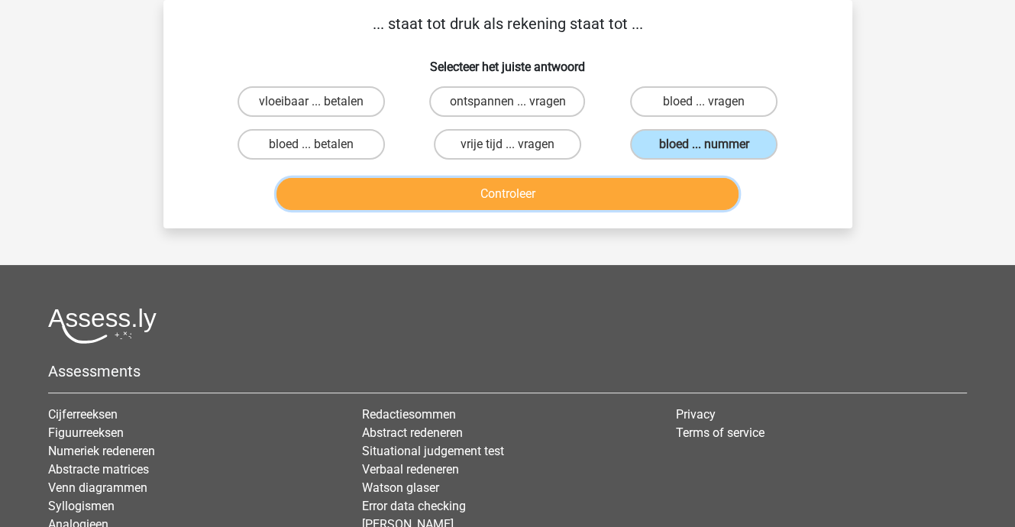
click at [553, 185] on button "Controleer" at bounding box center [507, 194] width 462 height 32
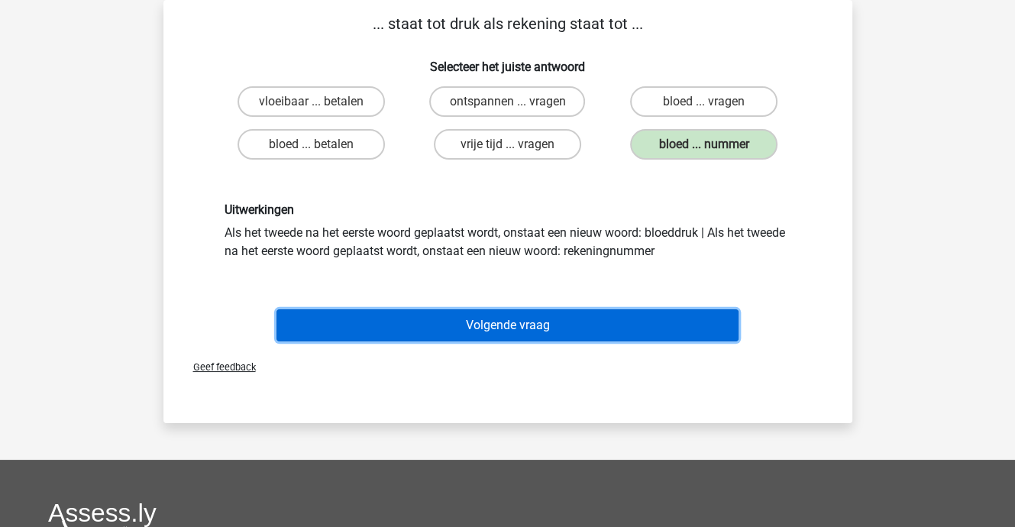
click at [531, 318] on button "Volgende vraag" at bounding box center [507, 325] width 462 height 32
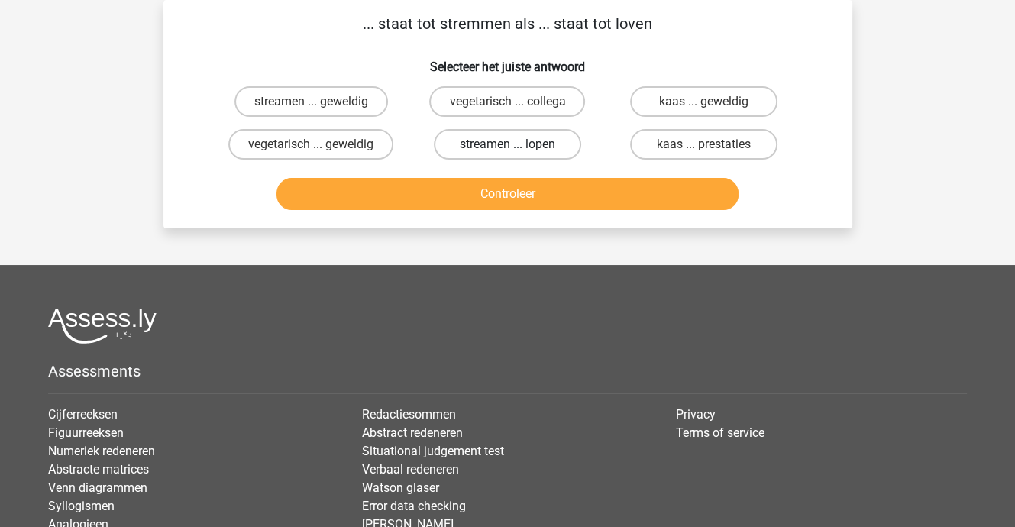
click at [520, 143] on label "streamen ... lopen" at bounding box center [507, 144] width 147 height 31
click at [517, 144] on input "streamen ... lopen" at bounding box center [512, 149] width 10 height 10
radio input "true"
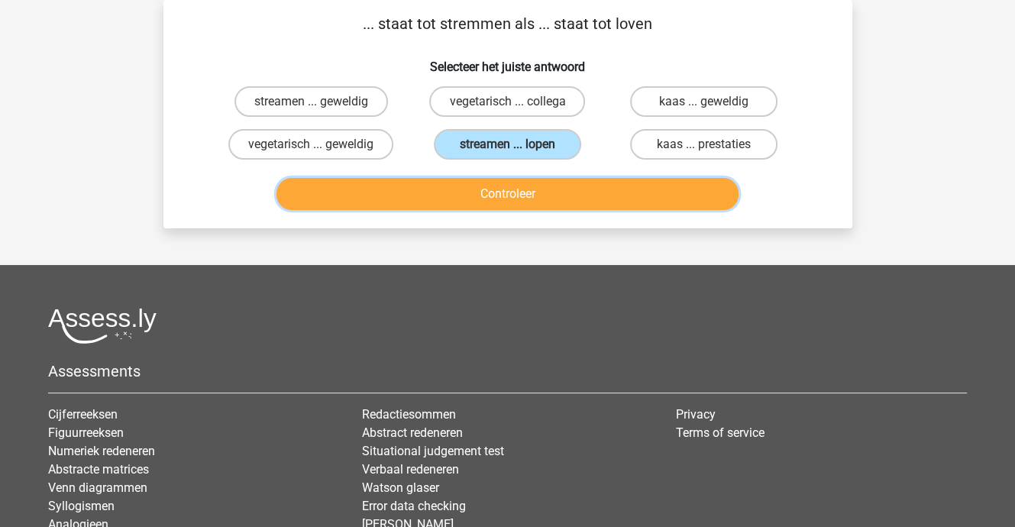
click at [515, 189] on button "Controleer" at bounding box center [507, 194] width 462 height 32
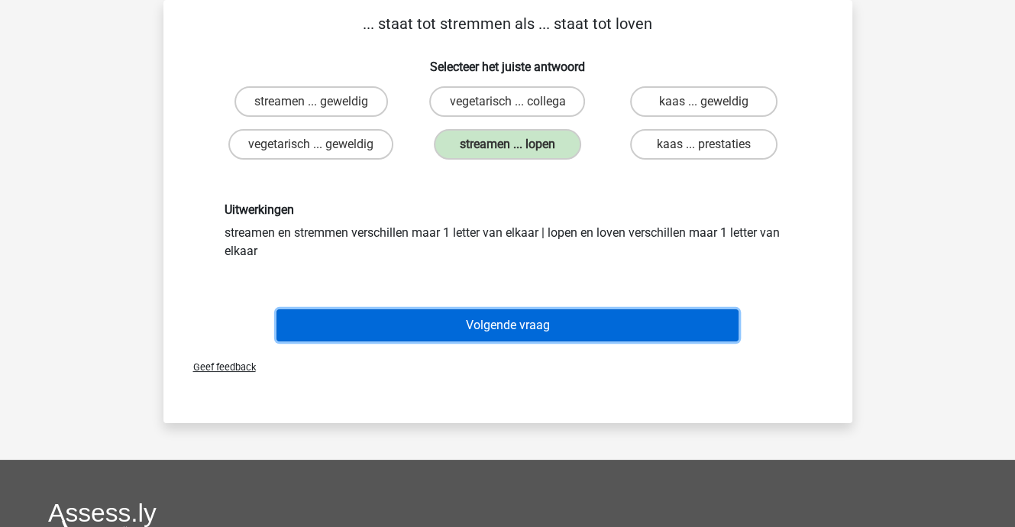
click at [523, 325] on button "Volgende vraag" at bounding box center [507, 325] width 462 height 32
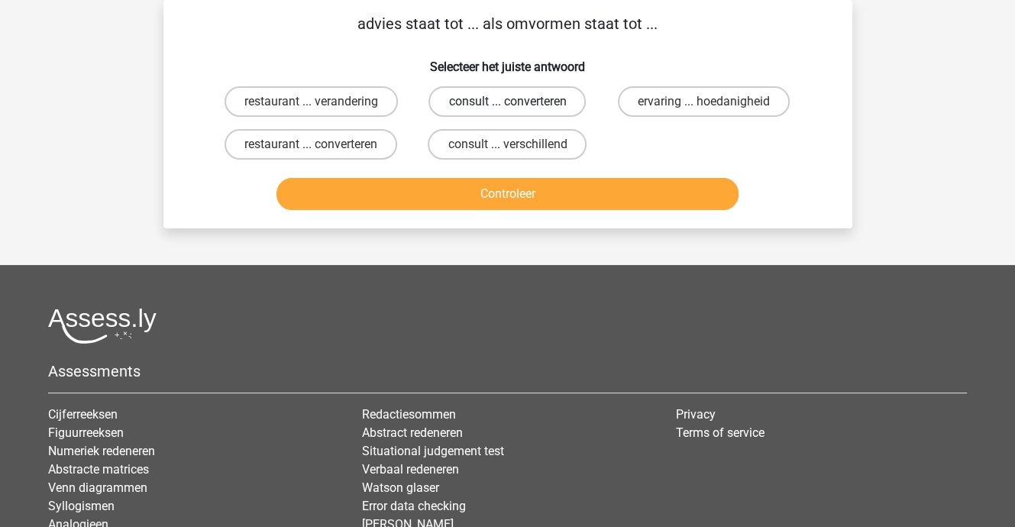
click at [504, 98] on label "consult ... converteren" at bounding box center [506, 101] width 157 height 31
click at [507, 102] on input "consult ... converteren" at bounding box center [512, 107] width 10 height 10
radio input "true"
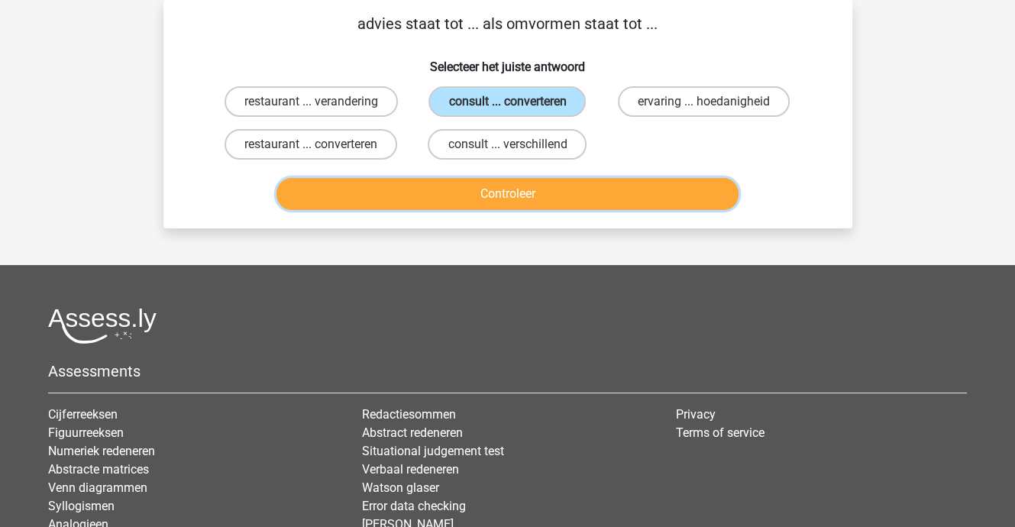
click at [495, 202] on button "Controleer" at bounding box center [507, 194] width 462 height 32
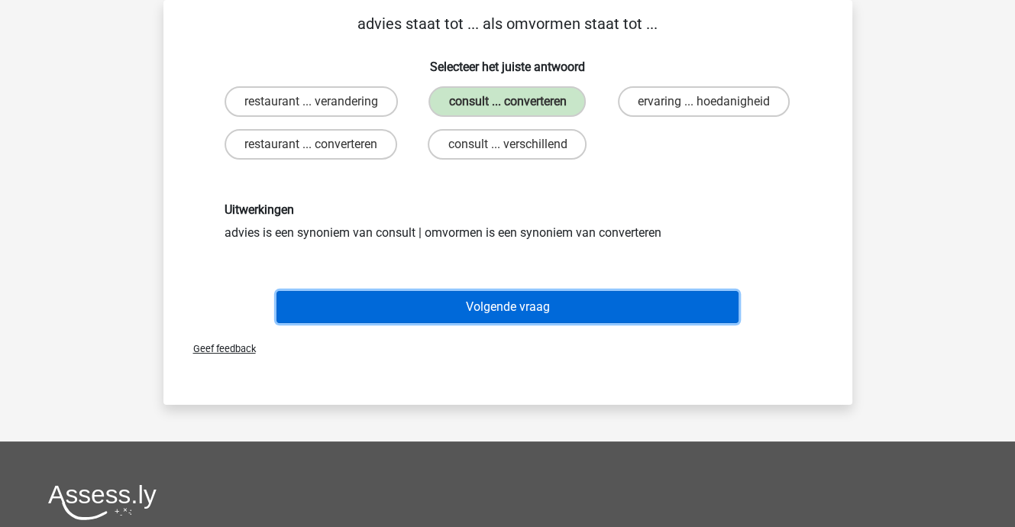
click at [510, 297] on button "Volgende vraag" at bounding box center [507, 307] width 462 height 32
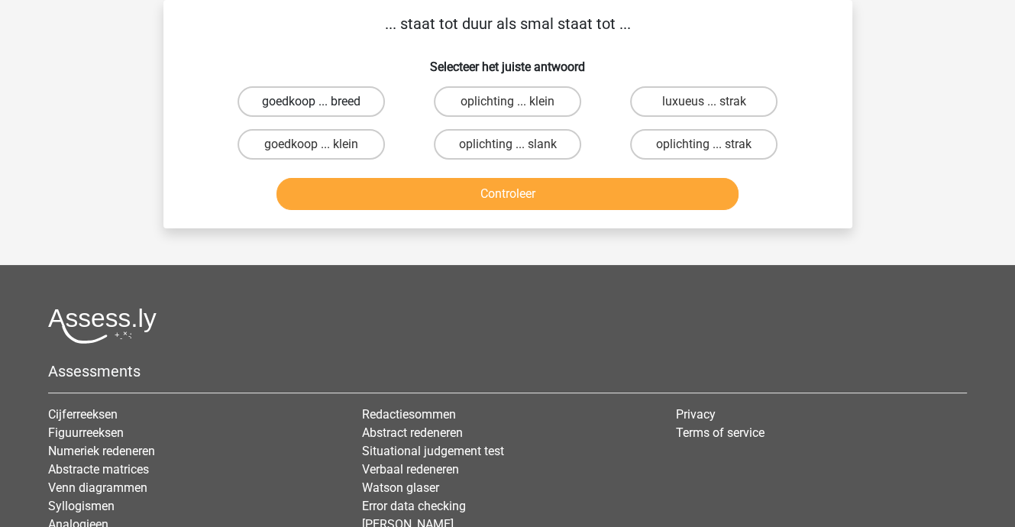
click at [318, 94] on label "goedkoop ... breed" at bounding box center [310, 101] width 147 height 31
click at [318, 102] on input "goedkoop ... breed" at bounding box center [316, 107] width 10 height 10
radio input "true"
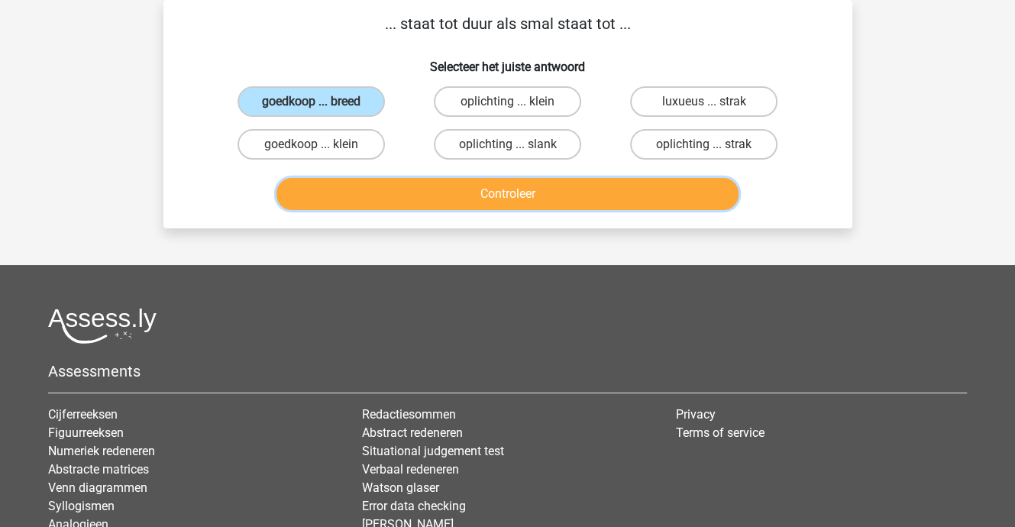
click at [509, 198] on button "Controleer" at bounding box center [507, 194] width 462 height 32
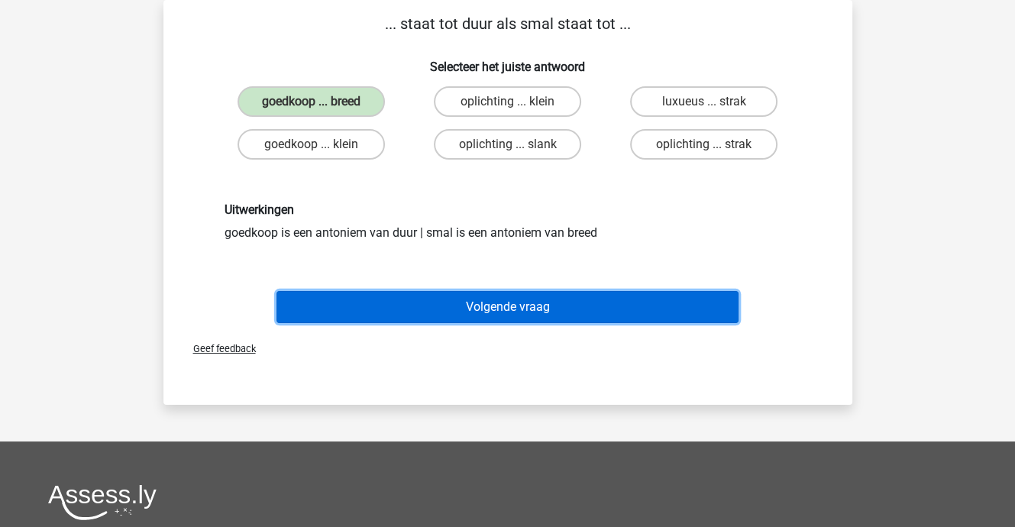
click at [505, 302] on button "Volgende vraag" at bounding box center [507, 307] width 462 height 32
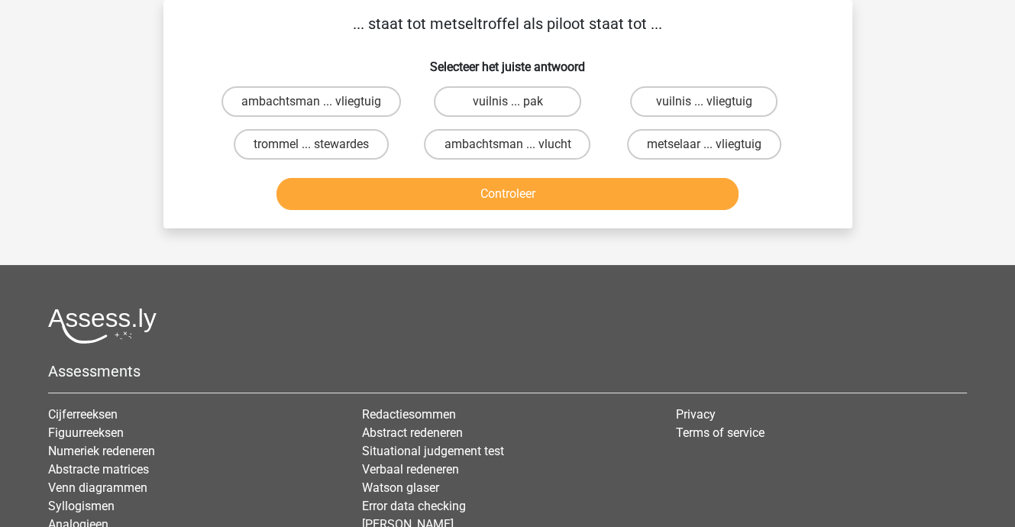
drag, startPoint x: 669, startPoint y: 145, endPoint x: 642, endPoint y: 167, distance: 34.7
click at [666, 145] on label "metselaar ... vliegtuig" at bounding box center [704, 144] width 154 height 31
click at [704, 145] on input "metselaar ... vliegtuig" at bounding box center [709, 149] width 10 height 10
radio input "true"
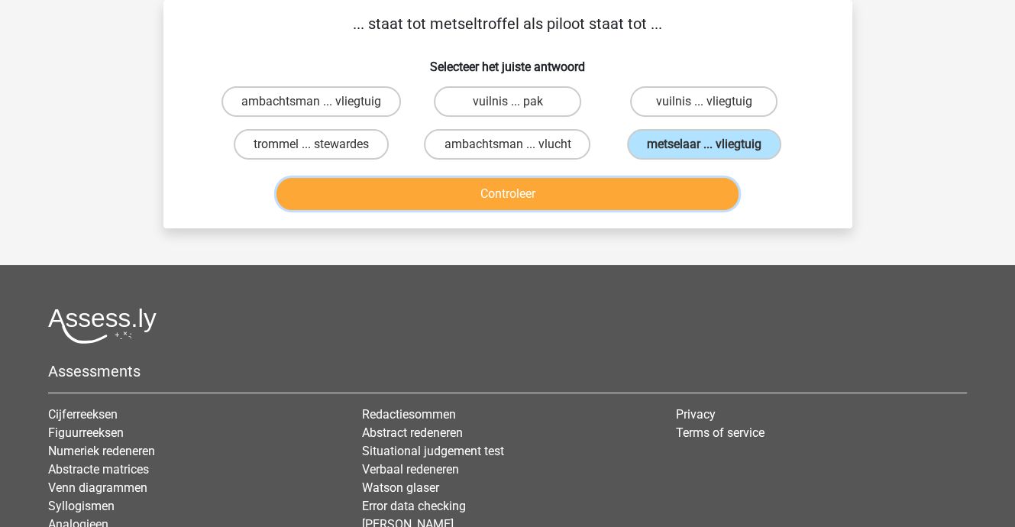
click at [592, 199] on button "Controleer" at bounding box center [507, 194] width 462 height 32
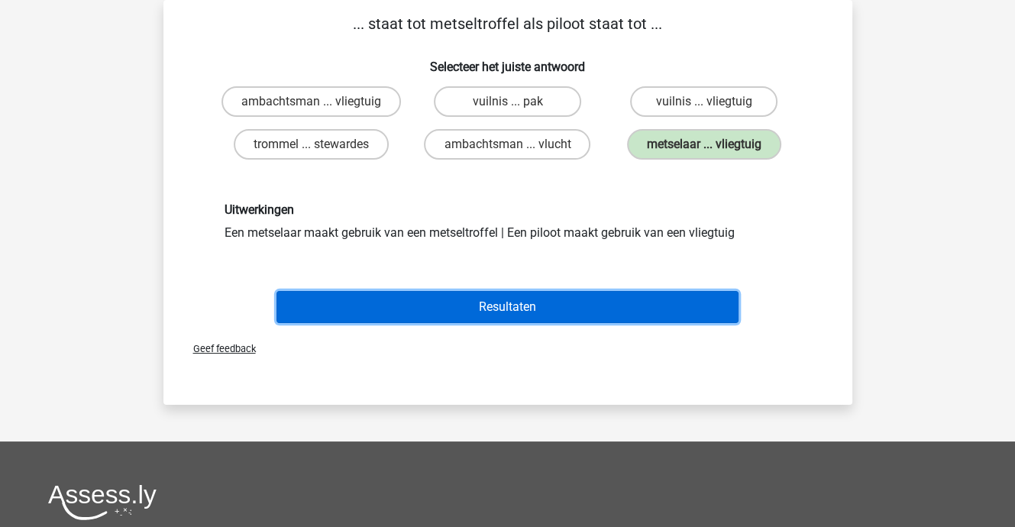
click at [534, 306] on button "Resultaten" at bounding box center [507, 307] width 462 height 32
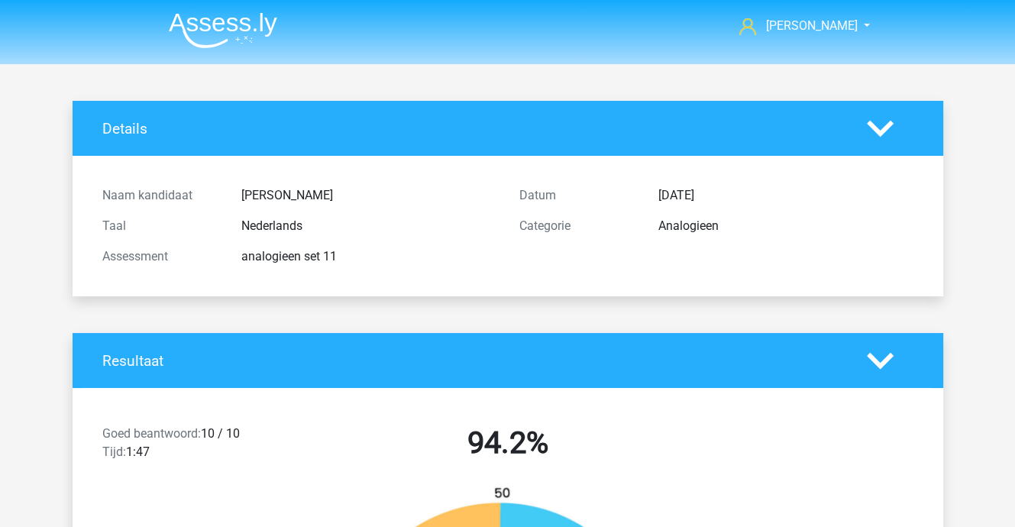
scroll to position [382, 0]
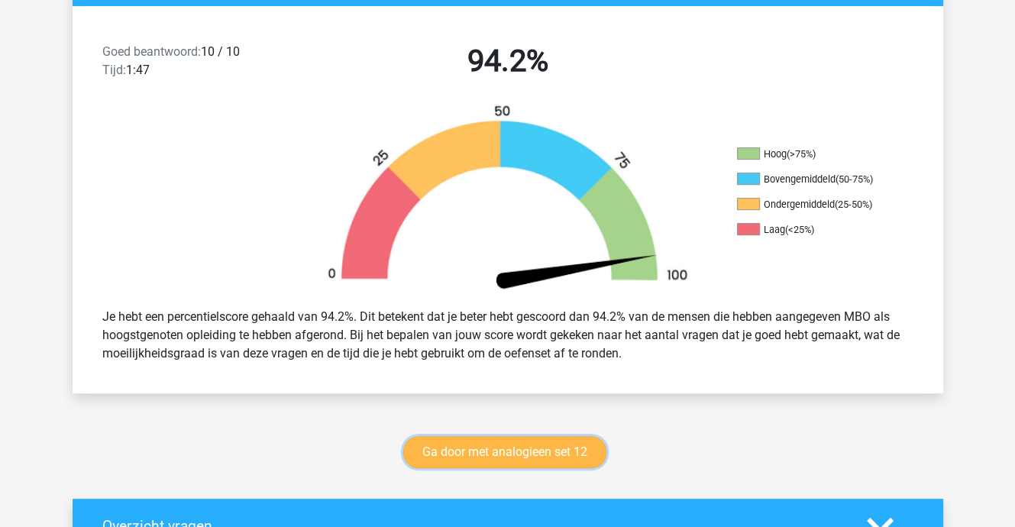
click at [532, 451] on link "Ga door met analogieen set 12" at bounding box center [504, 452] width 203 height 32
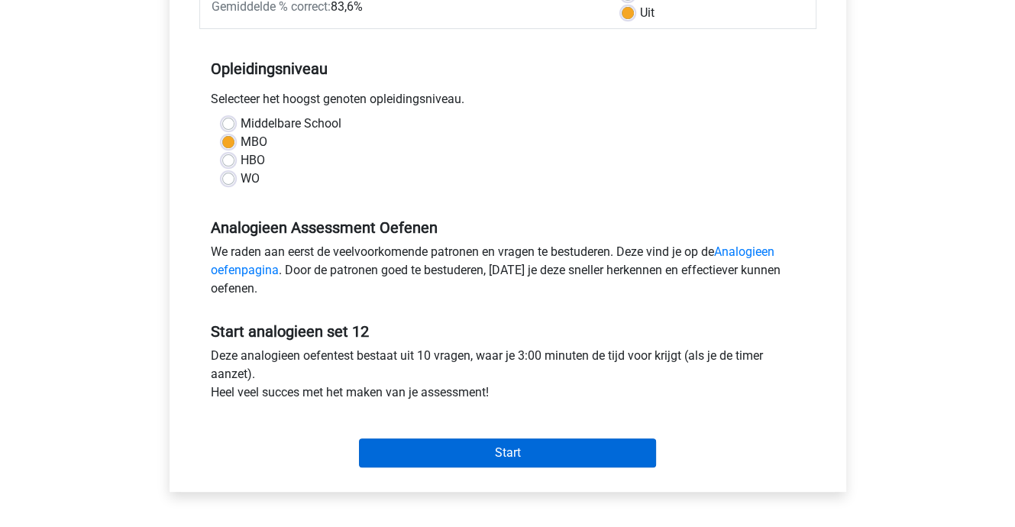
scroll to position [305, 0]
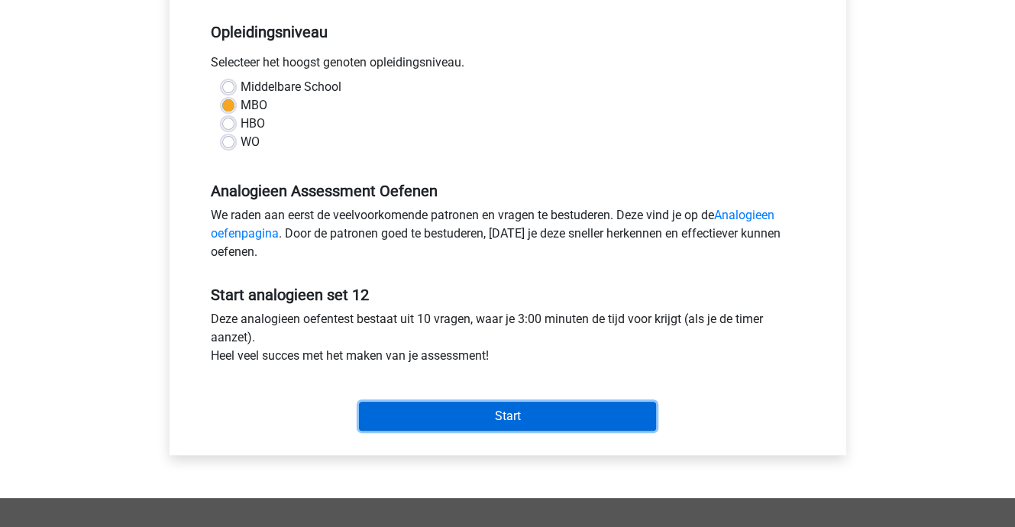
click at [504, 412] on input "Start" at bounding box center [507, 416] width 297 height 29
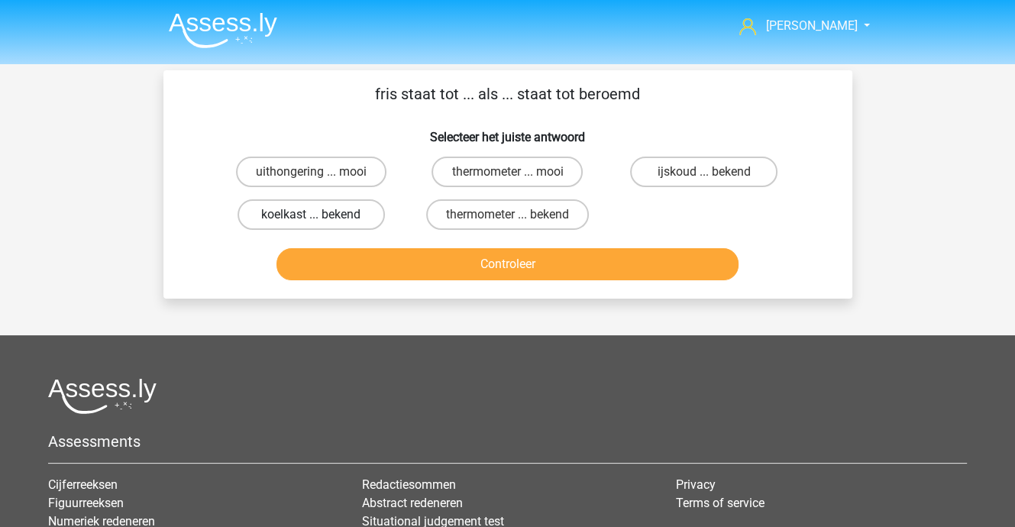
click at [340, 214] on label "koelkast ... bekend" at bounding box center [310, 214] width 147 height 31
click at [321, 215] on input "koelkast ... bekend" at bounding box center [316, 220] width 10 height 10
radio input "true"
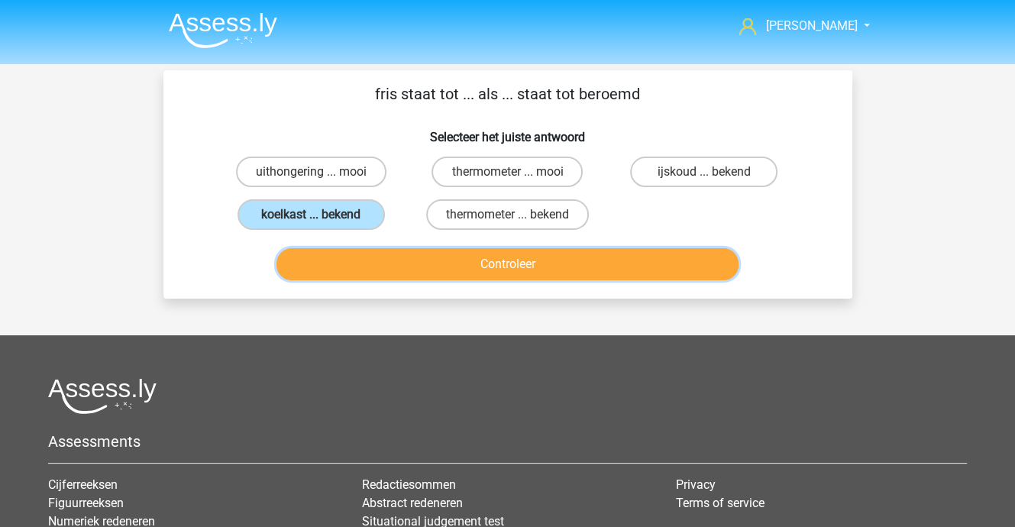
click at [411, 260] on button "Controleer" at bounding box center [507, 264] width 462 height 32
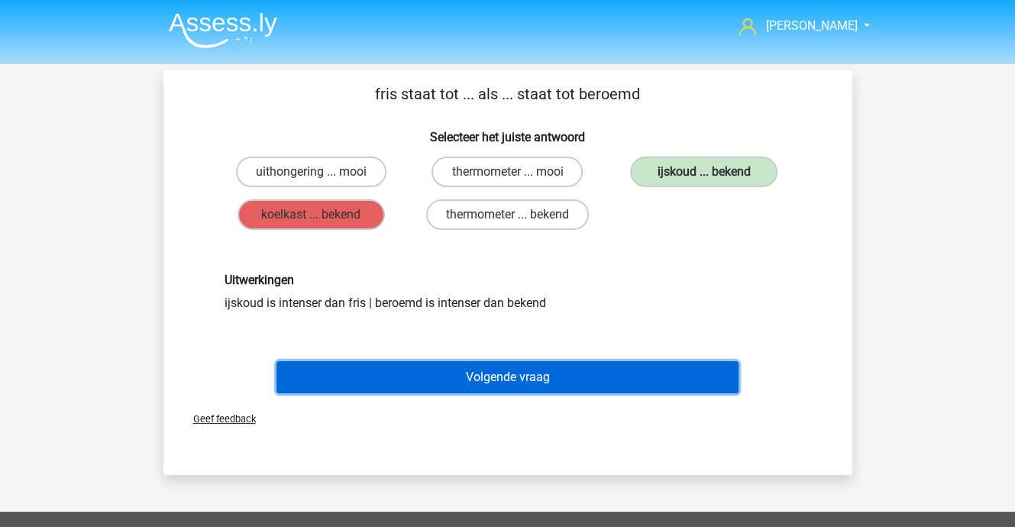
click at [521, 381] on button "Volgende vraag" at bounding box center [507, 377] width 462 height 32
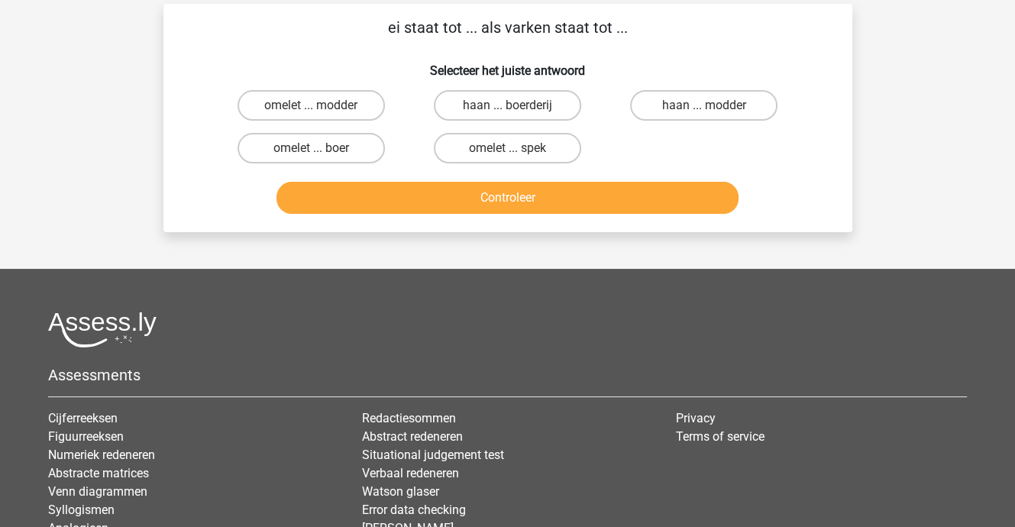
scroll to position [70, 0]
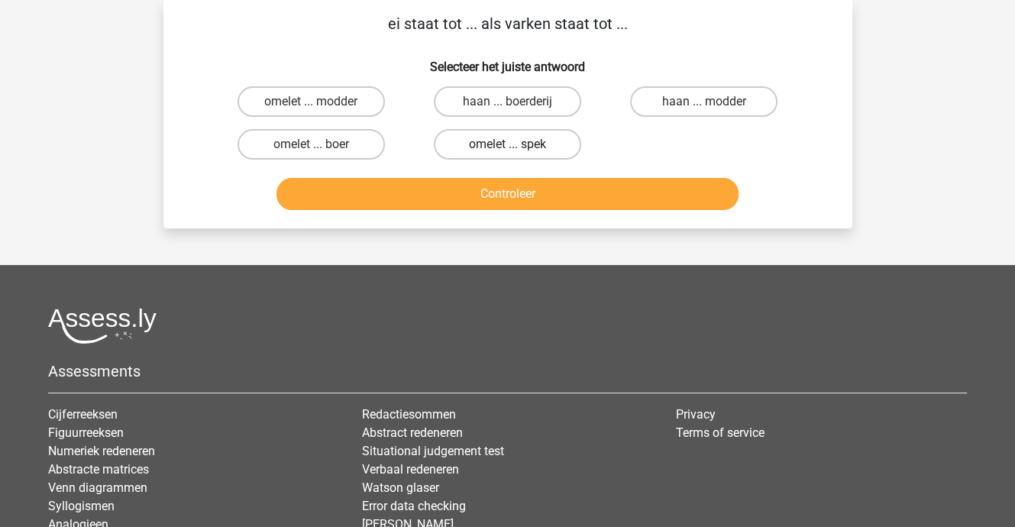
click at [502, 148] on label "omelet ... spek" at bounding box center [507, 144] width 147 height 31
click at [507, 148] on input "omelet ... spek" at bounding box center [512, 149] width 10 height 10
radio input "true"
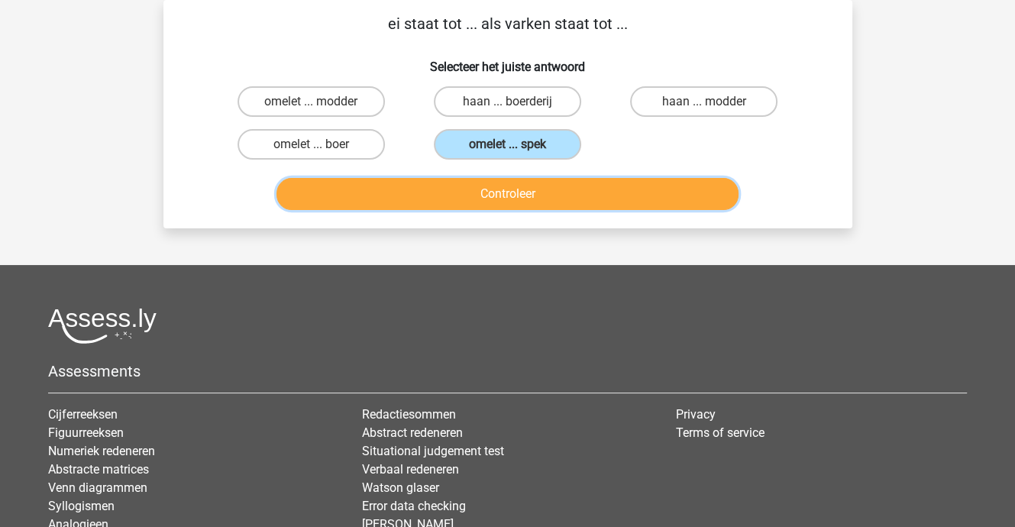
click at [505, 194] on button "Controleer" at bounding box center [507, 194] width 462 height 32
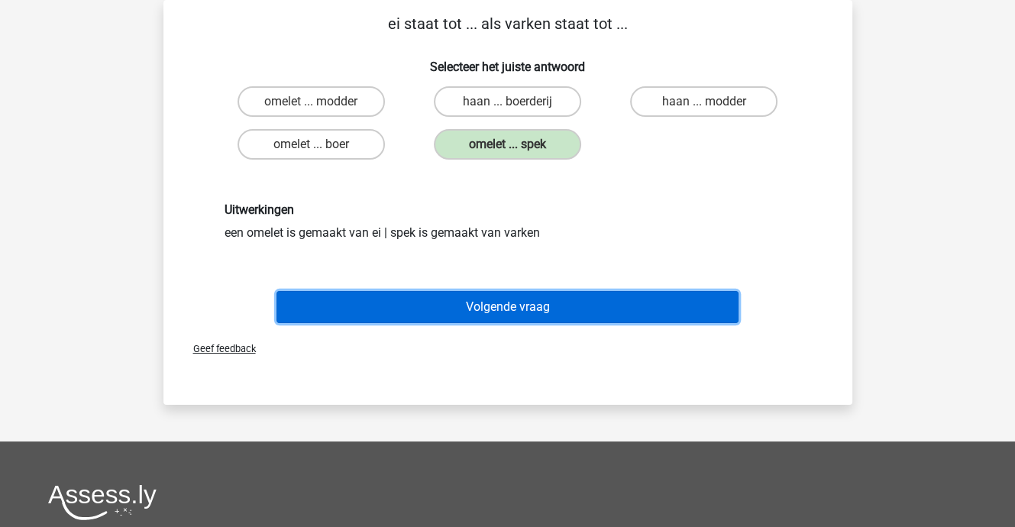
click at [509, 303] on button "Volgende vraag" at bounding box center [507, 307] width 462 height 32
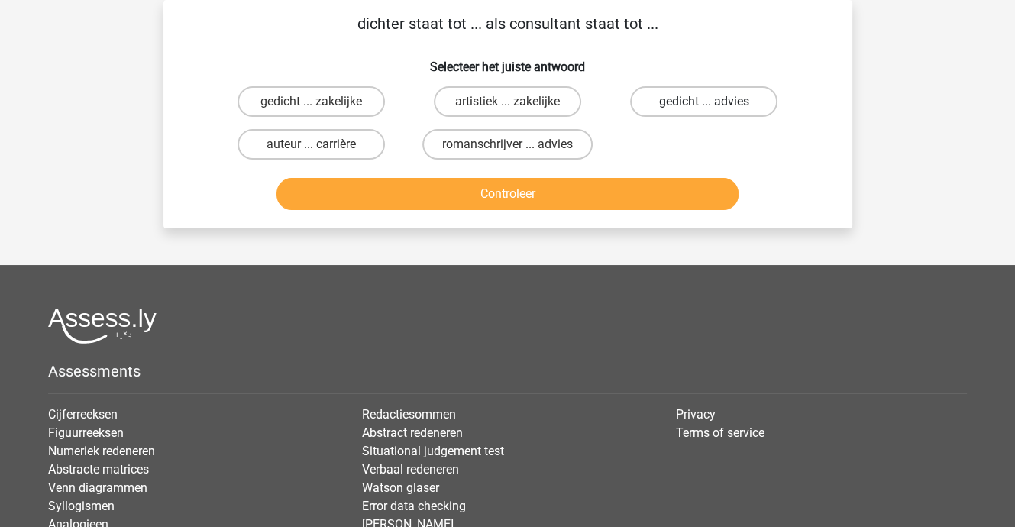
click at [662, 98] on label "gedicht ... advies" at bounding box center [703, 101] width 147 height 31
click at [704, 102] on input "gedicht ... advies" at bounding box center [709, 107] width 10 height 10
radio input "true"
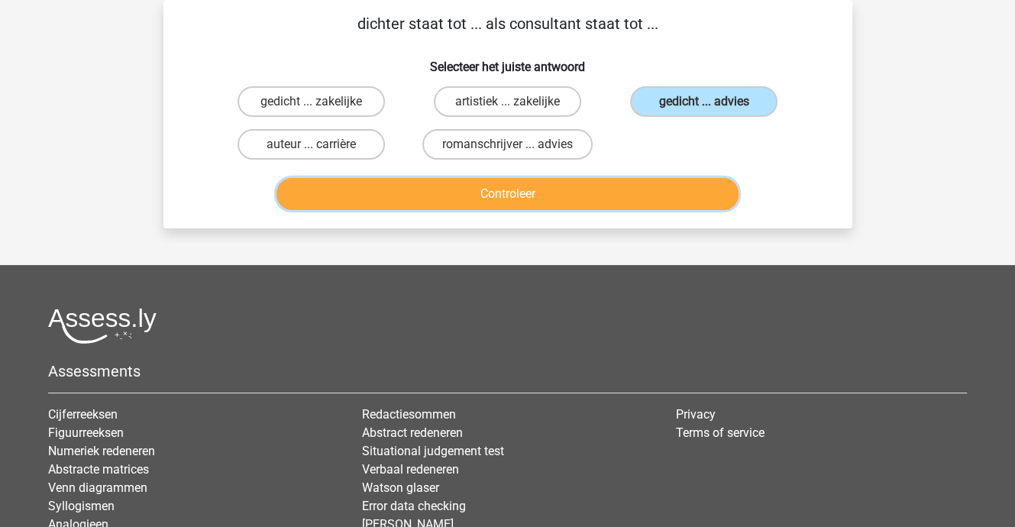
click at [524, 190] on button "Controleer" at bounding box center [507, 194] width 462 height 32
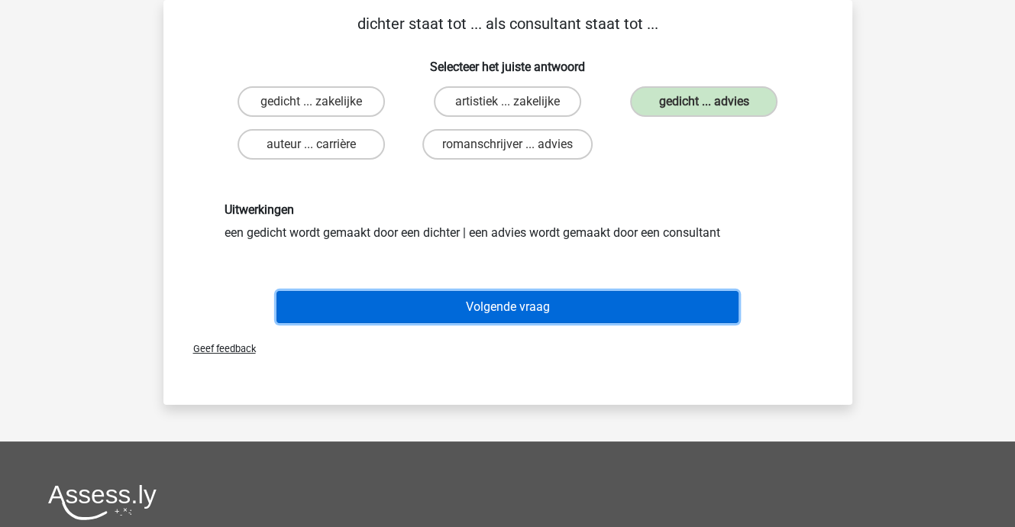
click at [508, 302] on button "Volgende vraag" at bounding box center [507, 307] width 462 height 32
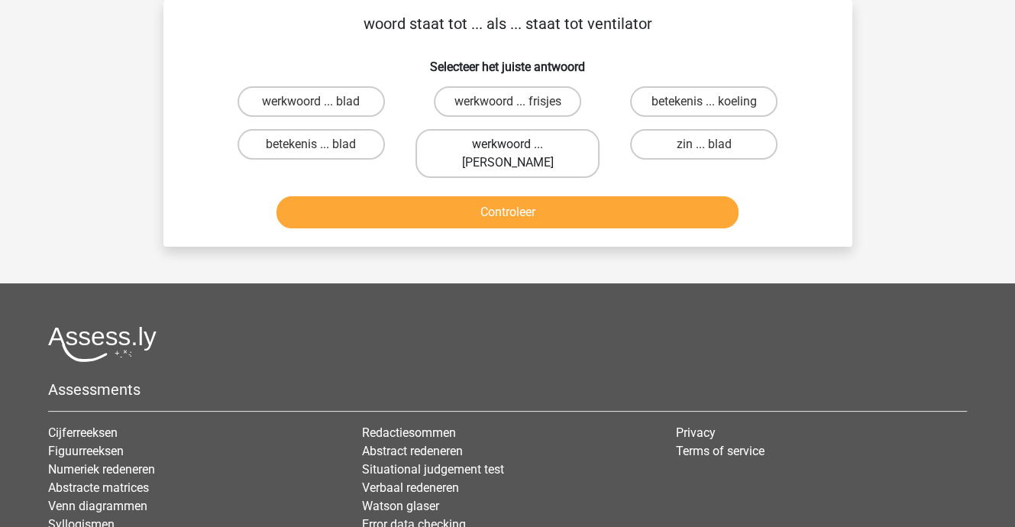
click at [519, 144] on label "werkwoord ... koeling" at bounding box center [507, 153] width 184 height 49
click at [517, 144] on input "werkwoord ... koeling" at bounding box center [512, 149] width 10 height 10
radio input "true"
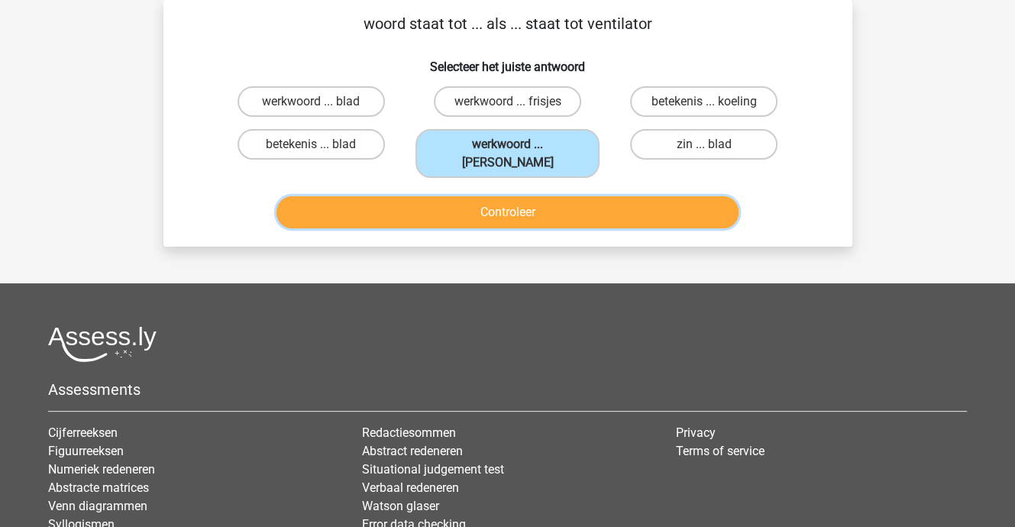
click at [524, 196] on button "Controleer" at bounding box center [507, 212] width 462 height 32
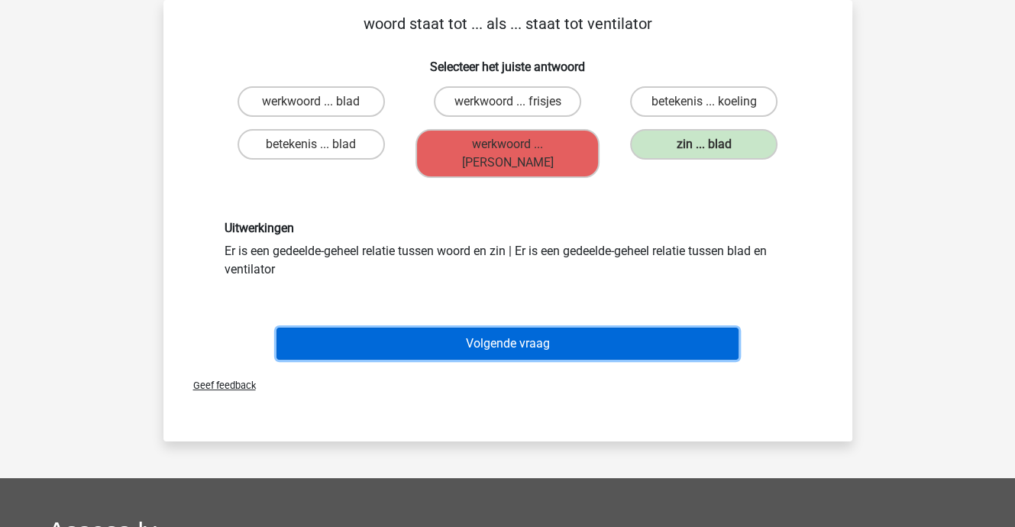
click at [534, 327] on button "Volgende vraag" at bounding box center [507, 343] width 462 height 32
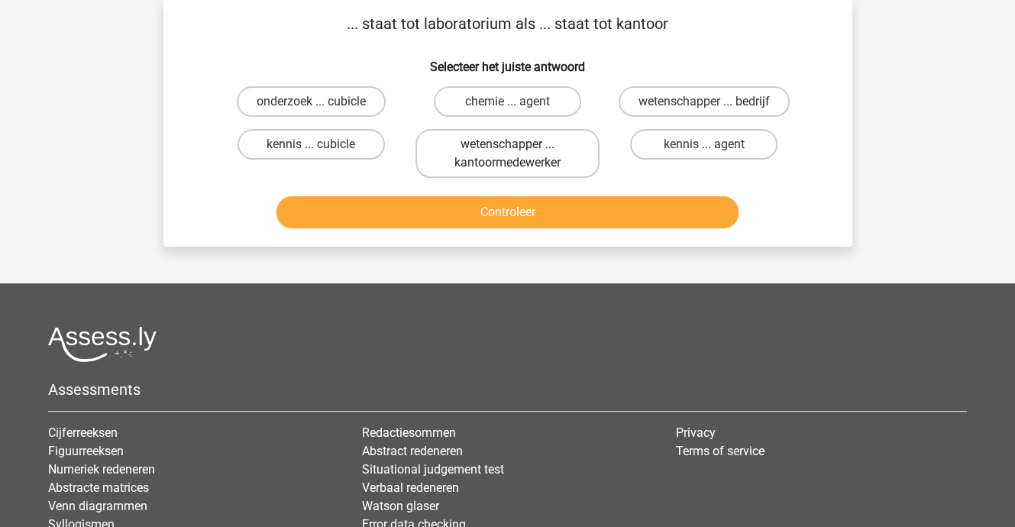
click at [523, 150] on label "wetenschapper ... kantoormedewerker" at bounding box center [507, 153] width 184 height 49
click at [517, 150] on input "wetenschapper ... kantoormedewerker" at bounding box center [512, 149] width 10 height 10
radio input "true"
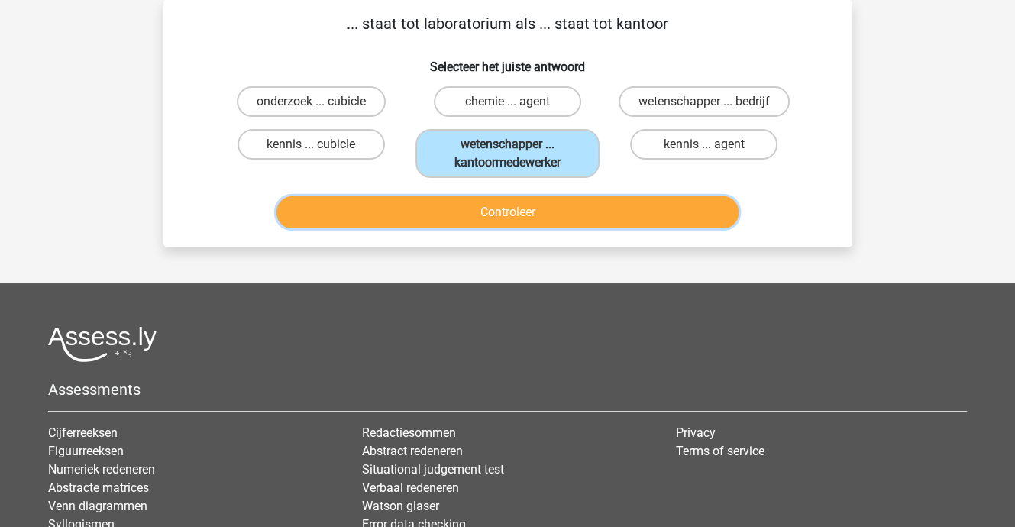
click at [515, 206] on button "Controleer" at bounding box center [507, 212] width 462 height 32
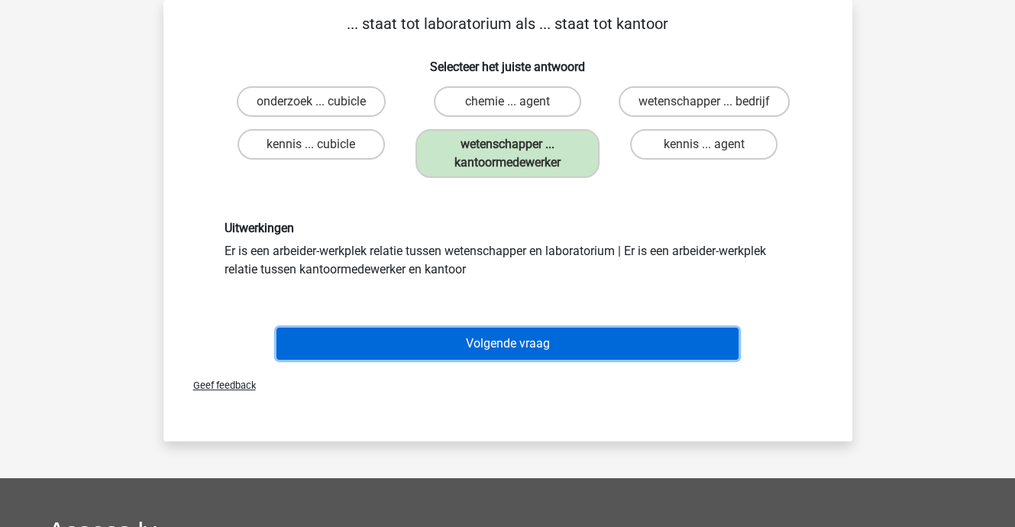
click at [524, 336] on button "Volgende vraag" at bounding box center [507, 343] width 462 height 32
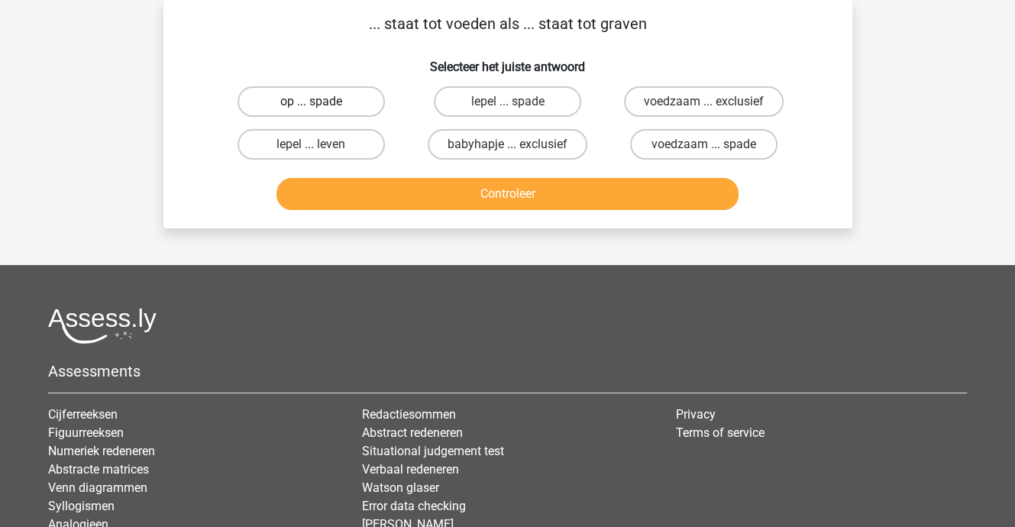
click at [327, 104] on label "op ... spade" at bounding box center [310, 101] width 147 height 31
click at [321, 104] on input "op ... spade" at bounding box center [316, 107] width 10 height 10
radio input "true"
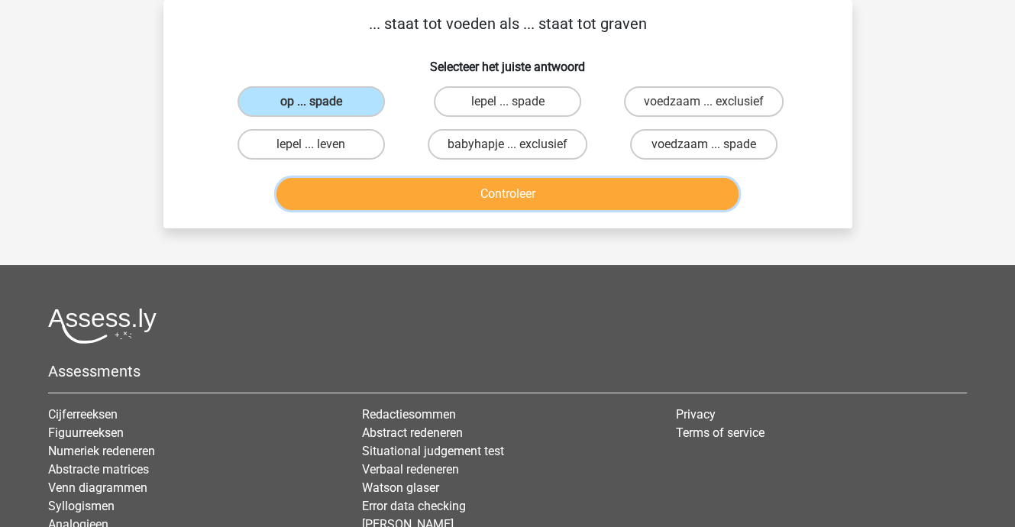
click at [380, 182] on button "Controleer" at bounding box center [507, 194] width 462 height 32
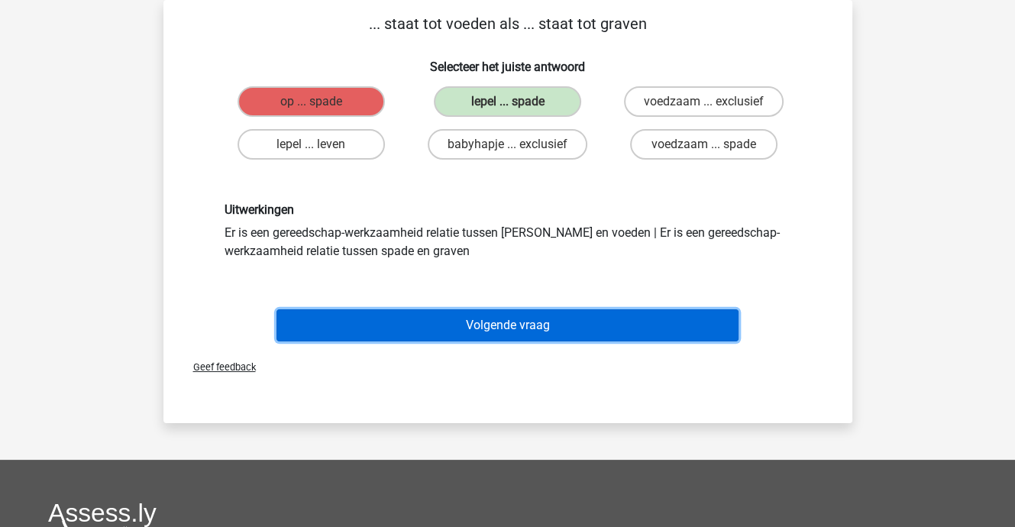
click at [493, 322] on button "Volgende vraag" at bounding box center [507, 325] width 462 height 32
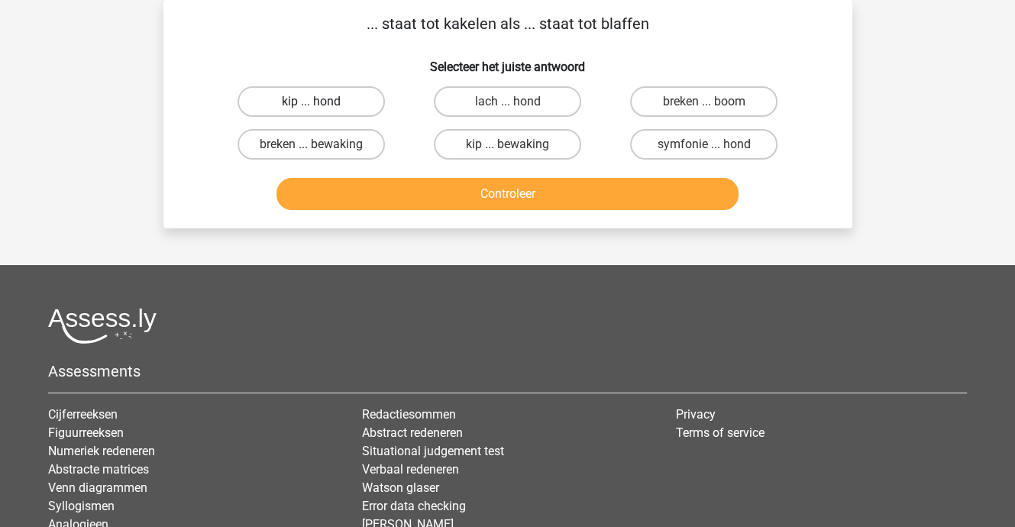
click at [342, 94] on label "kip ... hond" at bounding box center [310, 101] width 147 height 31
click at [321, 102] on input "kip ... hond" at bounding box center [316, 107] width 10 height 10
radio input "true"
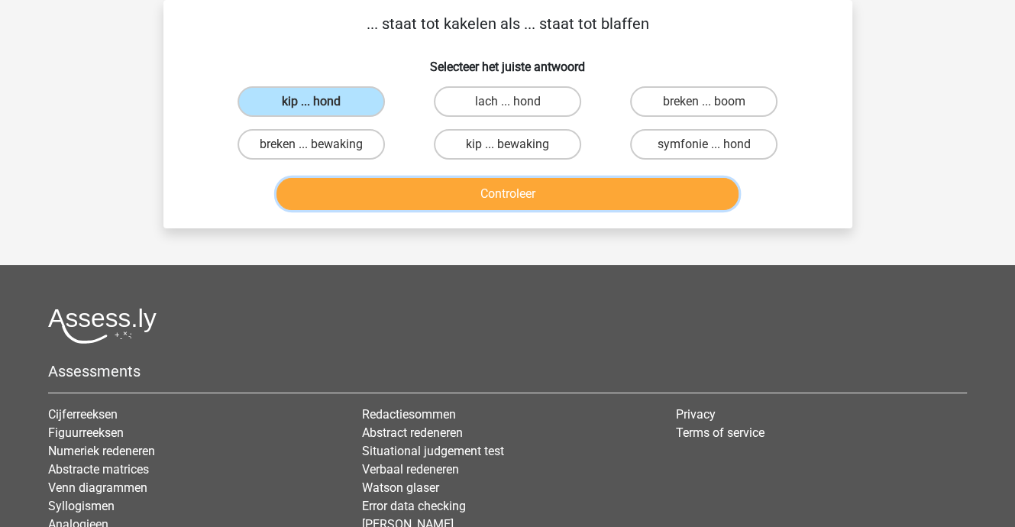
click at [542, 191] on button "Controleer" at bounding box center [507, 194] width 462 height 32
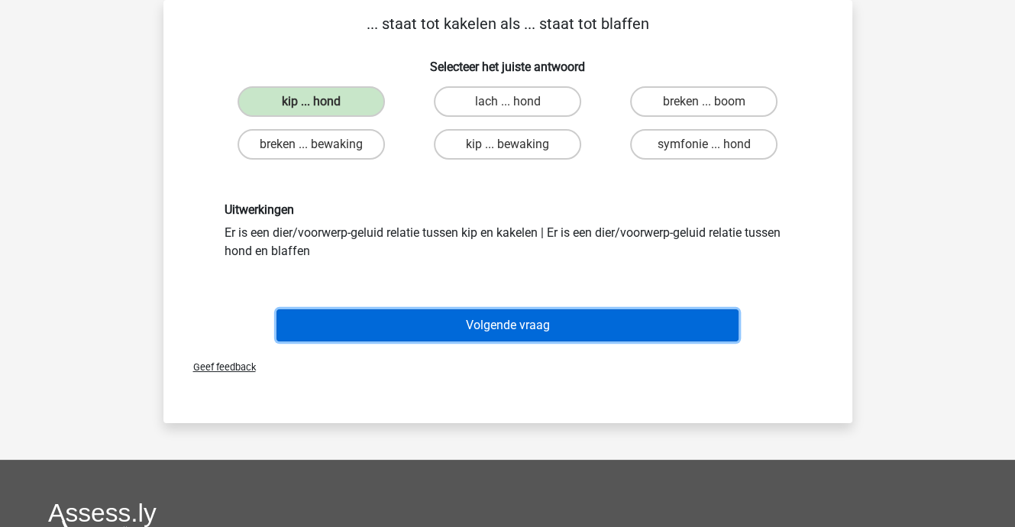
click at [515, 321] on button "Volgende vraag" at bounding box center [507, 325] width 462 height 32
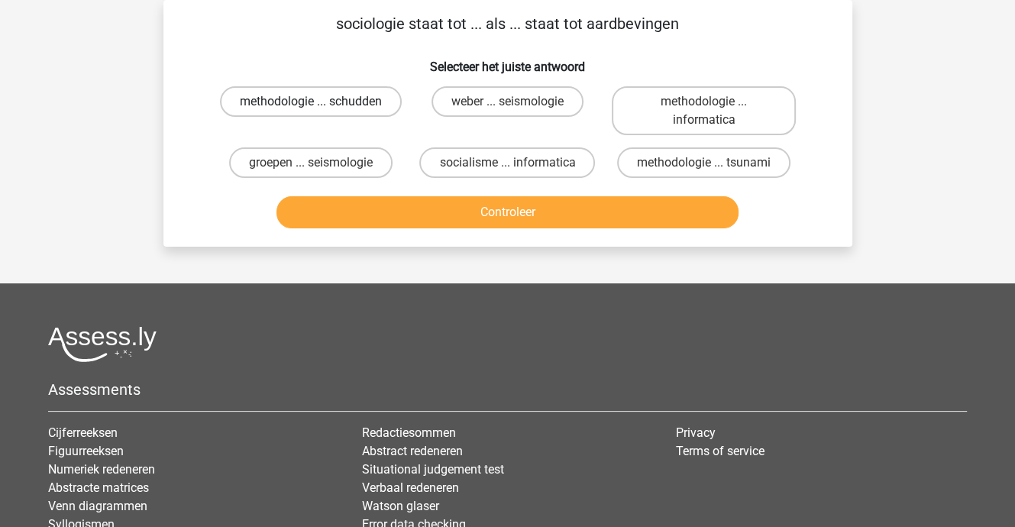
click at [361, 98] on label "methodologie ... schudden" at bounding box center [311, 101] width 182 height 31
click at [321, 102] on input "methodologie ... schudden" at bounding box center [316, 107] width 10 height 10
radio input "true"
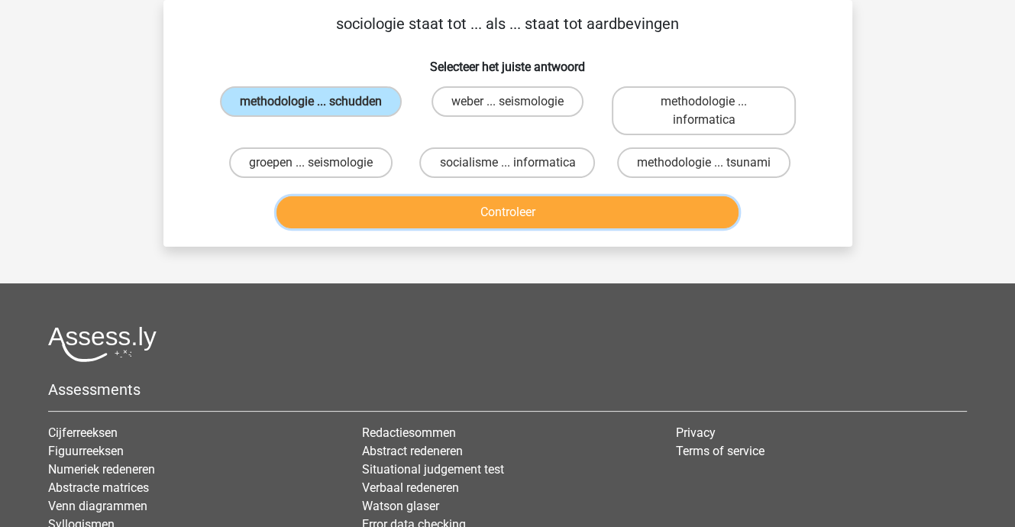
click at [426, 208] on button "Controleer" at bounding box center [507, 212] width 462 height 32
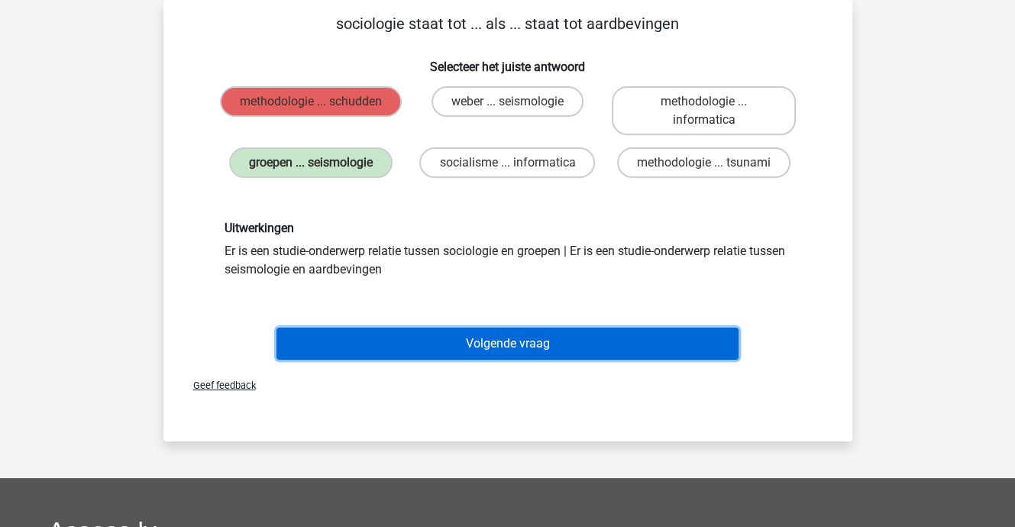
click at [497, 344] on button "Volgende vraag" at bounding box center [507, 343] width 462 height 32
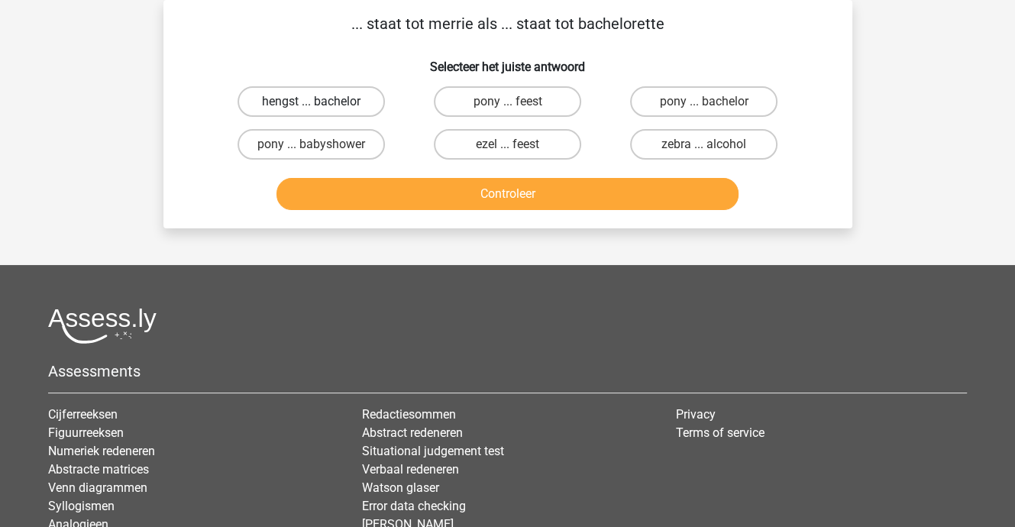
click at [321, 103] on label "hengst ... bachelor" at bounding box center [310, 101] width 147 height 31
click at [321, 103] on input "hengst ... bachelor" at bounding box center [316, 107] width 10 height 10
radio input "true"
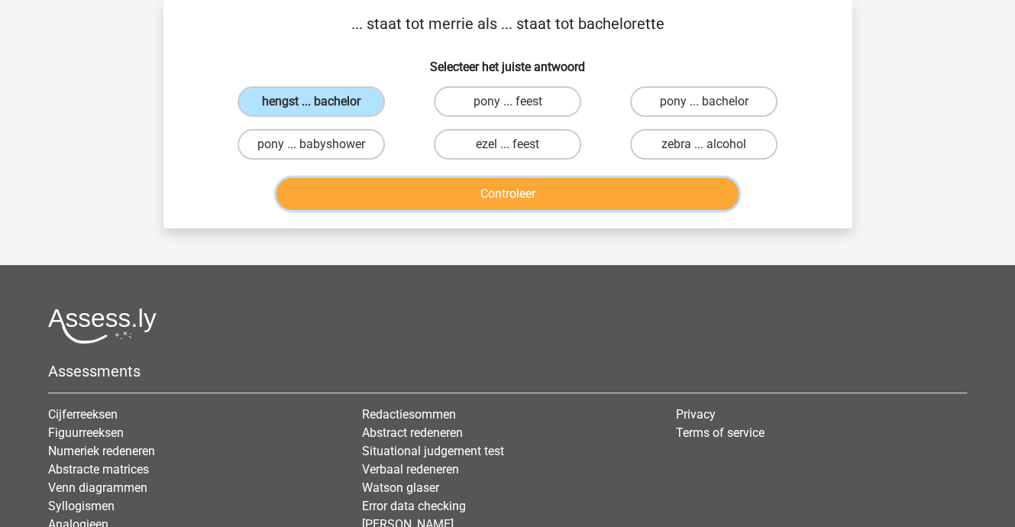
click at [421, 194] on button "Controleer" at bounding box center [507, 194] width 462 height 32
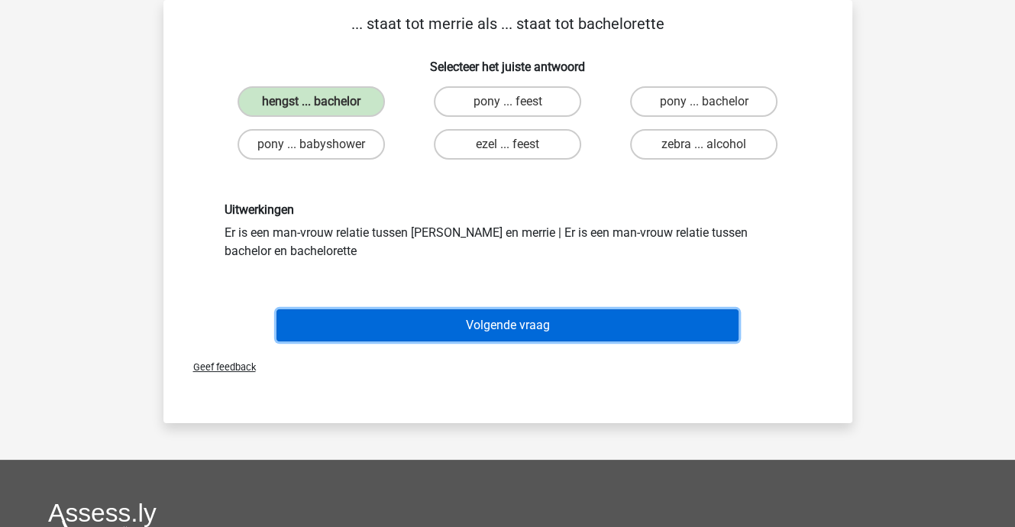
click at [468, 324] on button "Volgende vraag" at bounding box center [507, 325] width 462 height 32
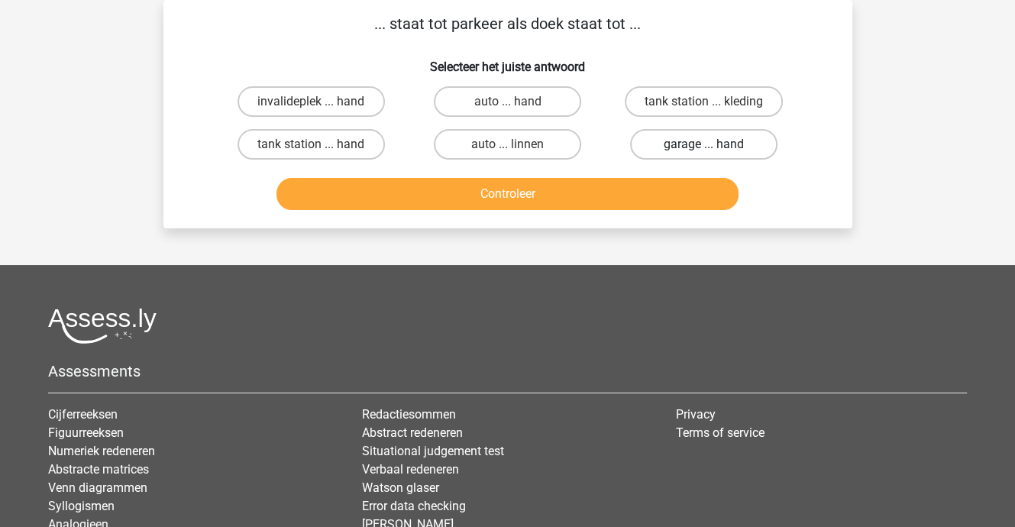
click at [694, 141] on label "garage ... hand" at bounding box center [703, 144] width 147 height 31
click at [704, 144] on input "garage ... hand" at bounding box center [709, 149] width 10 height 10
radio input "true"
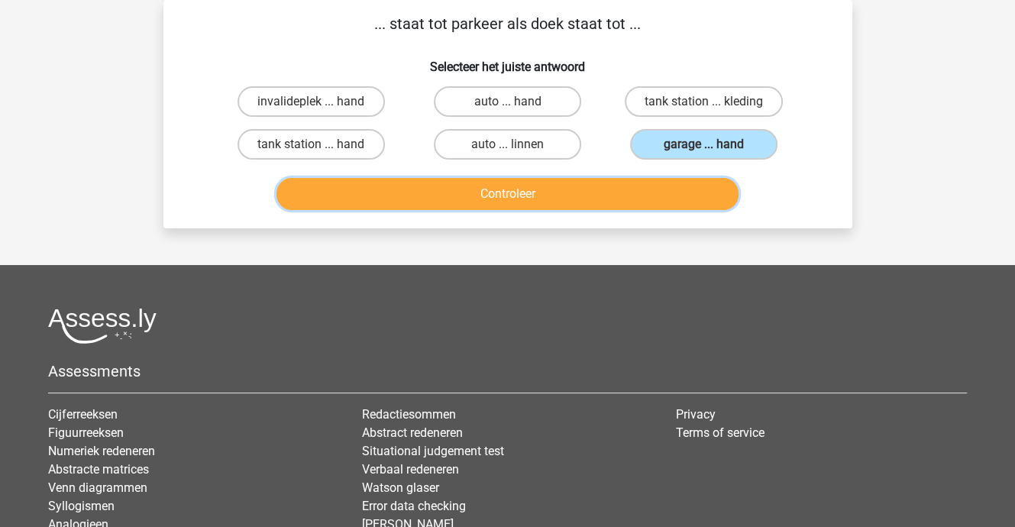
click at [584, 194] on button "Controleer" at bounding box center [507, 194] width 462 height 32
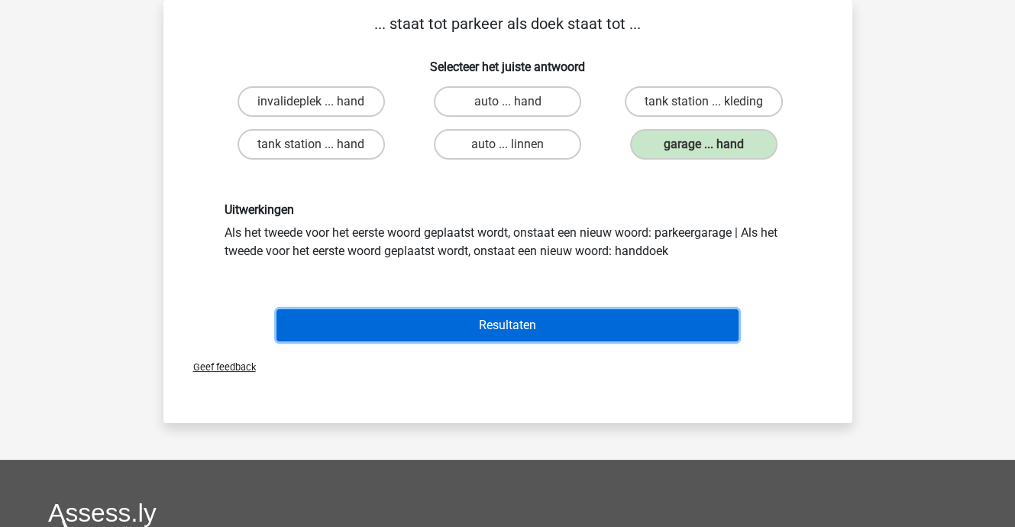
click at [571, 323] on button "Resultaten" at bounding box center [507, 325] width 462 height 32
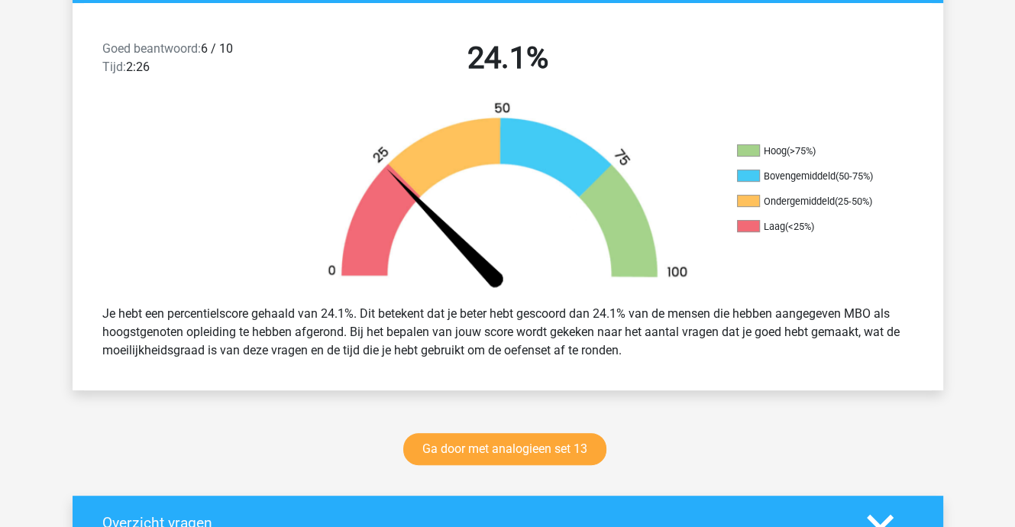
scroll to position [382, 0]
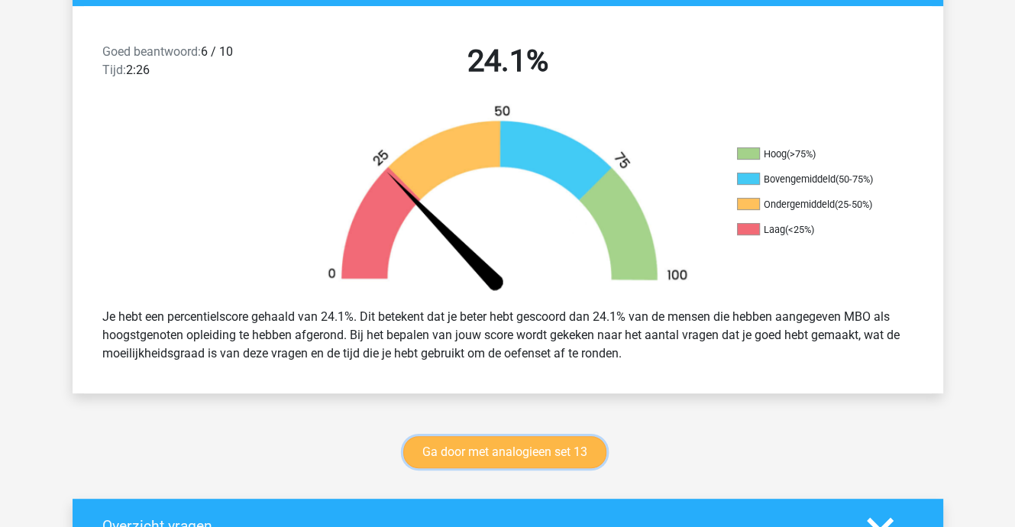
click at [537, 455] on link "Ga door met analogieen set 13" at bounding box center [504, 452] width 203 height 32
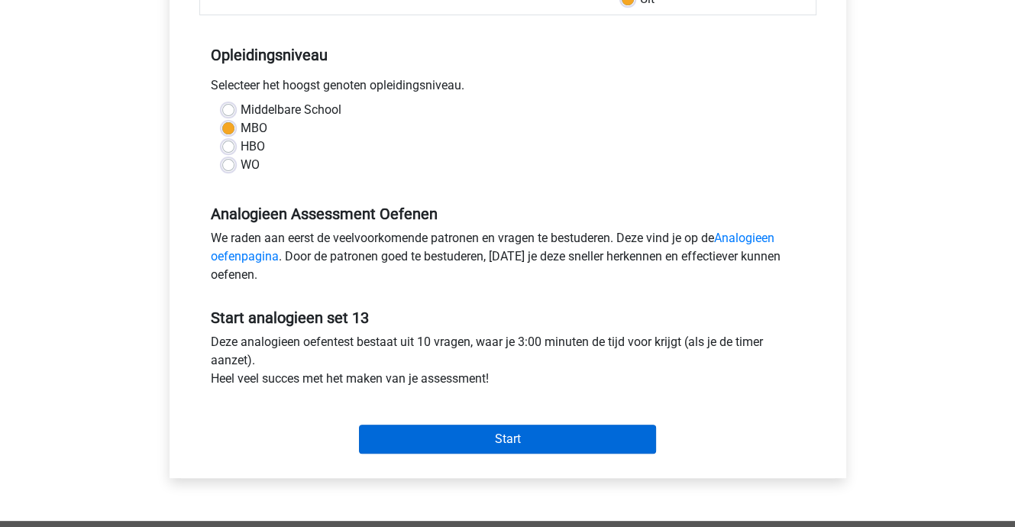
scroll to position [305, 0]
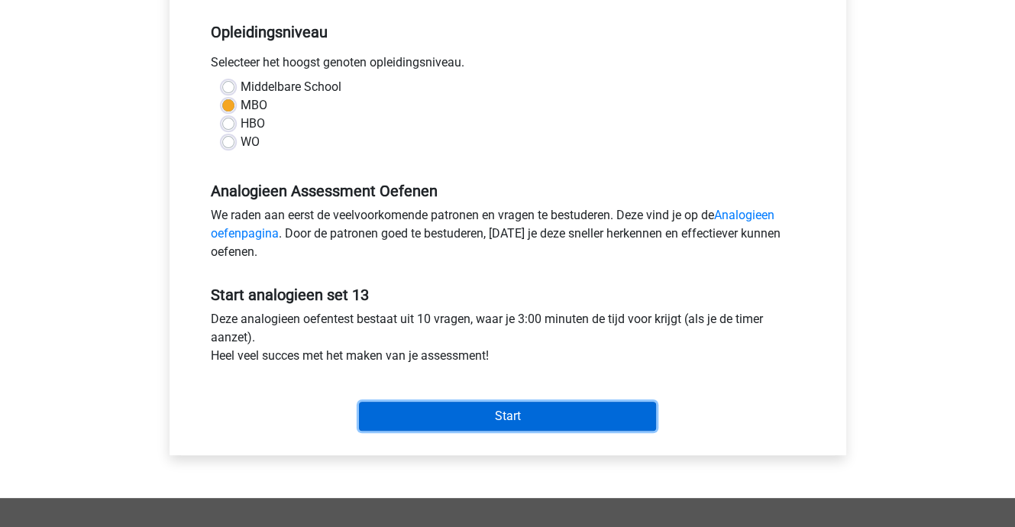
click at [533, 418] on input "Start" at bounding box center [507, 416] width 297 height 29
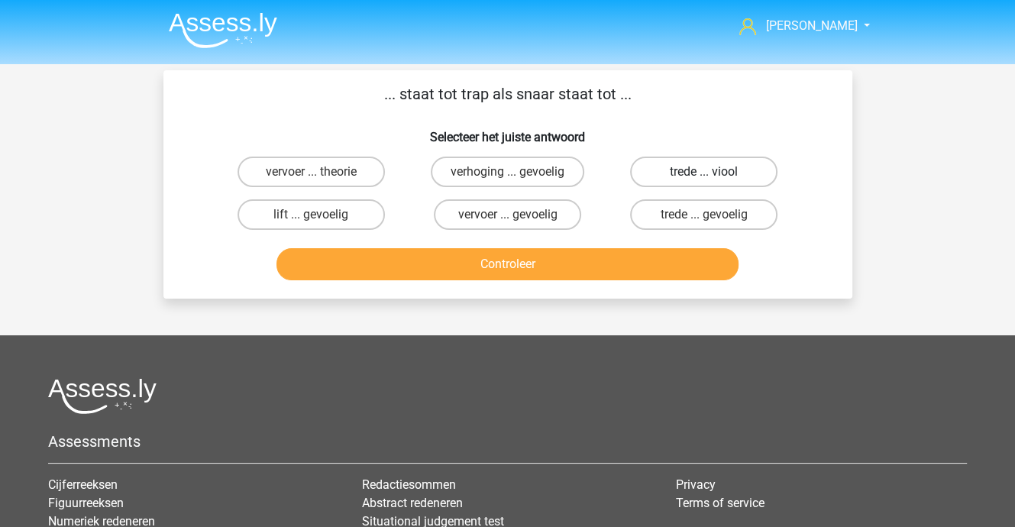
click at [678, 170] on label "trede ... viool" at bounding box center [703, 171] width 147 height 31
click at [704, 172] on input "trede ... viool" at bounding box center [709, 177] width 10 height 10
radio input "true"
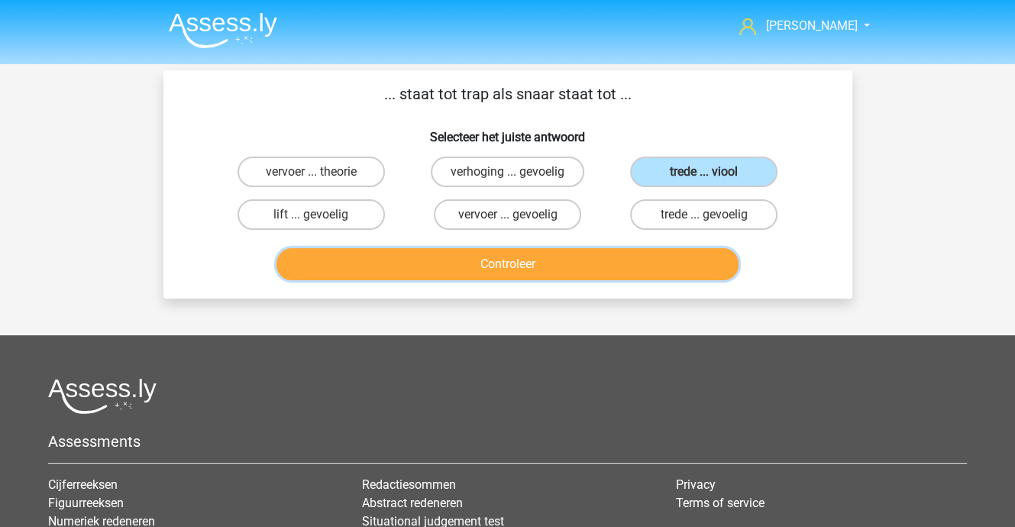
click at [547, 266] on button "Controleer" at bounding box center [507, 264] width 462 height 32
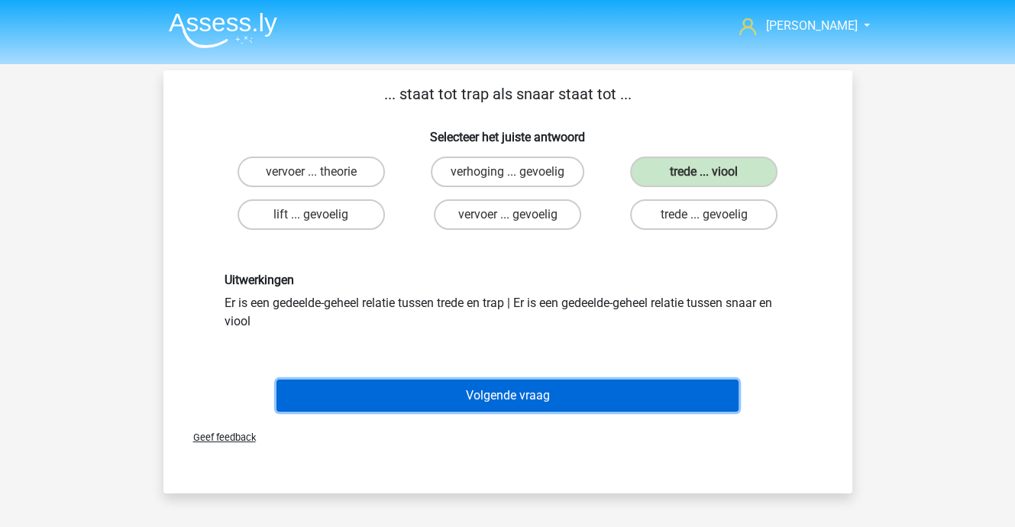
click at [521, 387] on button "Volgende vraag" at bounding box center [507, 395] width 462 height 32
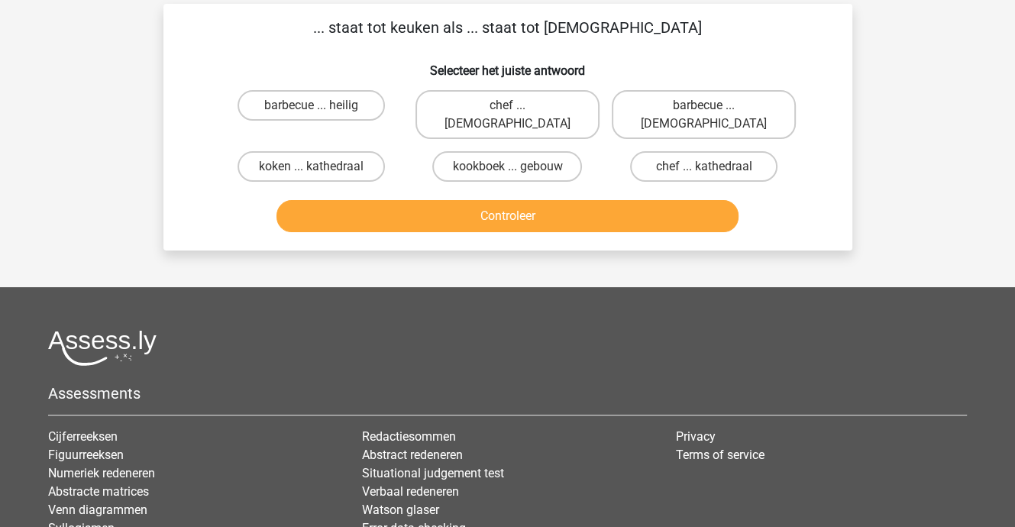
scroll to position [70, 0]
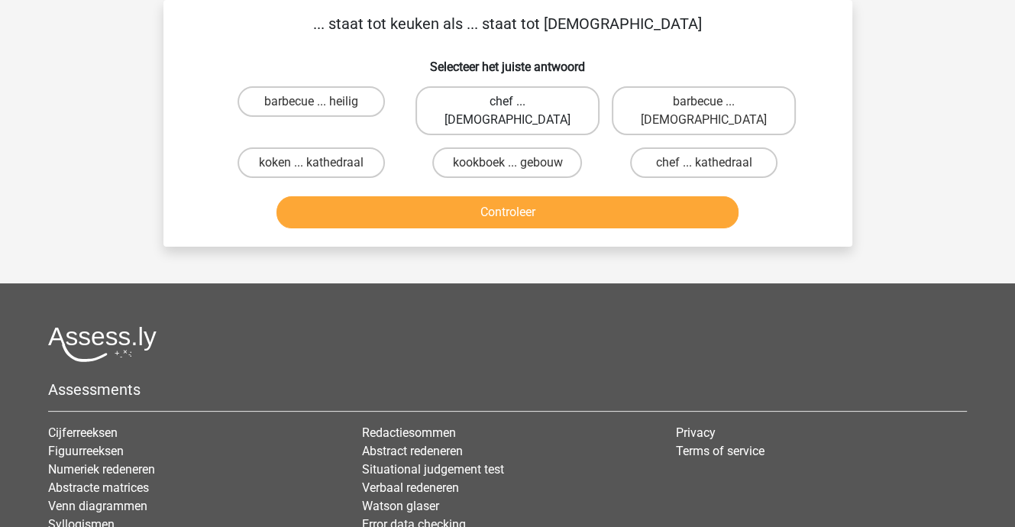
click at [525, 100] on label "chef ... priester" at bounding box center [507, 110] width 184 height 49
click at [517, 102] on input "chef ... priester" at bounding box center [512, 107] width 10 height 10
radio input "true"
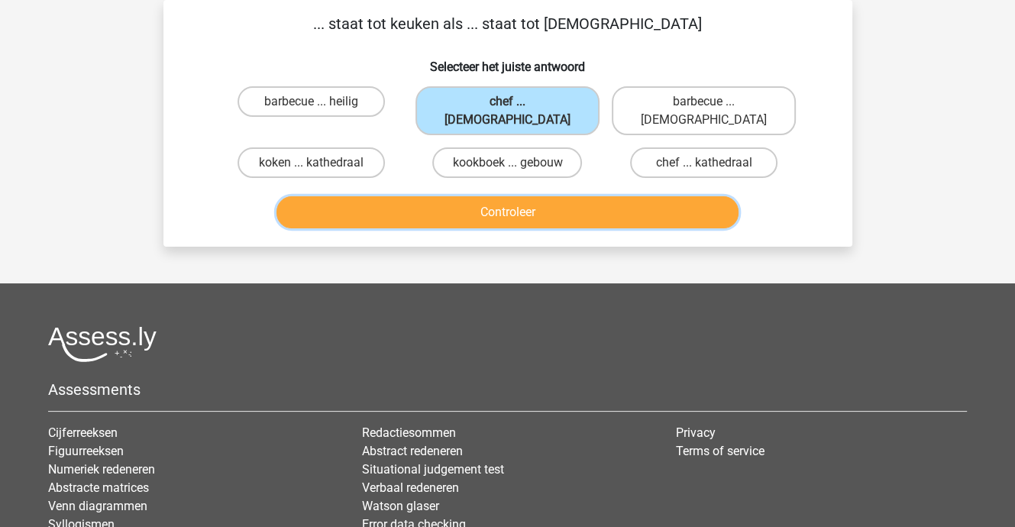
click at [516, 196] on button "Controleer" at bounding box center [507, 212] width 462 height 32
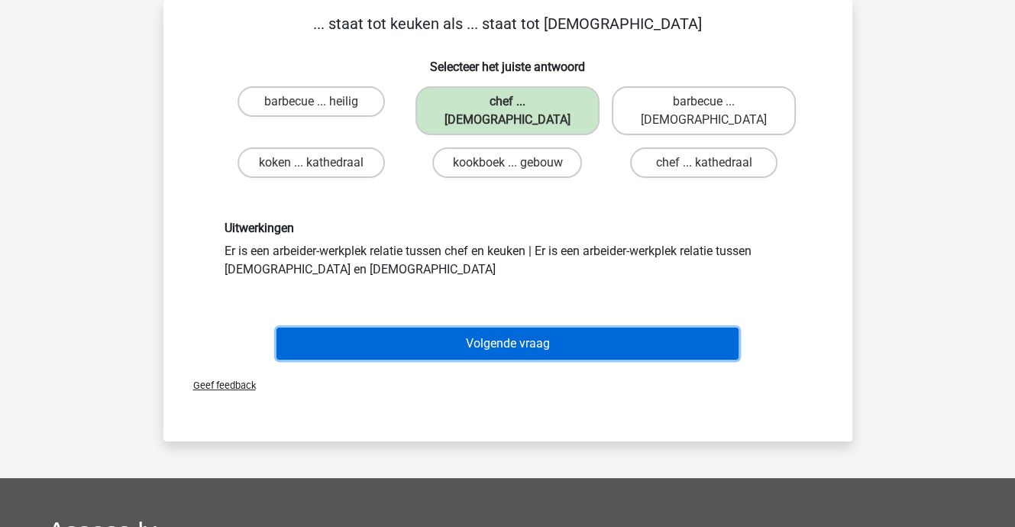
click at [521, 327] on button "Volgende vraag" at bounding box center [507, 343] width 462 height 32
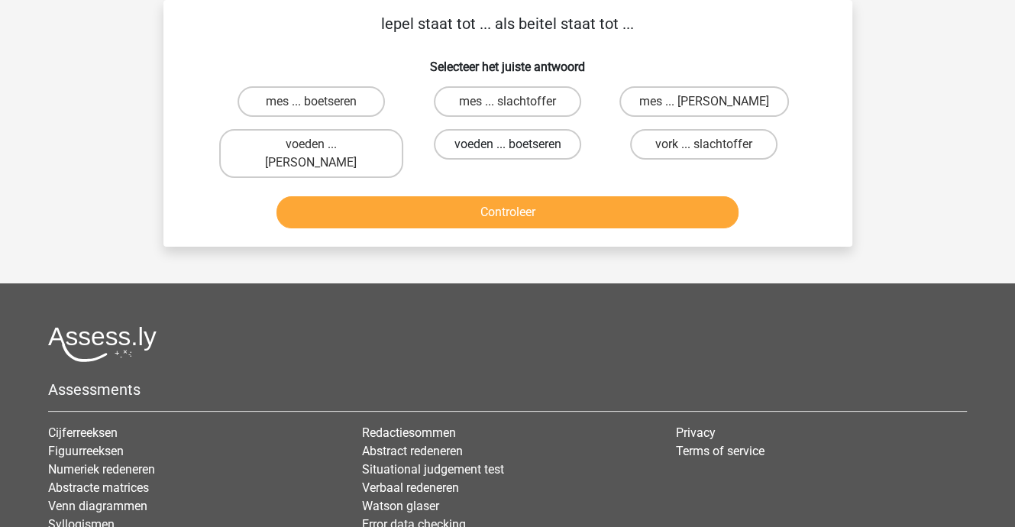
click at [495, 140] on label "voeden ... boetseren" at bounding box center [507, 144] width 147 height 31
click at [507, 144] on input "voeden ... boetseren" at bounding box center [512, 149] width 10 height 10
radio input "true"
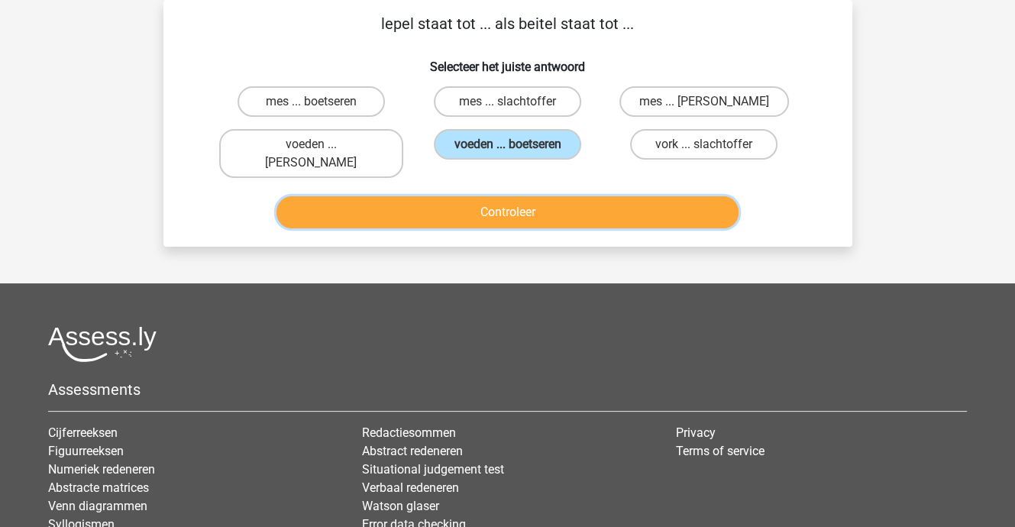
click at [505, 196] on button "Controleer" at bounding box center [507, 212] width 462 height 32
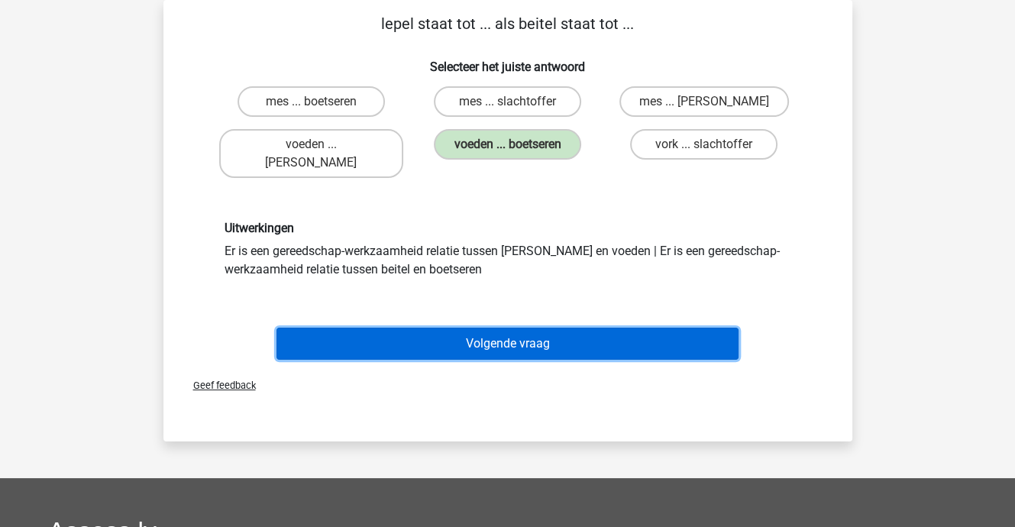
click at [518, 329] on button "Volgende vraag" at bounding box center [507, 343] width 462 height 32
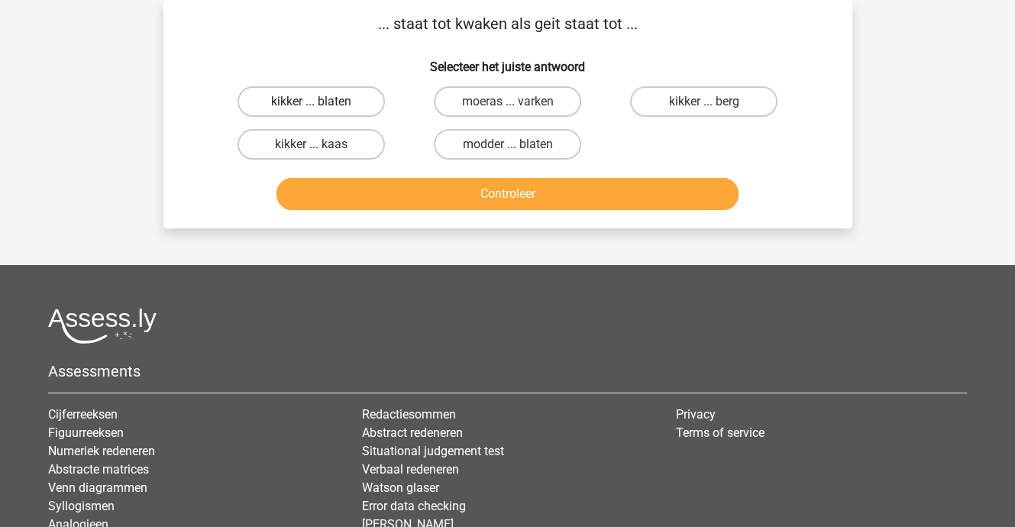
click at [350, 105] on label "kikker ... blaten" at bounding box center [310, 101] width 147 height 31
click at [321, 105] on input "kikker ... blaten" at bounding box center [316, 107] width 10 height 10
radio input "true"
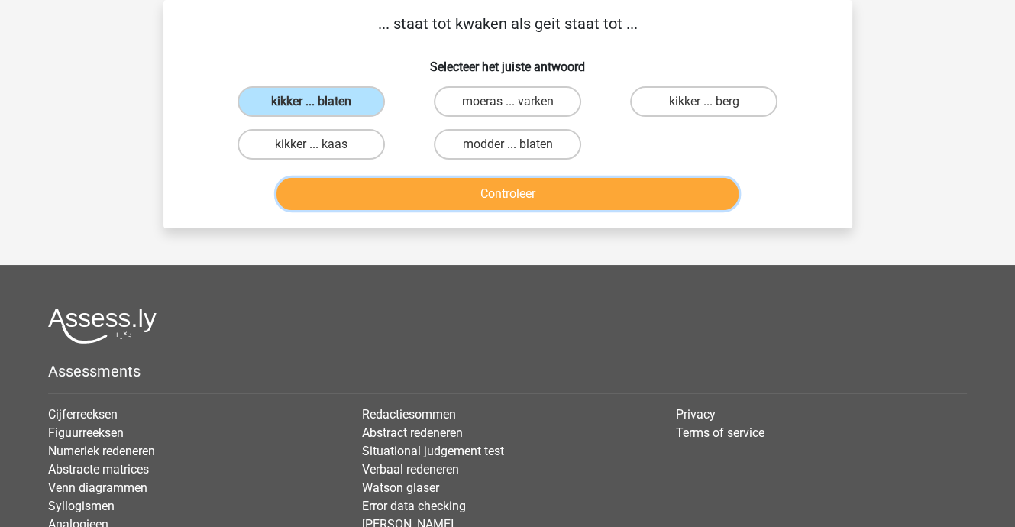
click at [479, 198] on button "Controleer" at bounding box center [507, 194] width 462 height 32
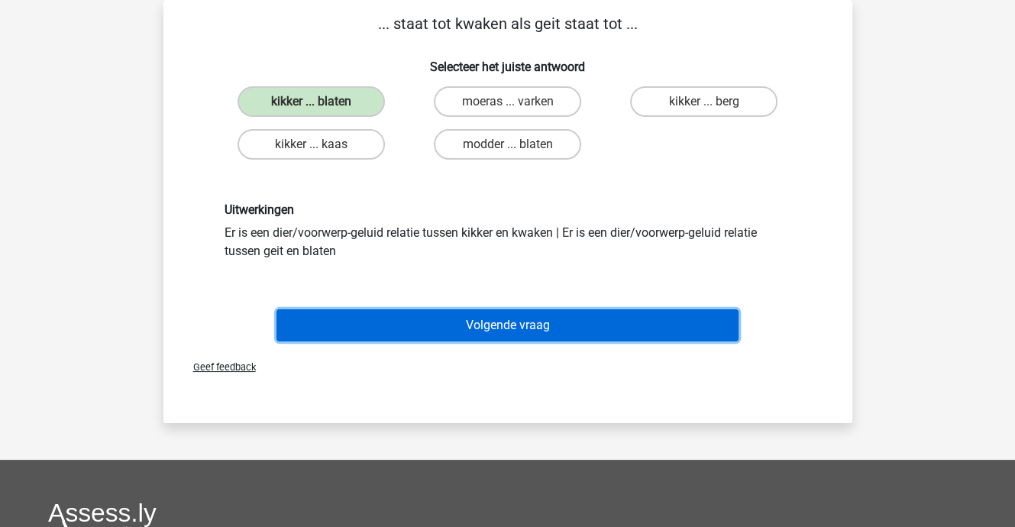
click at [486, 318] on button "Volgende vraag" at bounding box center [507, 325] width 462 height 32
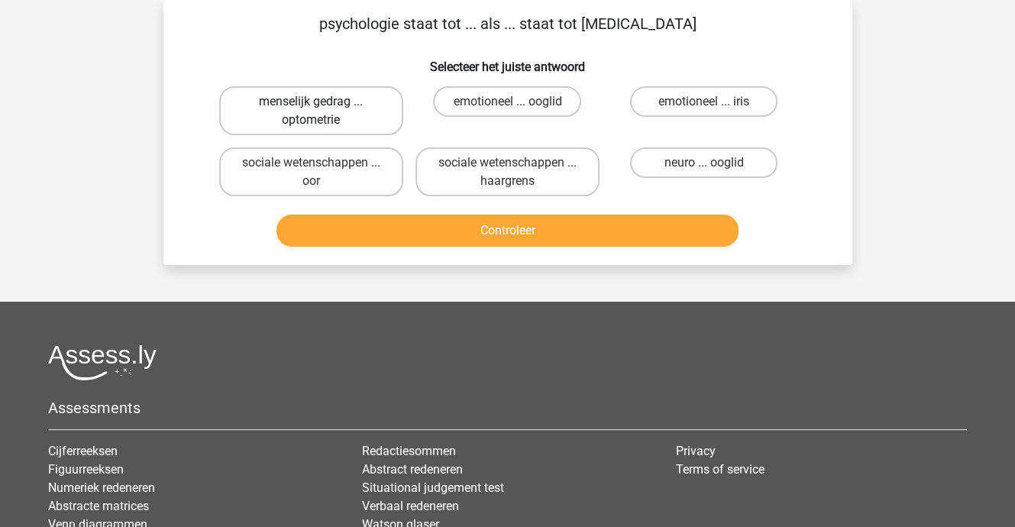
click at [327, 110] on label "menselijk gedrag ... optometrie" at bounding box center [311, 110] width 184 height 49
click at [321, 110] on input "menselijk gedrag ... optometrie" at bounding box center [316, 107] width 10 height 10
radio input "true"
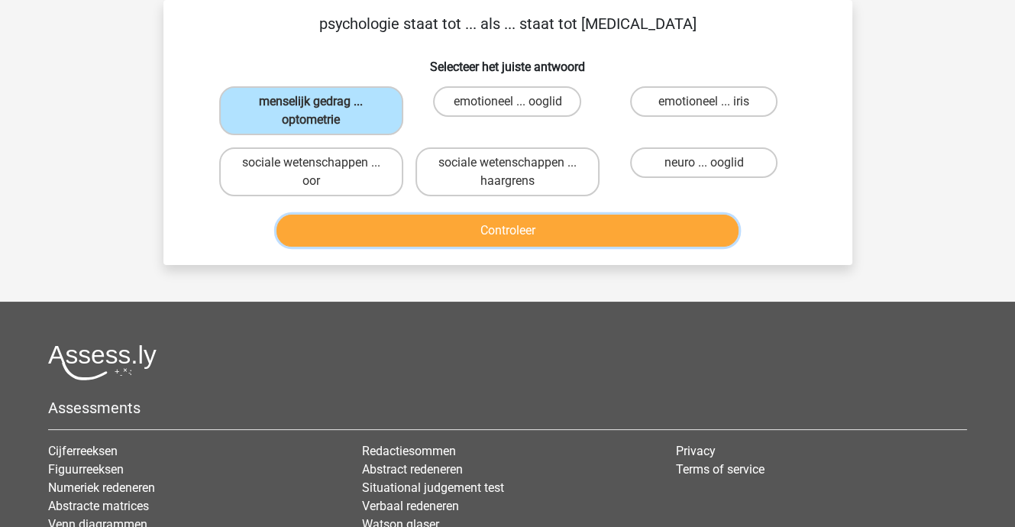
click at [427, 231] on button "Controleer" at bounding box center [507, 231] width 462 height 32
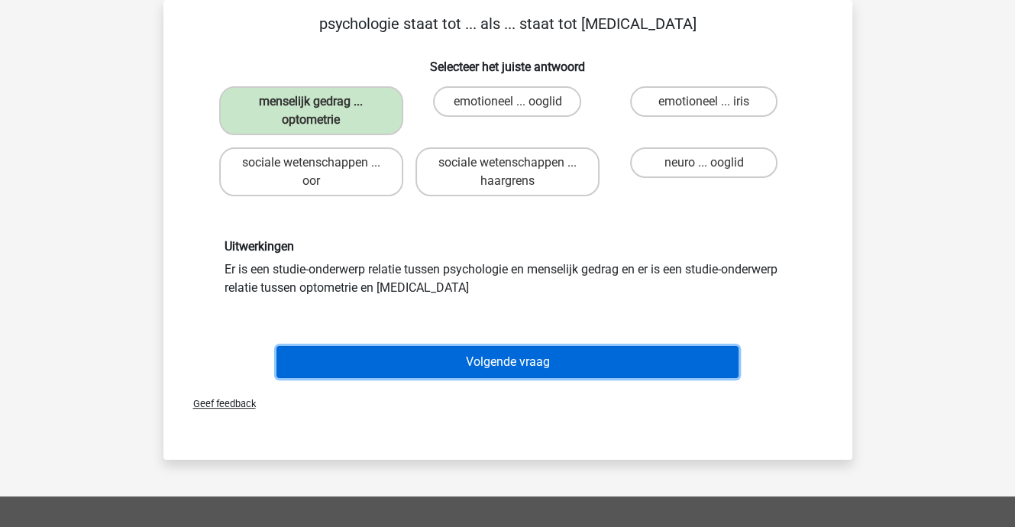
click at [492, 360] on button "Volgende vraag" at bounding box center [507, 362] width 462 height 32
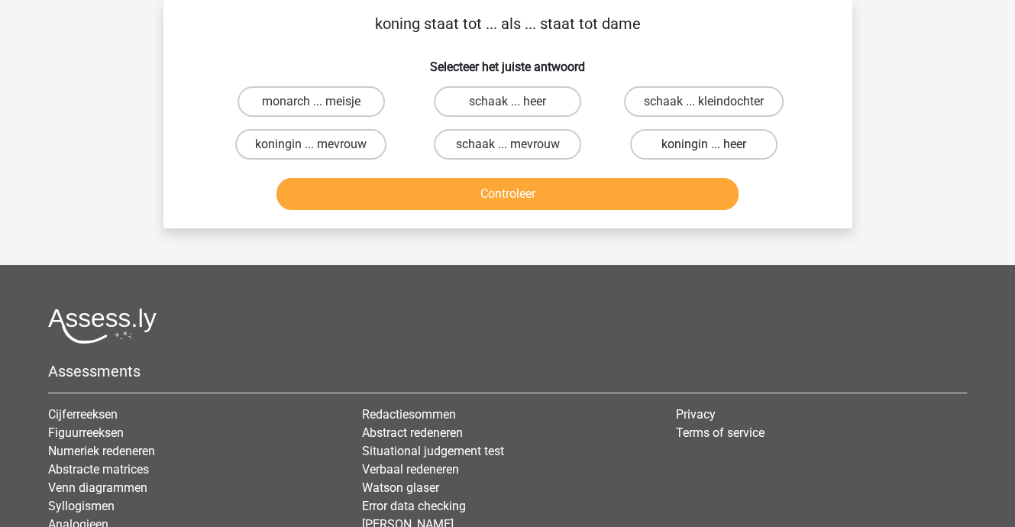
click at [672, 139] on label "koningin ... heer" at bounding box center [703, 144] width 147 height 31
click at [704, 144] on input "koningin ... heer" at bounding box center [709, 149] width 10 height 10
radio input "true"
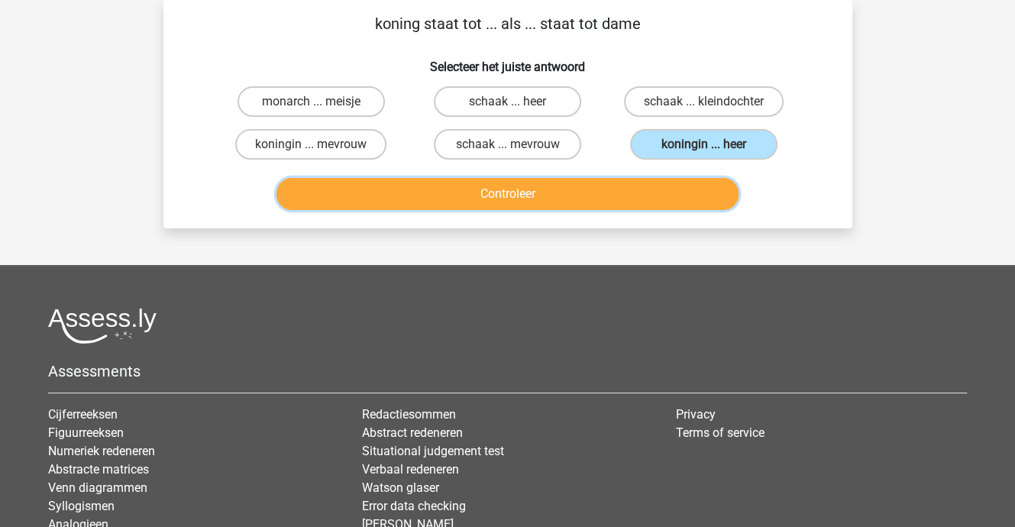
click at [522, 192] on button "Controleer" at bounding box center [507, 194] width 462 height 32
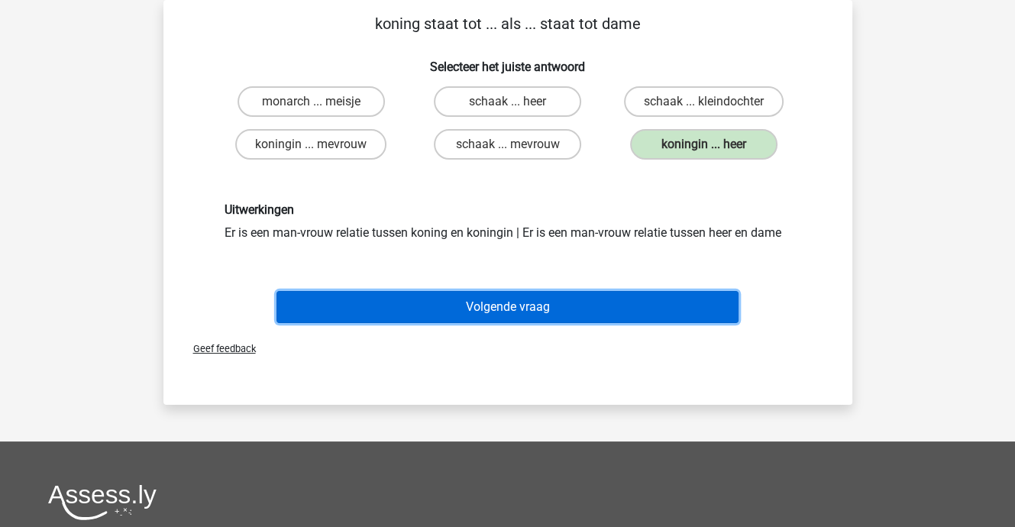
click at [521, 308] on button "Volgende vraag" at bounding box center [507, 307] width 462 height 32
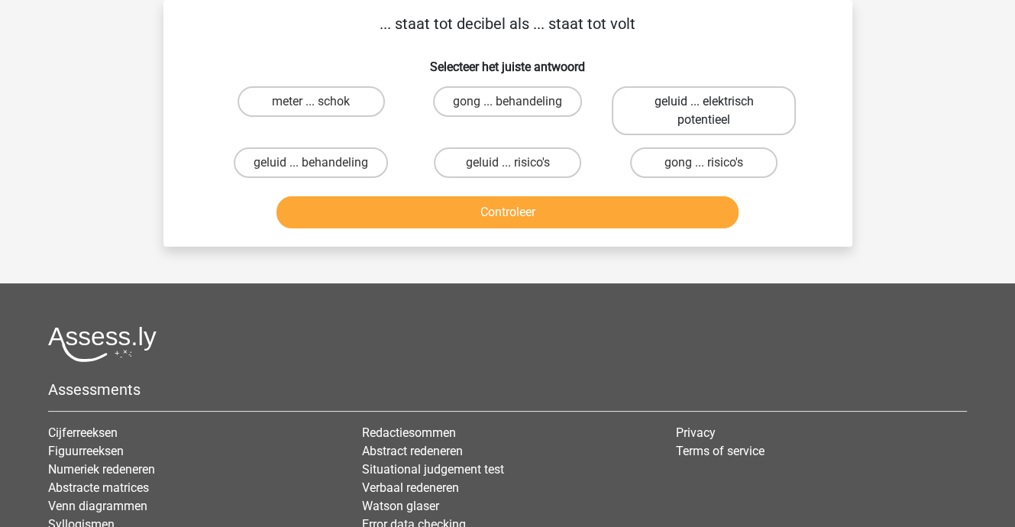
click at [690, 98] on label "geluid ... elektrisch potentieel" at bounding box center [703, 110] width 184 height 49
click at [704, 102] on input "geluid ... elektrisch potentieel" at bounding box center [709, 107] width 10 height 10
radio input "true"
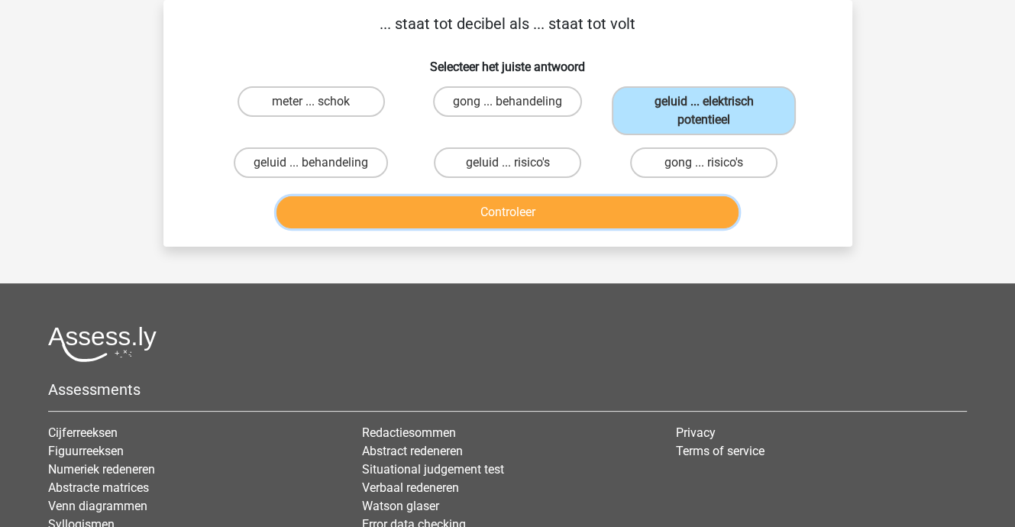
click at [530, 213] on button "Controleer" at bounding box center [507, 212] width 462 height 32
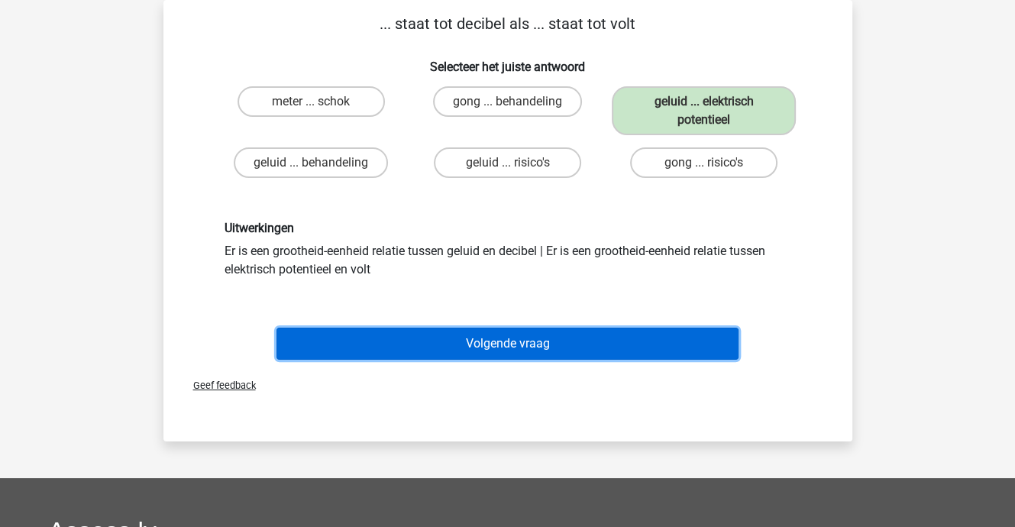
click at [515, 337] on button "Volgende vraag" at bounding box center [507, 343] width 462 height 32
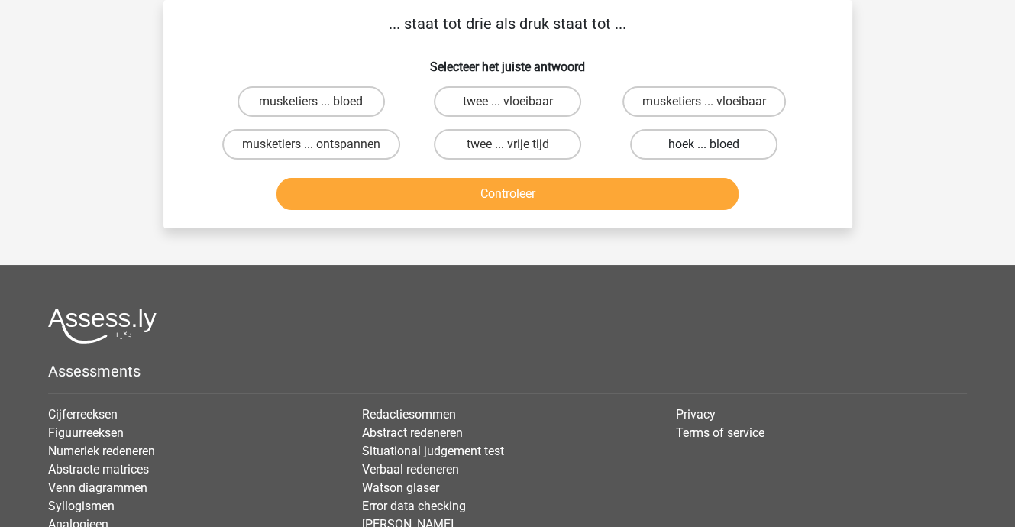
click at [669, 141] on label "hoek ... bloed" at bounding box center [703, 144] width 147 height 31
click at [704, 144] on input "hoek ... bloed" at bounding box center [709, 149] width 10 height 10
radio input "true"
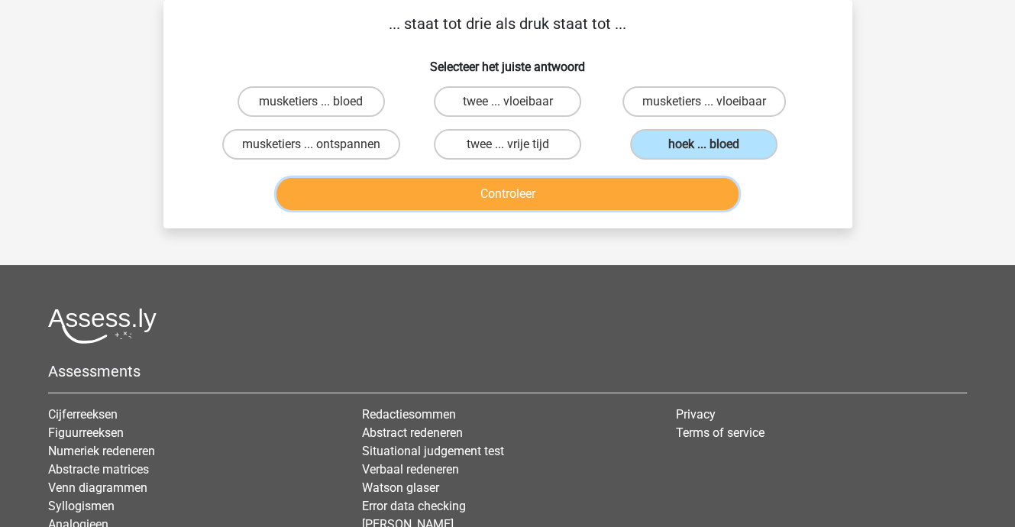
click at [535, 201] on button "Controleer" at bounding box center [507, 194] width 462 height 32
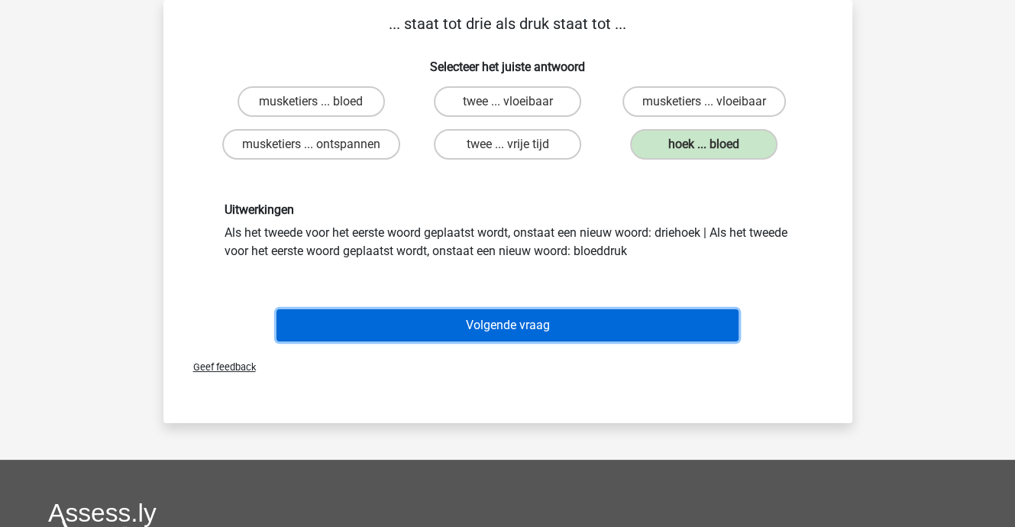
click at [522, 324] on button "Volgende vraag" at bounding box center [507, 325] width 462 height 32
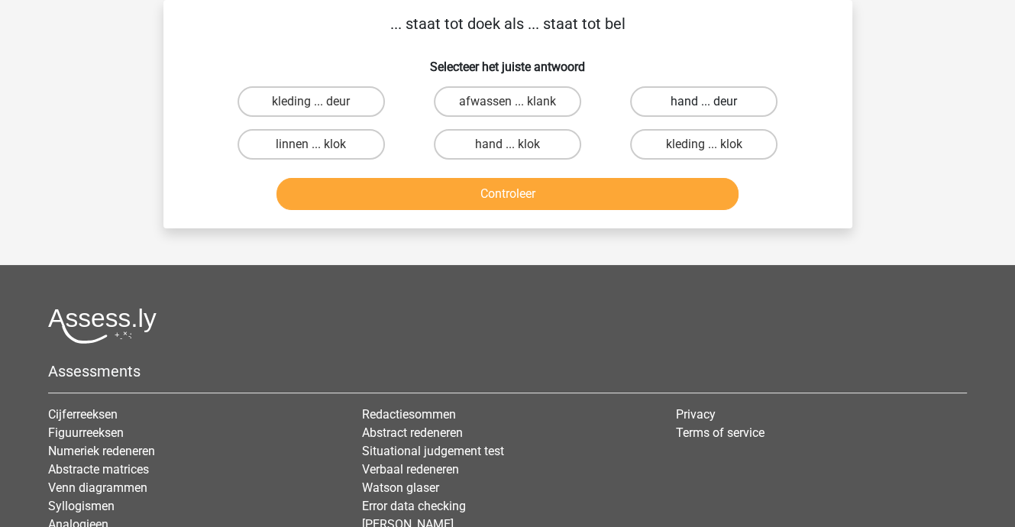
click at [692, 101] on label "hand ... deur" at bounding box center [703, 101] width 147 height 31
click at [704, 102] on input "hand ... deur" at bounding box center [709, 107] width 10 height 10
radio input "true"
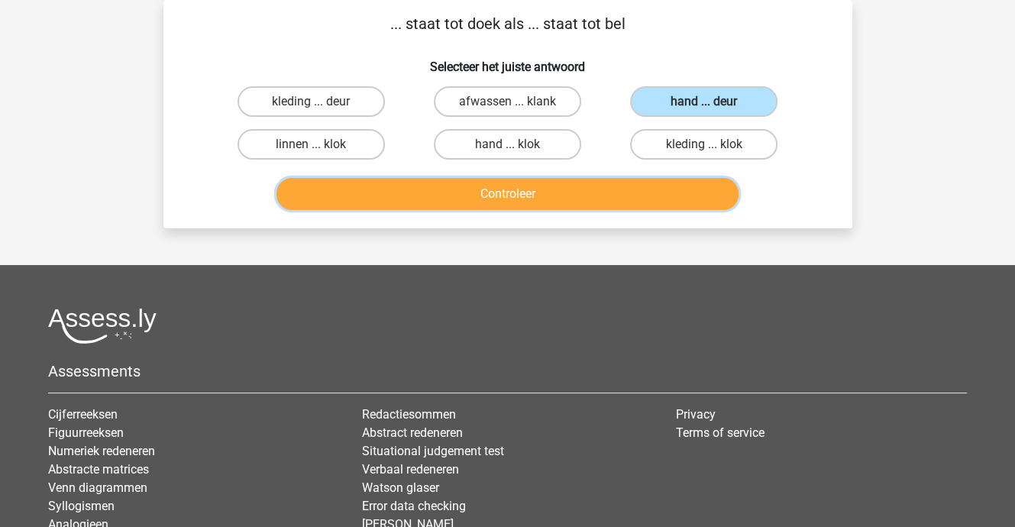
click at [492, 192] on button "Controleer" at bounding box center [507, 194] width 462 height 32
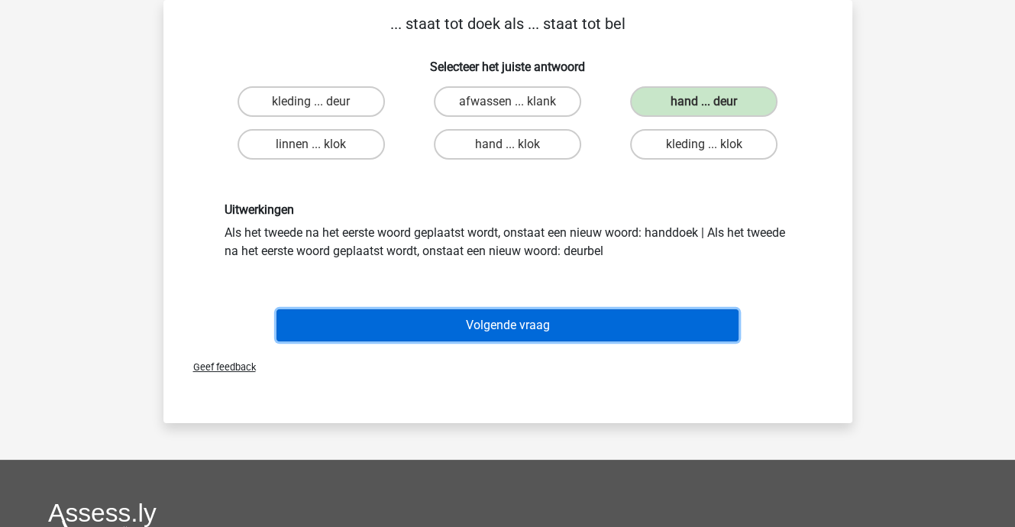
click at [495, 324] on button "Volgende vraag" at bounding box center [507, 325] width 462 height 32
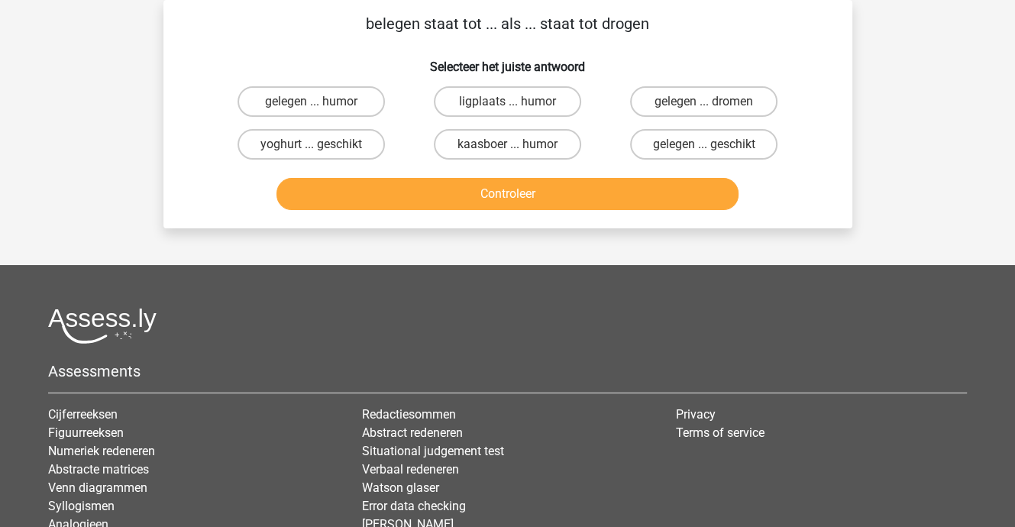
click at [712, 107] on input "gelegen ... dromen" at bounding box center [709, 107] width 10 height 10
radio input "true"
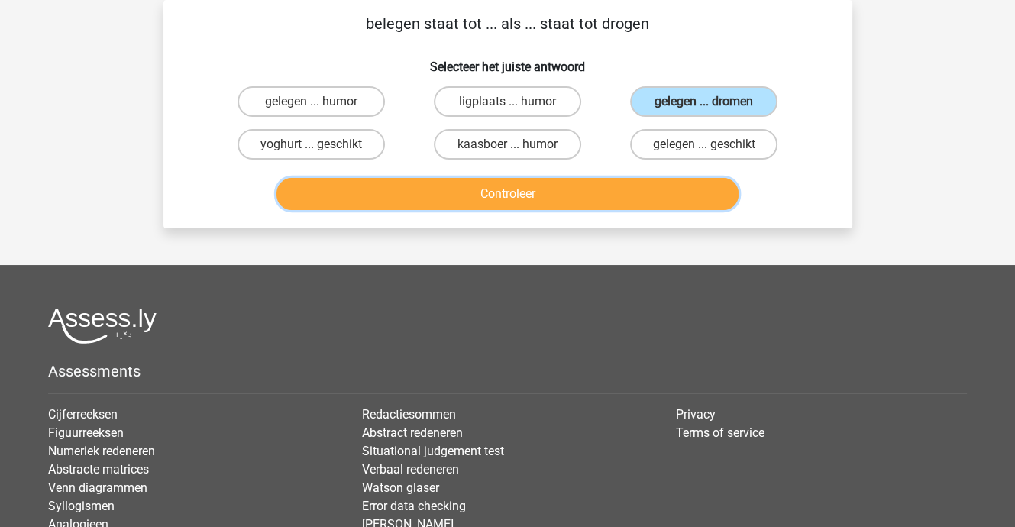
click at [503, 196] on button "Controleer" at bounding box center [507, 194] width 462 height 32
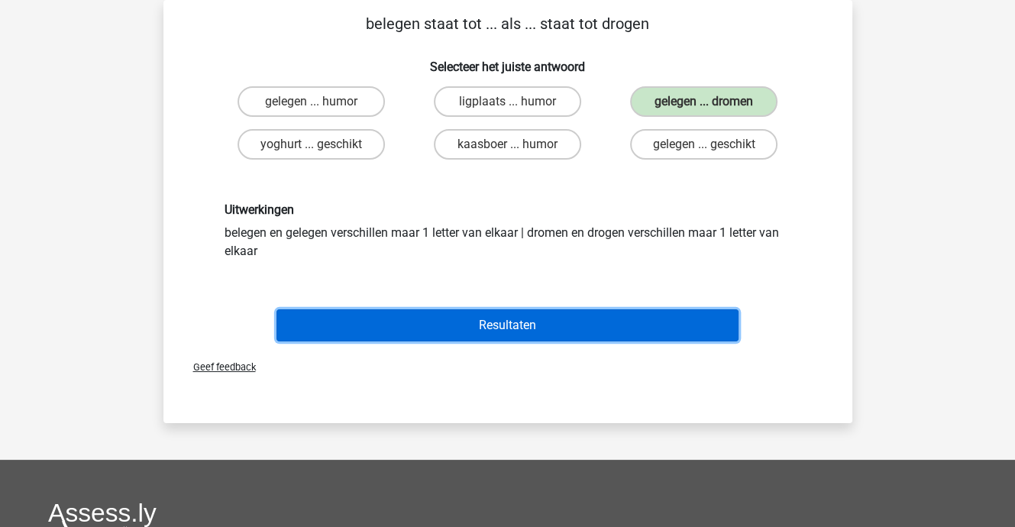
click at [498, 317] on button "Resultaten" at bounding box center [507, 325] width 462 height 32
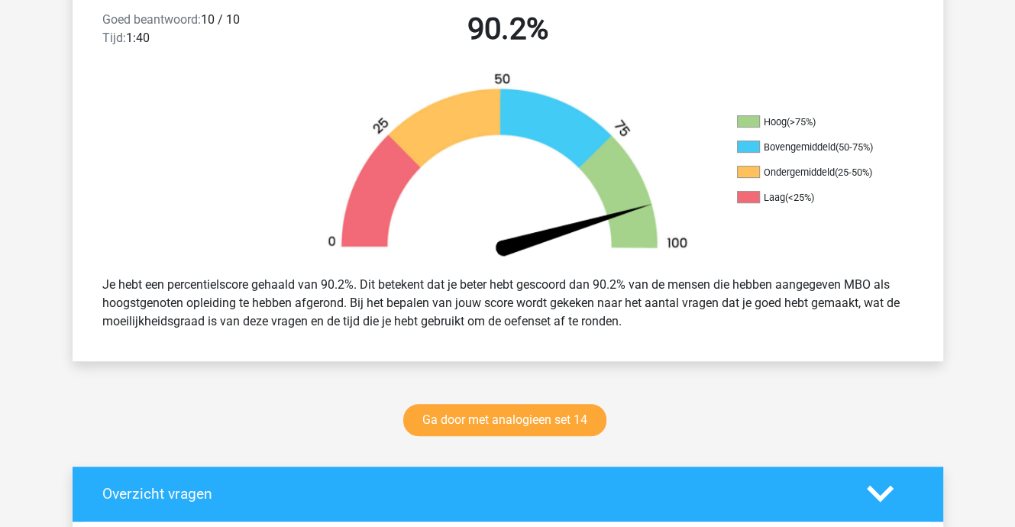
scroll to position [458, 0]
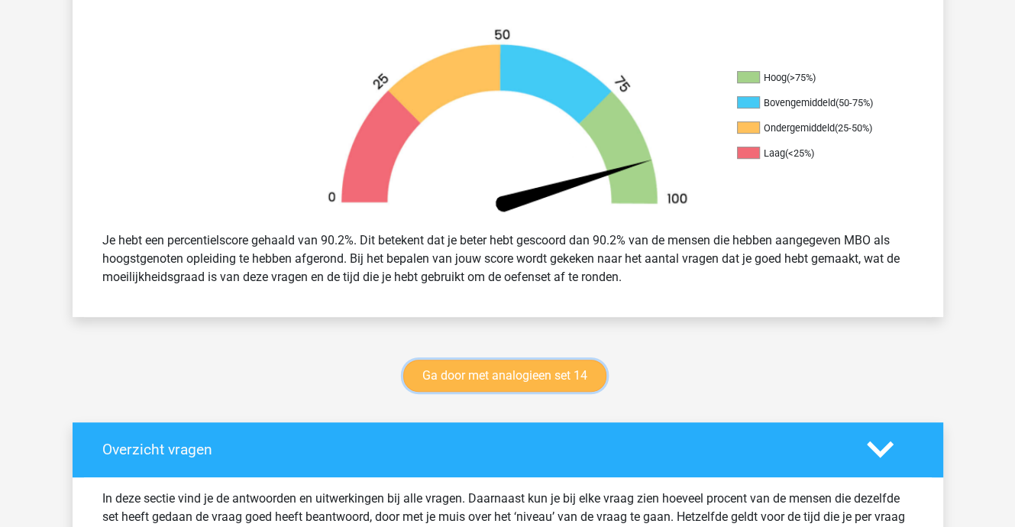
click at [493, 369] on link "Ga door met analogieen set 14" at bounding box center [504, 376] width 203 height 32
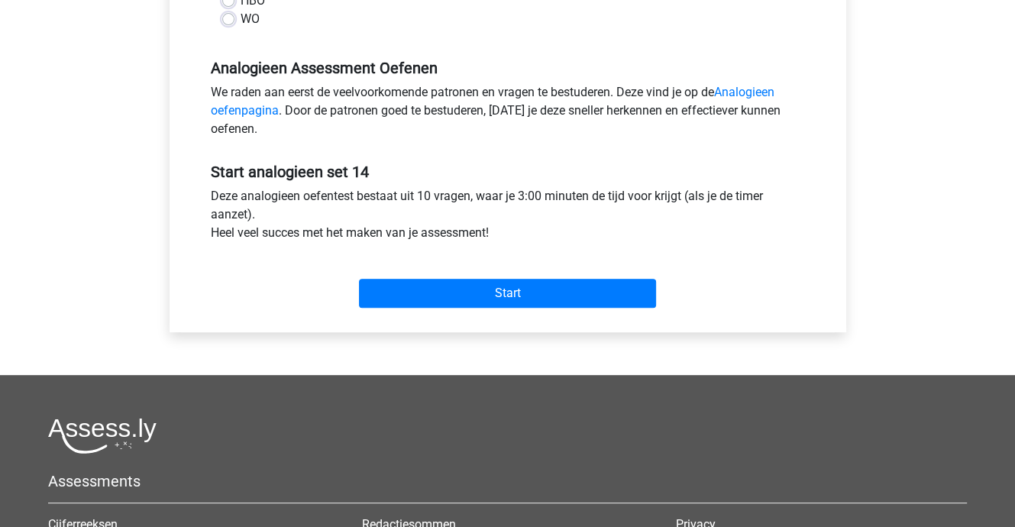
scroll to position [458, 0]
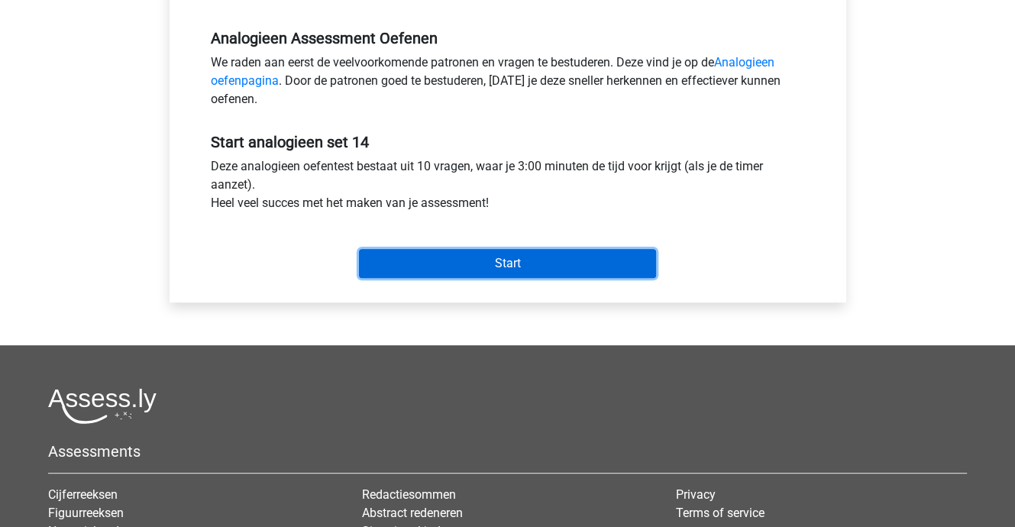
click at [524, 264] on input "Start" at bounding box center [507, 263] width 297 height 29
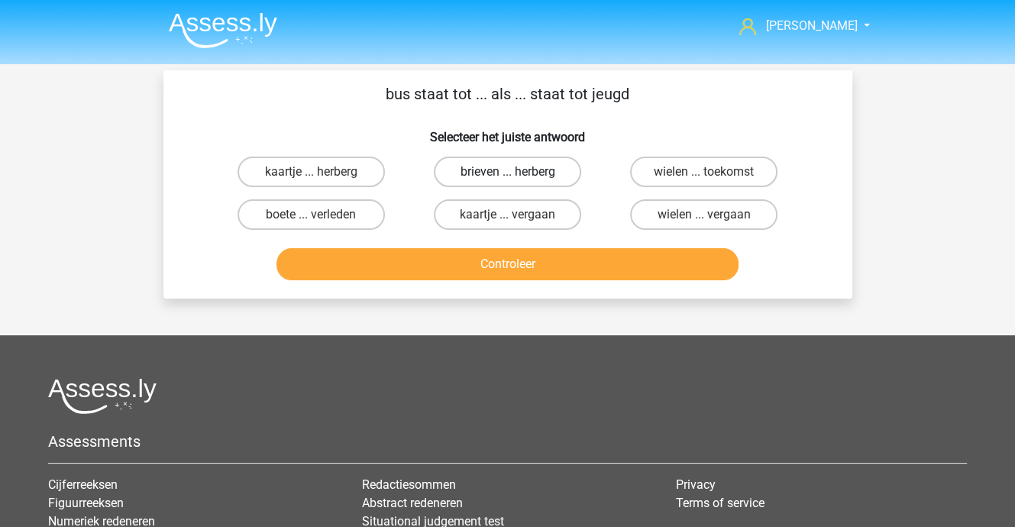
click at [518, 173] on label "brieven ... herberg" at bounding box center [507, 171] width 147 height 31
click at [517, 173] on input "brieven ... herberg" at bounding box center [512, 177] width 10 height 10
radio input "true"
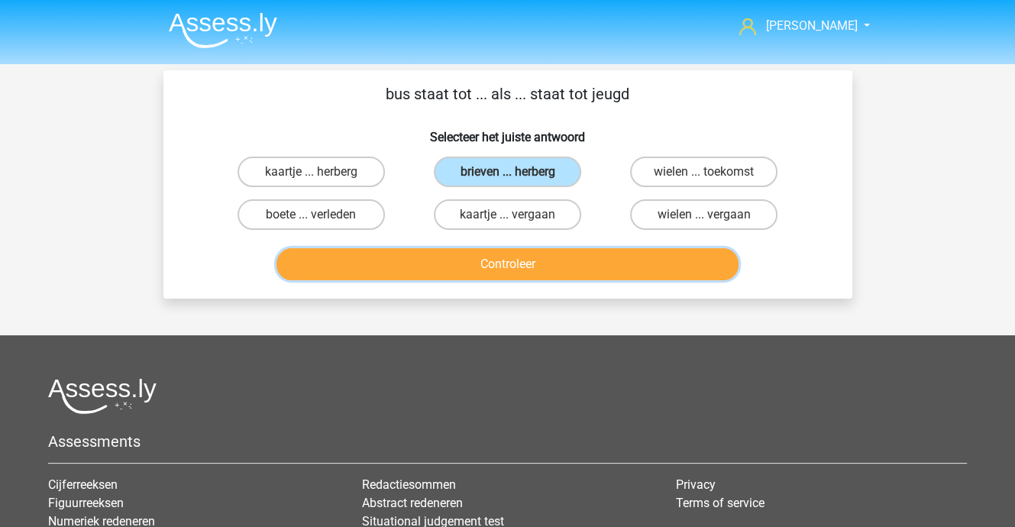
click at [504, 265] on button "Controleer" at bounding box center [507, 264] width 462 height 32
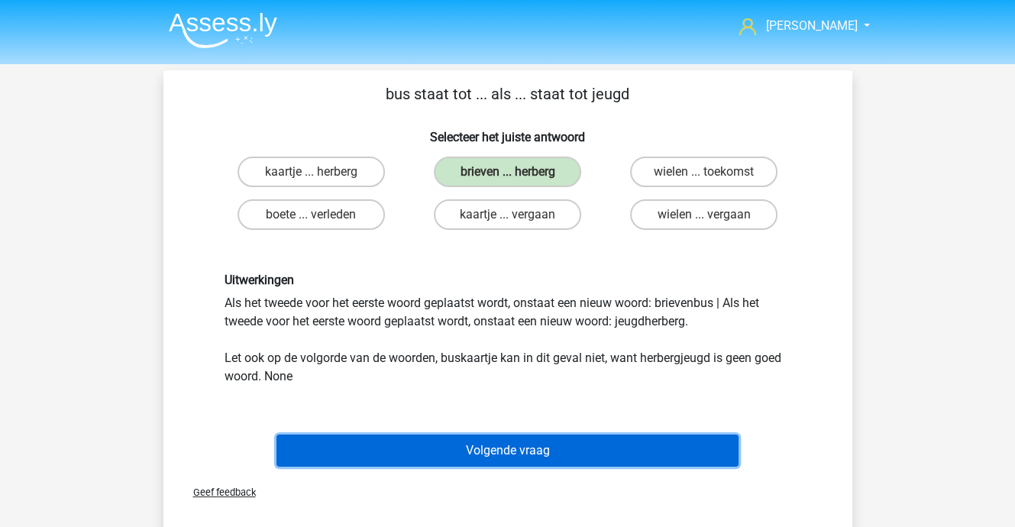
click at [489, 443] on button "Volgende vraag" at bounding box center [507, 450] width 462 height 32
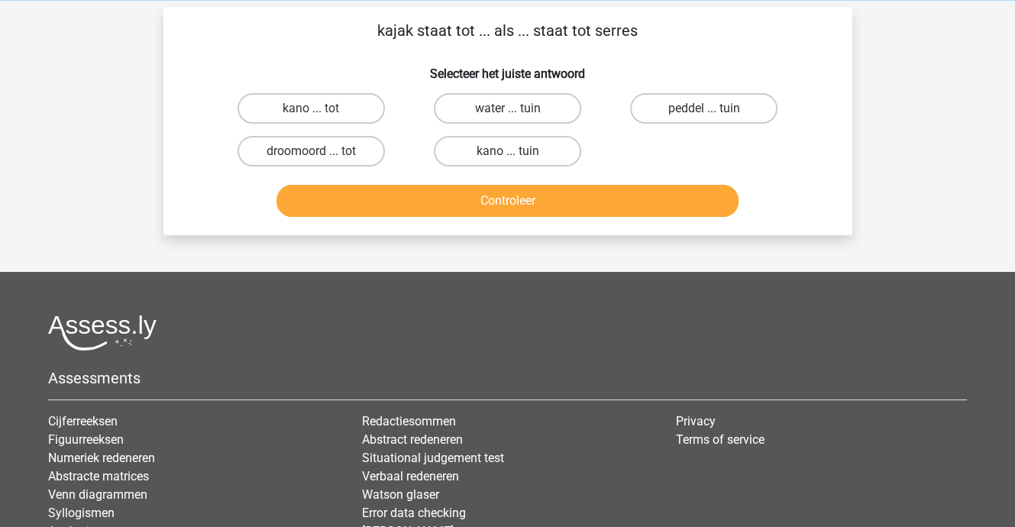
scroll to position [70, 0]
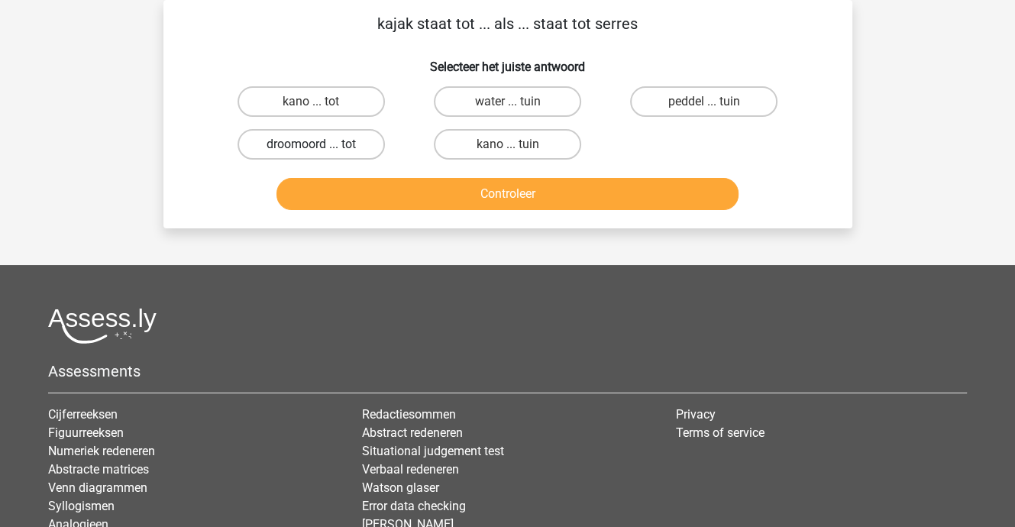
click at [323, 144] on label "droomoord ... tot" at bounding box center [310, 144] width 147 height 31
click at [321, 144] on input "droomoord ... tot" at bounding box center [316, 149] width 10 height 10
radio input "true"
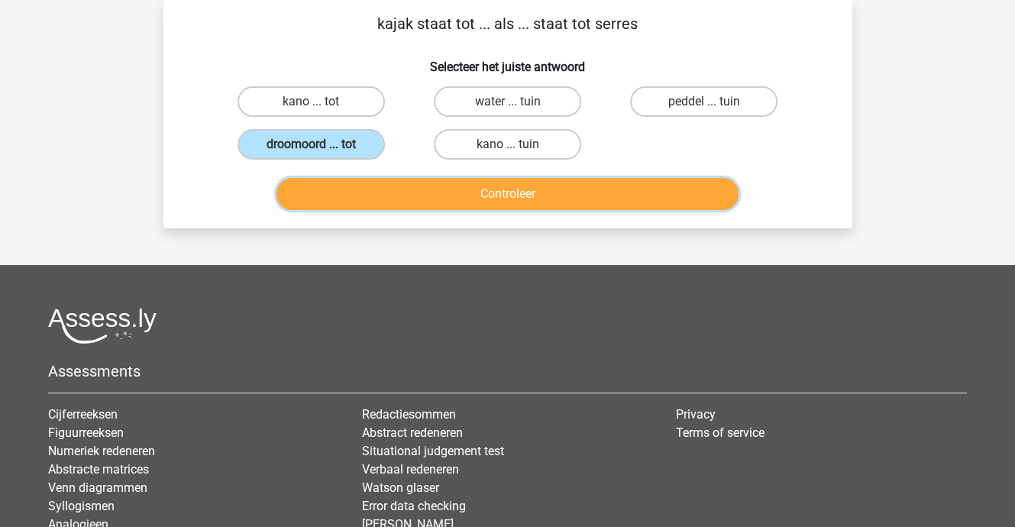
click at [409, 185] on button "Controleer" at bounding box center [507, 194] width 462 height 32
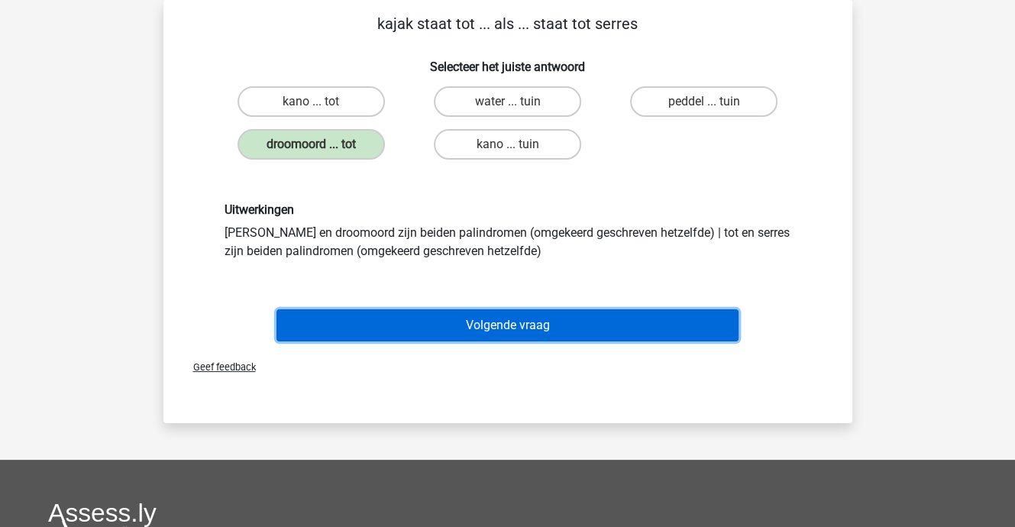
click at [476, 320] on button "Volgende vraag" at bounding box center [507, 325] width 462 height 32
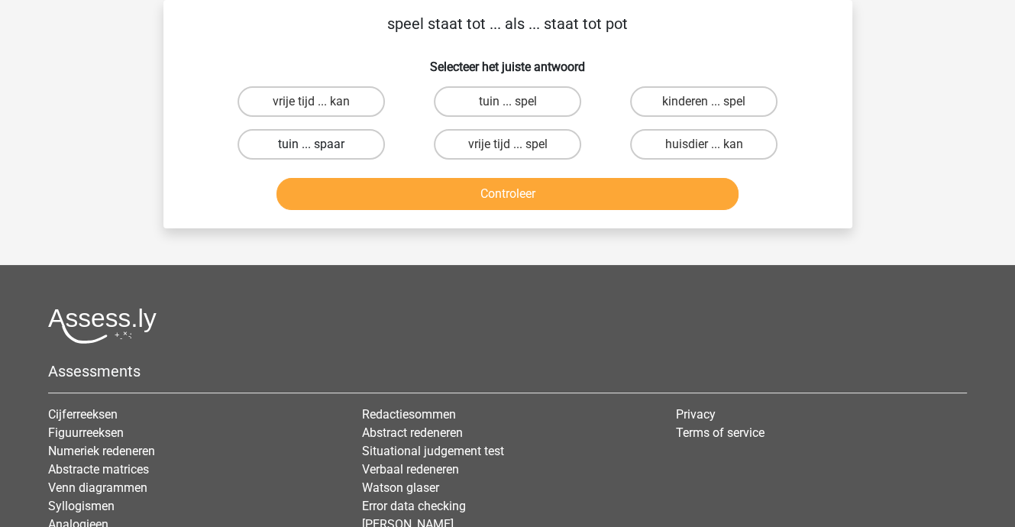
click at [344, 144] on label "tuin ... spaar" at bounding box center [310, 144] width 147 height 31
click at [321, 144] on input "tuin ... spaar" at bounding box center [316, 149] width 10 height 10
radio input "true"
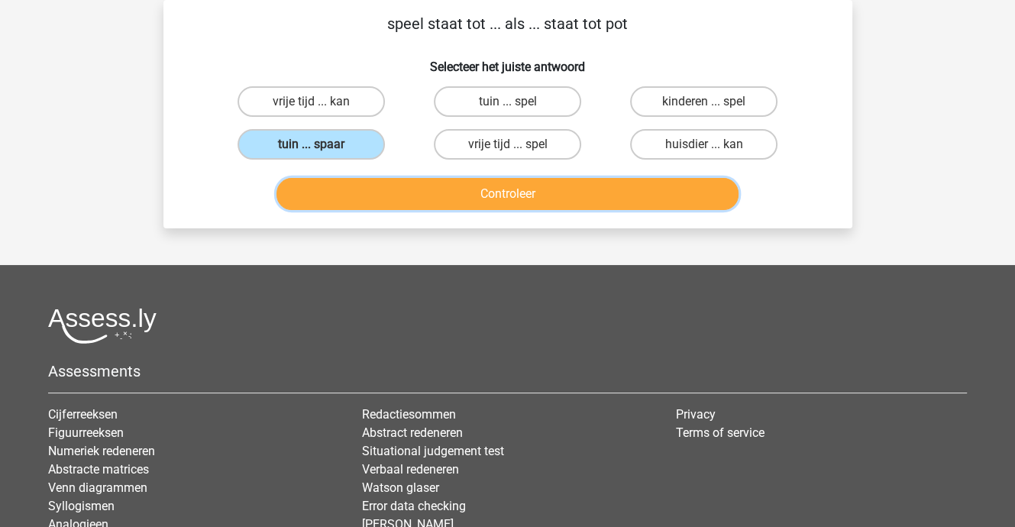
click at [424, 186] on button "Controleer" at bounding box center [507, 194] width 462 height 32
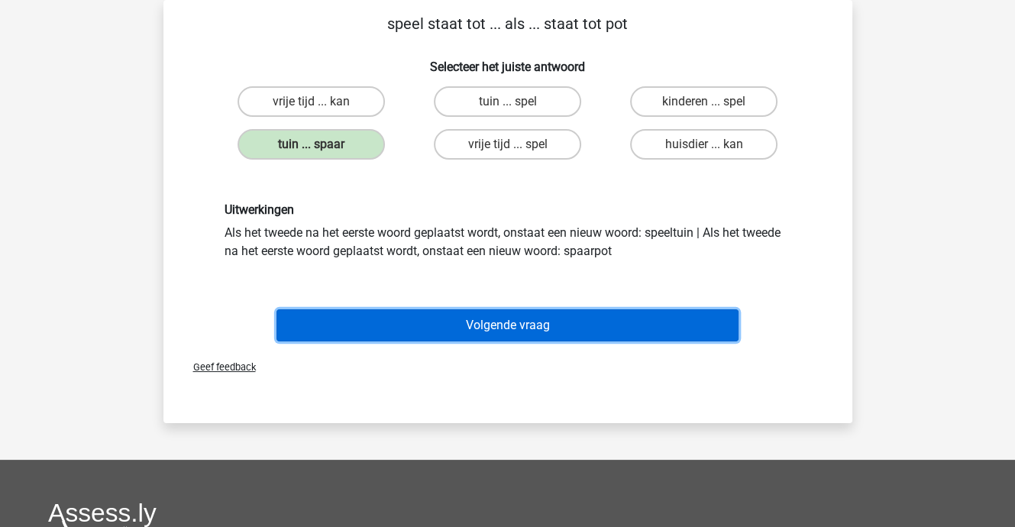
click at [497, 317] on button "Volgende vraag" at bounding box center [507, 325] width 462 height 32
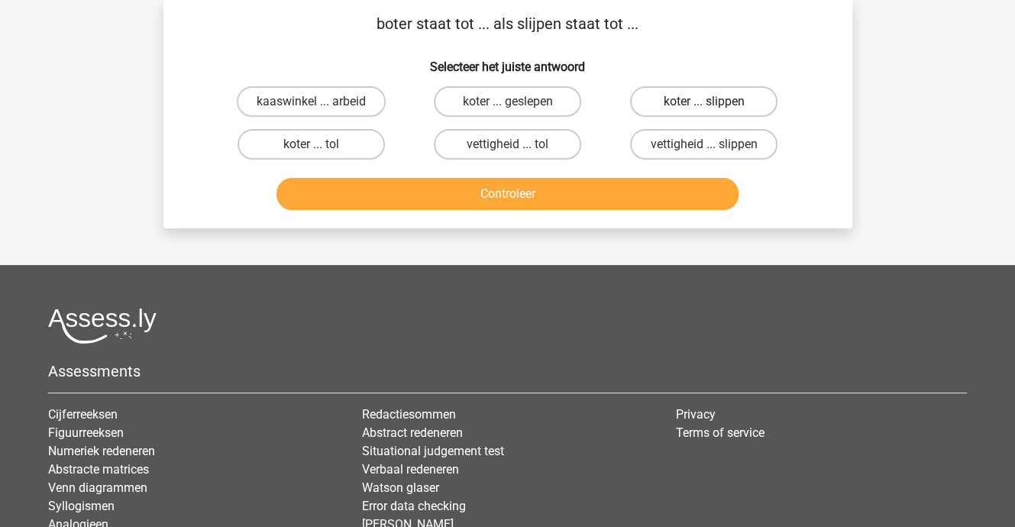
click at [730, 100] on label "koter ... slippen" at bounding box center [703, 101] width 147 height 31
click at [714, 102] on input "koter ... slippen" at bounding box center [709, 107] width 10 height 10
radio input "true"
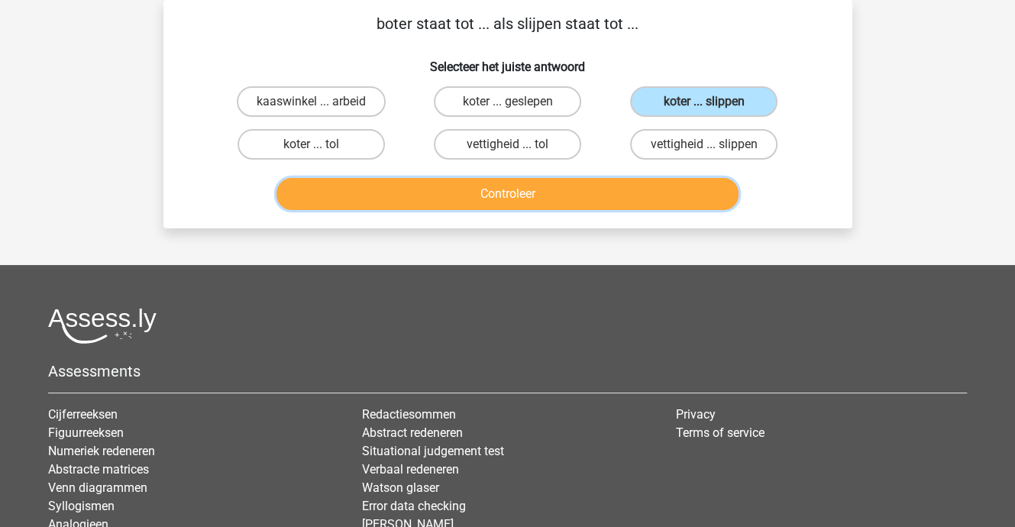
click at [553, 186] on button "Controleer" at bounding box center [507, 194] width 462 height 32
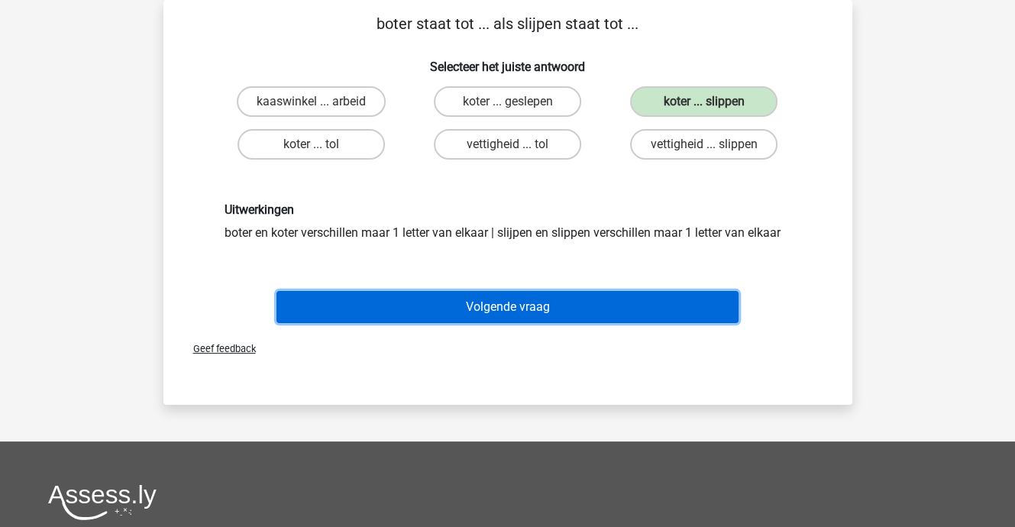
click at [534, 305] on button "Volgende vraag" at bounding box center [507, 307] width 462 height 32
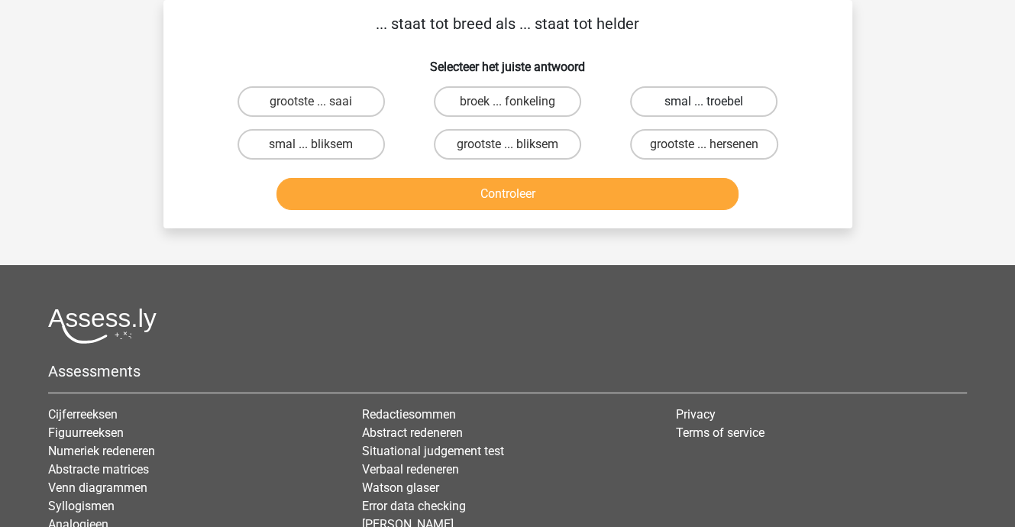
click at [685, 102] on label "smal ... troebel" at bounding box center [703, 101] width 147 height 31
click at [704, 102] on input "smal ... troebel" at bounding box center [709, 107] width 10 height 10
radio input "true"
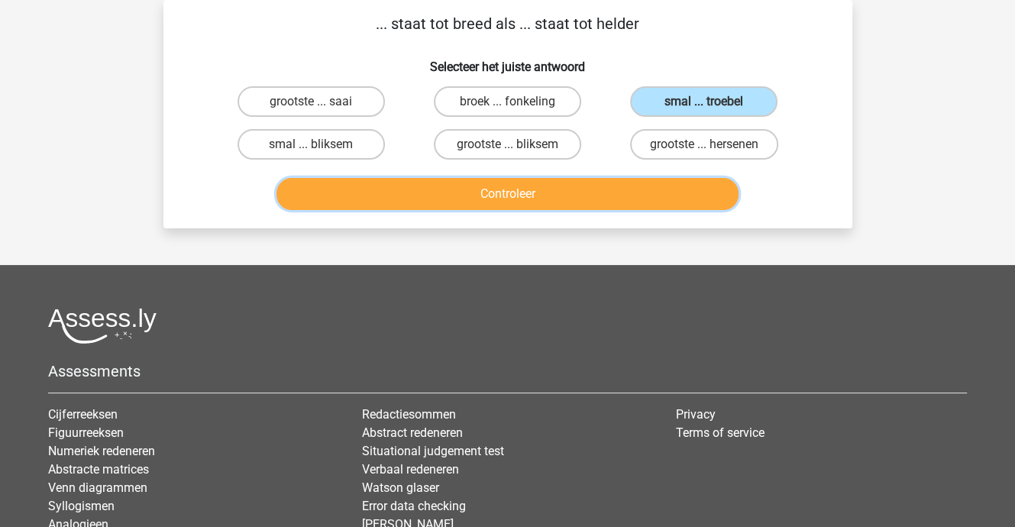
click at [569, 198] on button "Controleer" at bounding box center [507, 194] width 462 height 32
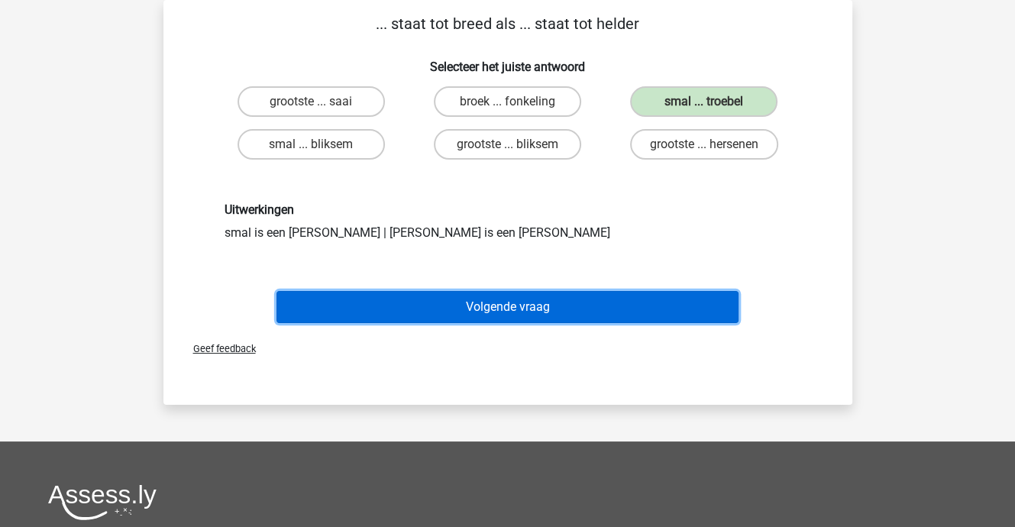
click at [548, 298] on button "Volgende vraag" at bounding box center [507, 307] width 462 height 32
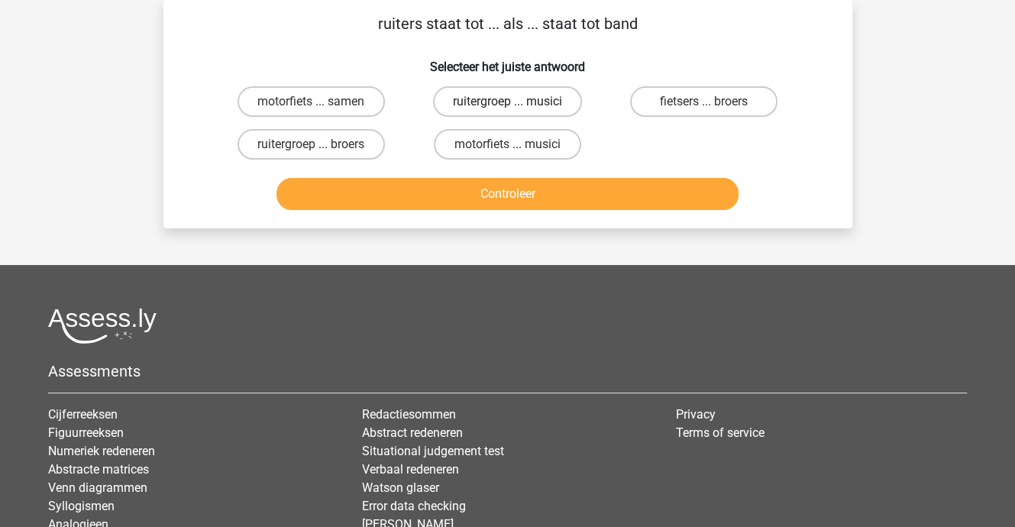
click at [511, 98] on label "ruitergroep ... musici" at bounding box center [507, 101] width 149 height 31
click at [511, 102] on input "ruitergroep ... musici" at bounding box center [512, 107] width 10 height 10
radio input "true"
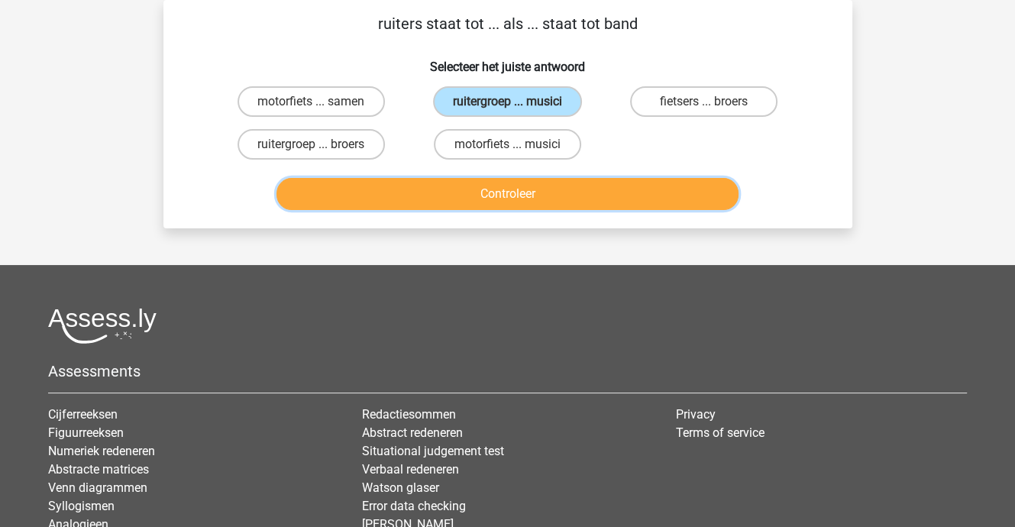
click at [510, 185] on button "Controleer" at bounding box center [507, 194] width 462 height 32
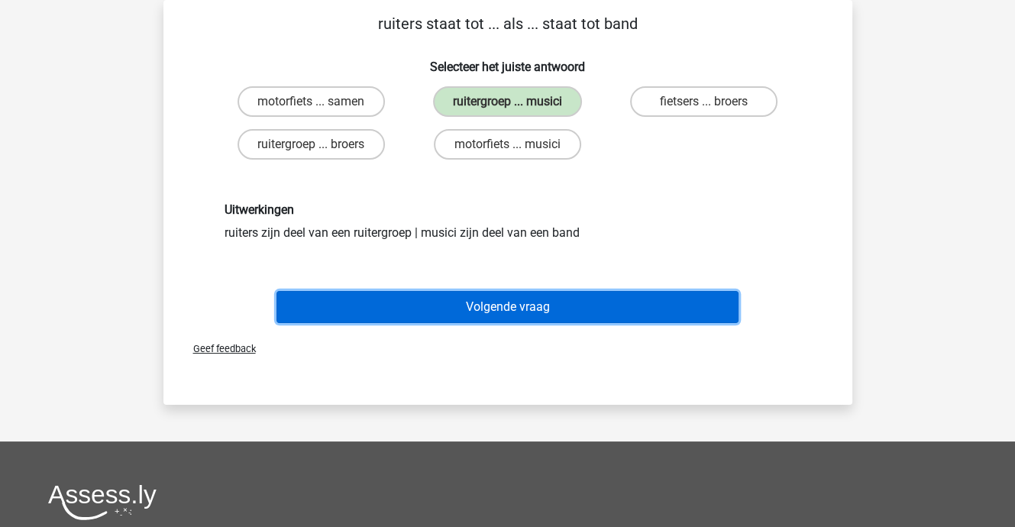
click at [507, 297] on button "Volgende vraag" at bounding box center [507, 307] width 462 height 32
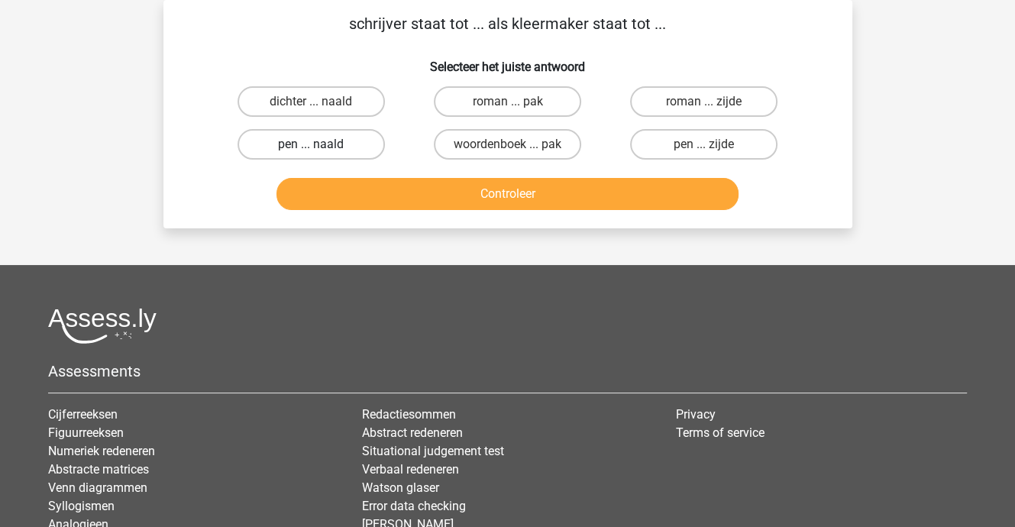
click at [285, 135] on label "pen ... naald" at bounding box center [310, 144] width 147 height 31
click at [311, 144] on input "pen ... naald" at bounding box center [316, 149] width 10 height 10
radio input "true"
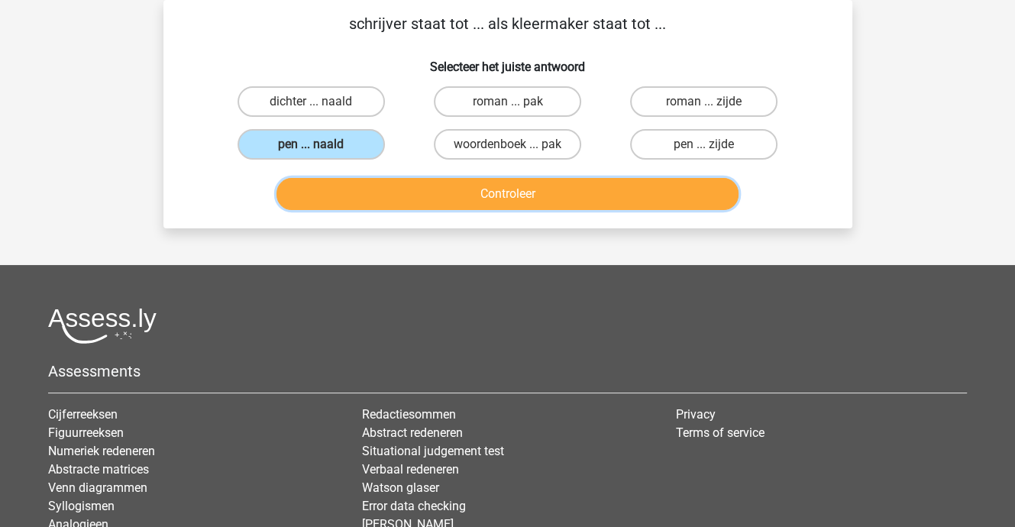
click at [382, 188] on button "Controleer" at bounding box center [507, 194] width 462 height 32
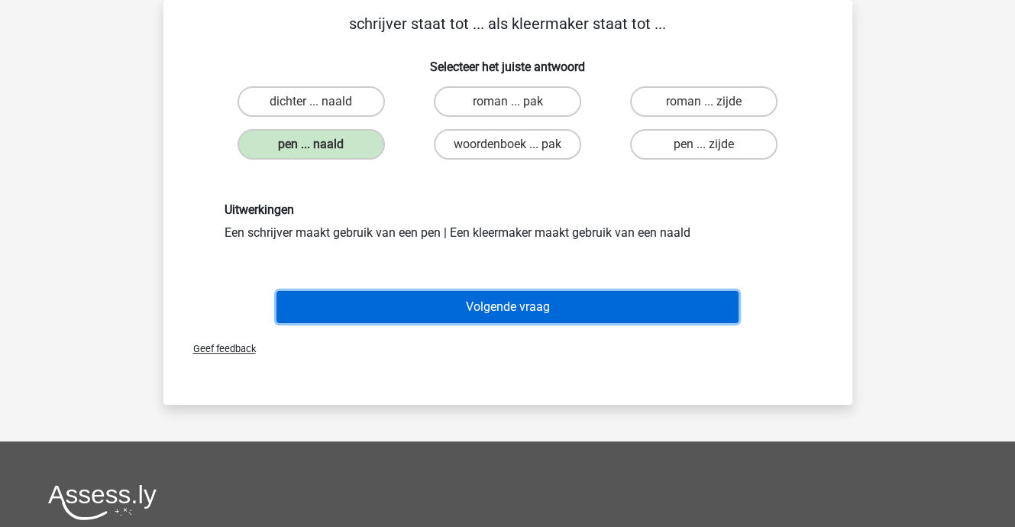
click at [450, 295] on button "Volgende vraag" at bounding box center [507, 307] width 462 height 32
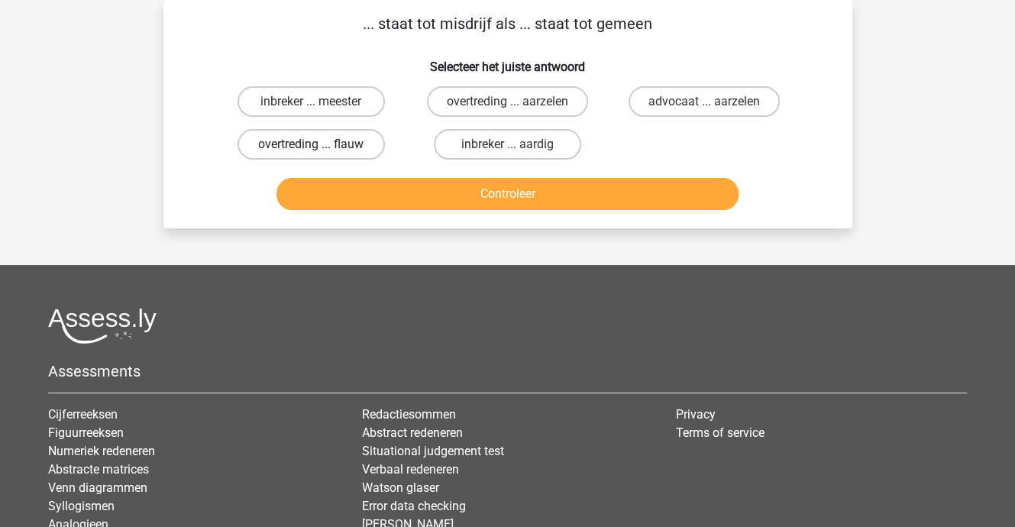
click at [343, 149] on label "overtreding ... flauw" at bounding box center [310, 144] width 147 height 31
click at [321, 149] on input "overtreding ... flauw" at bounding box center [316, 149] width 10 height 10
radio input "true"
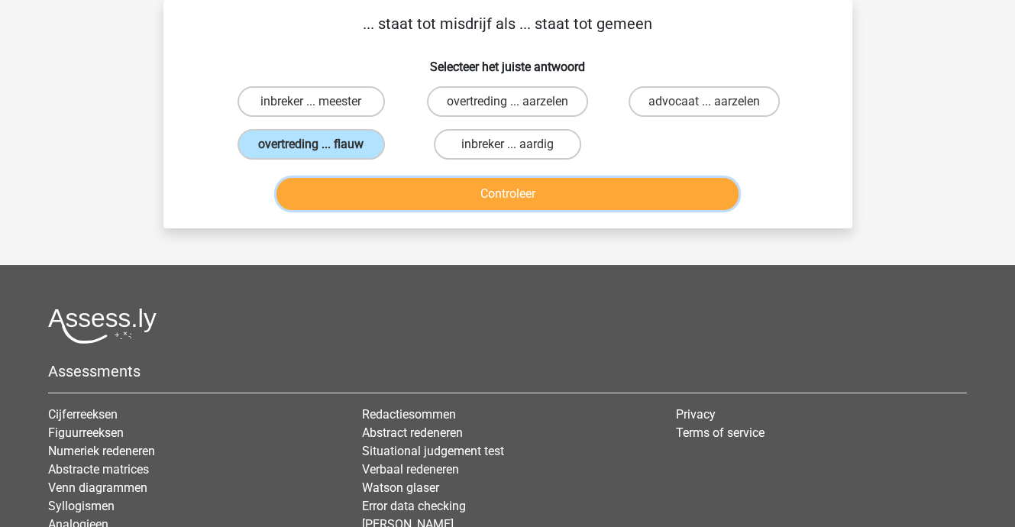
click at [377, 202] on button "Controleer" at bounding box center [507, 194] width 462 height 32
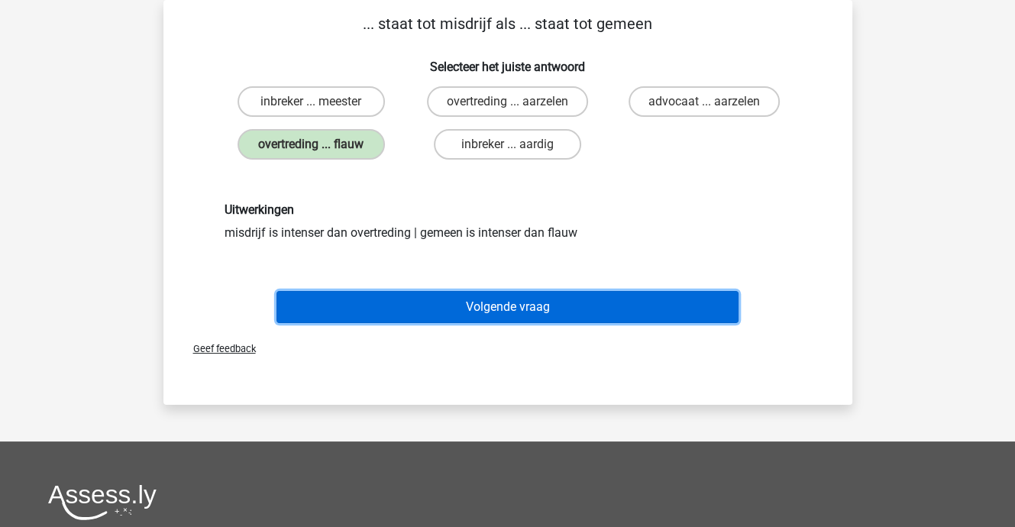
click at [426, 308] on button "Volgende vraag" at bounding box center [507, 307] width 462 height 32
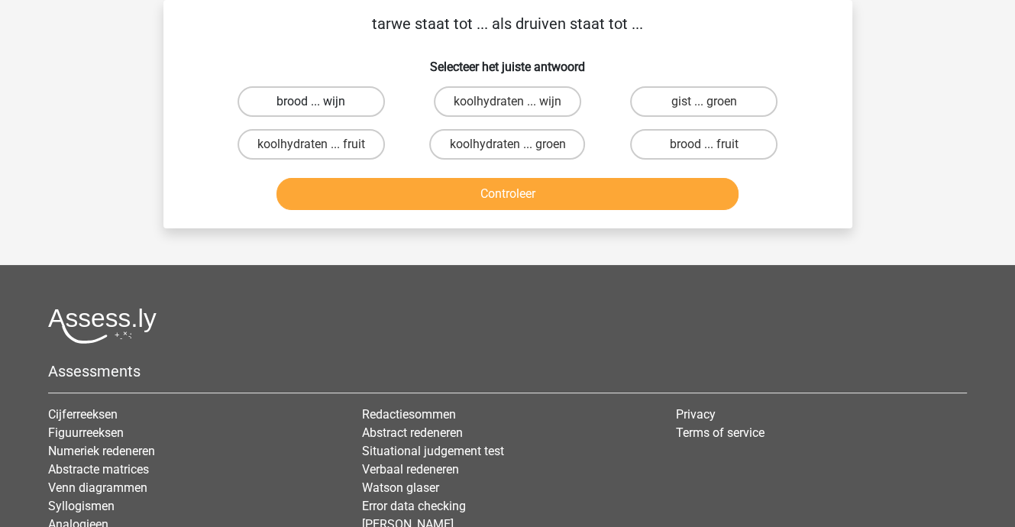
click at [306, 100] on label "brood ... wijn" at bounding box center [310, 101] width 147 height 31
click at [311, 102] on input "brood ... wijn" at bounding box center [316, 107] width 10 height 10
radio input "true"
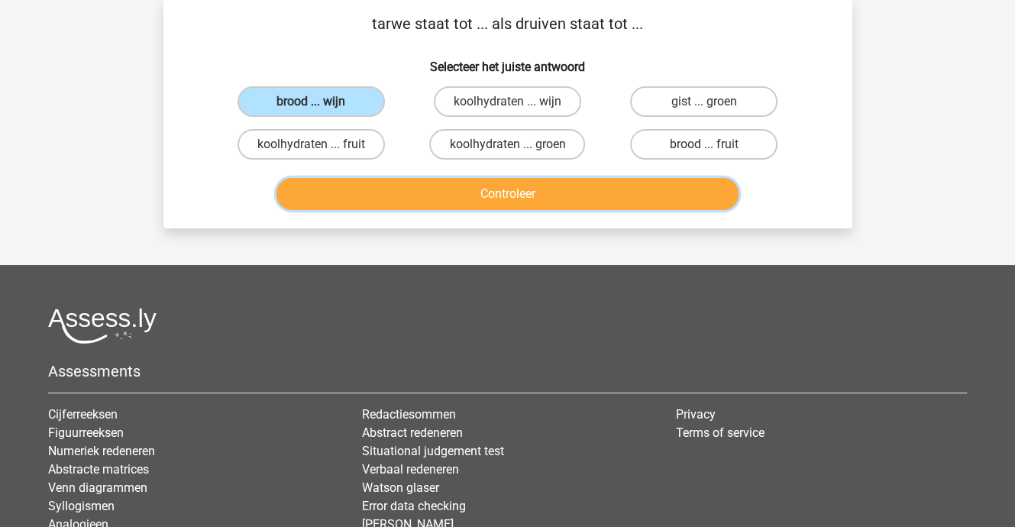
click at [547, 198] on button "Controleer" at bounding box center [507, 194] width 462 height 32
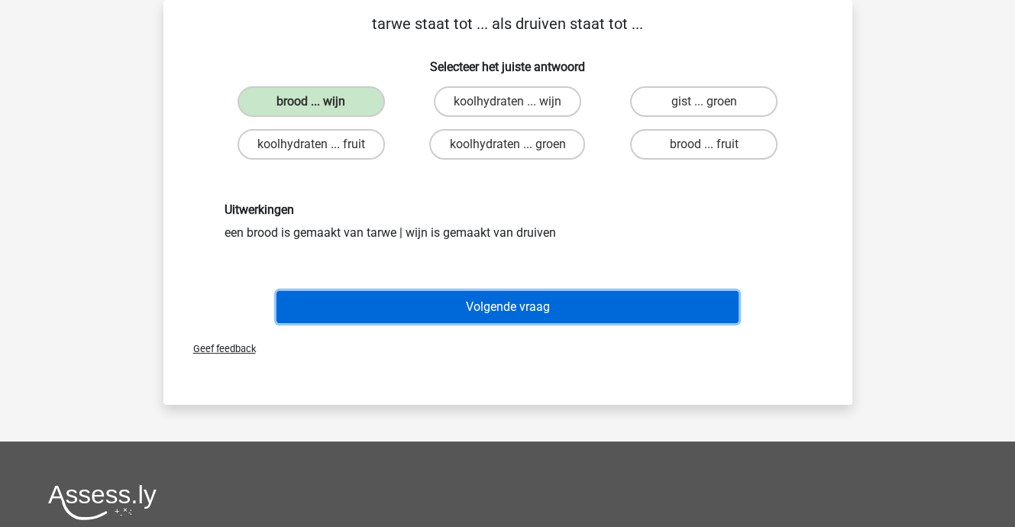
click at [515, 302] on button "Volgende vraag" at bounding box center [507, 307] width 462 height 32
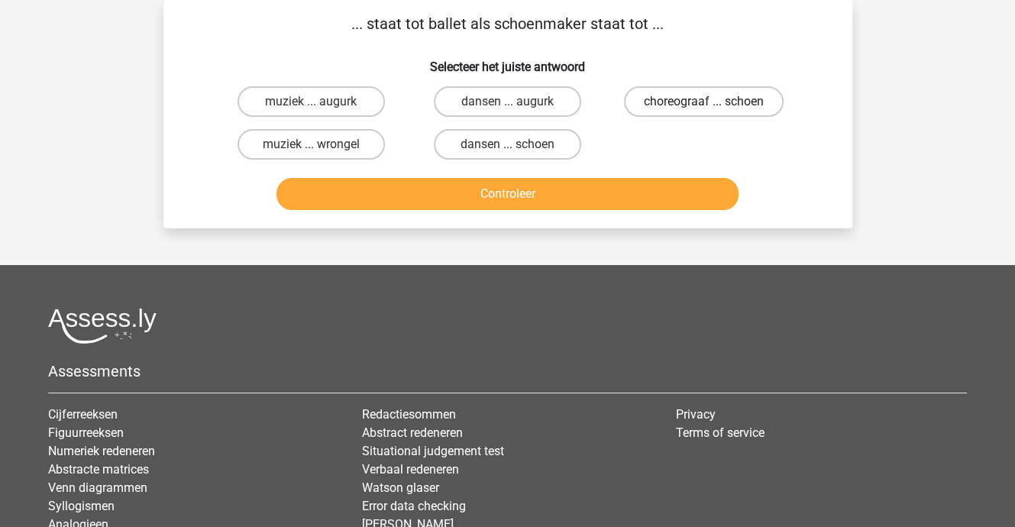
click at [647, 109] on label "choreograaf ... schoen" at bounding box center [704, 101] width 160 height 31
click at [704, 109] on input "choreograaf ... schoen" at bounding box center [709, 107] width 10 height 10
radio input "true"
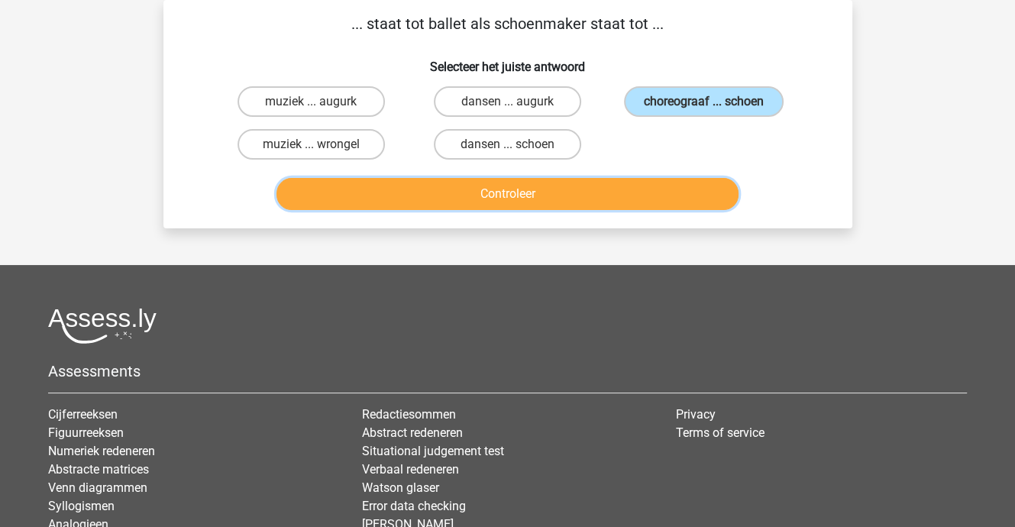
click at [561, 189] on button "Controleer" at bounding box center [507, 194] width 462 height 32
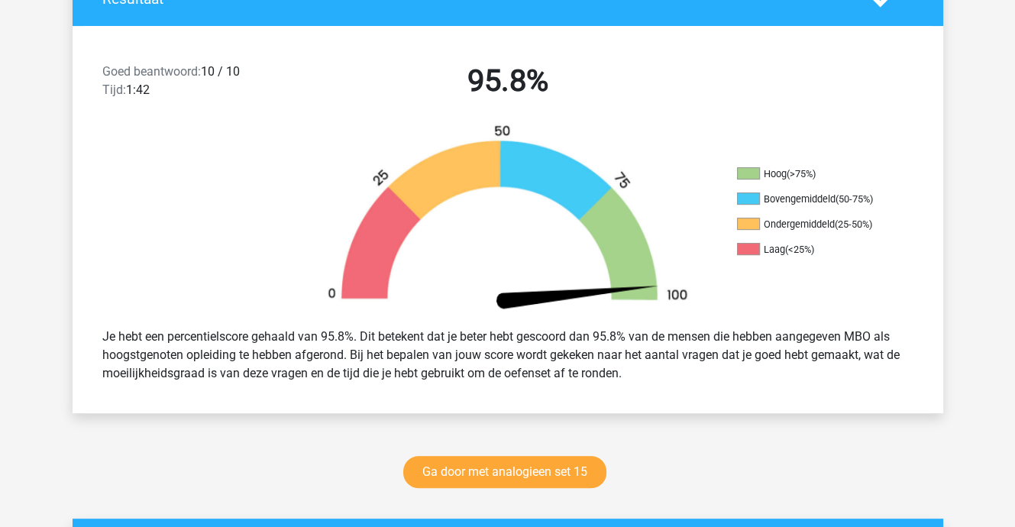
scroll to position [382, 0]
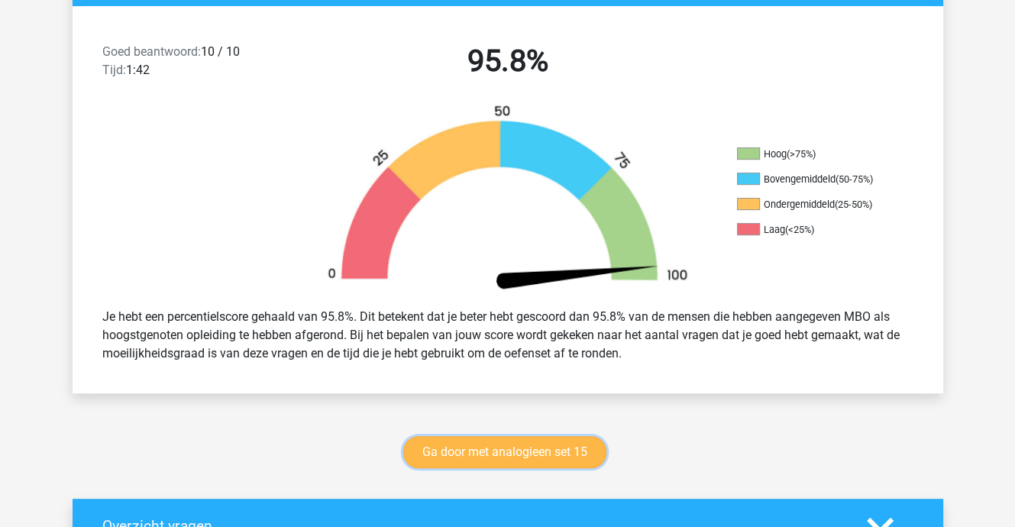
click at [531, 455] on link "Ga door met analogieen set 15" at bounding box center [504, 452] width 203 height 32
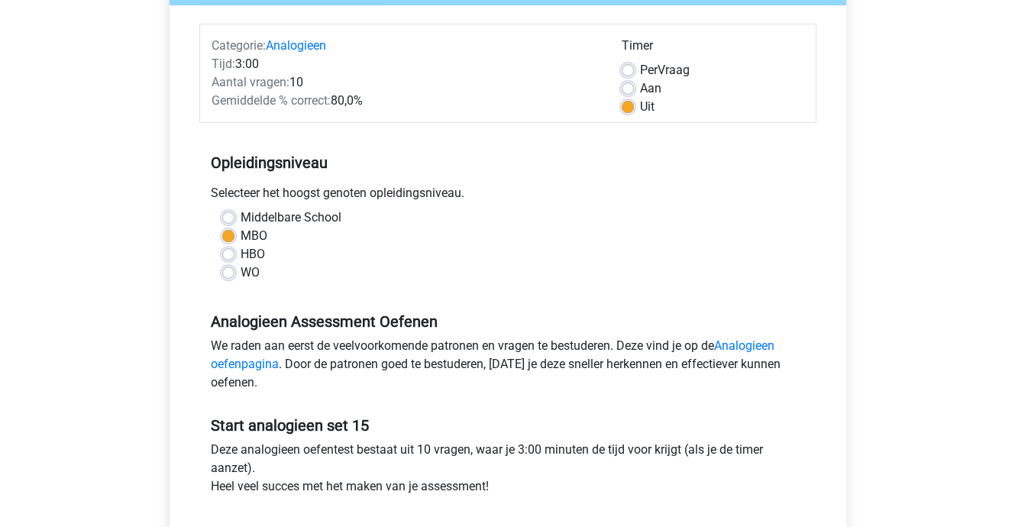
scroll to position [382, 0]
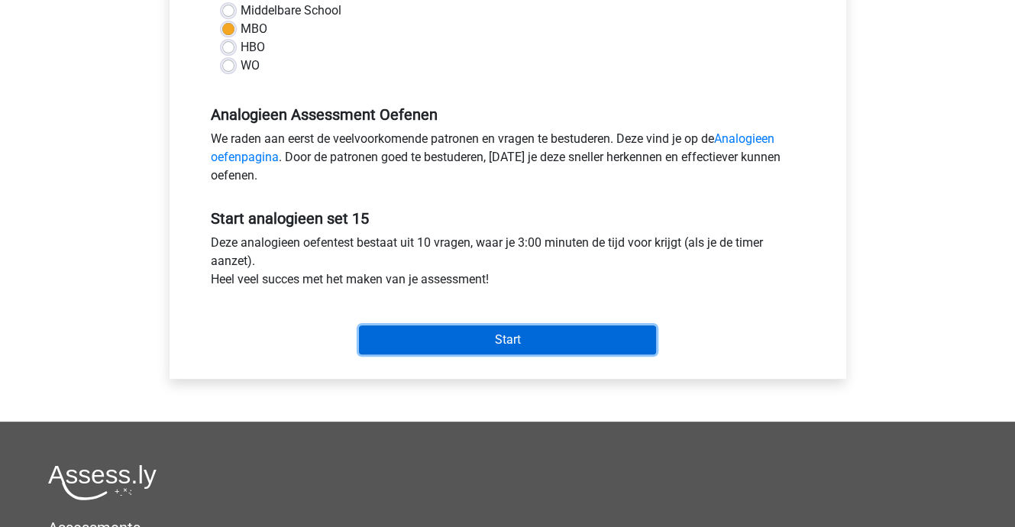
click at [537, 344] on input "Start" at bounding box center [507, 339] width 297 height 29
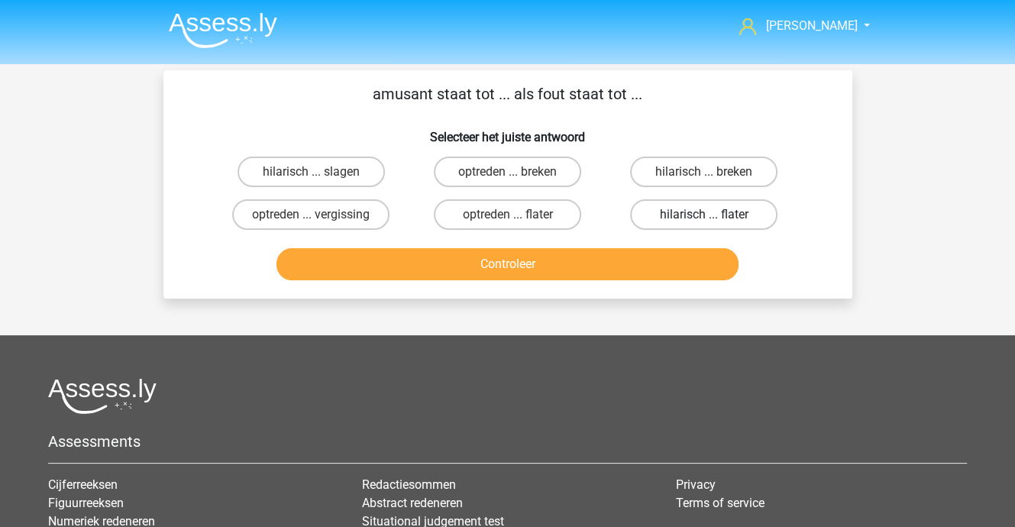
click at [685, 210] on label "hilarisch ... flater" at bounding box center [703, 214] width 147 height 31
click at [704, 215] on input "hilarisch ... flater" at bounding box center [709, 220] width 10 height 10
radio input "true"
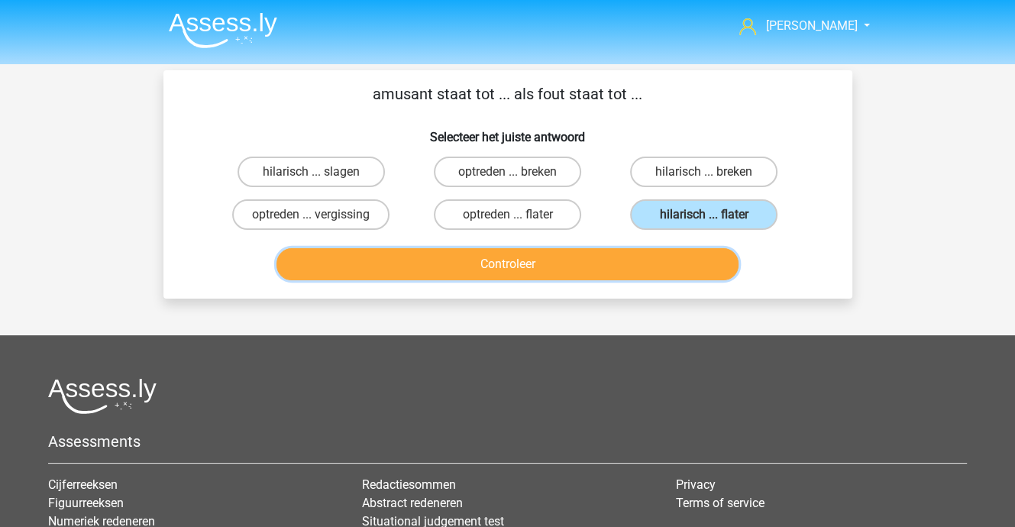
click at [537, 263] on button "Controleer" at bounding box center [507, 264] width 462 height 32
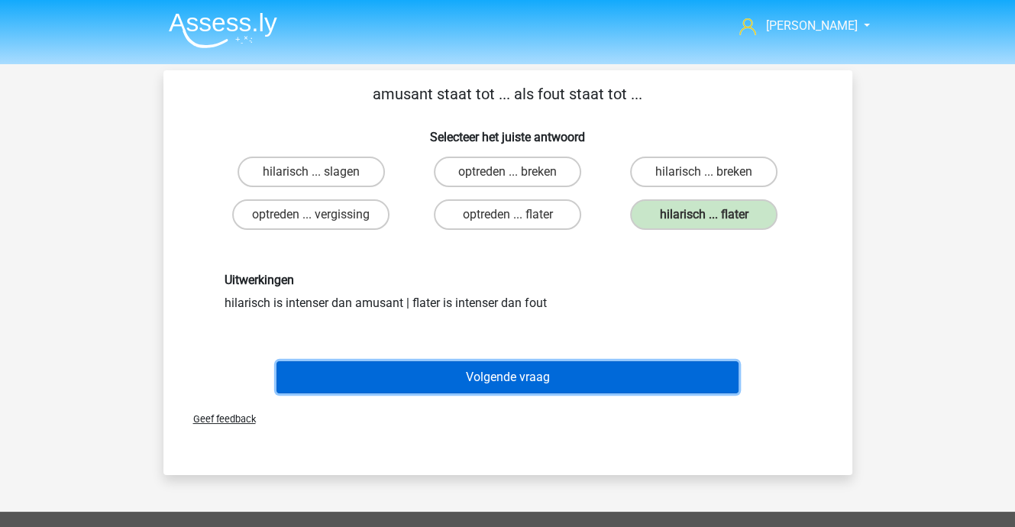
click at [523, 374] on button "Volgende vraag" at bounding box center [507, 377] width 462 height 32
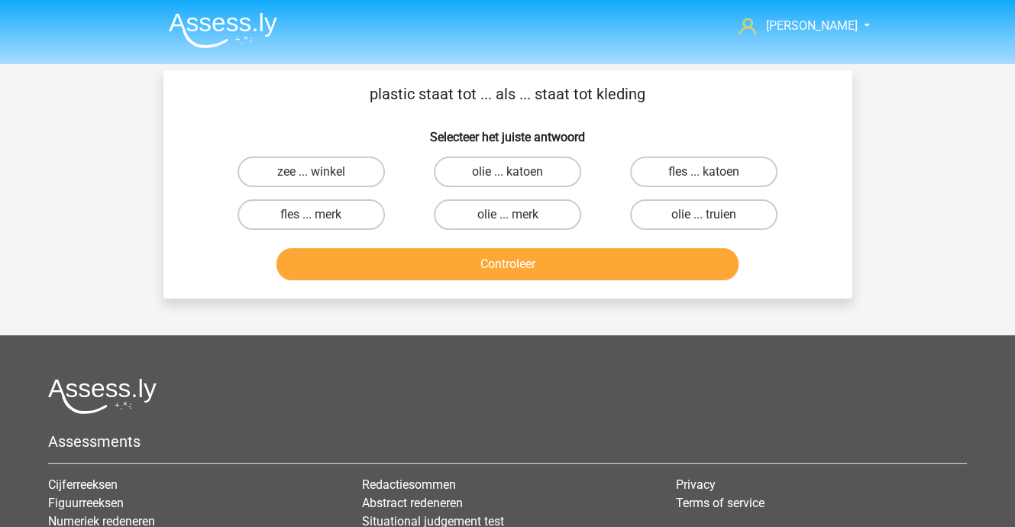
scroll to position [70, 0]
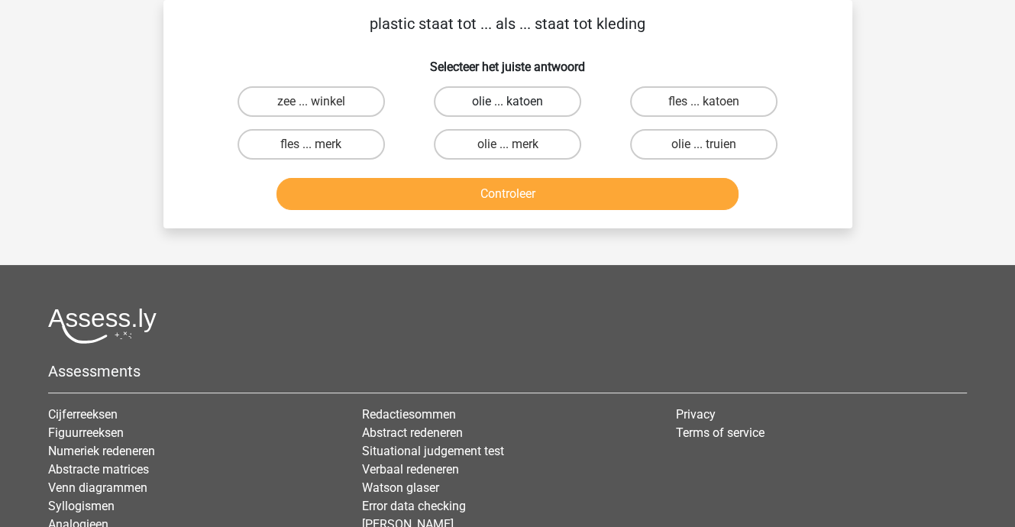
click at [489, 102] on label "olie ... katoen" at bounding box center [507, 101] width 147 height 31
click at [507, 102] on input "olie ... katoen" at bounding box center [512, 107] width 10 height 10
radio input "true"
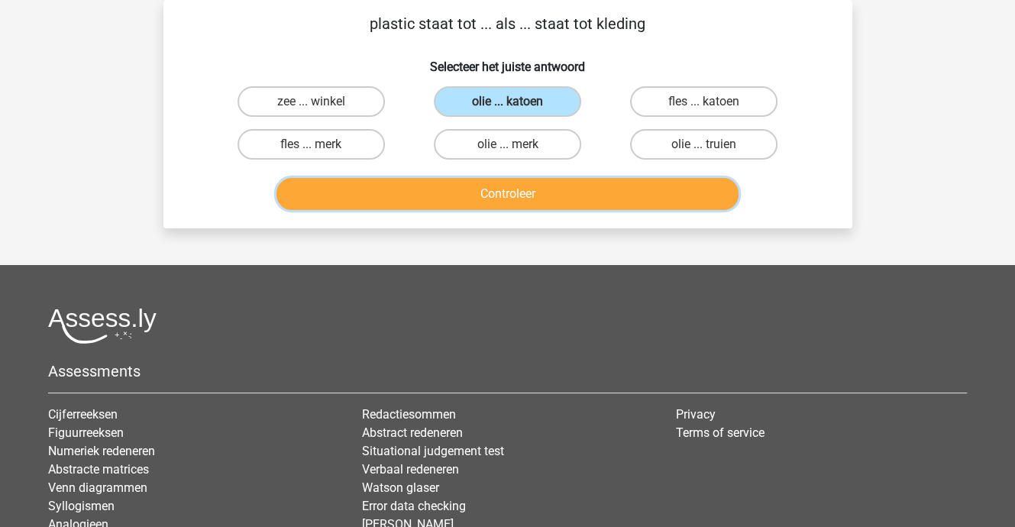
click at [485, 187] on button "Controleer" at bounding box center [507, 194] width 462 height 32
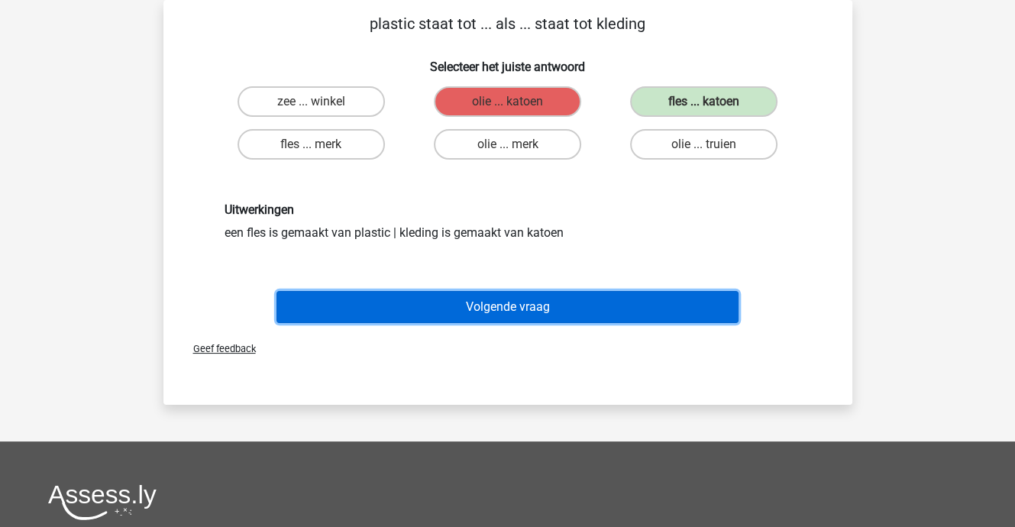
click at [489, 307] on button "Volgende vraag" at bounding box center [507, 307] width 462 height 32
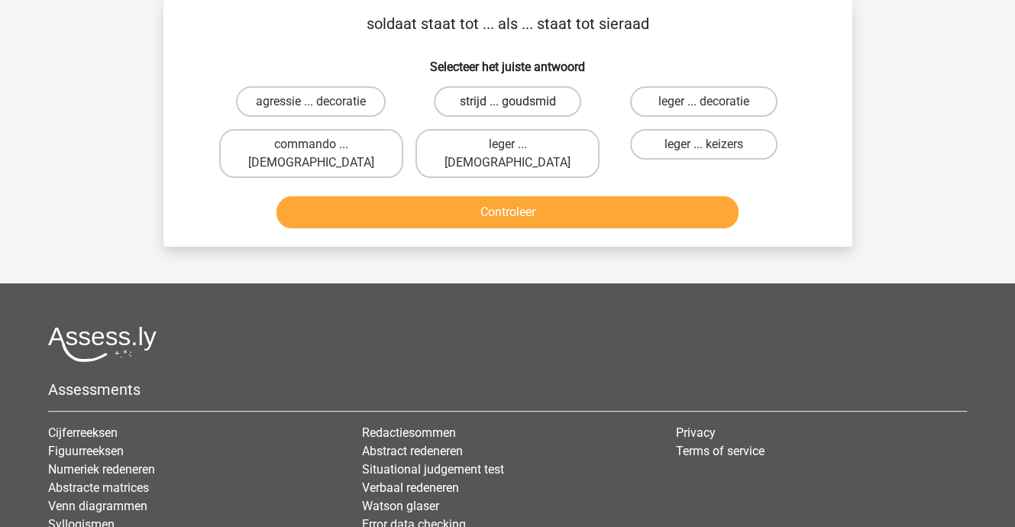
click at [508, 100] on label "strijd ... goudsmid" at bounding box center [507, 101] width 147 height 31
click at [508, 102] on input "strijd ... goudsmid" at bounding box center [512, 107] width 10 height 10
radio input "true"
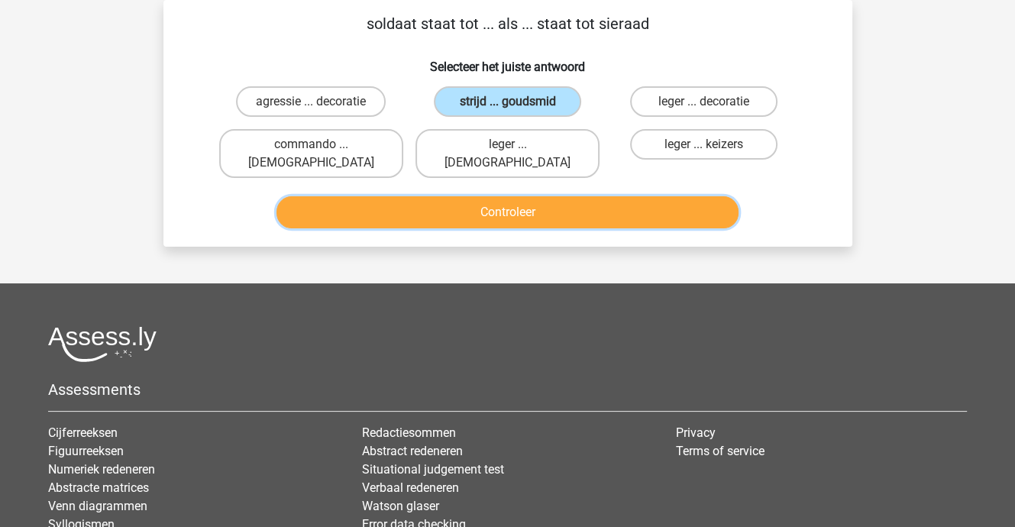
click at [504, 196] on button "Controleer" at bounding box center [507, 212] width 462 height 32
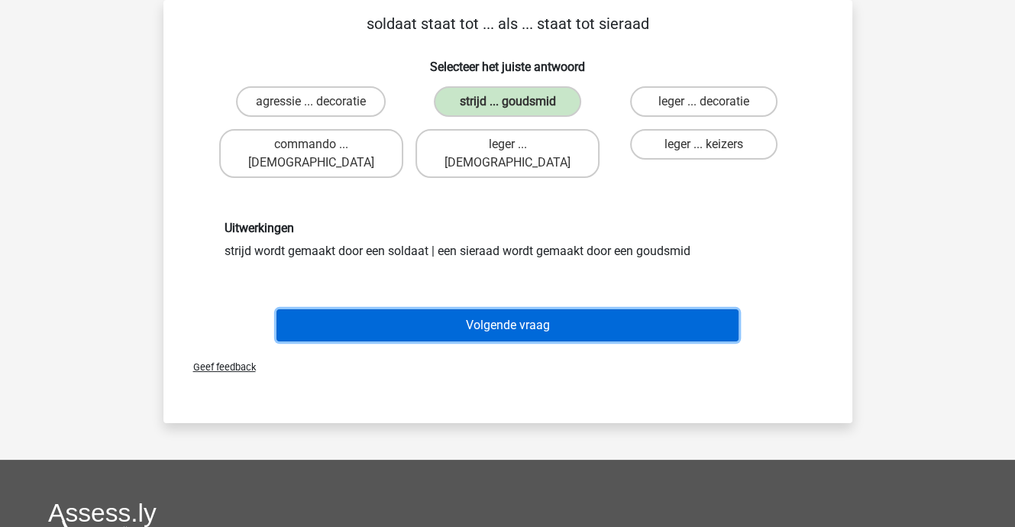
click at [502, 309] on button "Volgende vraag" at bounding box center [507, 325] width 462 height 32
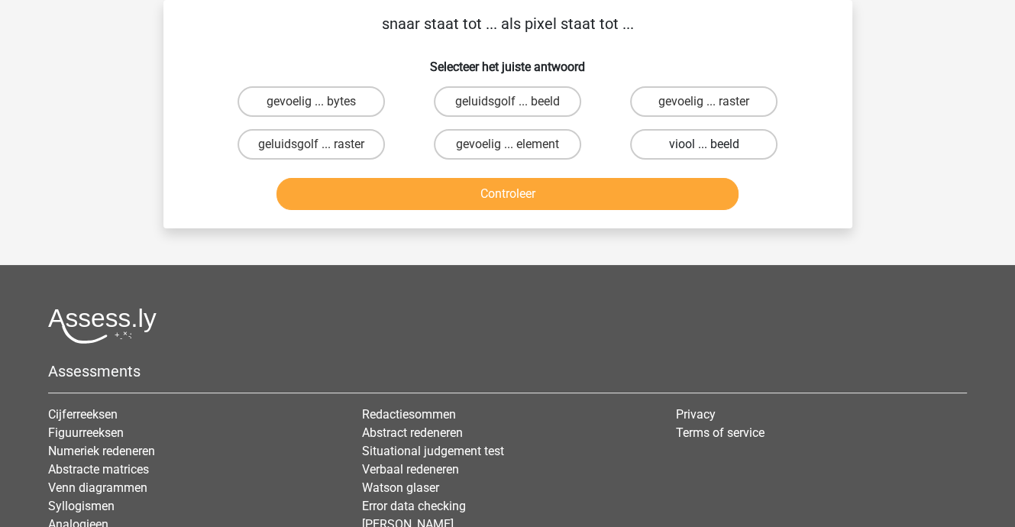
drag, startPoint x: 721, startPoint y: 138, endPoint x: 699, endPoint y: 147, distance: 23.0
click at [720, 138] on label "viool ... beeld" at bounding box center [703, 144] width 147 height 31
click at [714, 144] on input "viool ... beeld" at bounding box center [709, 149] width 10 height 10
radio input "true"
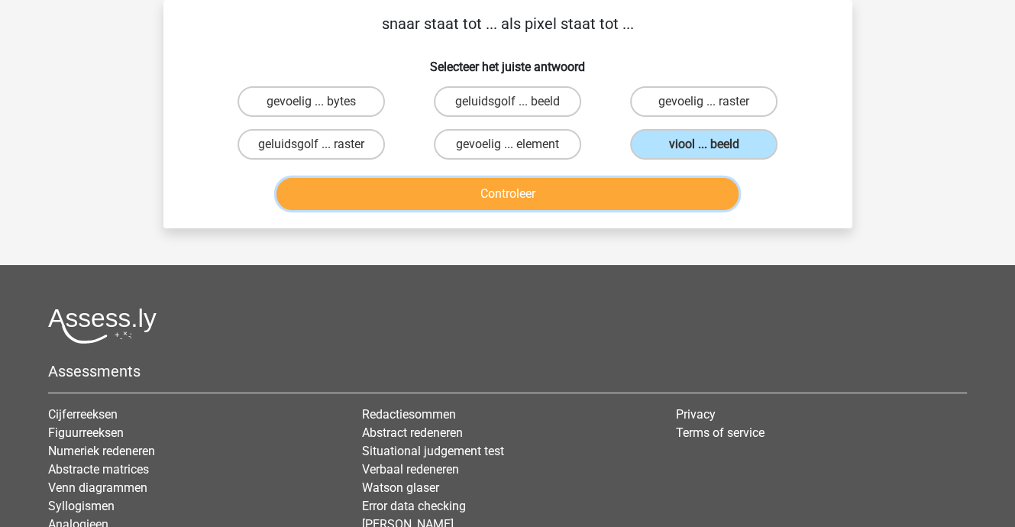
click at [568, 188] on button "Controleer" at bounding box center [507, 194] width 462 height 32
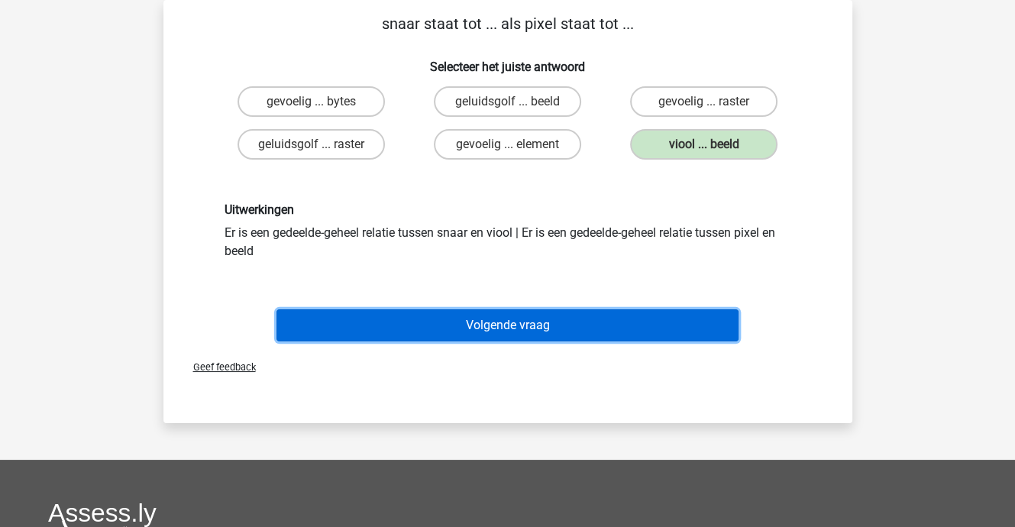
click at [515, 317] on button "Volgende vraag" at bounding box center [507, 325] width 462 height 32
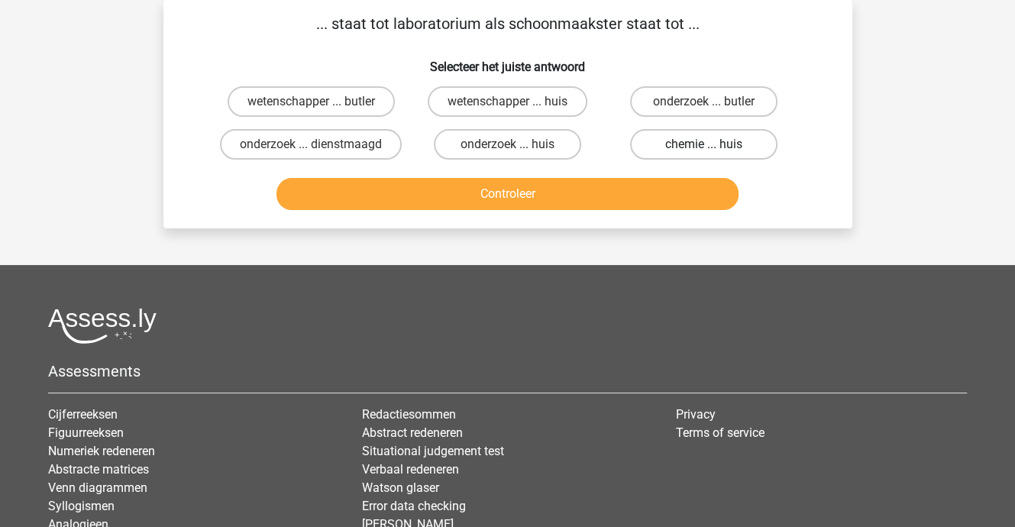
click at [653, 145] on label "chemie ... huis" at bounding box center [703, 144] width 147 height 31
click at [704, 145] on input "chemie ... huis" at bounding box center [709, 149] width 10 height 10
radio input "true"
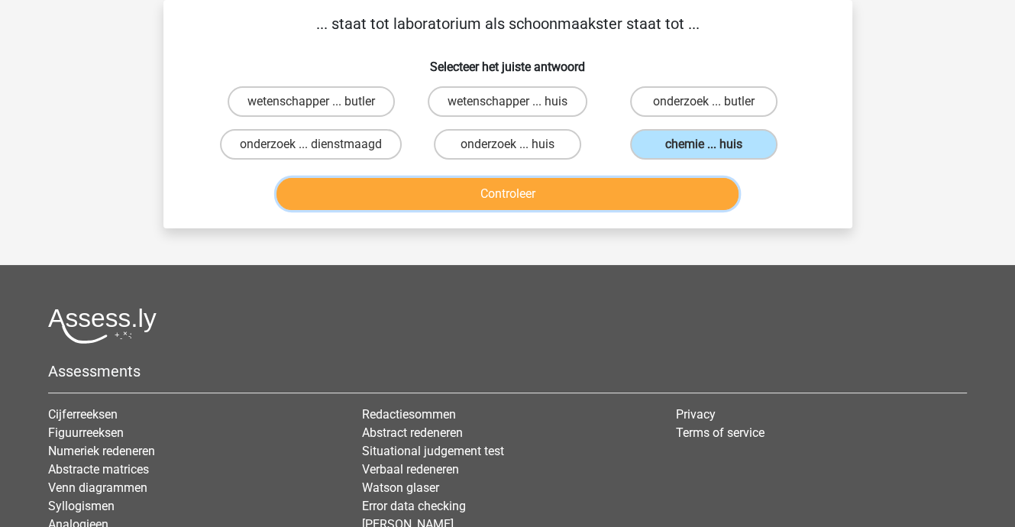
click at [624, 191] on button "Controleer" at bounding box center [507, 194] width 462 height 32
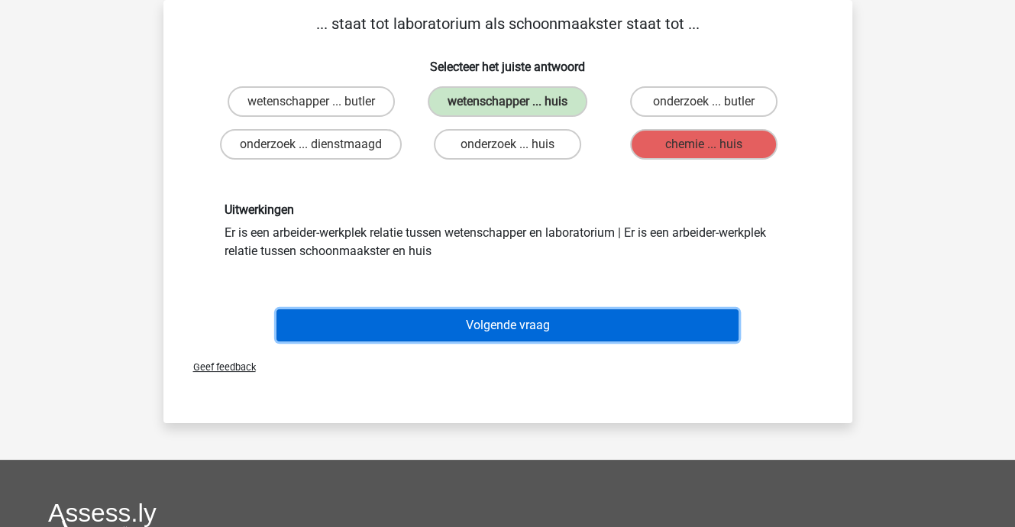
click at [520, 317] on button "Volgende vraag" at bounding box center [507, 325] width 462 height 32
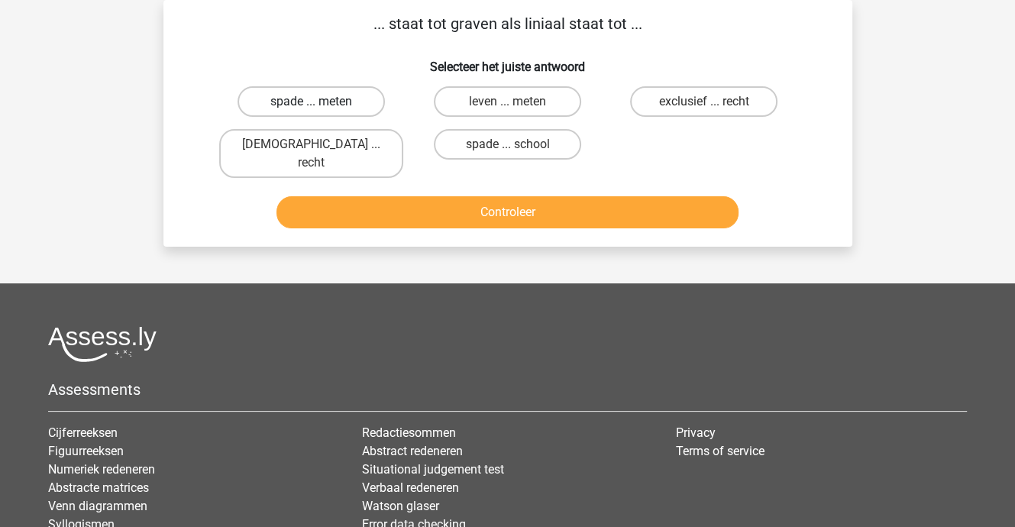
click at [324, 106] on label "spade ... meten" at bounding box center [310, 101] width 147 height 31
click at [321, 106] on input "spade ... meten" at bounding box center [316, 107] width 10 height 10
radio input "true"
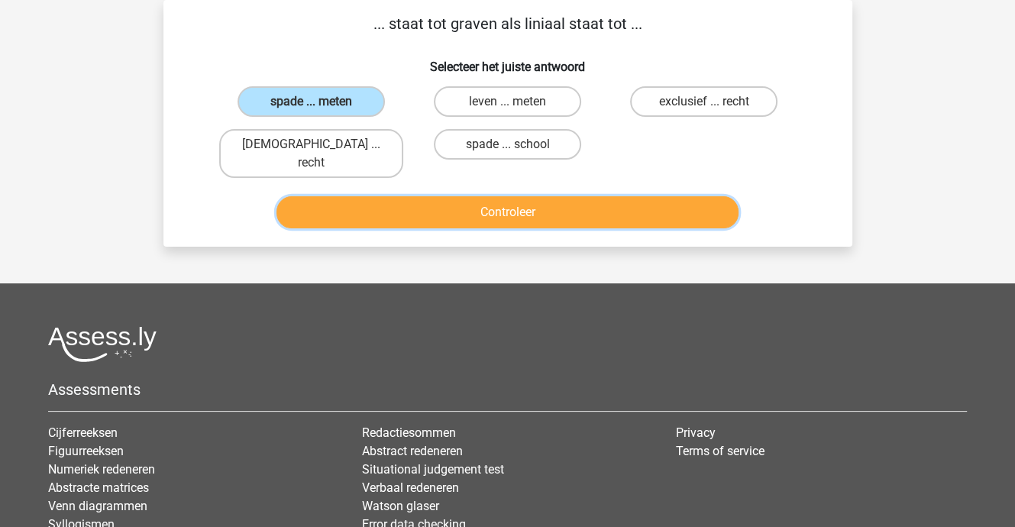
click at [441, 199] on button "Controleer" at bounding box center [507, 212] width 462 height 32
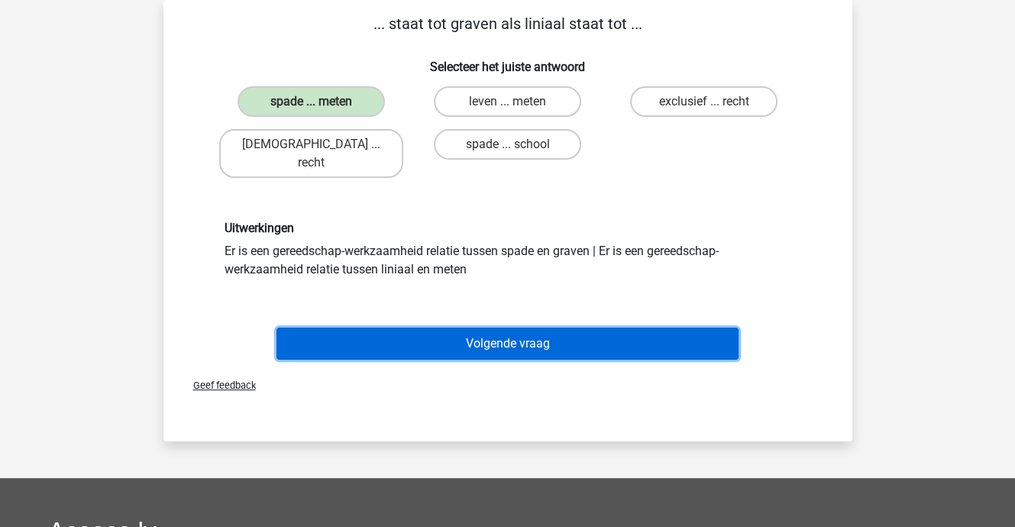
click at [492, 327] on button "Volgende vraag" at bounding box center [507, 343] width 462 height 32
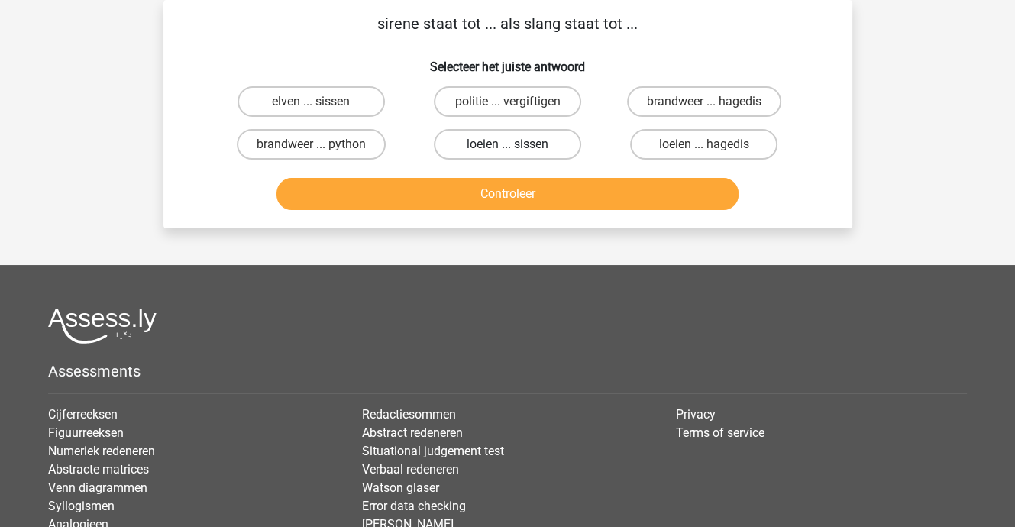
click at [491, 143] on label "loeien ... sissen" at bounding box center [507, 144] width 147 height 31
click at [507, 144] on input "loeien ... sissen" at bounding box center [512, 149] width 10 height 10
radio input "true"
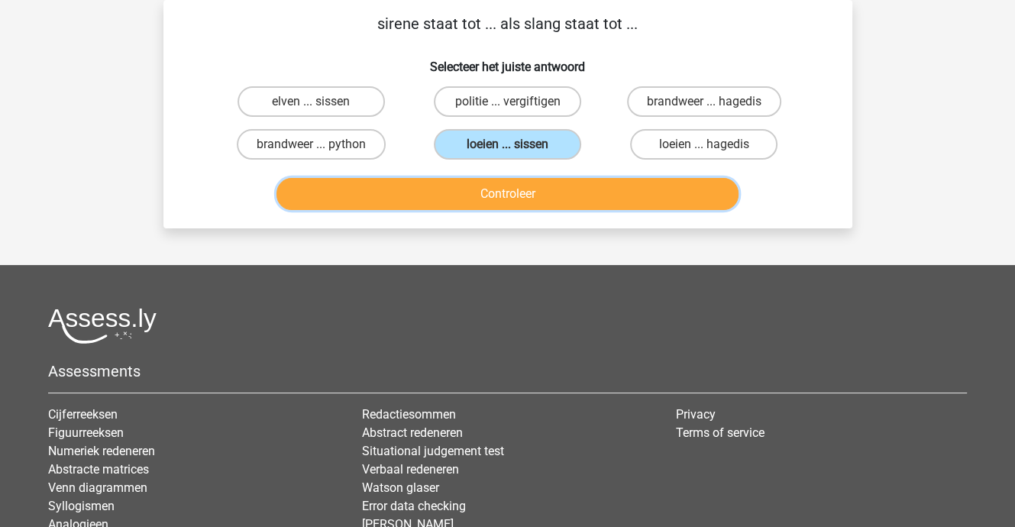
click at [502, 197] on button "Controleer" at bounding box center [507, 194] width 462 height 32
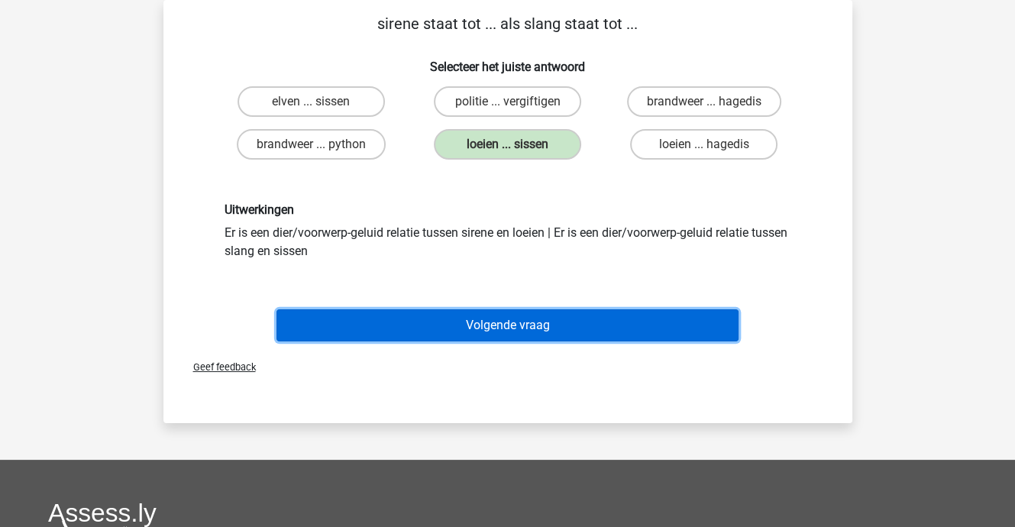
click at [495, 332] on button "Volgende vraag" at bounding box center [507, 325] width 462 height 32
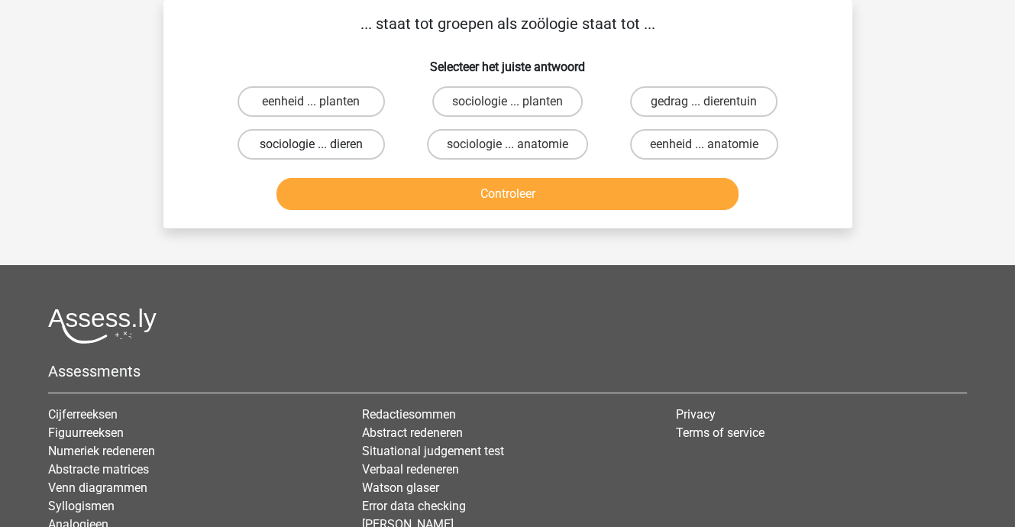
click at [318, 143] on label "sociologie ... dieren" at bounding box center [310, 144] width 147 height 31
click at [318, 144] on input "sociologie ... dieren" at bounding box center [316, 149] width 10 height 10
radio input "true"
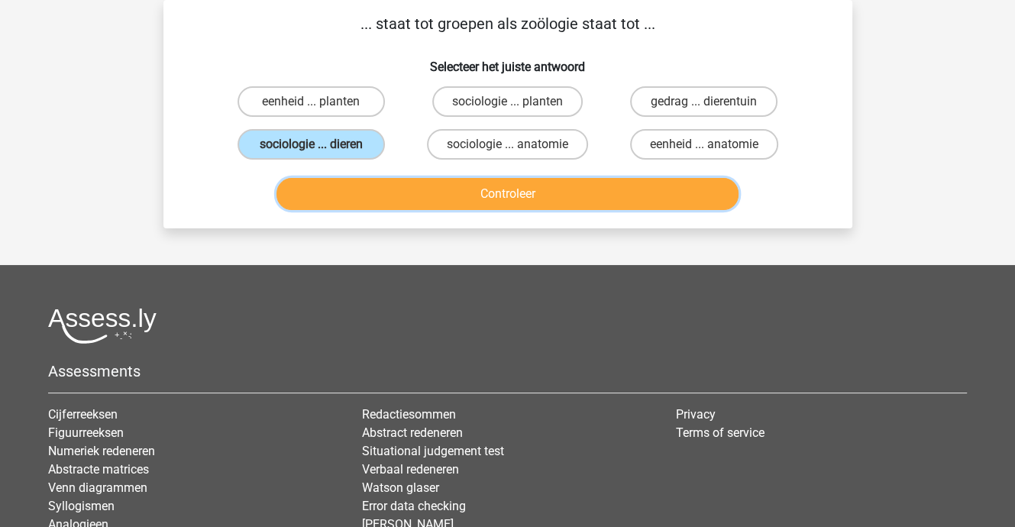
click at [464, 195] on button "Controleer" at bounding box center [507, 194] width 462 height 32
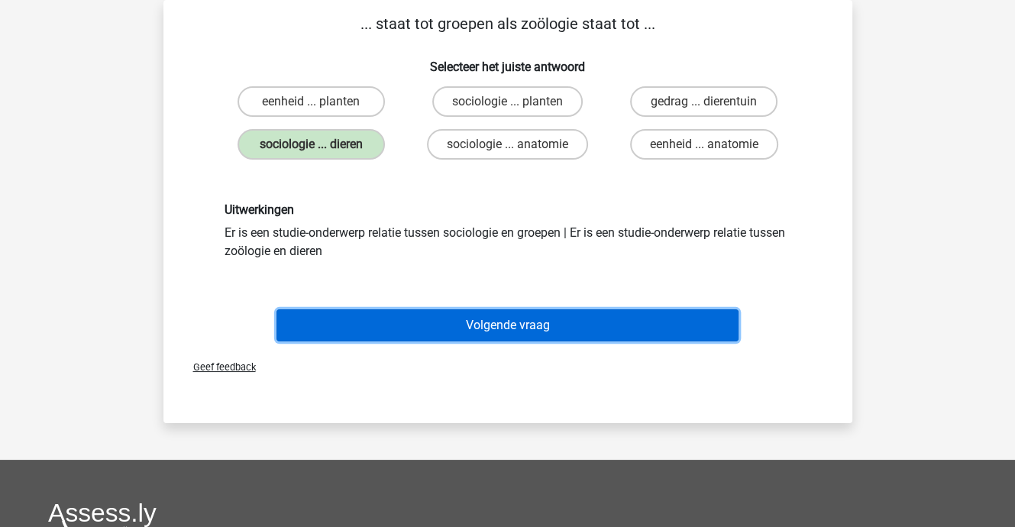
click at [504, 332] on button "Volgende vraag" at bounding box center [507, 325] width 462 height 32
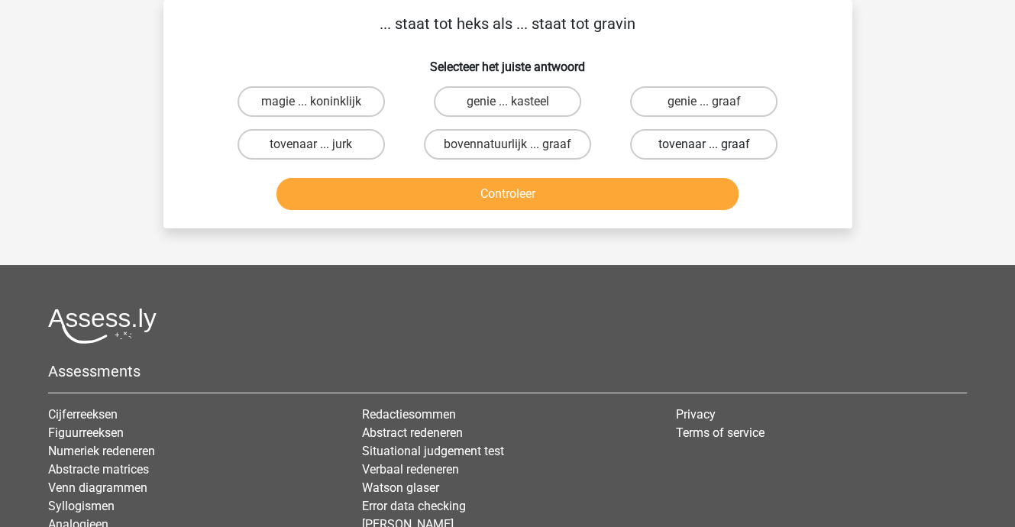
click at [692, 146] on label "tovenaar ... graaf" at bounding box center [703, 144] width 147 height 31
click at [704, 146] on input "tovenaar ... graaf" at bounding box center [709, 149] width 10 height 10
radio input "true"
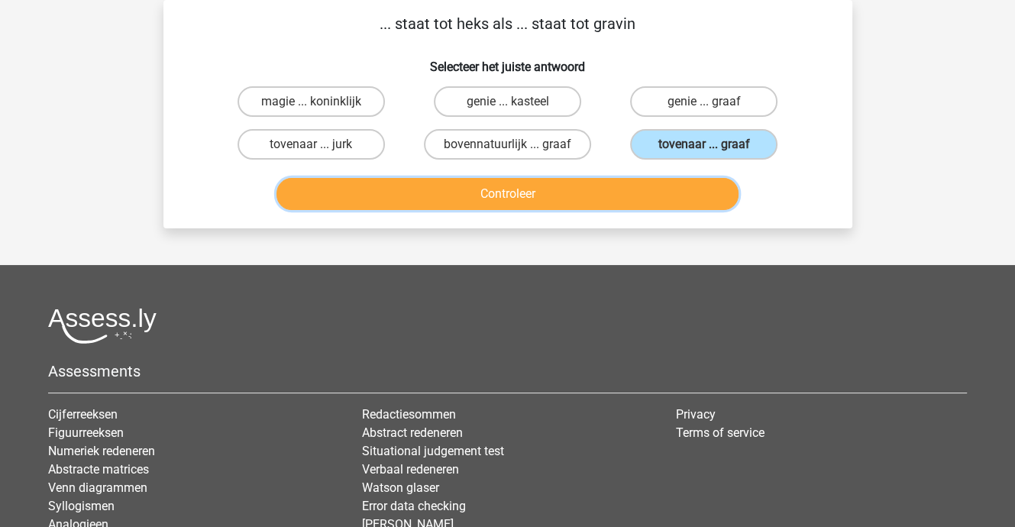
click at [515, 189] on button "Controleer" at bounding box center [507, 194] width 462 height 32
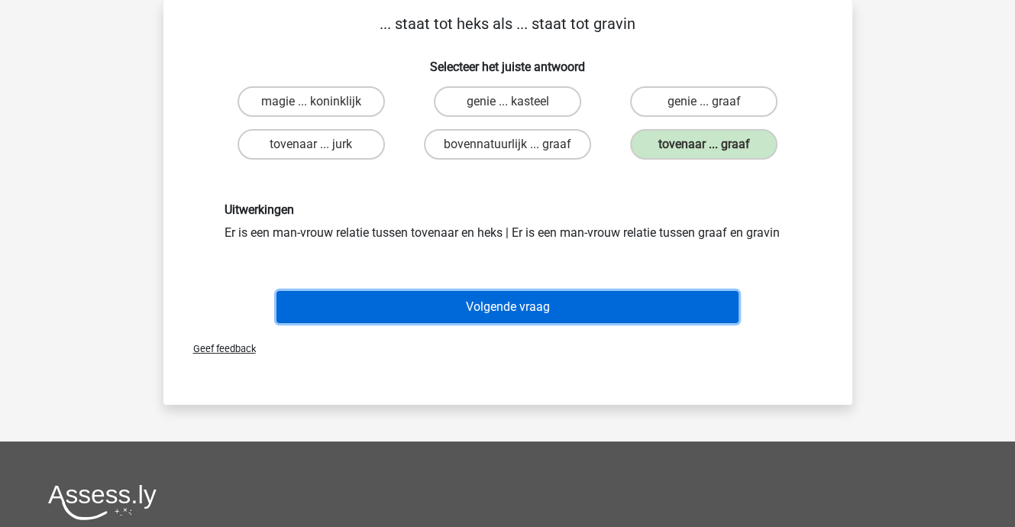
click at [487, 296] on button "Volgende vraag" at bounding box center [507, 307] width 462 height 32
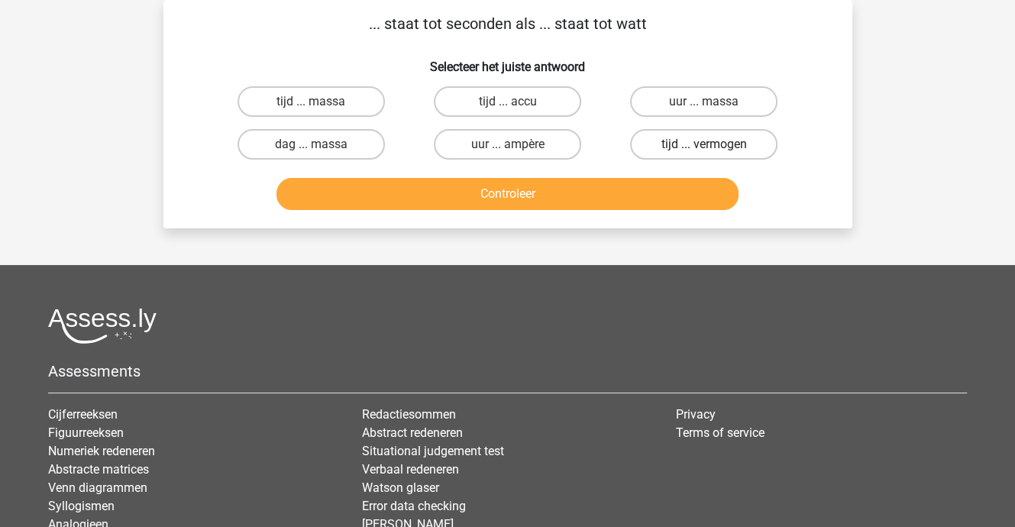
click at [683, 146] on label "tijd ... vermogen" at bounding box center [703, 144] width 147 height 31
click at [704, 146] on input "tijd ... vermogen" at bounding box center [709, 149] width 10 height 10
radio input "true"
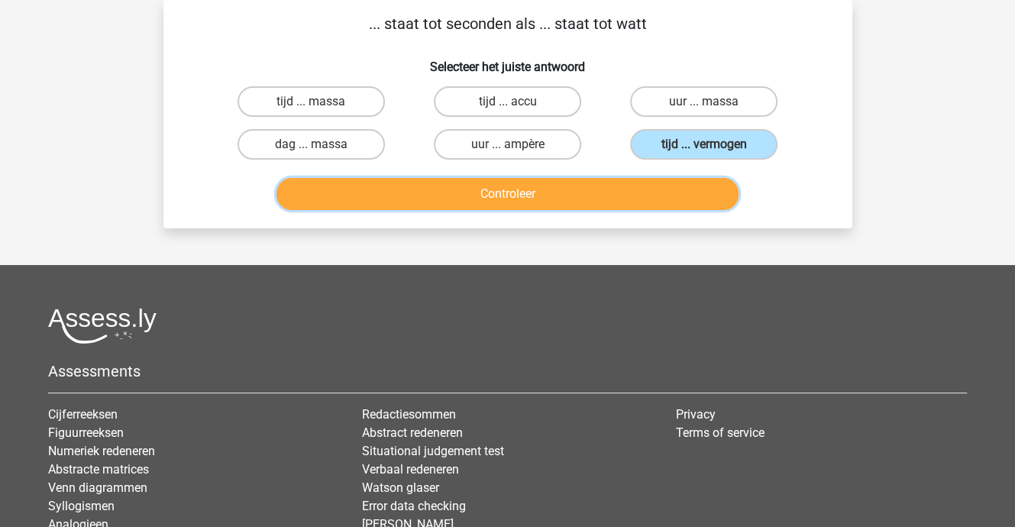
click at [522, 188] on button "Controleer" at bounding box center [507, 194] width 462 height 32
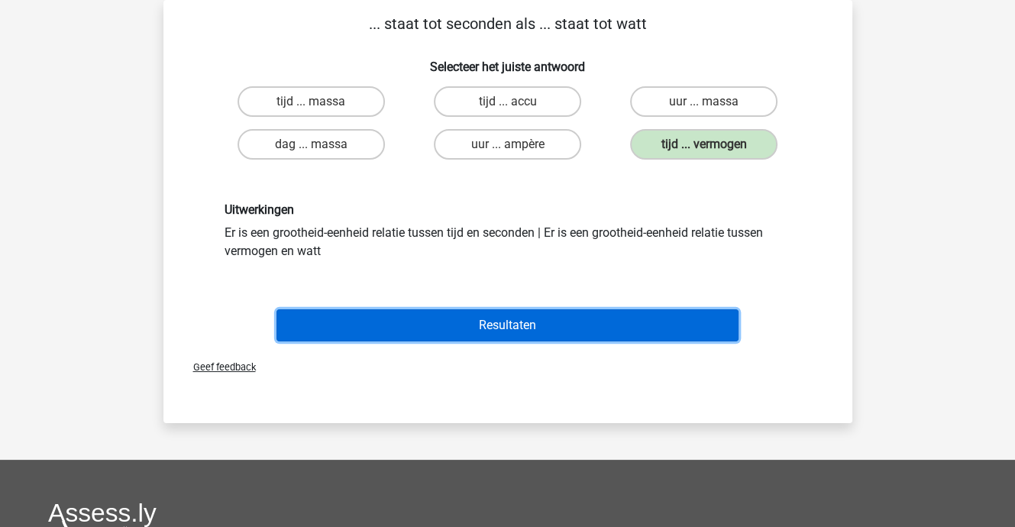
click at [507, 317] on button "Resultaten" at bounding box center [507, 325] width 462 height 32
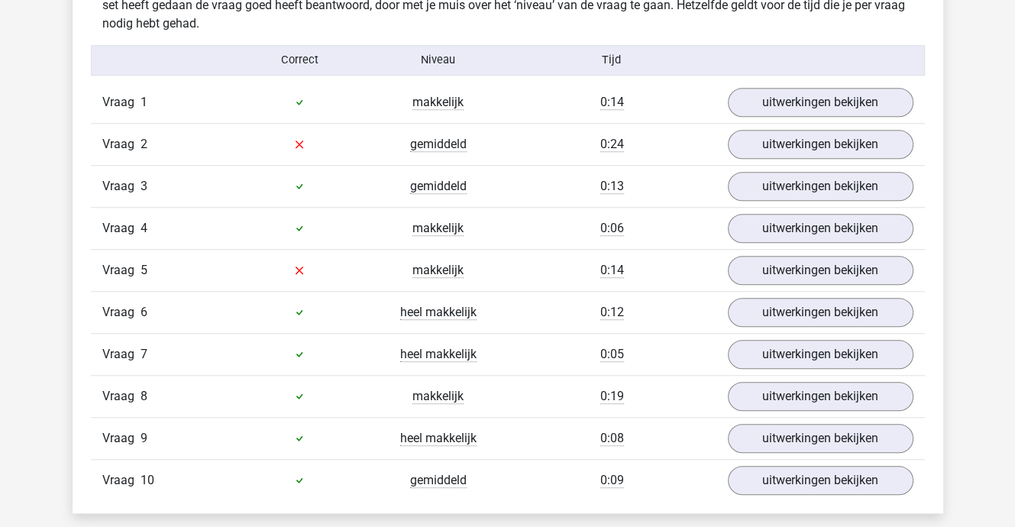
scroll to position [992, 0]
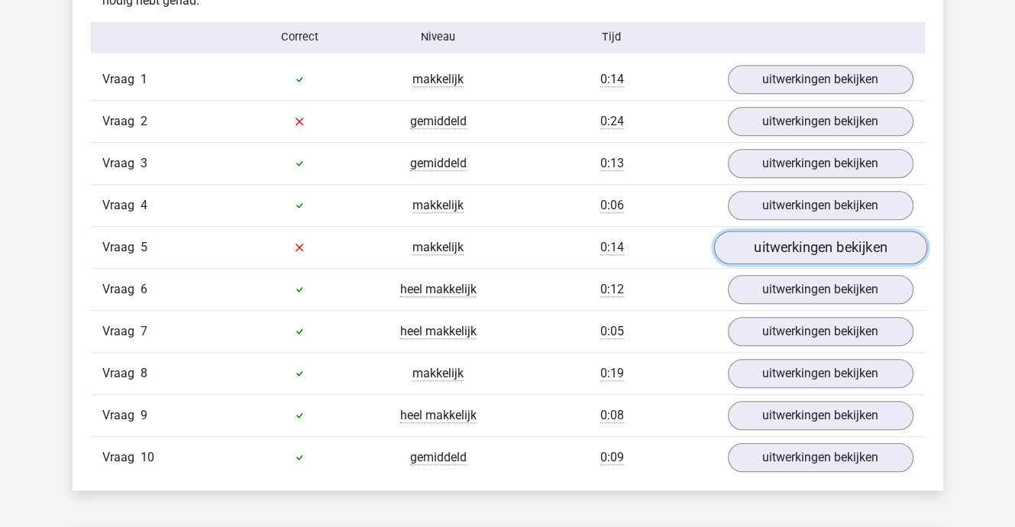
click at [759, 243] on link "uitwerkingen bekijken" at bounding box center [819, 248] width 213 height 34
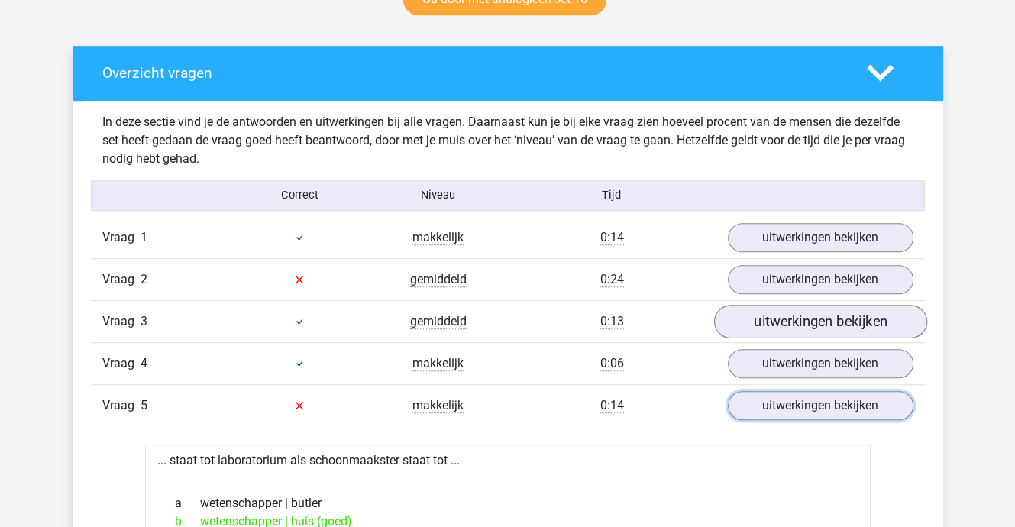
scroll to position [840, 0]
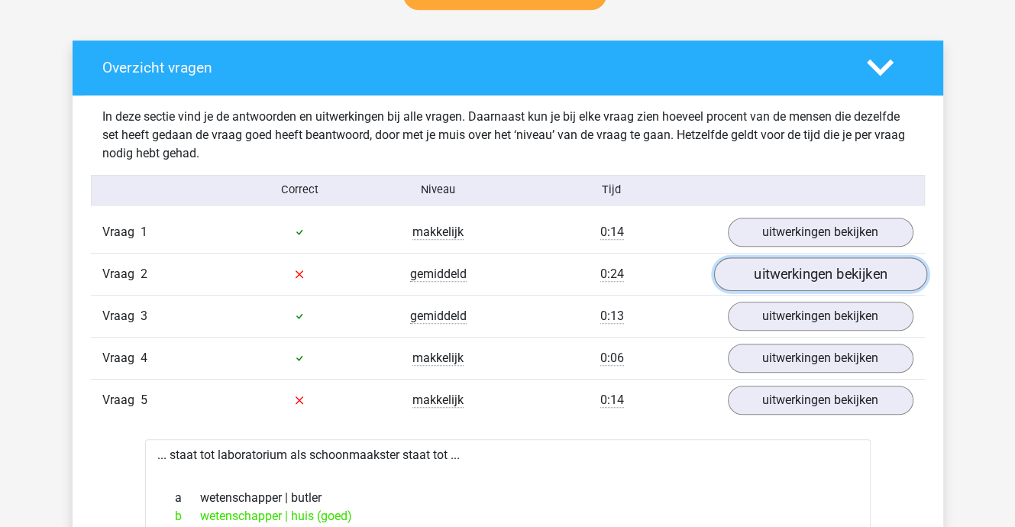
click at [784, 274] on link "uitwerkingen bekijken" at bounding box center [819, 274] width 213 height 34
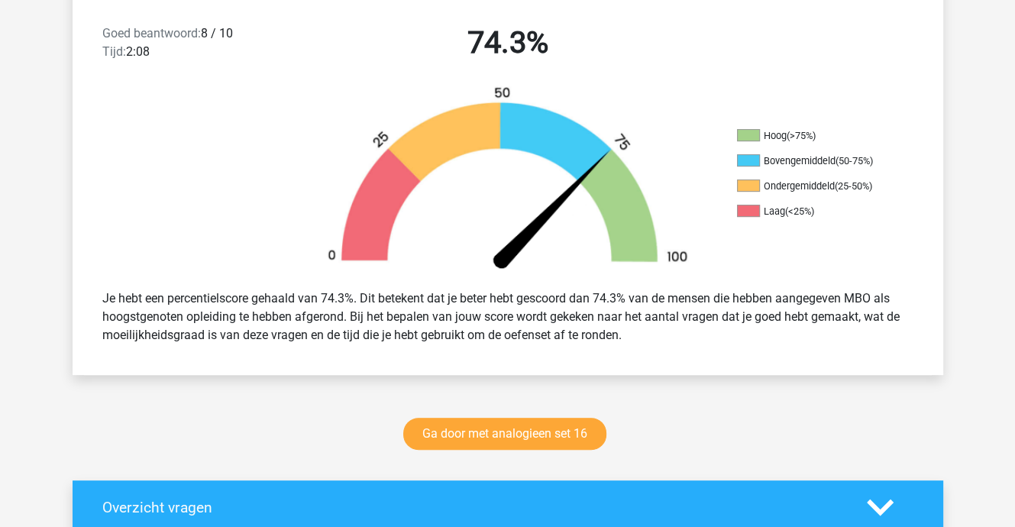
scroll to position [382, 0]
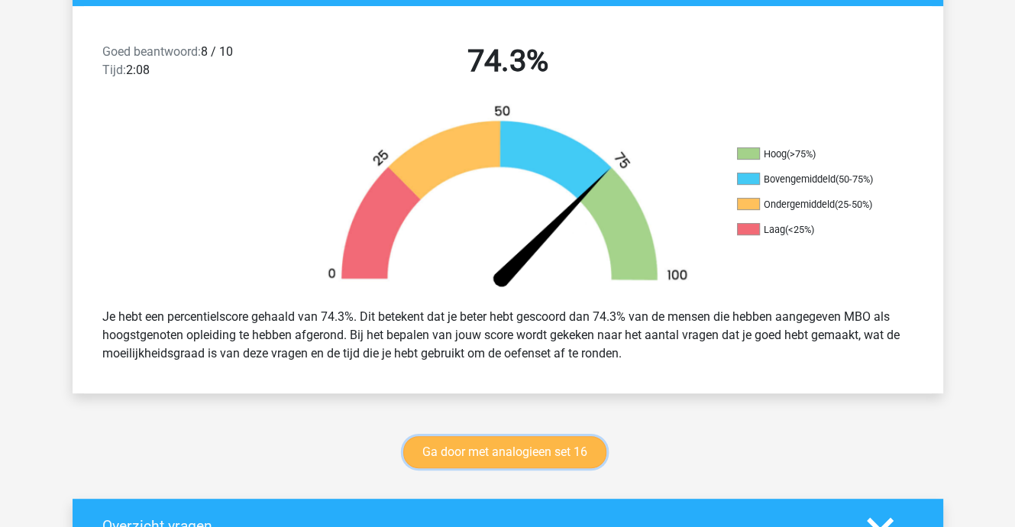
click at [498, 448] on link "Ga door met analogieen set 16" at bounding box center [504, 452] width 203 height 32
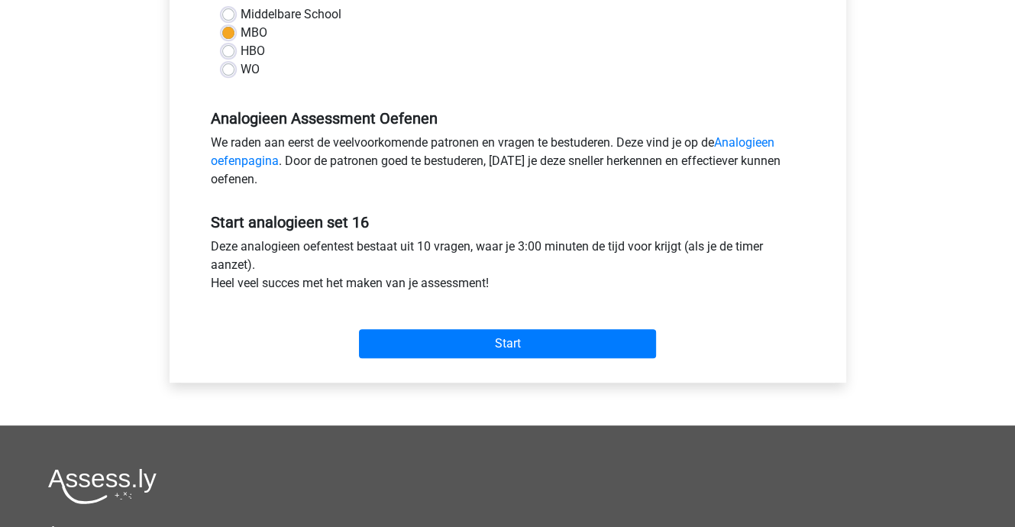
scroll to position [382, 0]
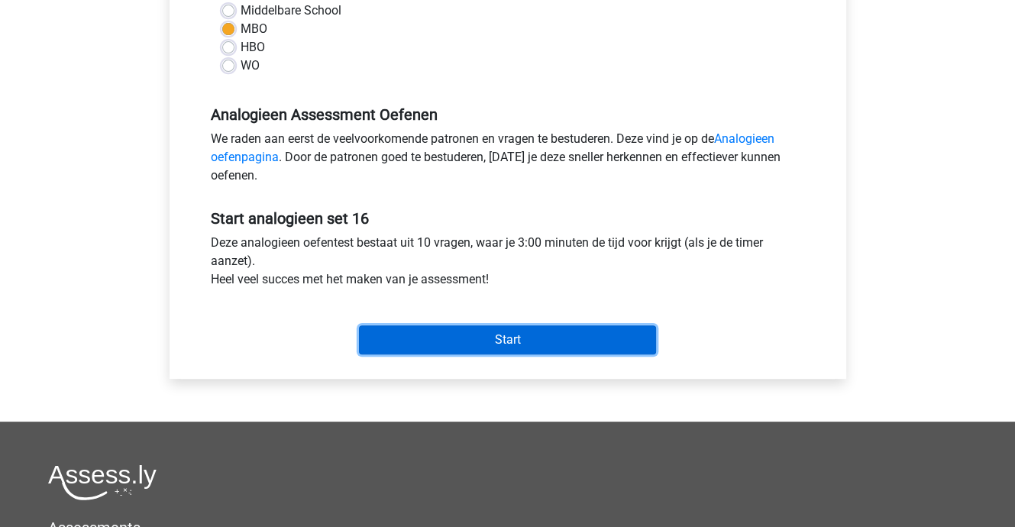
click at [516, 339] on input "Start" at bounding box center [507, 339] width 297 height 29
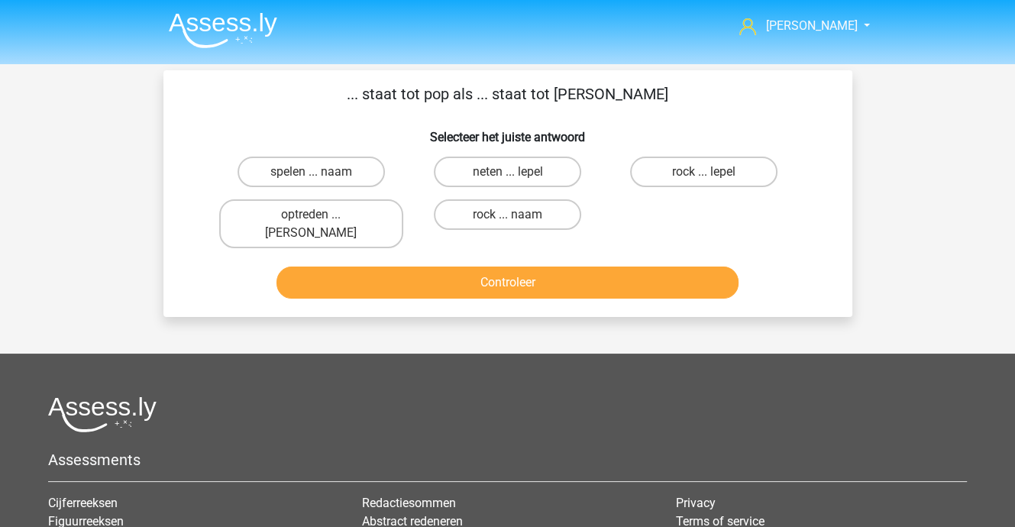
click at [510, 173] on input "neten ... lepel" at bounding box center [512, 177] width 10 height 10
radio input "true"
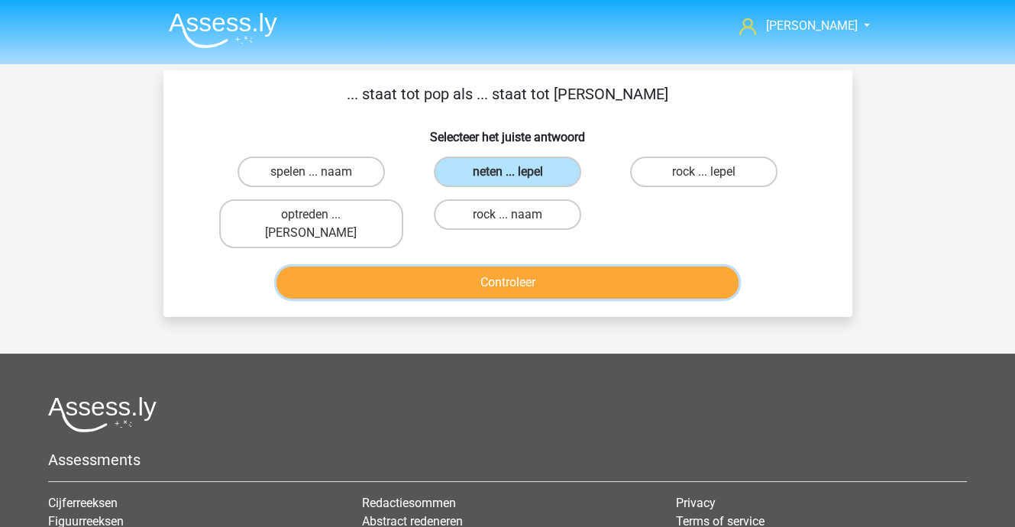
click at [508, 266] on button "Controleer" at bounding box center [507, 282] width 462 height 32
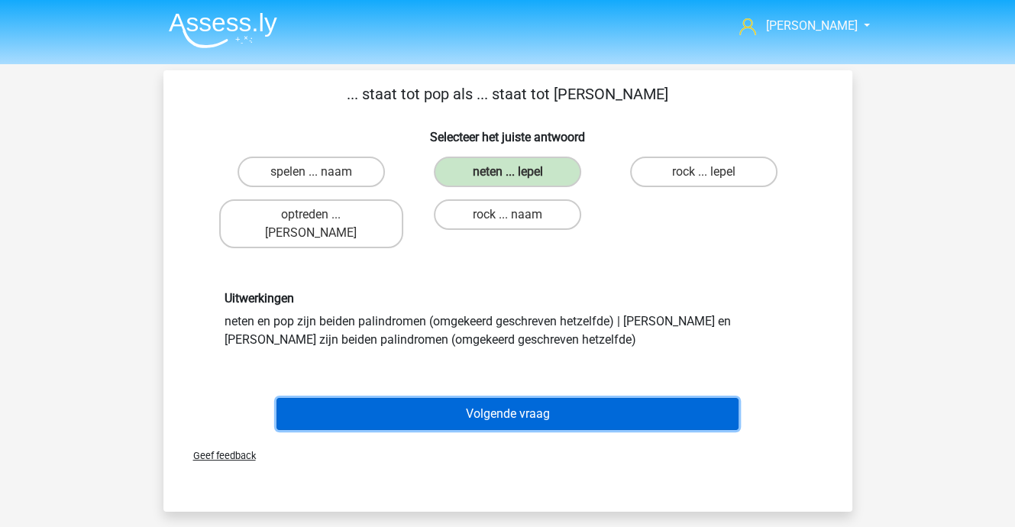
click at [515, 401] on button "Volgende vraag" at bounding box center [507, 414] width 462 height 32
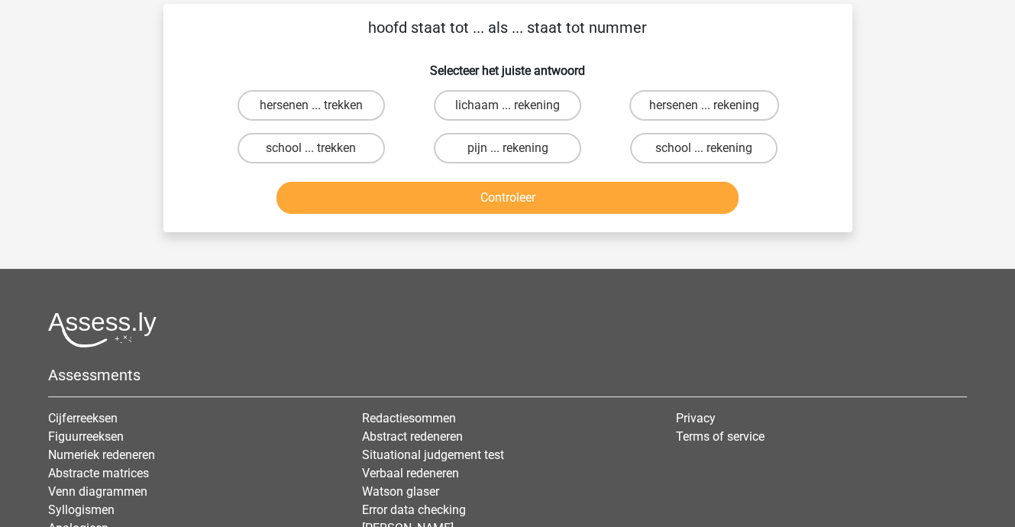
scroll to position [70, 0]
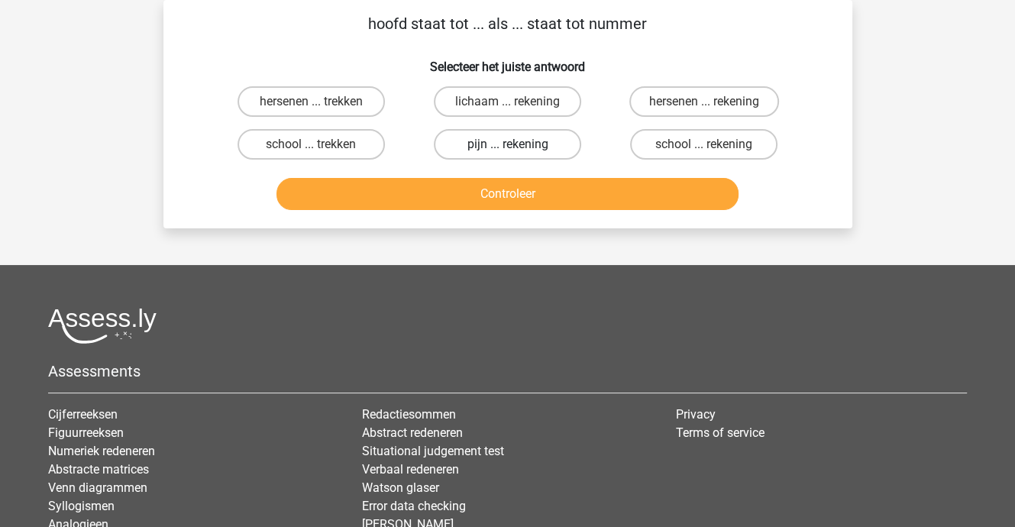
click at [516, 136] on label "pijn ... rekening" at bounding box center [507, 144] width 147 height 31
click at [516, 144] on input "pijn ... rekening" at bounding box center [512, 149] width 10 height 10
radio input "true"
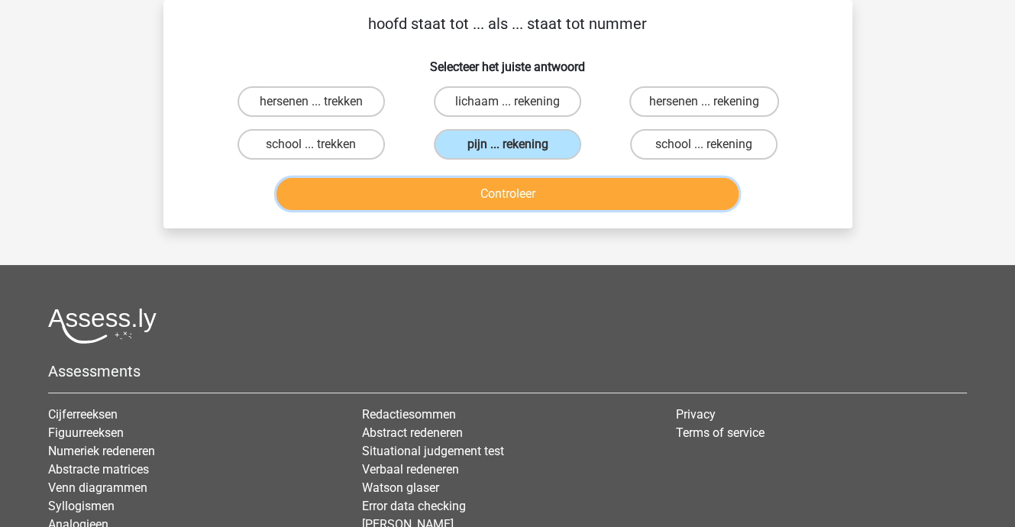
click at [515, 203] on button "Controleer" at bounding box center [507, 194] width 462 height 32
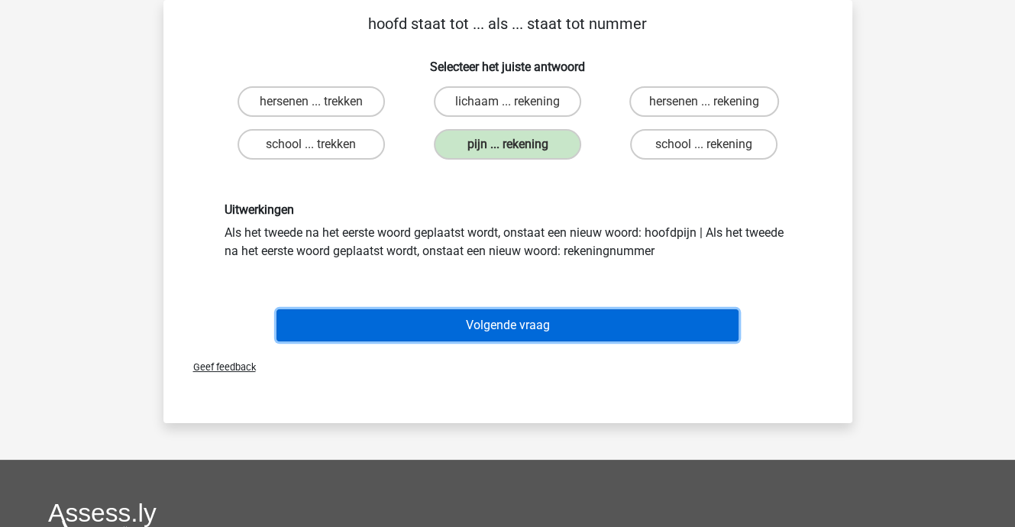
click at [492, 321] on button "Volgende vraag" at bounding box center [507, 325] width 462 height 32
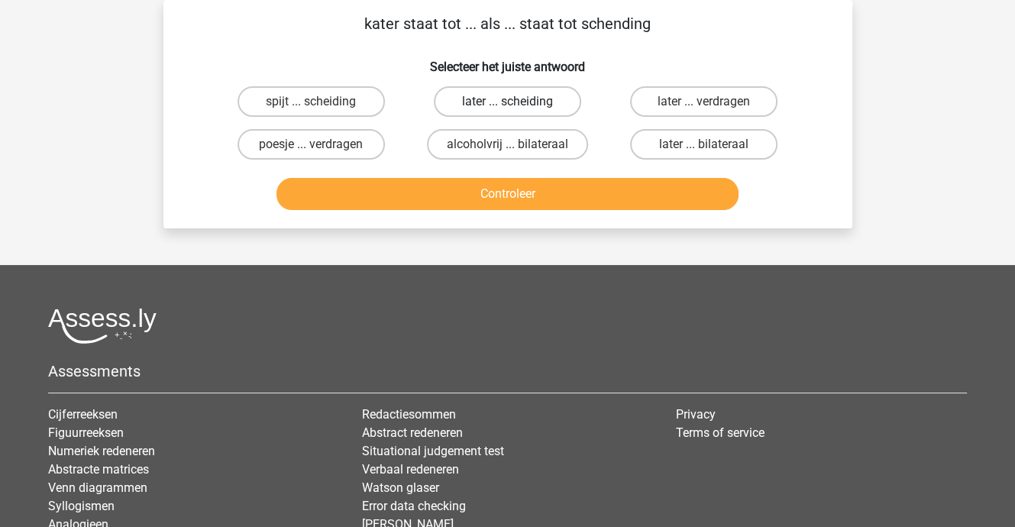
click at [501, 107] on label "later ... scheiding" at bounding box center [507, 101] width 147 height 31
click at [507, 107] on input "later ... scheiding" at bounding box center [512, 107] width 10 height 10
radio input "true"
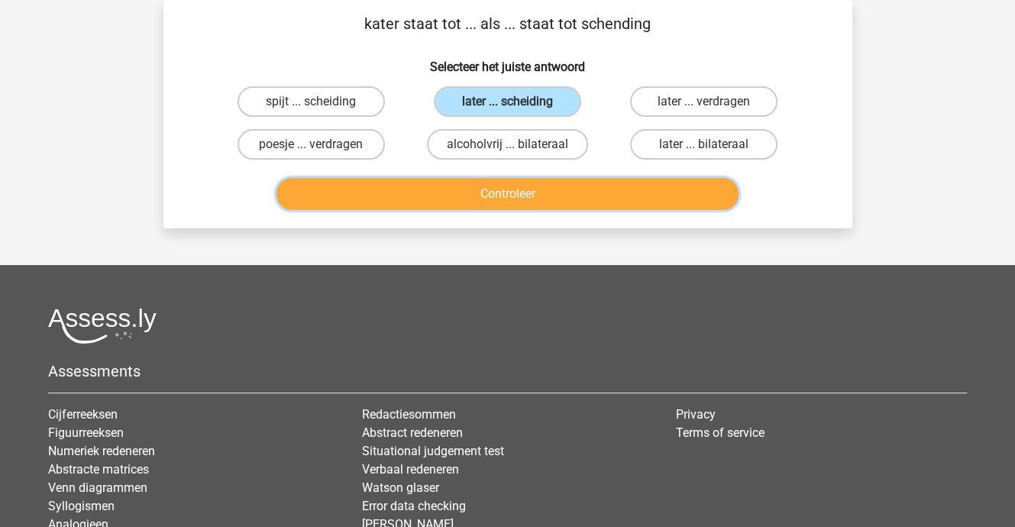
click at [498, 195] on button "Controleer" at bounding box center [507, 194] width 462 height 32
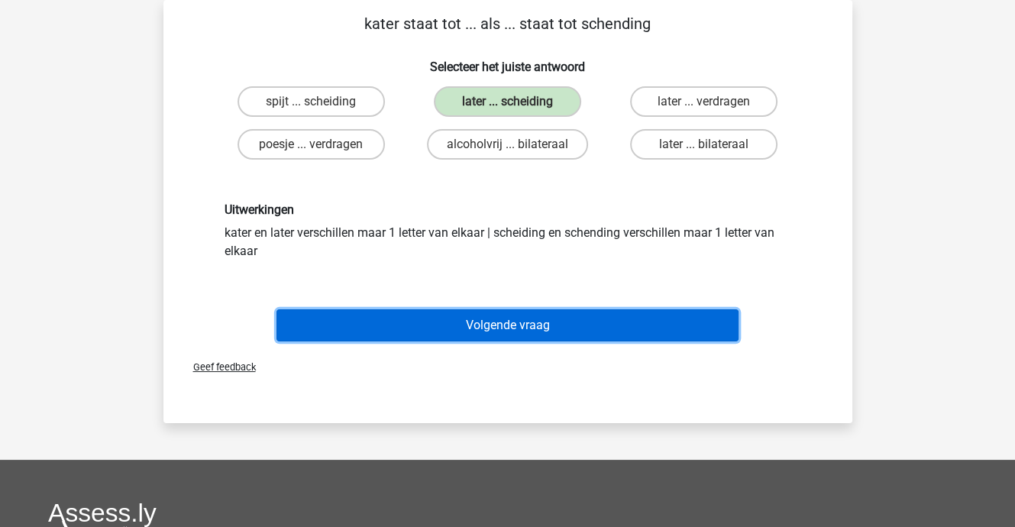
click at [511, 318] on button "Volgende vraag" at bounding box center [507, 325] width 462 height 32
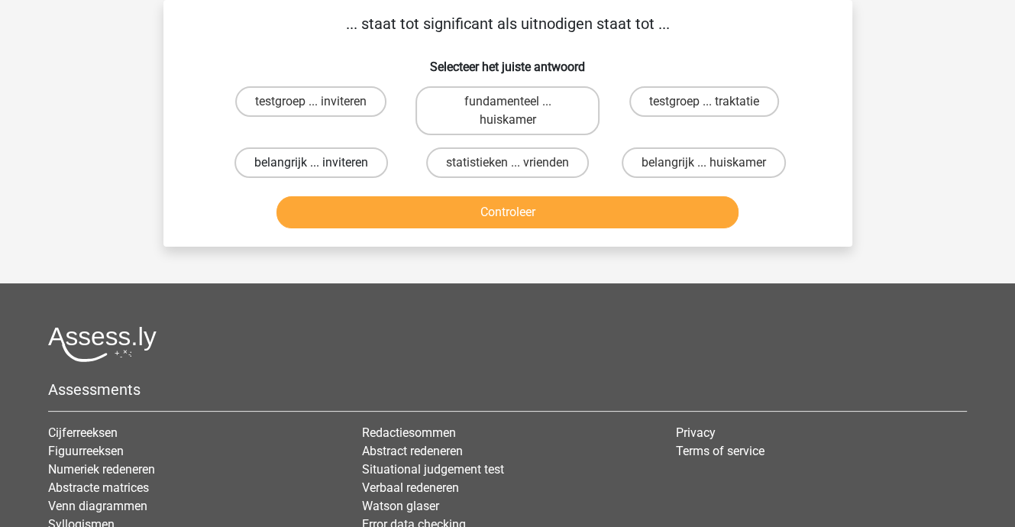
click at [331, 153] on label "belangrijk ... inviteren" at bounding box center [310, 162] width 153 height 31
click at [321, 163] on input "belangrijk ... inviteren" at bounding box center [316, 168] width 10 height 10
radio input "true"
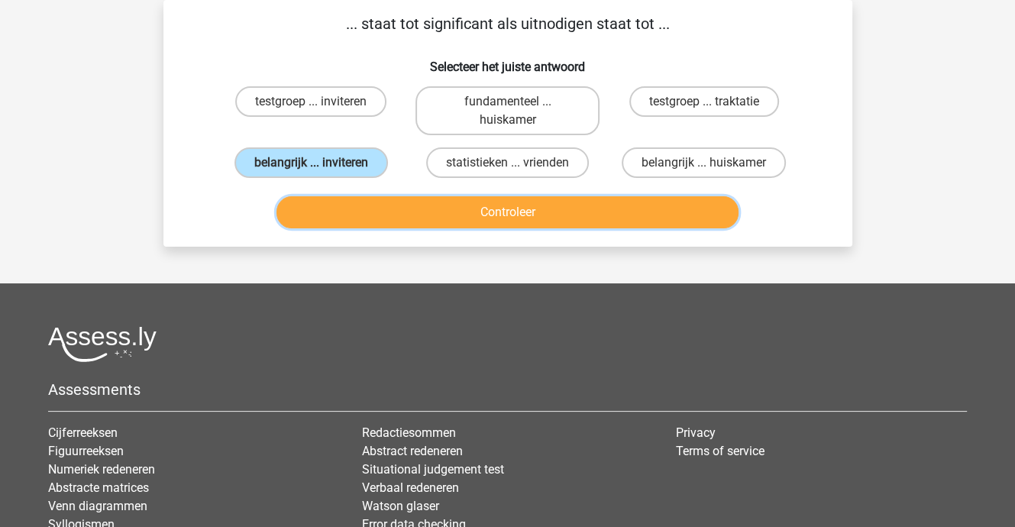
click at [478, 202] on button "Controleer" at bounding box center [507, 212] width 462 height 32
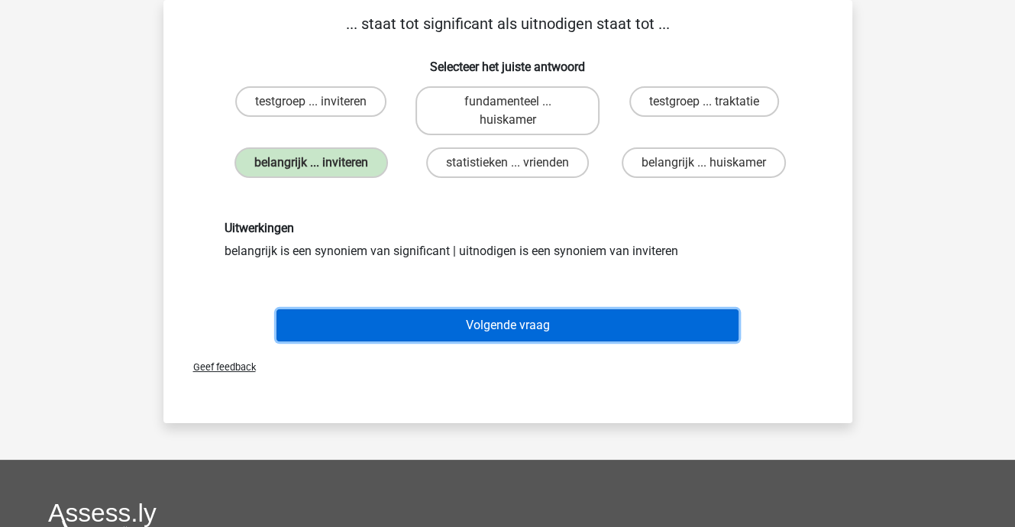
click at [519, 318] on button "Volgende vraag" at bounding box center [507, 325] width 462 height 32
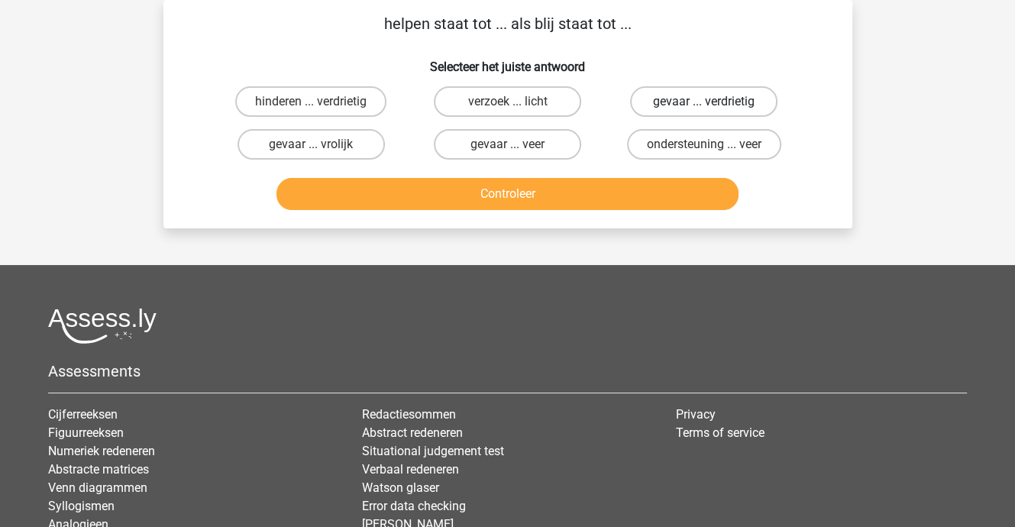
click at [692, 102] on label "gevaar ... verdrietig" at bounding box center [703, 101] width 147 height 31
click at [704, 102] on input "gevaar ... verdrietig" at bounding box center [709, 107] width 10 height 10
radio input "true"
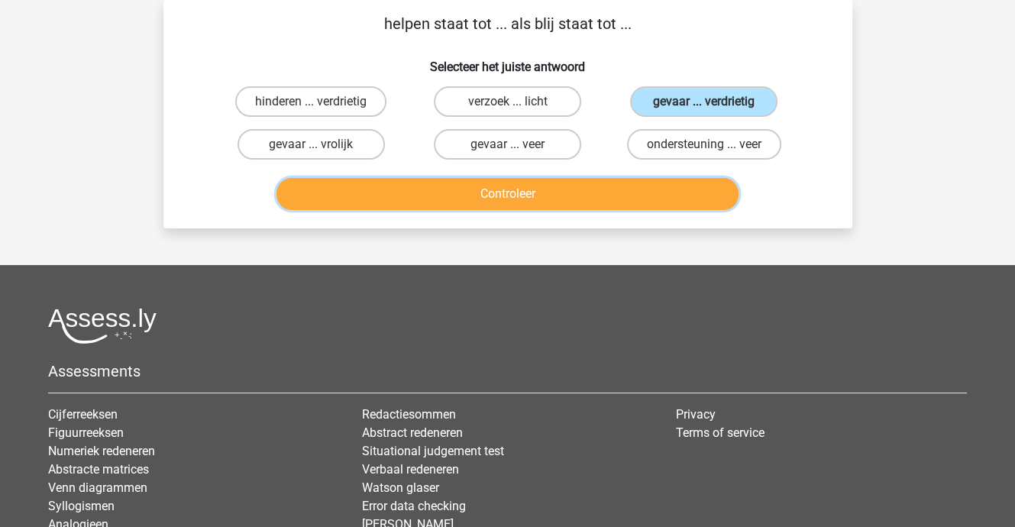
click at [608, 195] on button "Controleer" at bounding box center [507, 194] width 462 height 32
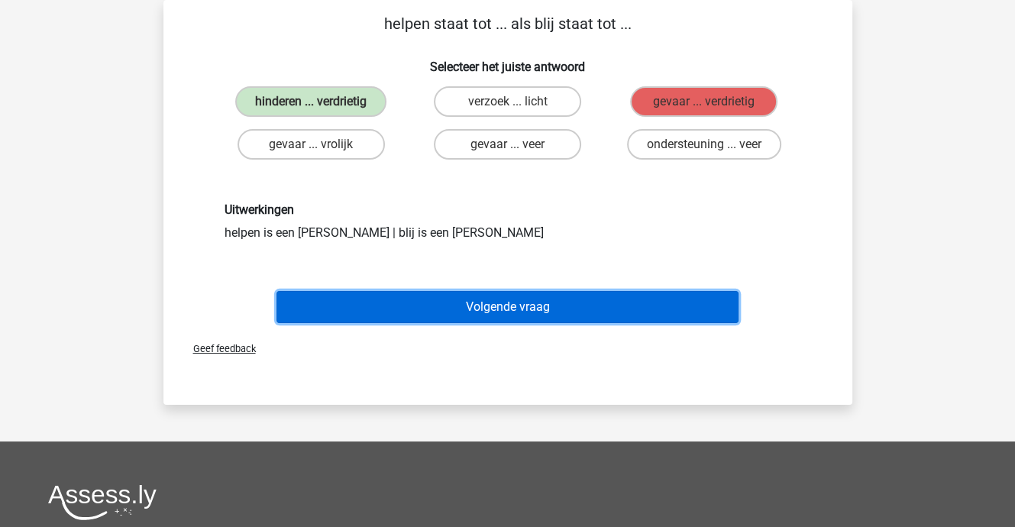
click at [537, 305] on button "Volgende vraag" at bounding box center [507, 307] width 462 height 32
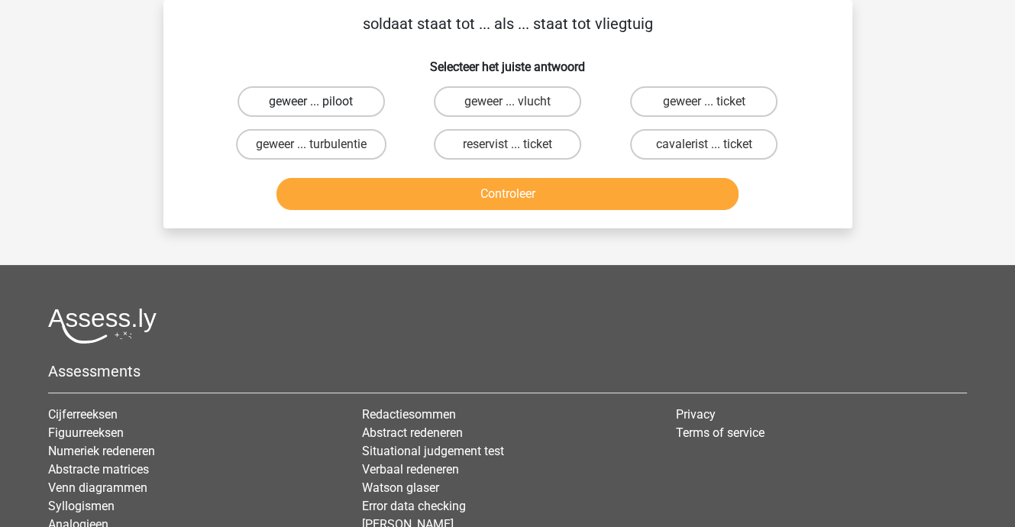
click at [293, 113] on label "geweer ... piloot" at bounding box center [310, 101] width 147 height 31
click at [311, 111] on input "geweer ... piloot" at bounding box center [316, 107] width 10 height 10
radio input "true"
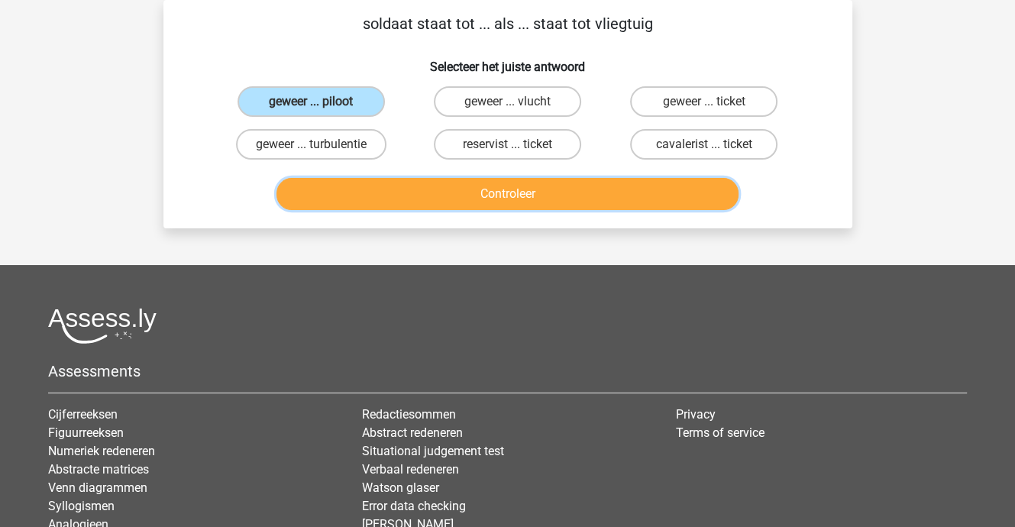
click at [440, 192] on button "Controleer" at bounding box center [507, 194] width 462 height 32
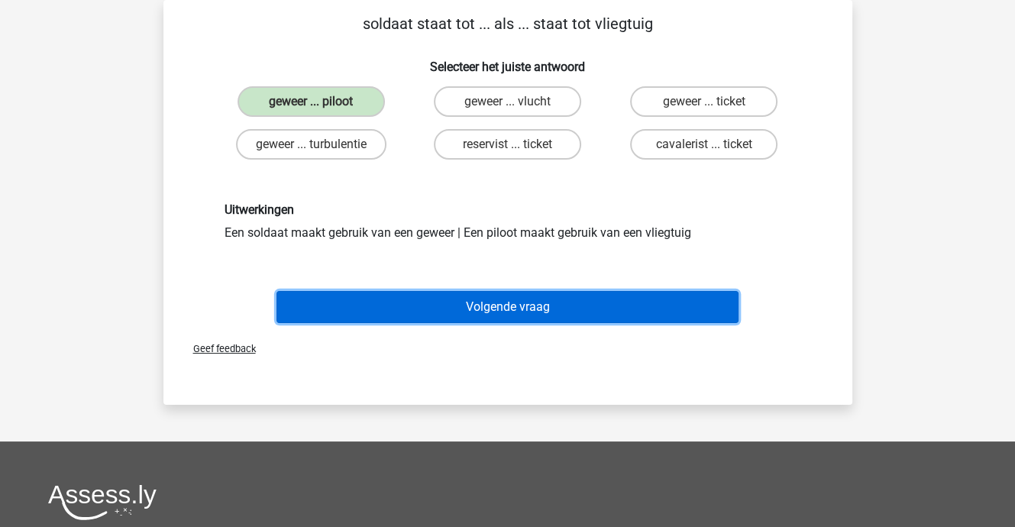
click at [499, 298] on button "Volgende vraag" at bounding box center [507, 307] width 462 height 32
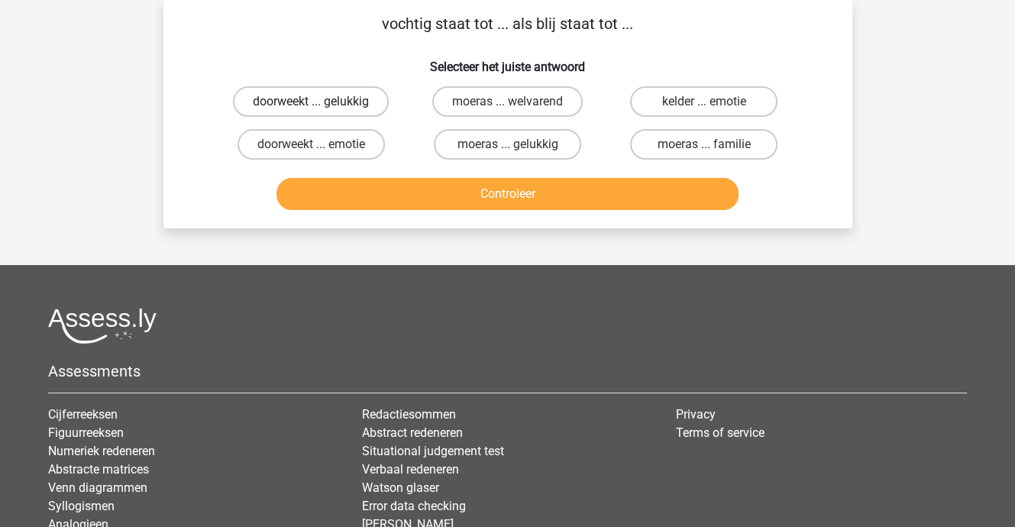
click at [342, 106] on label "doorweekt ... gelukkig" at bounding box center [311, 101] width 156 height 31
click at [321, 106] on input "doorweekt ... gelukkig" at bounding box center [316, 107] width 10 height 10
radio input "true"
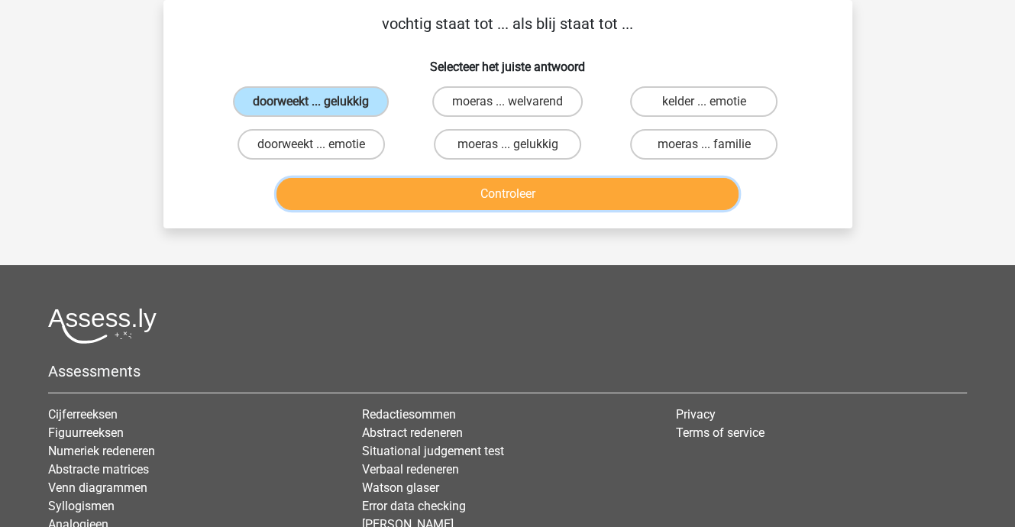
click at [387, 183] on button "Controleer" at bounding box center [507, 194] width 462 height 32
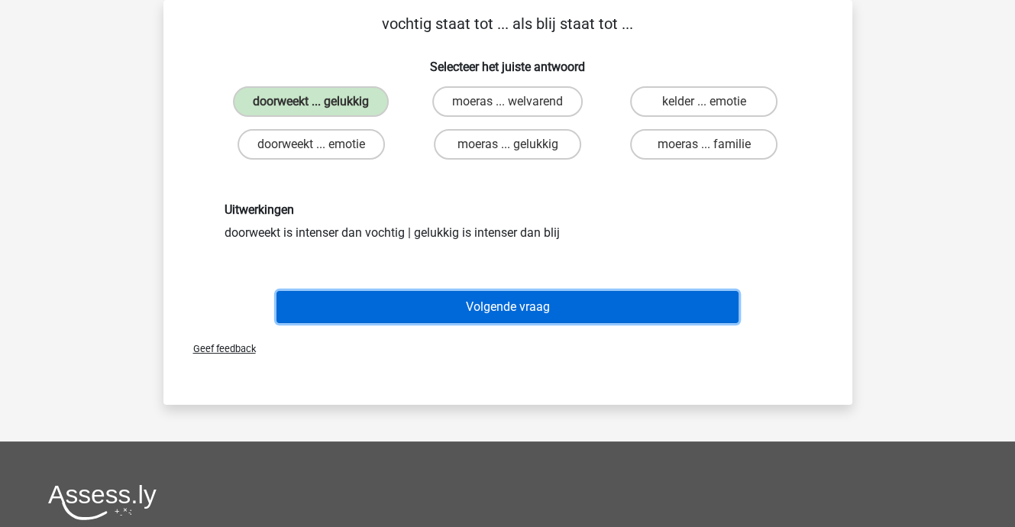
click at [479, 303] on button "Volgende vraag" at bounding box center [507, 307] width 462 height 32
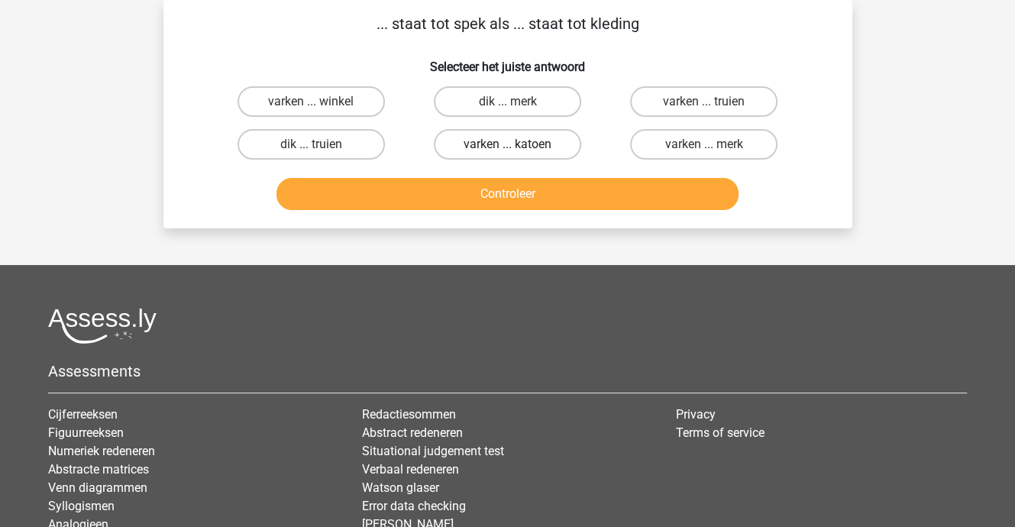
click at [486, 144] on label "varken ... katoen" at bounding box center [507, 144] width 147 height 31
click at [507, 144] on input "varken ... katoen" at bounding box center [512, 149] width 10 height 10
radio input "true"
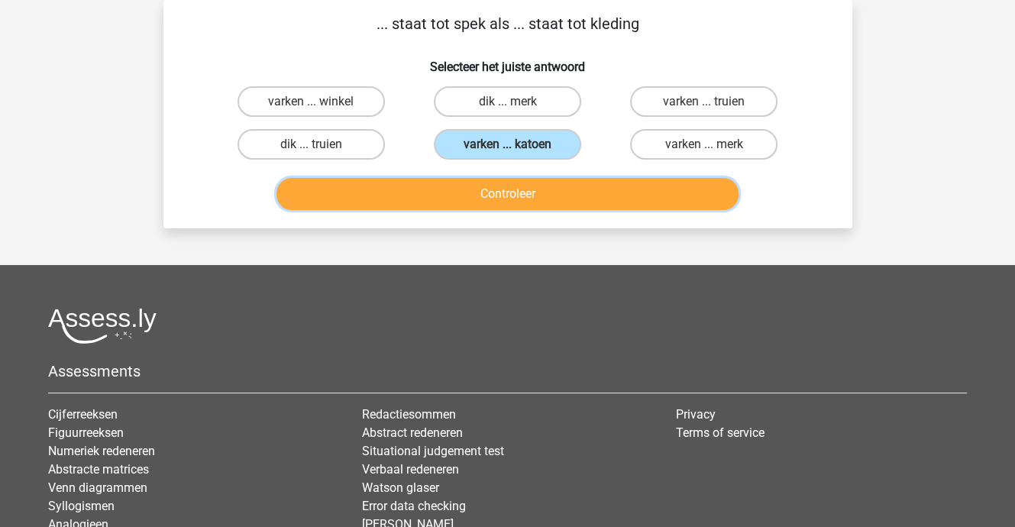
click at [479, 196] on button "Controleer" at bounding box center [507, 194] width 462 height 32
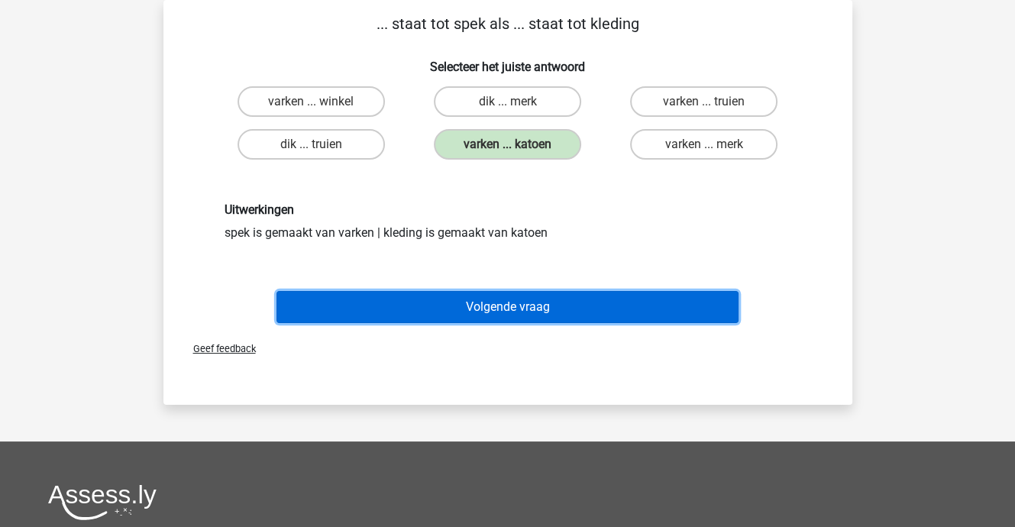
click at [499, 302] on button "Volgende vraag" at bounding box center [507, 307] width 462 height 32
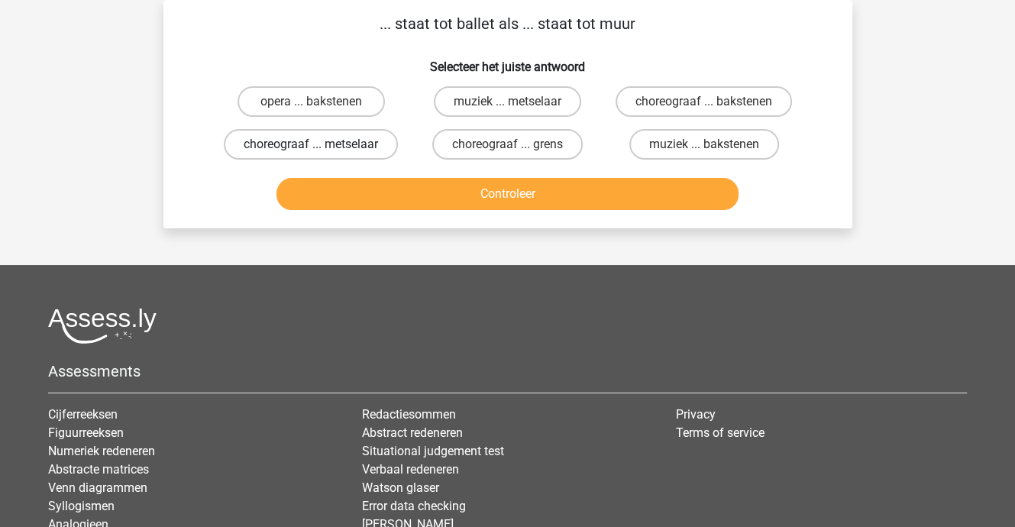
click at [345, 145] on label "choreograaf ... metselaar" at bounding box center [311, 144] width 174 height 31
click at [321, 145] on input "choreograaf ... metselaar" at bounding box center [316, 149] width 10 height 10
radio input "true"
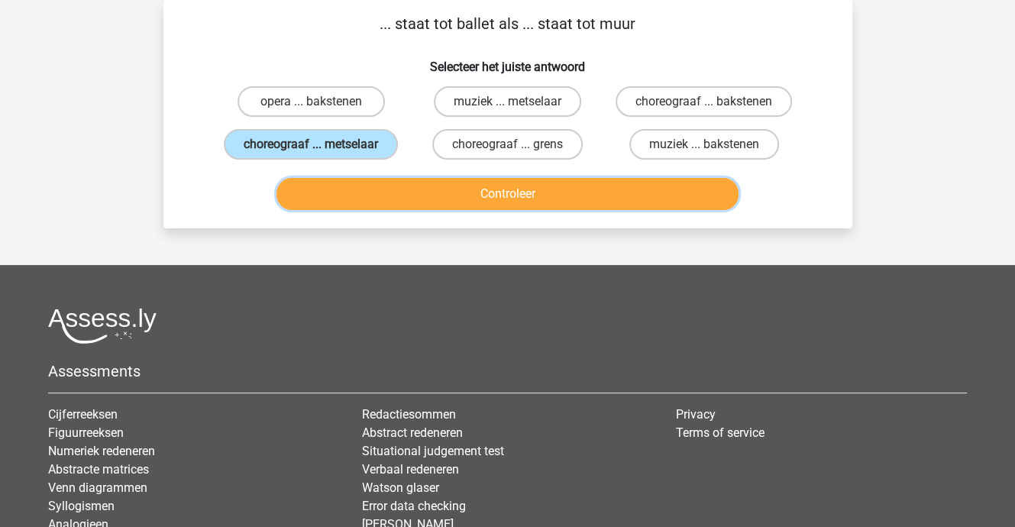
click at [452, 198] on button "Controleer" at bounding box center [507, 194] width 462 height 32
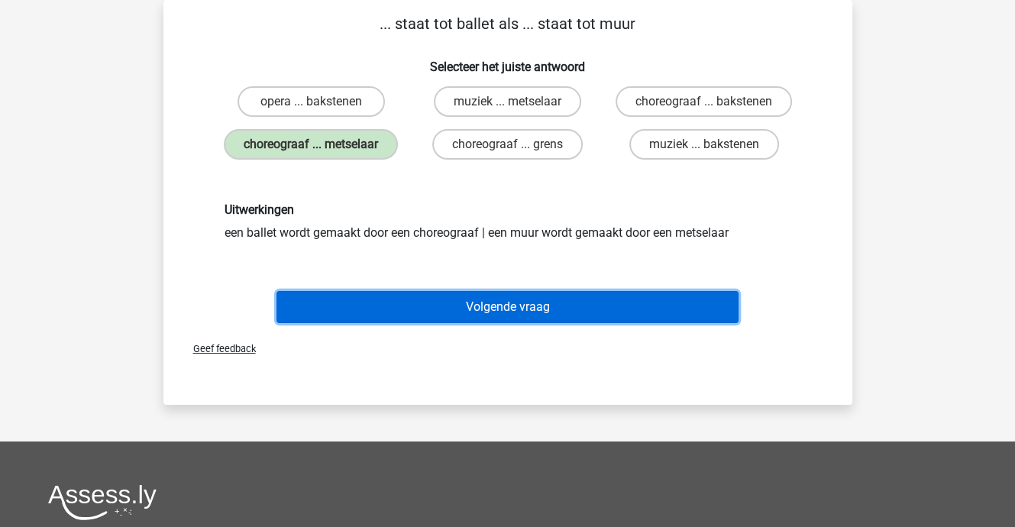
click at [482, 295] on button "Volgende vraag" at bounding box center [507, 307] width 462 height 32
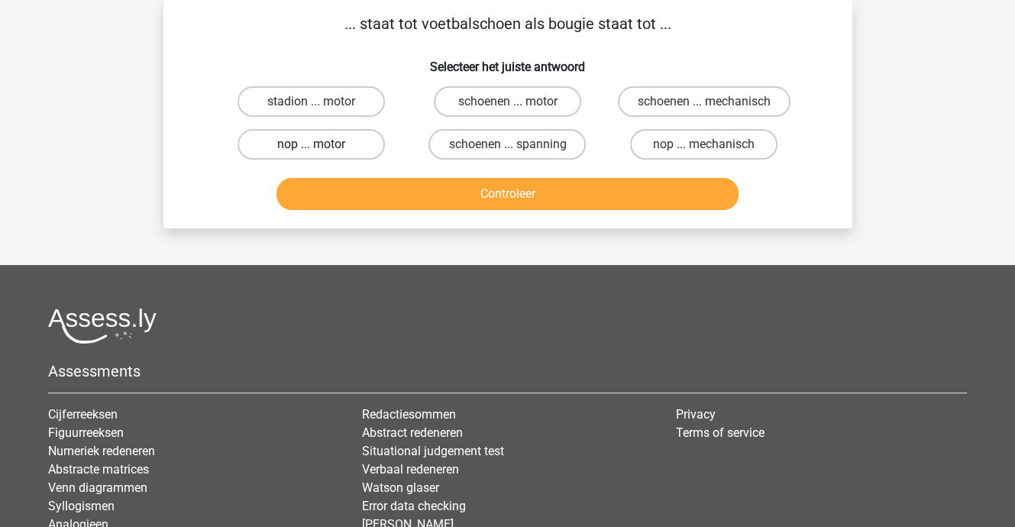
click at [335, 144] on label "nop ... motor" at bounding box center [310, 144] width 147 height 31
click at [321, 144] on input "nop ... motor" at bounding box center [316, 149] width 10 height 10
radio input "true"
click at [437, 176] on div "Controleer" at bounding box center [508, 191] width 640 height 50
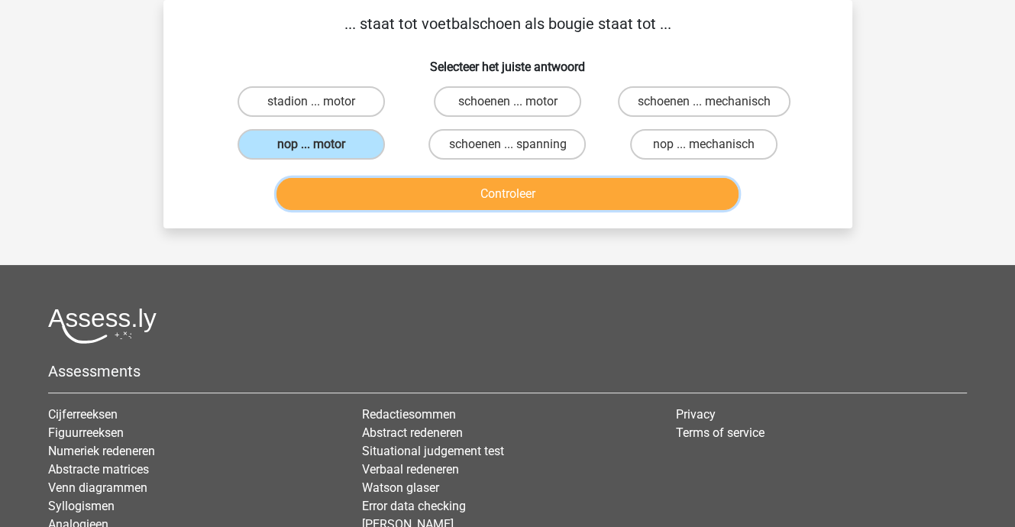
click at [437, 185] on button "Controleer" at bounding box center [507, 194] width 462 height 32
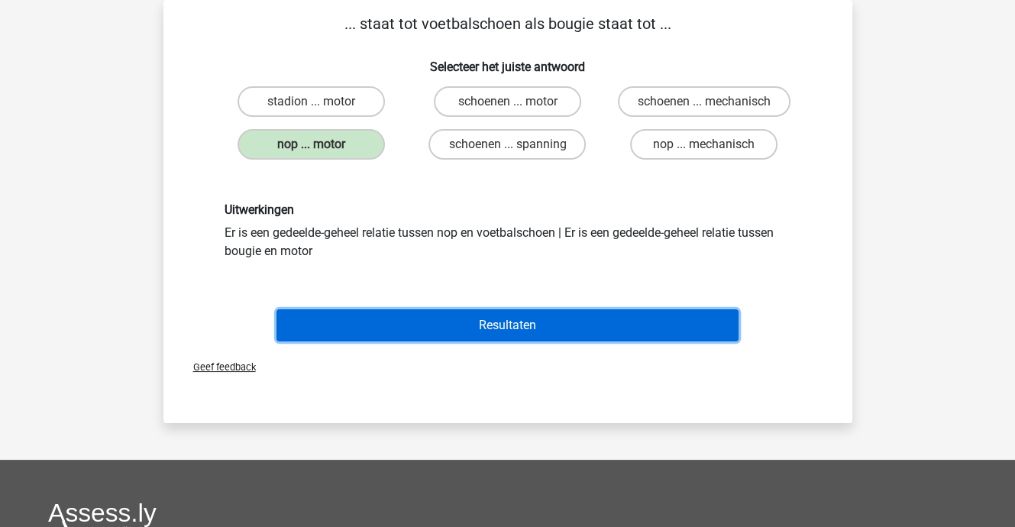
click at [473, 314] on button "Resultaten" at bounding box center [507, 325] width 462 height 32
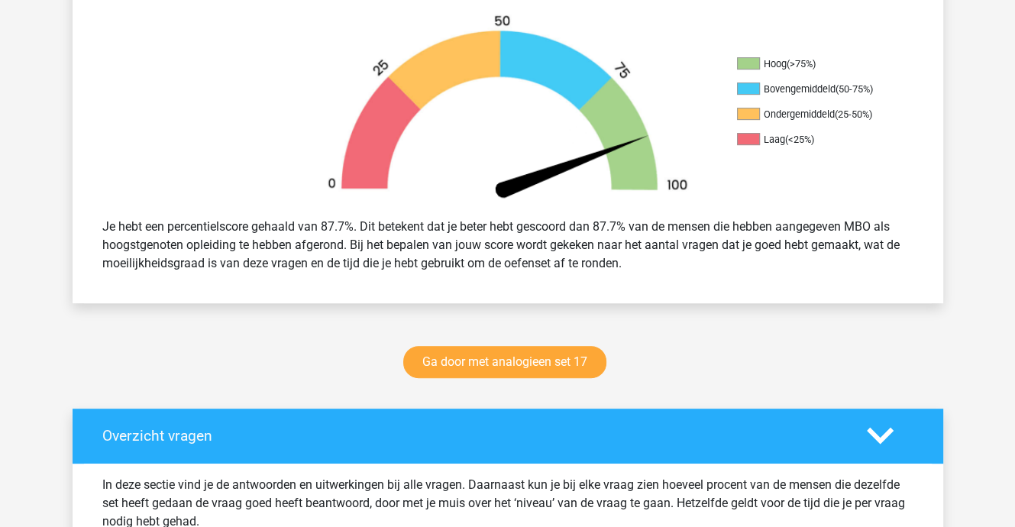
scroll to position [382, 0]
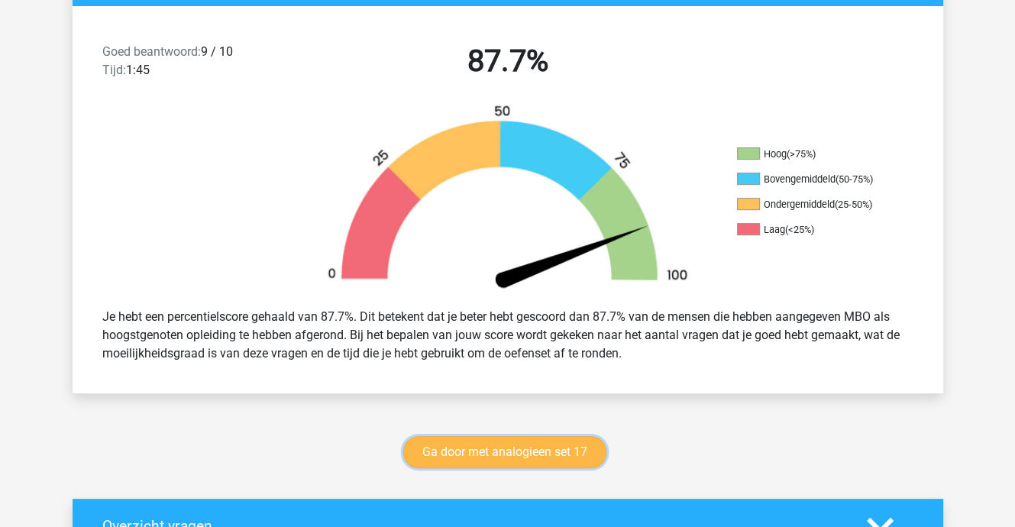
click at [505, 457] on link "Ga door met analogieen set 17" at bounding box center [504, 452] width 203 height 32
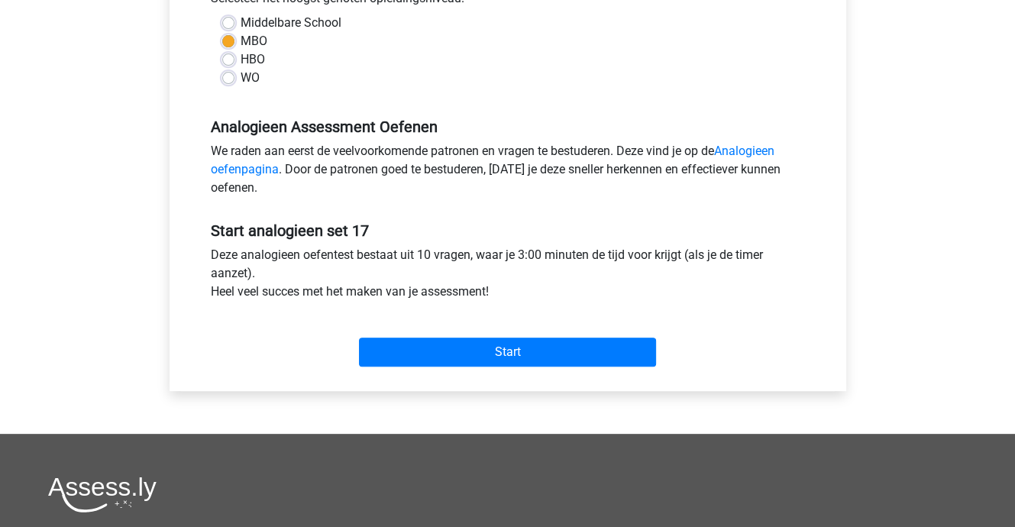
scroll to position [382, 0]
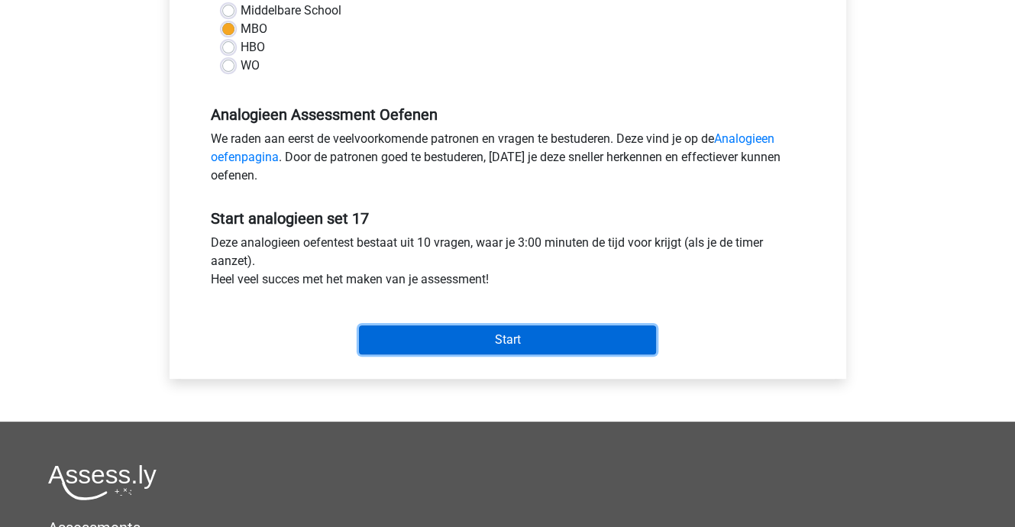
click at [524, 338] on input "Start" at bounding box center [507, 339] width 297 height 29
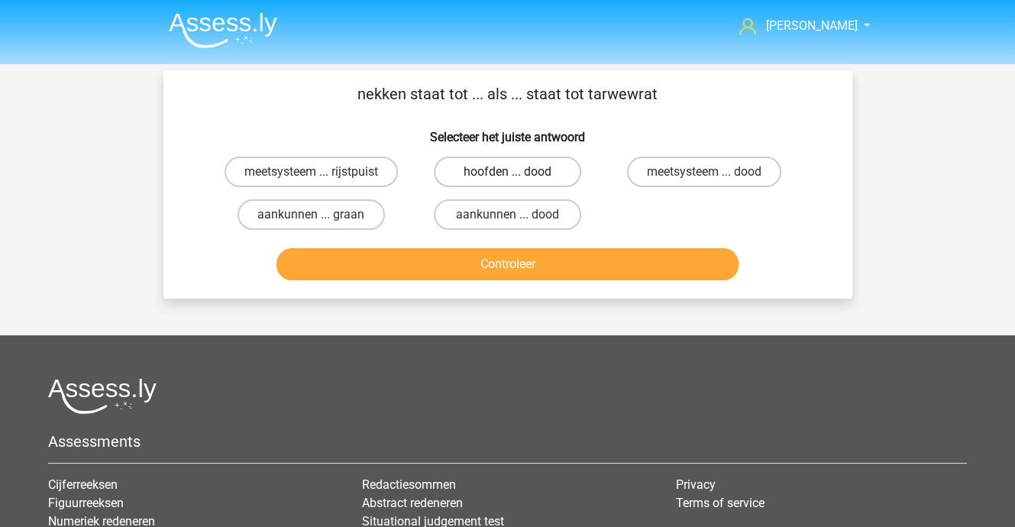
click at [541, 168] on label "hoofden ... dood" at bounding box center [507, 171] width 147 height 31
click at [517, 172] on input "hoofden ... dood" at bounding box center [512, 177] width 10 height 10
radio input "true"
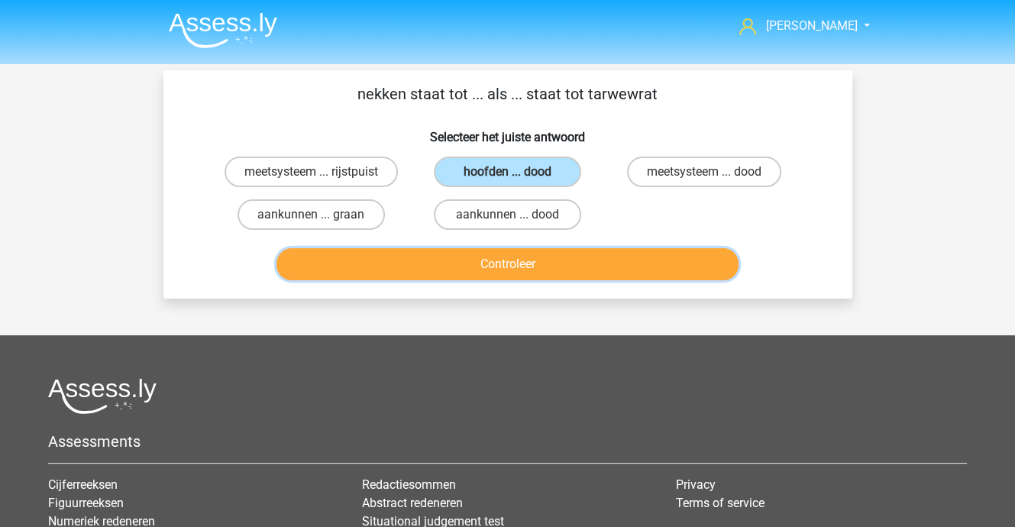
click at [511, 264] on button "Controleer" at bounding box center [507, 264] width 462 height 32
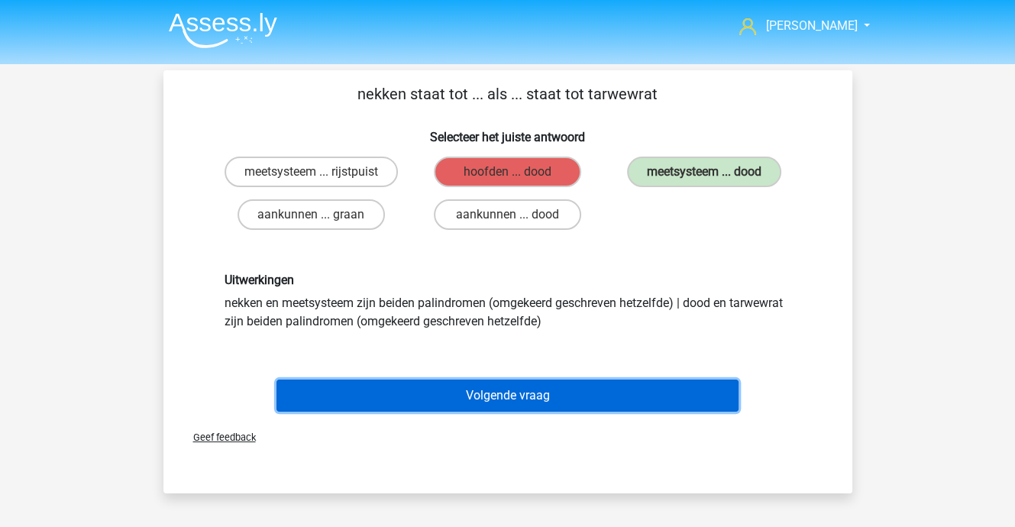
click at [548, 396] on button "Volgende vraag" at bounding box center [507, 395] width 462 height 32
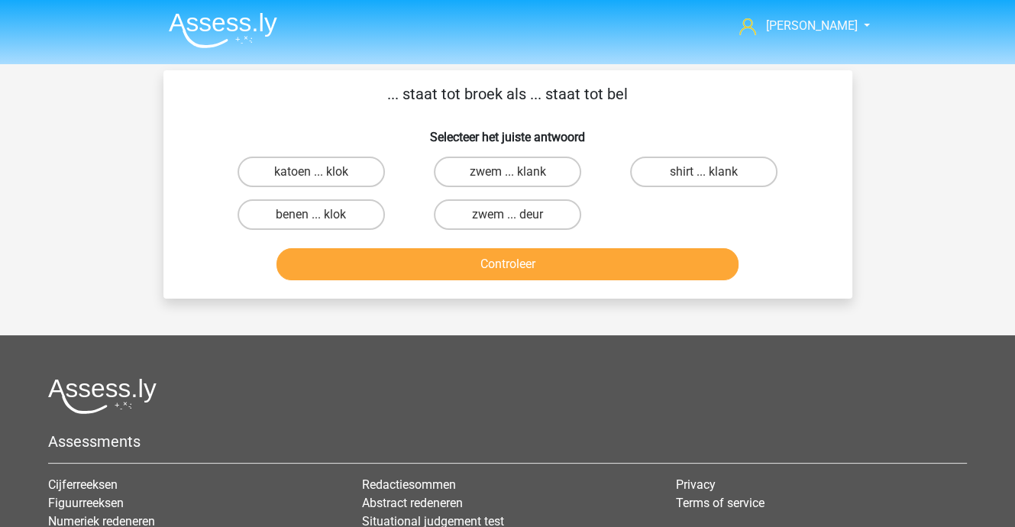
scroll to position [70, 0]
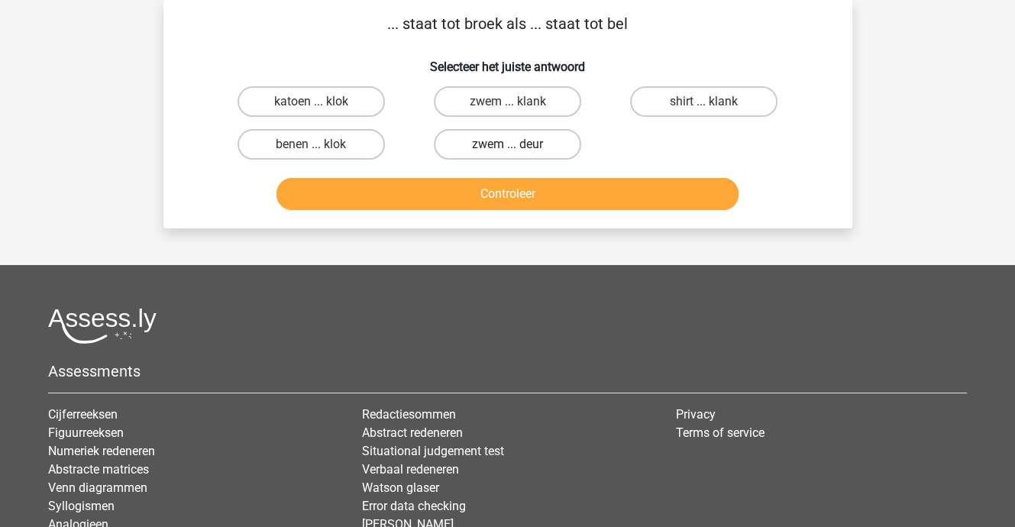
click at [499, 137] on label "zwem ... deur" at bounding box center [507, 144] width 147 height 31
click at [507, 144] on input "zwem ... deur" at bounding box center [512, 149] width 10 height 10
radio input "true"
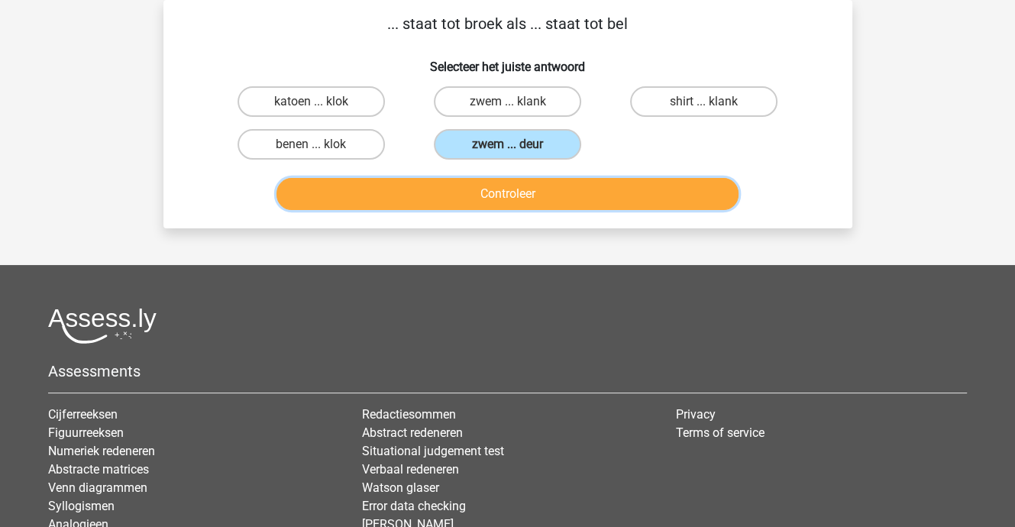
click at [490, 192] on button "Controleer" at bounding box center [507, 194] width 462 height 32
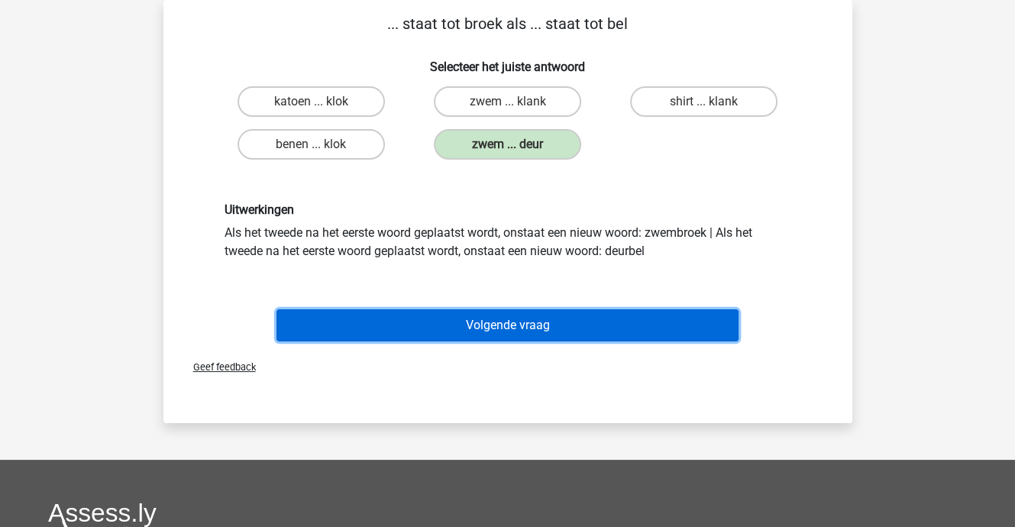
click at [481, 330] on button "Volgende vraag" at bounding box center [507, 325] width 462 height 32
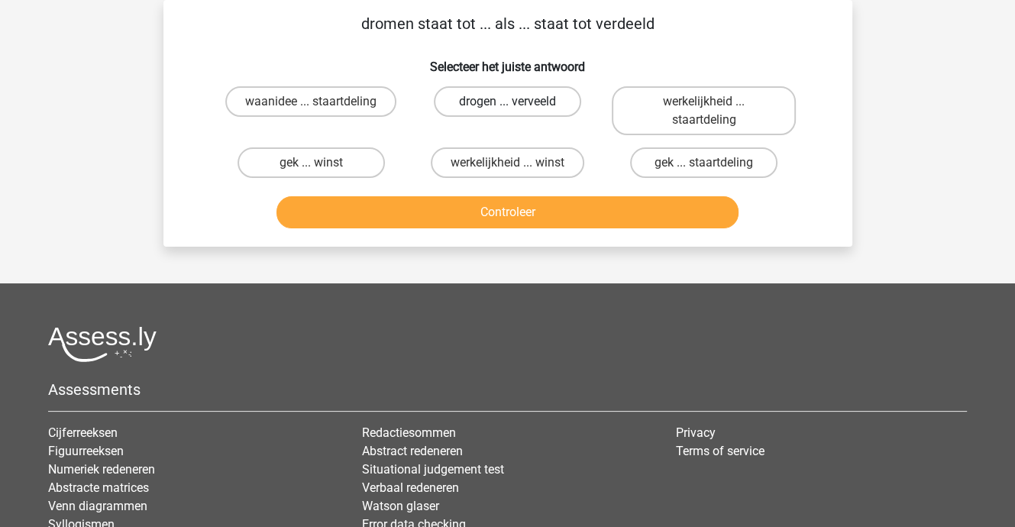
click at [482, 103] on label "drogen ... verveeld" at bounding box center [507, 101] width 147 height 31
click at [507, 103] on input "drogen ... verveeld" at bounding box center [512, 107] width 10 height 10
radio input "true"
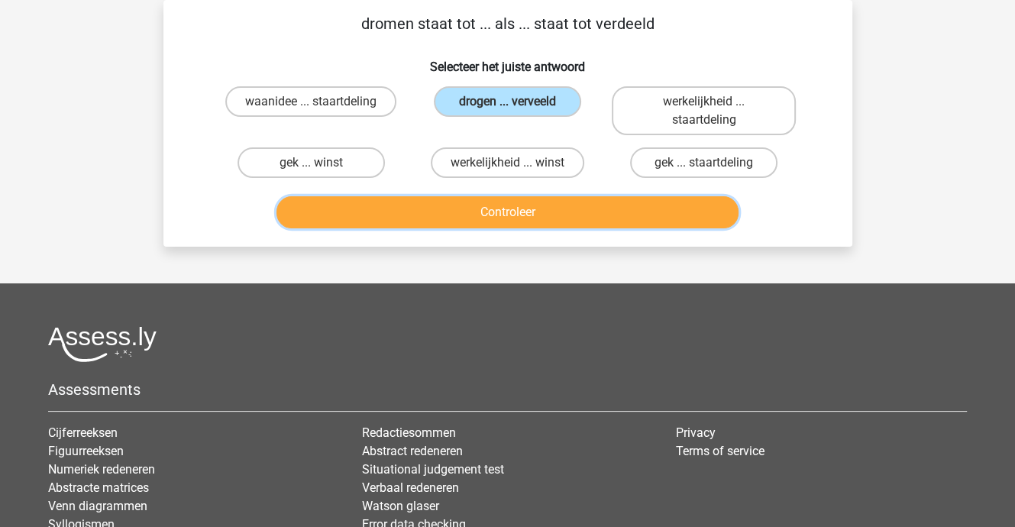
click at [492, 205] on button "Controleer" at bounding box center [507, 212] width 462 height 32
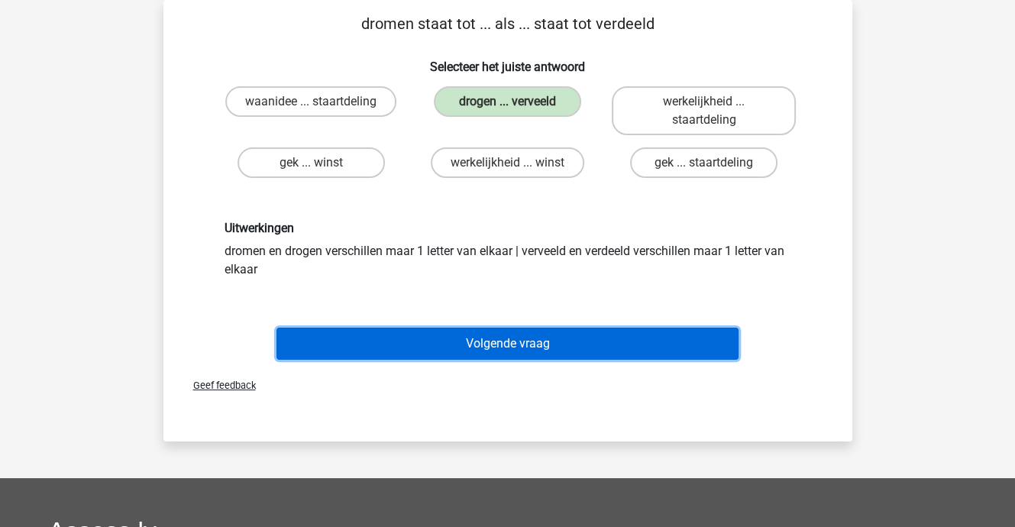
click at [513, 337] on button "Volgende vraag" at bounding box center [507, 343] width 462 height 32
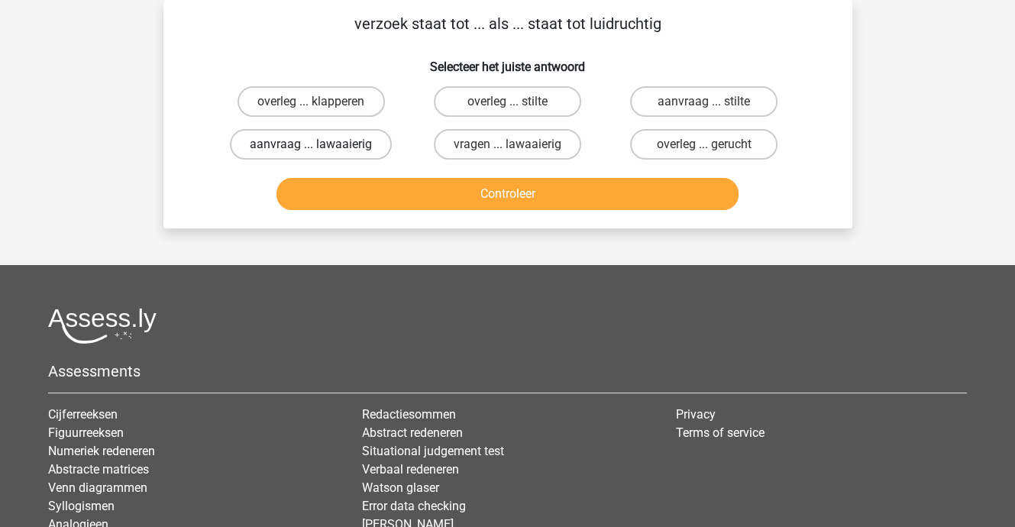
click at [354, 150] on label "aanvraag ... lawaaierig" at bounding box center [311, 144] width 162 height 31
click at [321, 150] on input "aanvraag ... lawaaierig" at bounding box center [316, 149] width 10 height 10
radio input "true"
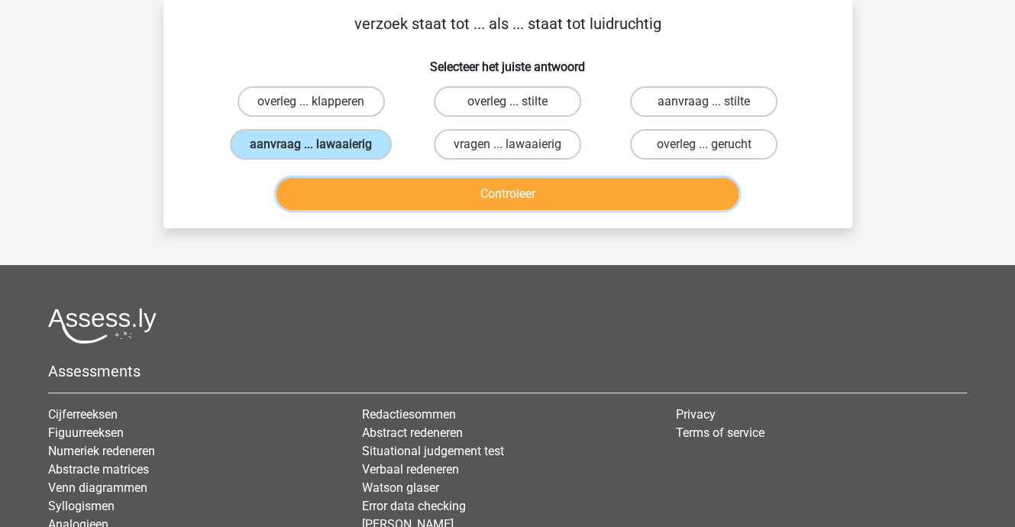
click at [467, 189] on button "Controleer" at bounding box center [507, 194] width 462 height 32
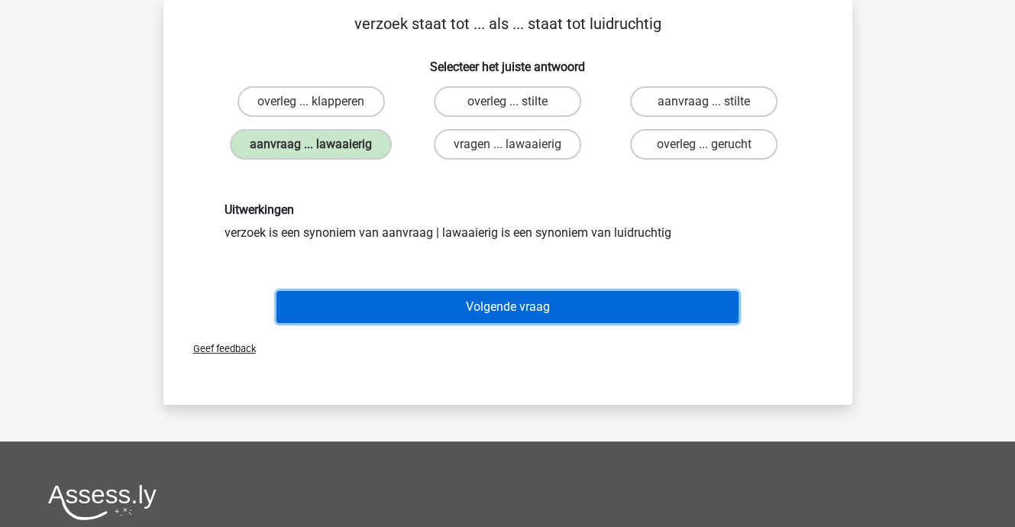
click at [482, 307] on button "Volgende vraag" at bounding box center [507, 307] width 462 height 32
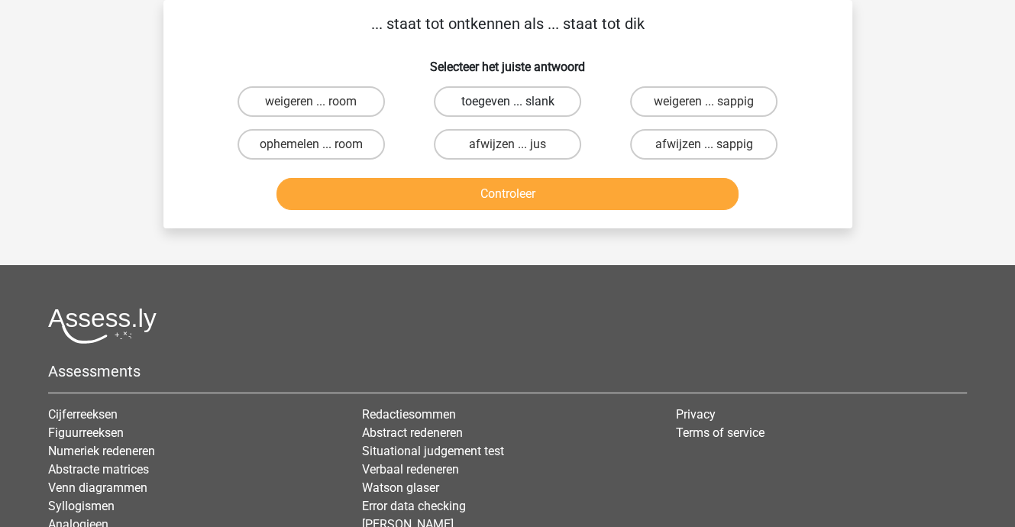
click at [485, 100] on label "toegeven ... slank" at bounding box center [507, 101] width 147 height 31
click at [507, 102] on input "toegeven ... slank" at bounding box center [512, 107] width 10 height 10
radio input "true"
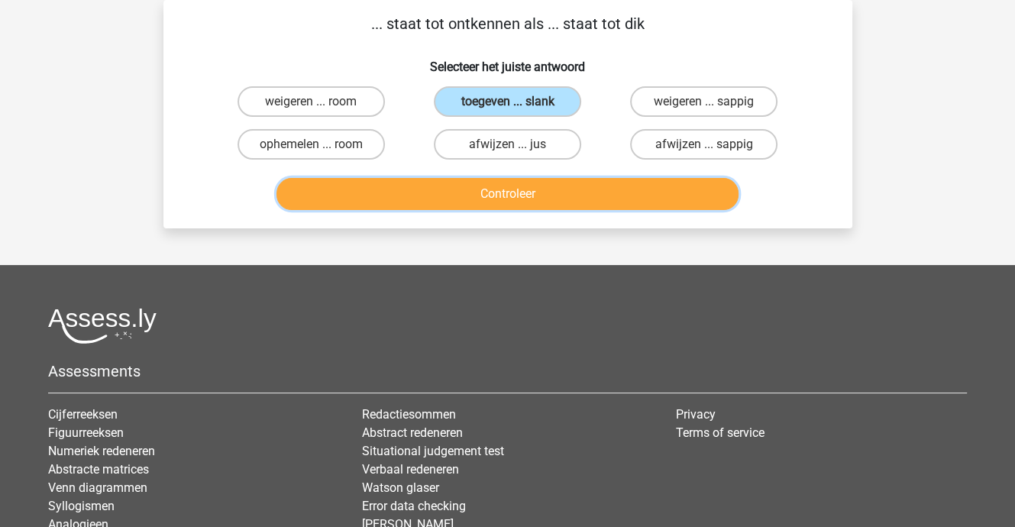
click at [479, 201] on button "Controleer" at bounding box center [507, 194] width 462 height 32
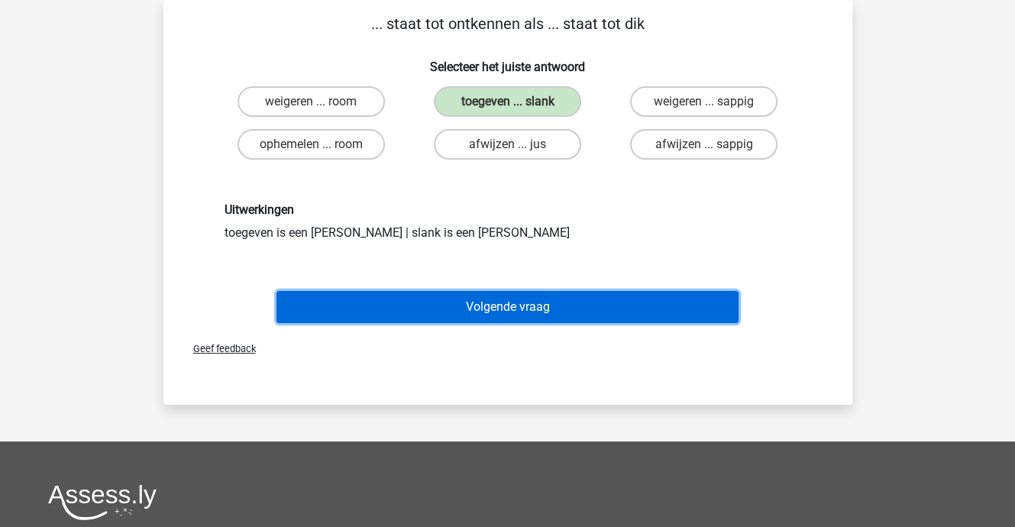
click at [485, 308] on button "Volgende vraag" at bounding box center [507, 307] width 462 height 32
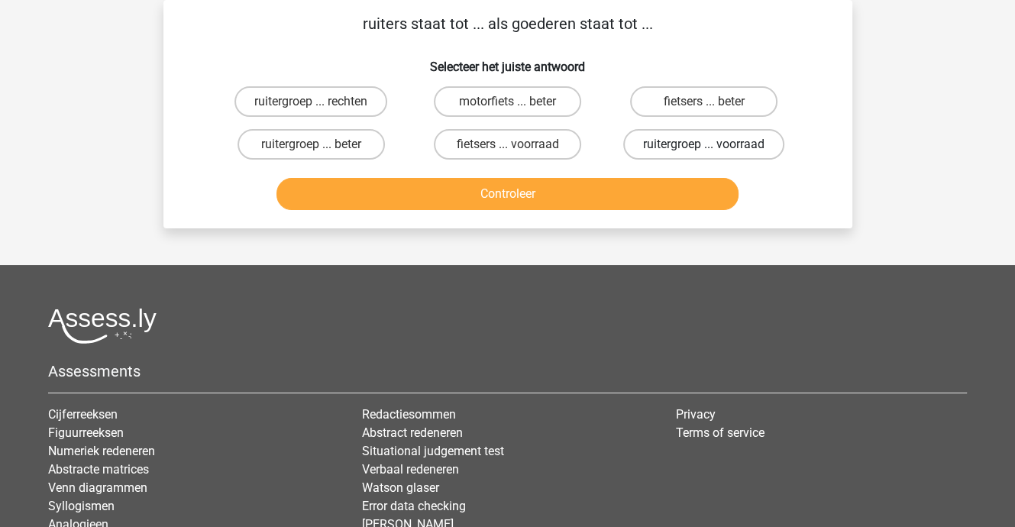
click at [642, 149] on label "ruitergroep ... voorraad" at bounding box center [703, 144] width 161 height 31
click at [704, 149] on input "ruitergroep ... voorraad" at bounding box center [709, 149] width 10 height 10
radio input "true"
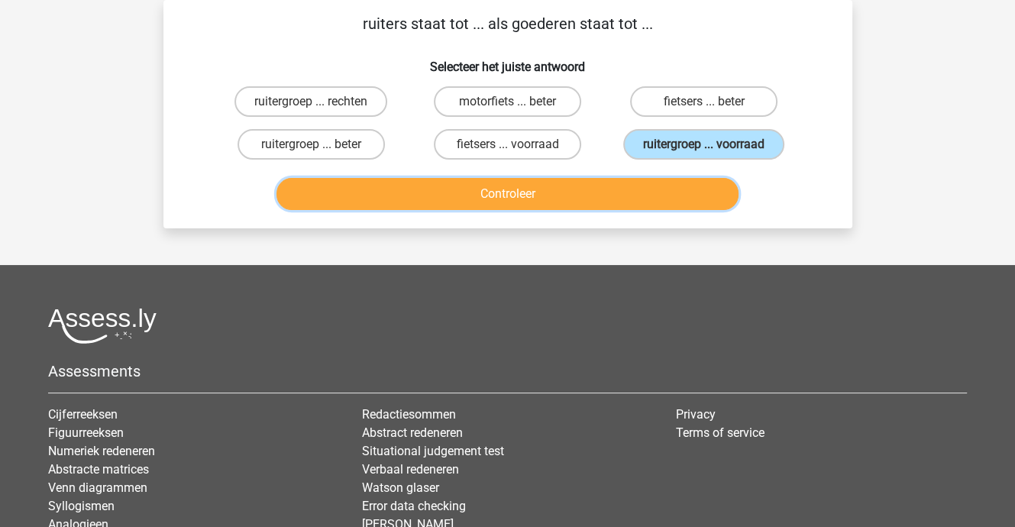
click at [549, 189] on button "Controleer" at bounding box center [507, 194] width 462 height 32
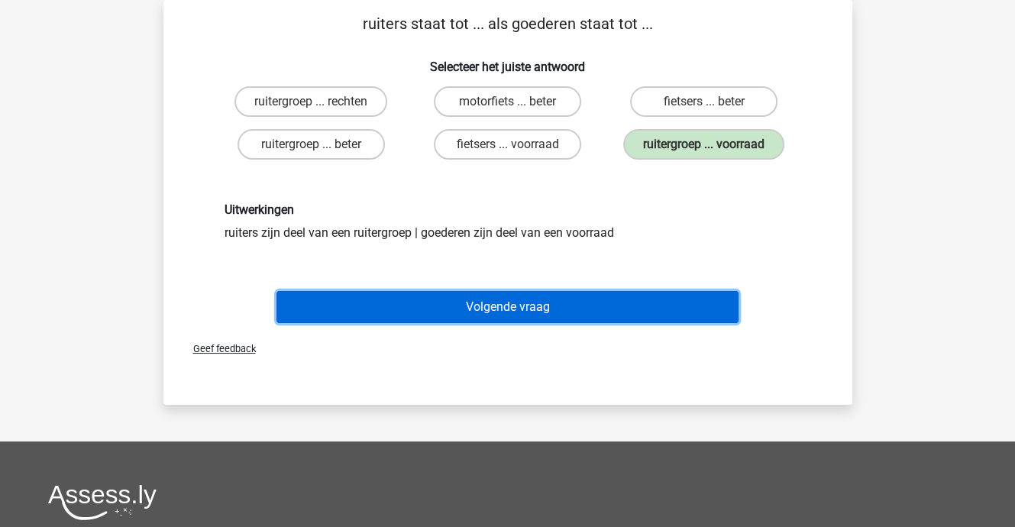
click at [492, 298] on button "Volgende vraag" at bounding box center [507, 307] width 462 height 32
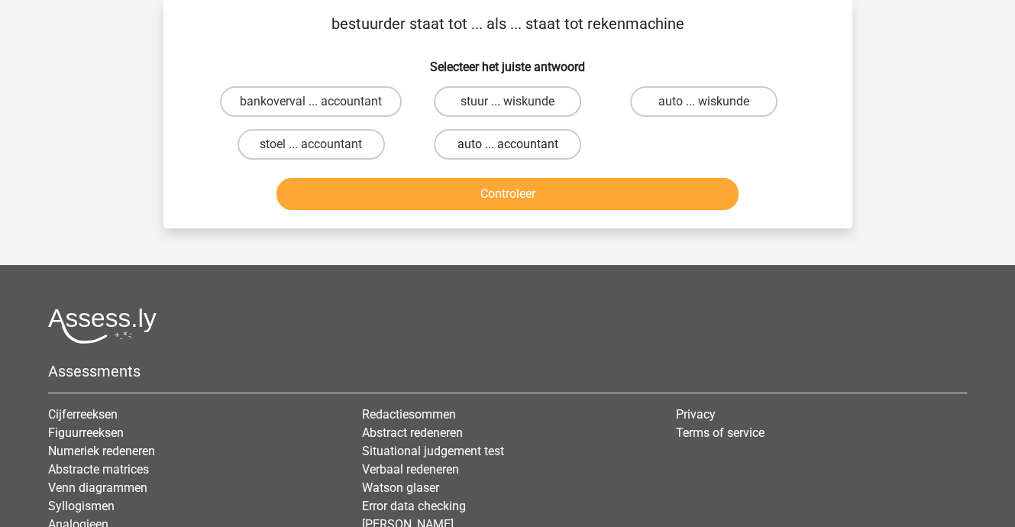
click at [469, 144] on label "auto ... accountant" at bounding box center [507, 144] width 147 height 31
click at [507, 144] on input "auto ... accountant" at bounding box center [512, 149] width 10 height 10
radio input "true"
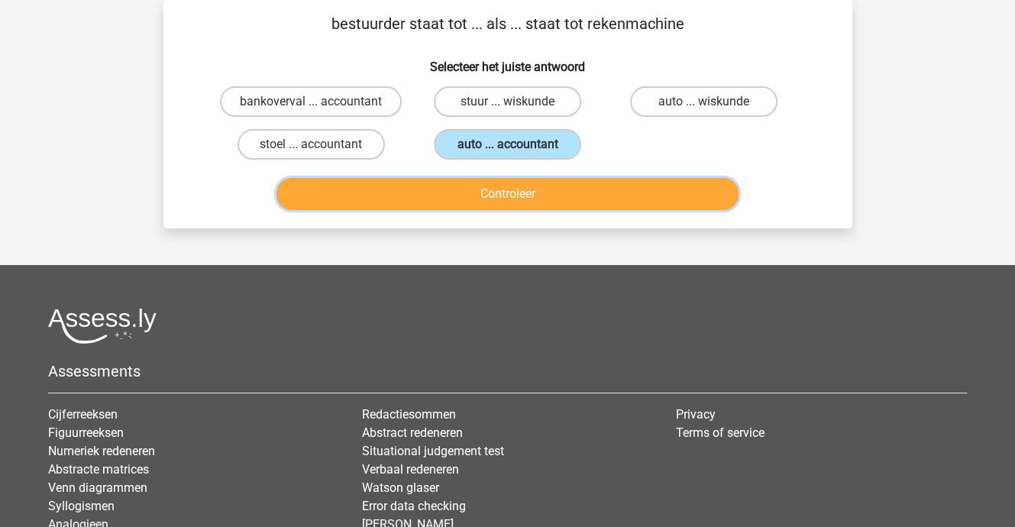
click at [461, 198] on button "Controleer" at bounding box center [507, 194] width 462 height 32
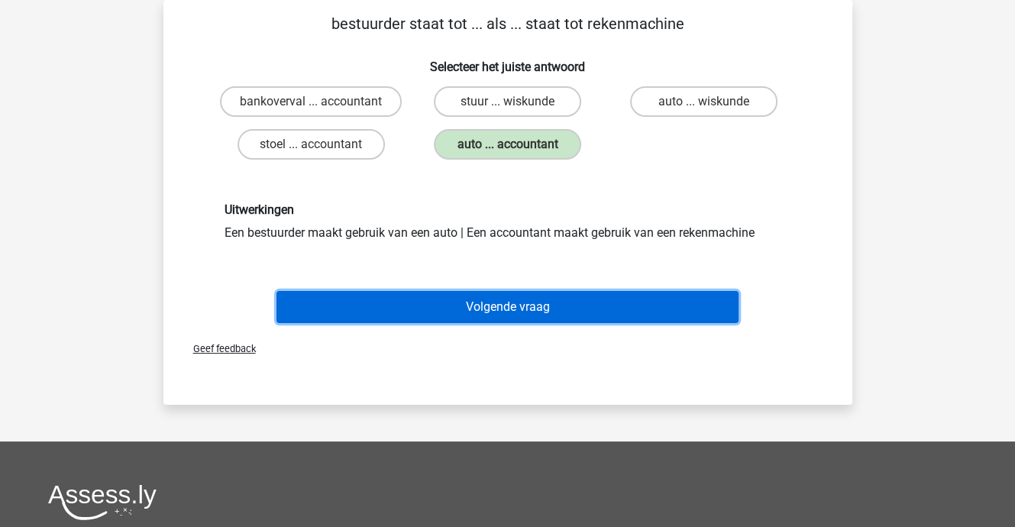
click at [493, 310] on button "Volgende vraag" at bounding box center [507, 307] width 462 height 32
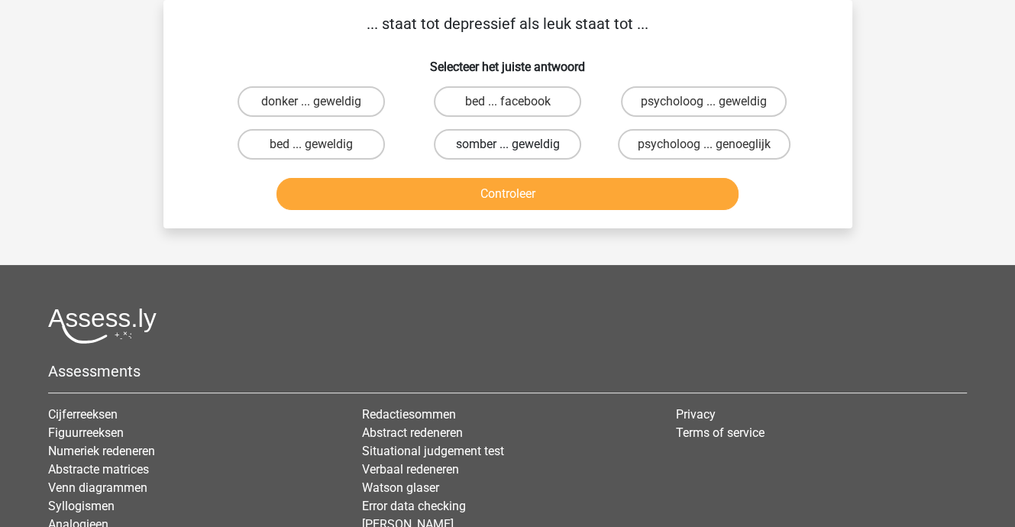
click at [496, 140] on label "somber ... geweldig" at bounding box center [507, 144] width 147 height 31
click at [507, 144] on input "somber ... geweldig" at bounding box center [512, 149] width 10 height 10
radio input "true"
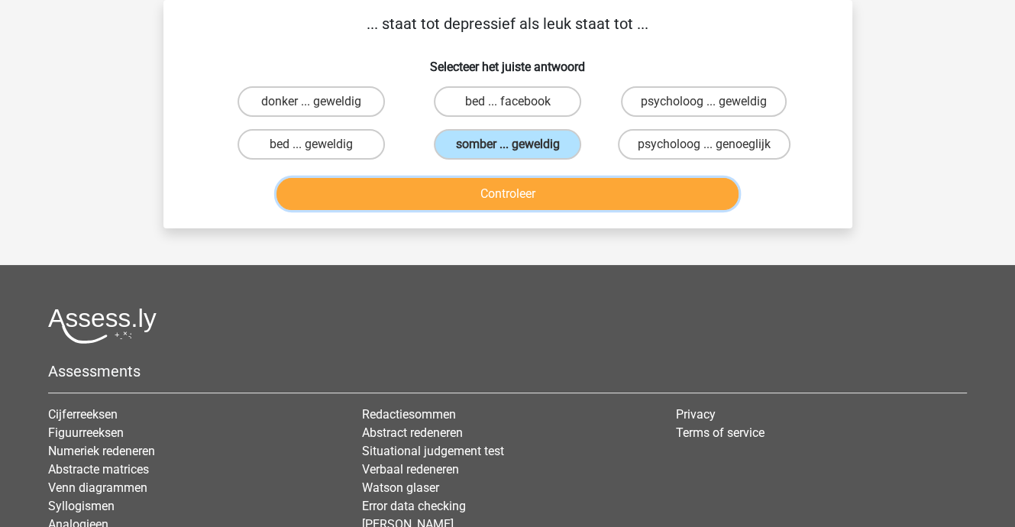
click at [491, 200] on button "Controleer" at bounding box center [507, 194] width 462 height 32
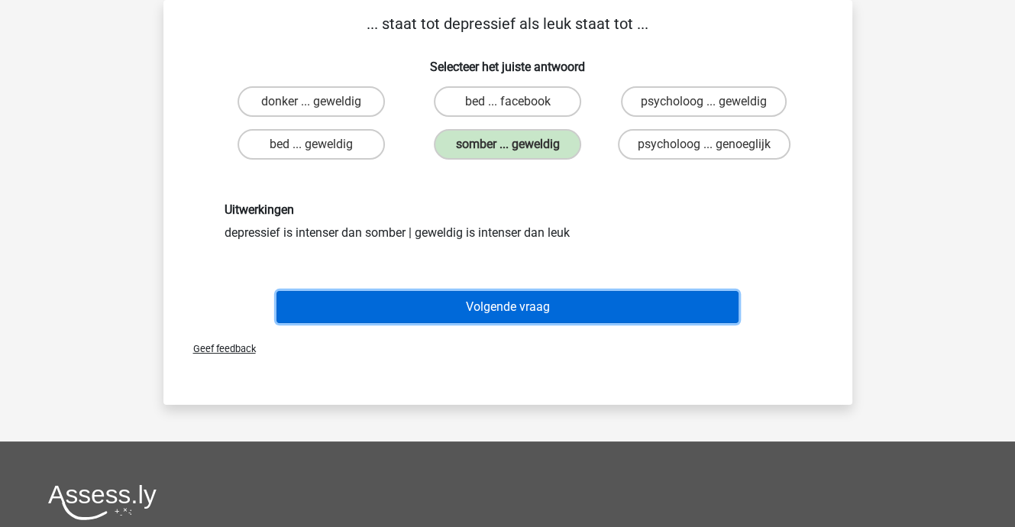
click at [519, 294] on button "Volgende vraag" at bounding box center [507, 307] width 462 height 32
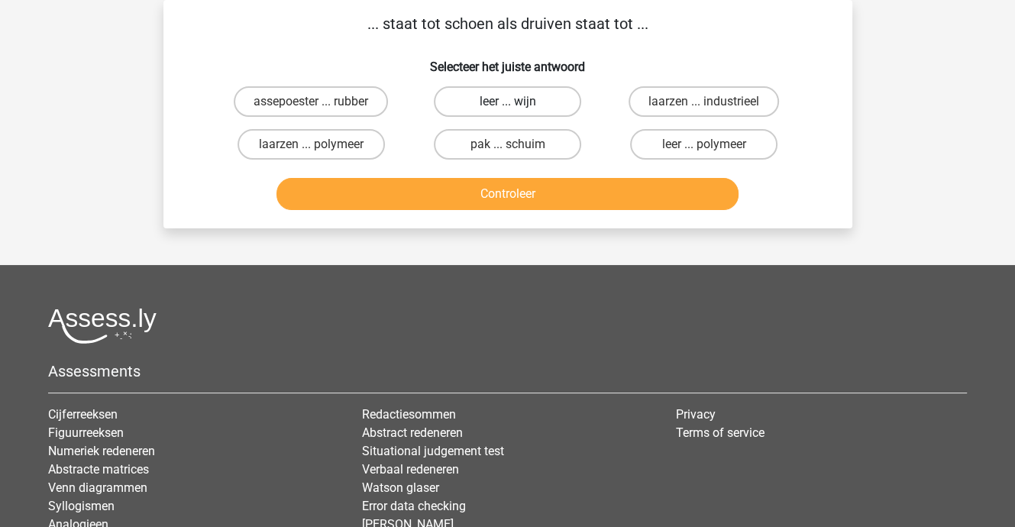
click at [503, 107] on label "leer ... wijn" at bounding box center [507, 101] width 147 height 31
click at [507, 107] on input "leer ... wijn" at bounding box center [512, 107] width 10 height 10
radio input "true"
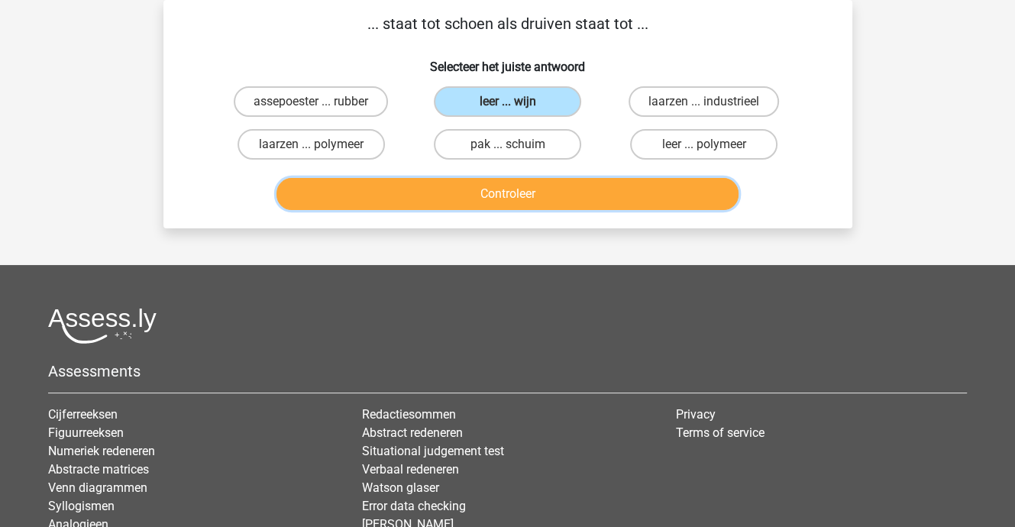
click at [505, 198] on button "Controleer" at bounding box center [507, 194] width 462 height 32
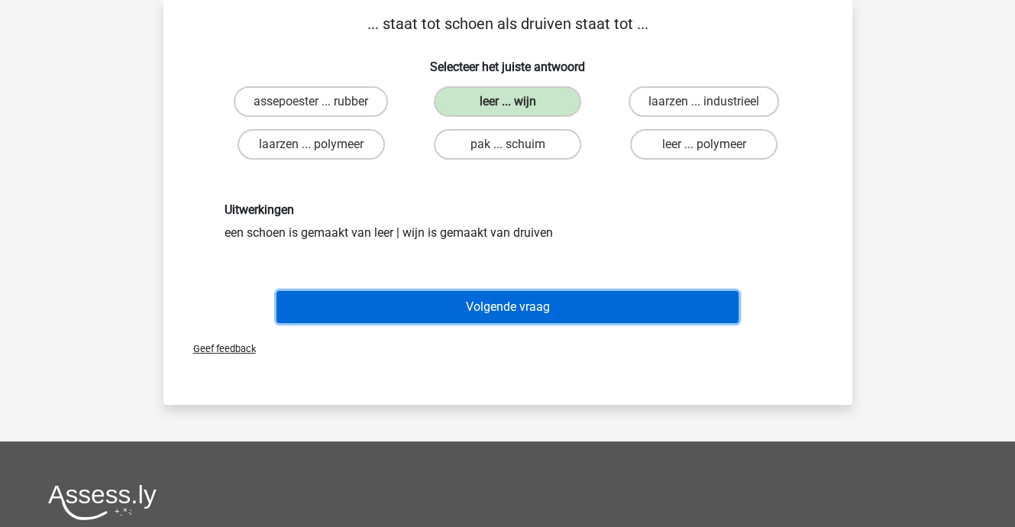
click at [519, 303] on button "Volgende vraag" at bounding box center [507, 307] width 462 height 32
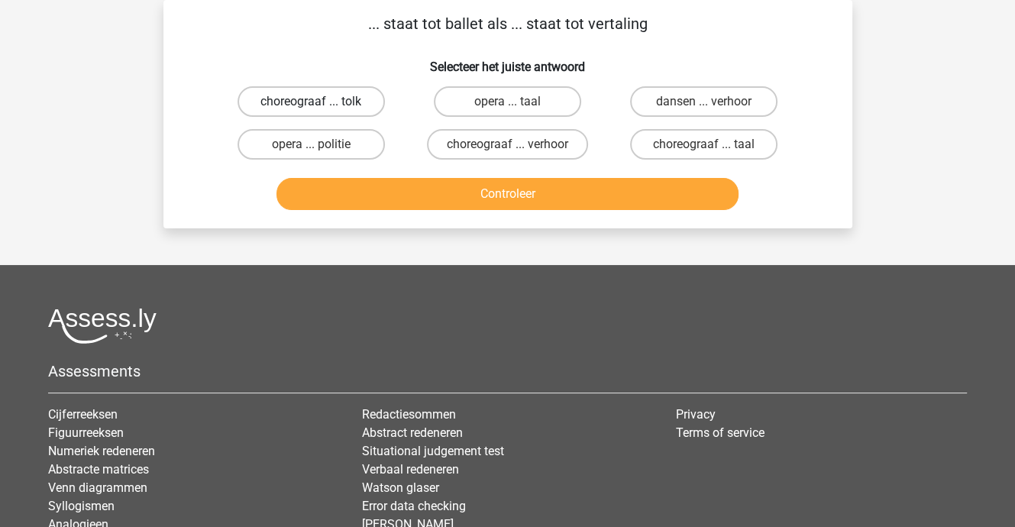
click at [354, 104] on label "choreograaf ... tolk" at bounding box center [310, 101] width 147 height 31
click at [321, 104] on input "choreograaf ... tolk" at bounding box center [316, 107] width 10 height 10
radio input "true"
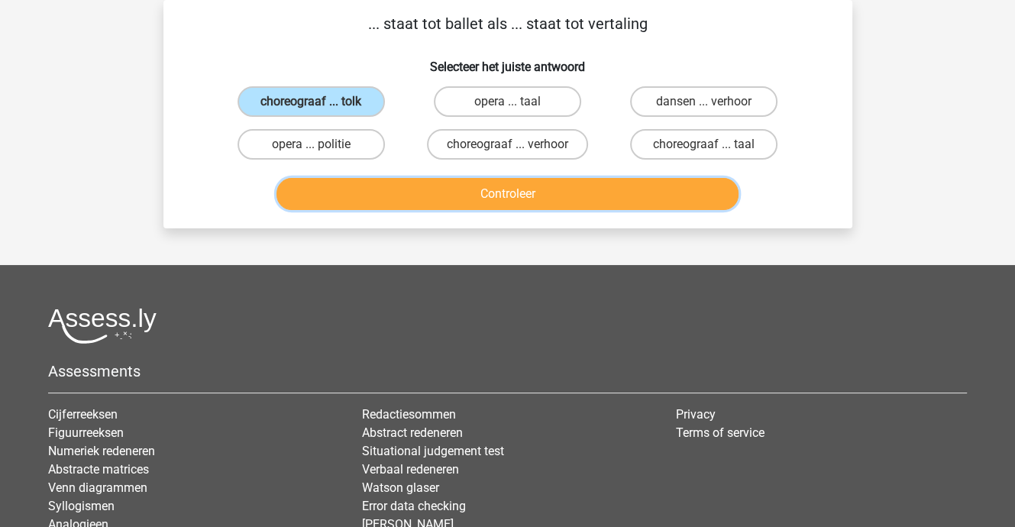
click at [421, 182] on button "Controleer" at bounding box center [507, 194] width 462 height 32
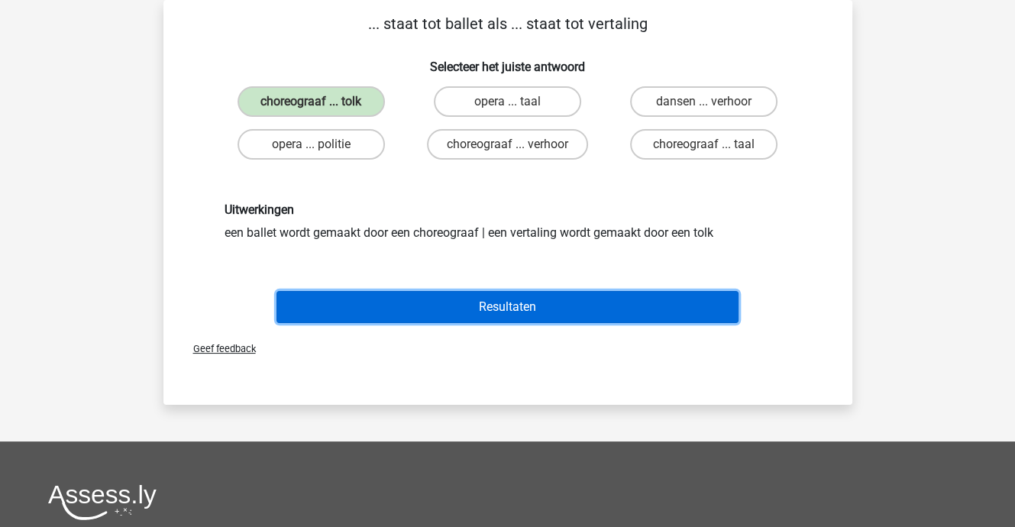
click at [498, 308] on button "Resultaten" at bounding box center [507, 307] width 462 height 32
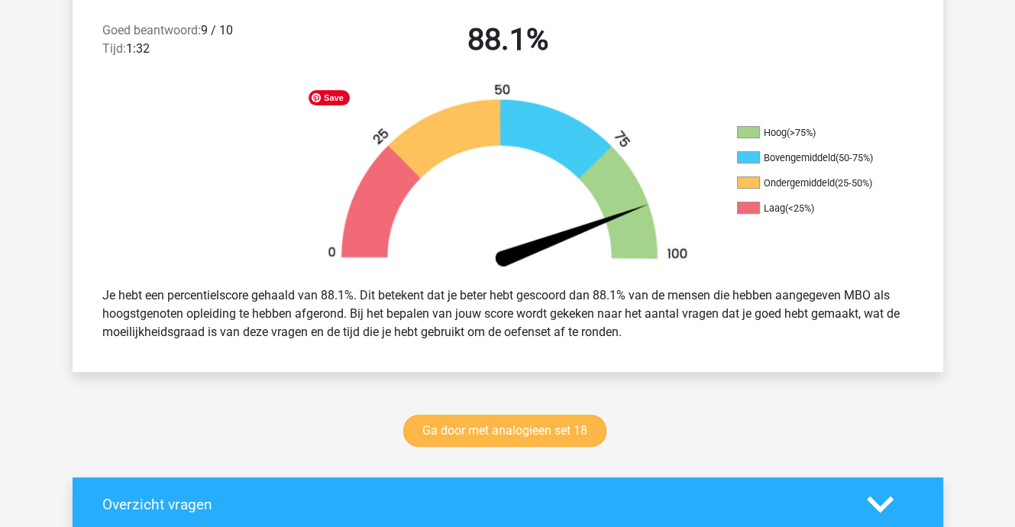
scroll to position [534, 0]
